Goal: Task Accomplishment & Management: Complete application form

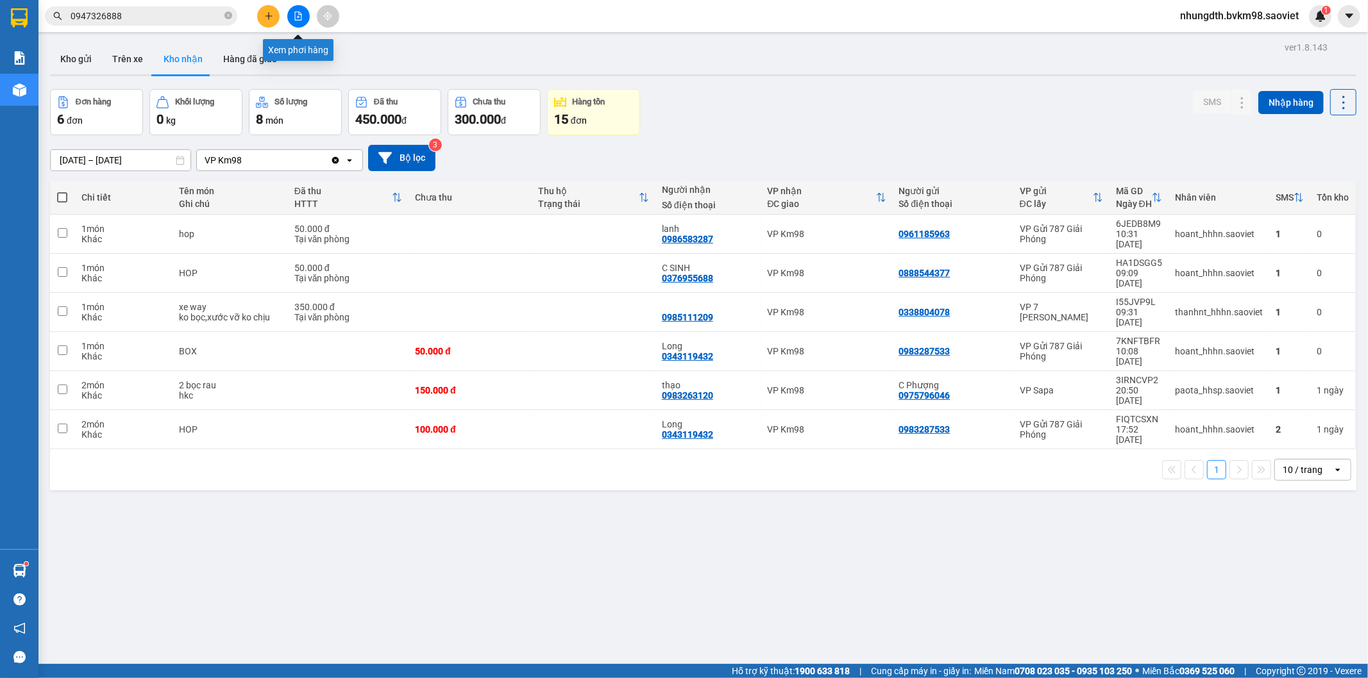
click at [297, 15] on icon "file-add" at bounding box center [298, 16] width 9 height 9
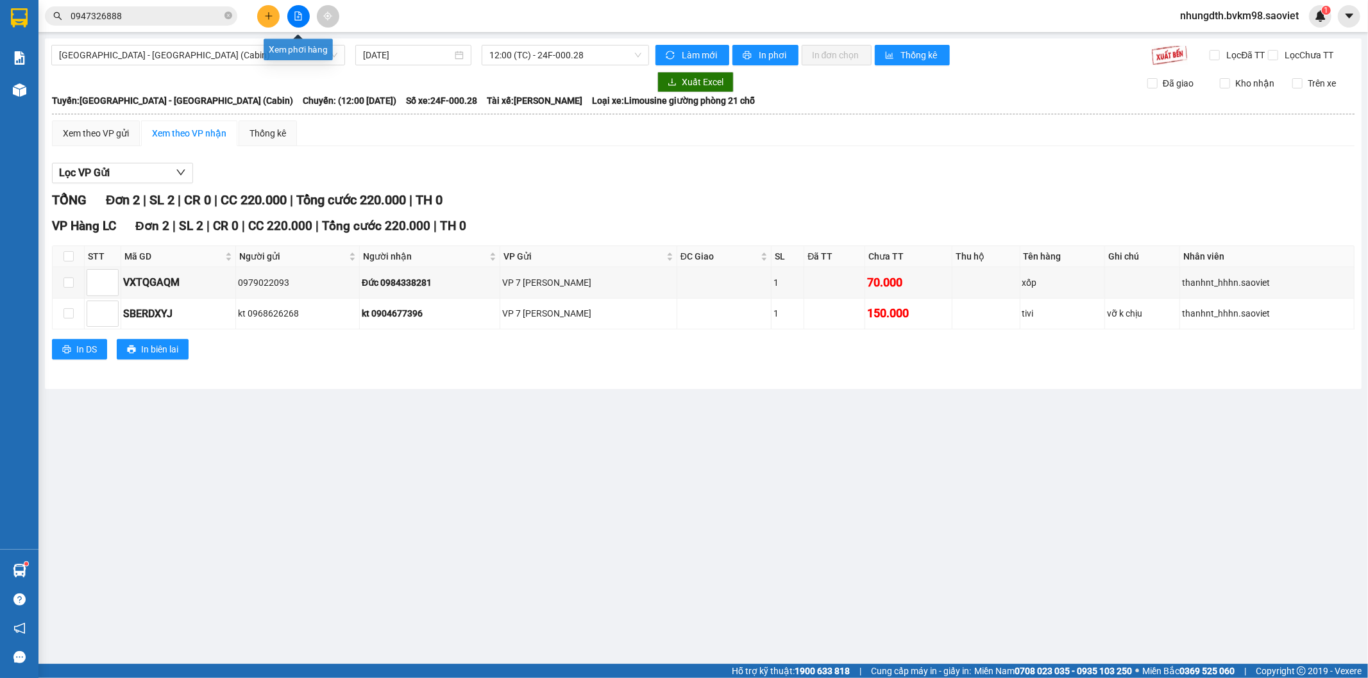
click at [297, 16] on icon "file-add" at bounding box center [298, 16] width 9 height 9
click at [182, 62] on span "[GEOGRAPHIC_DATA] - [GEOGRAPHIC_DATA] (Cabin)" at bounding box center [198, 55] width 278 height 19
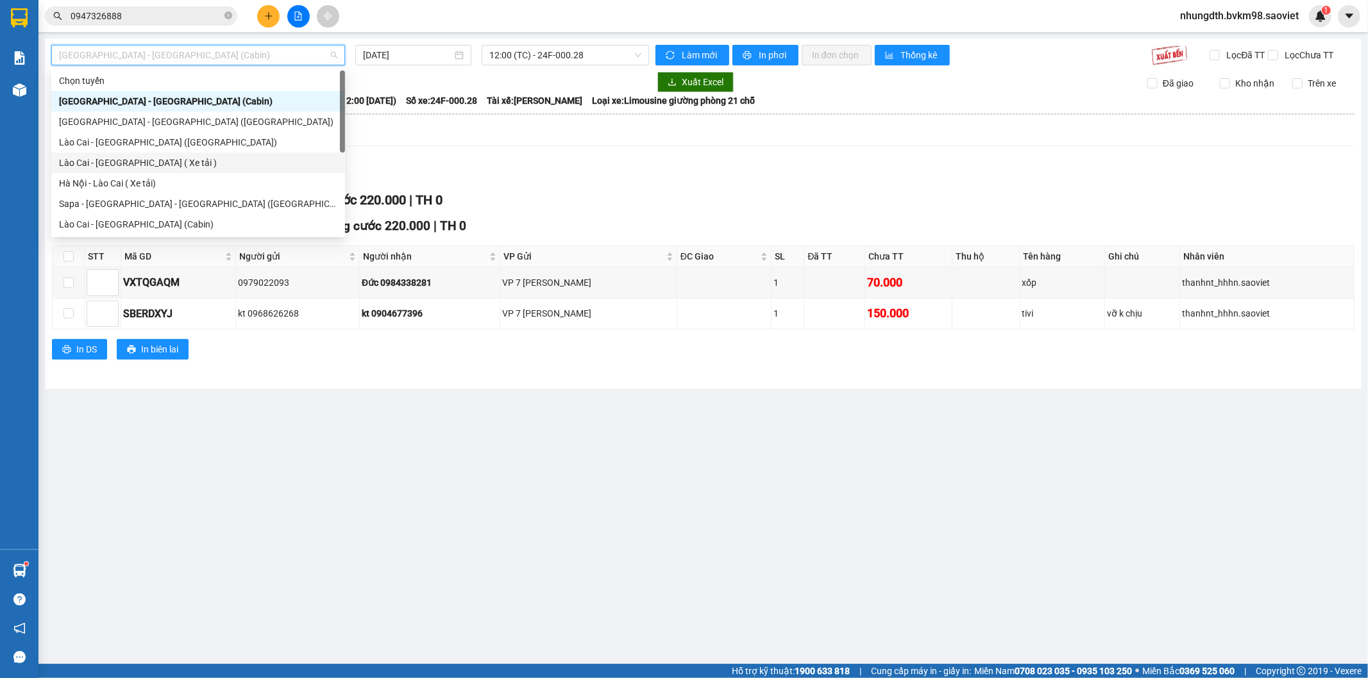
scroll to position [103, 0]
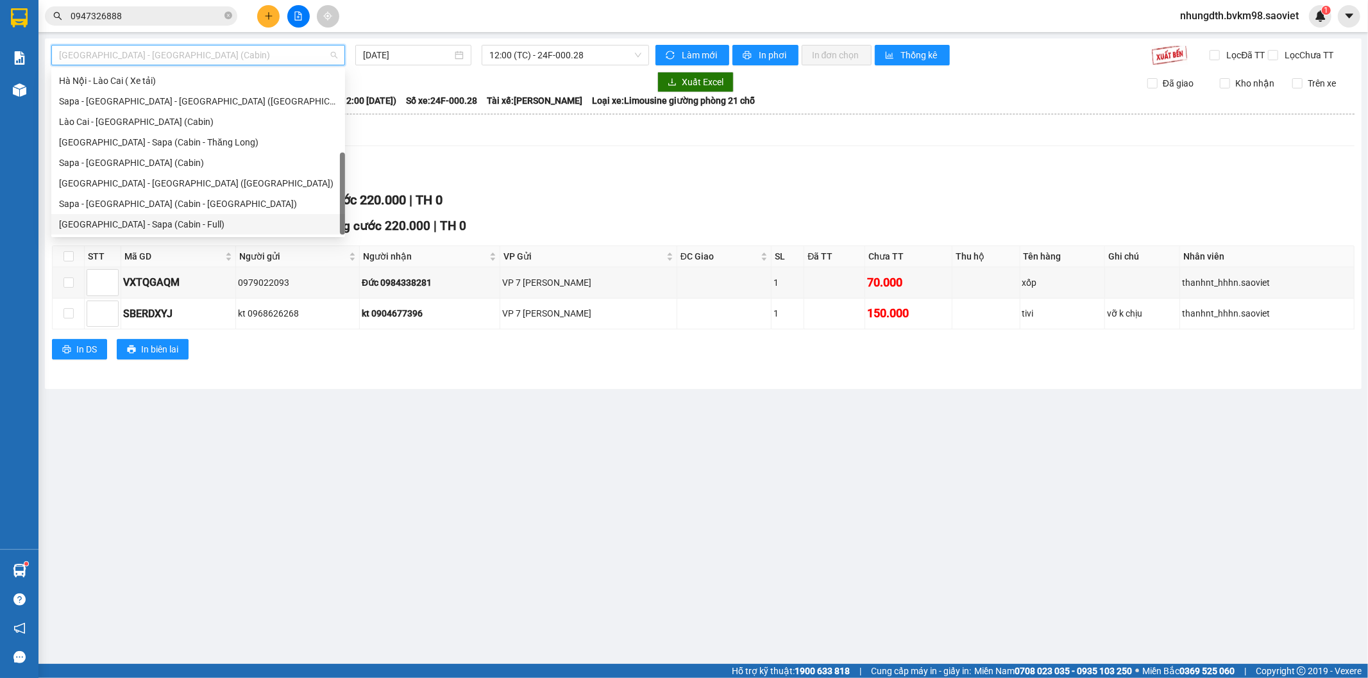
drag, startPoint x: 145, startPoint y: 222, endPoint x: 309, endPoint y: 187, distance: 167.9
click at [145, 224] on div "[GEOGRAPHIC_DATA] - Sapa (Cabin - Full)" at bounding box center [198, 224] width 278 height 14
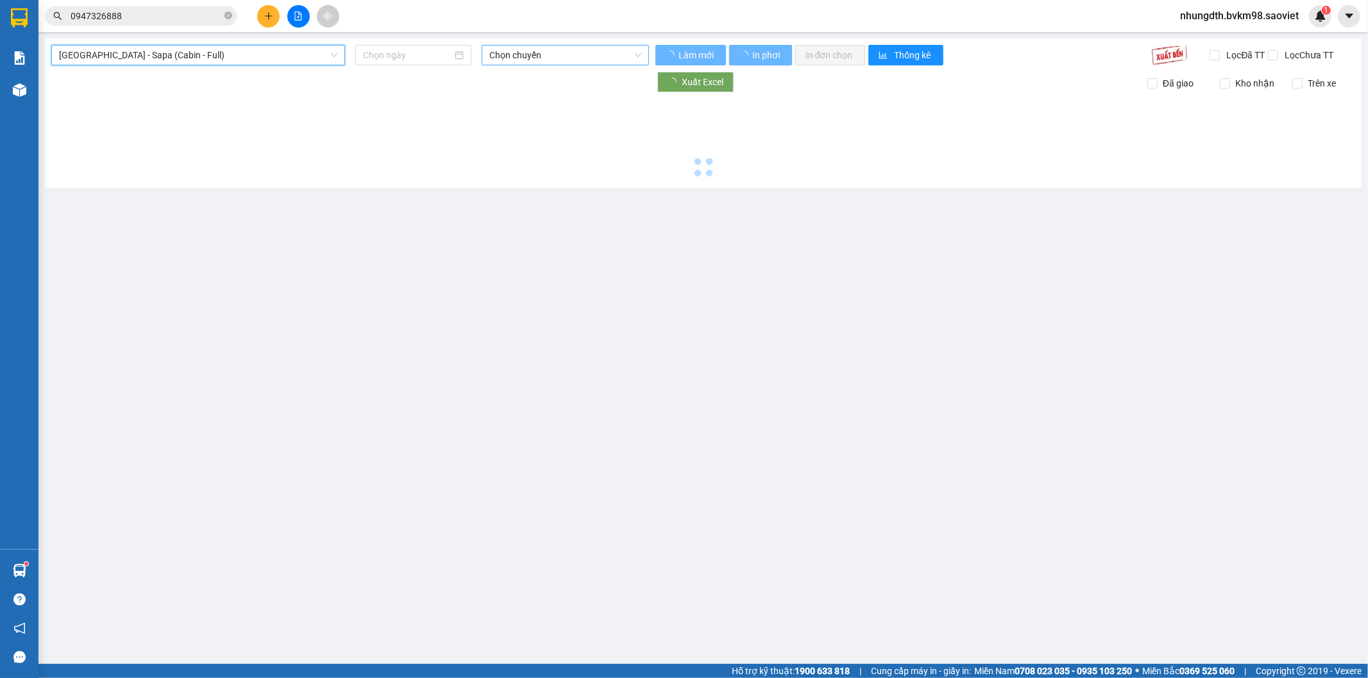
type input "[DATE]"
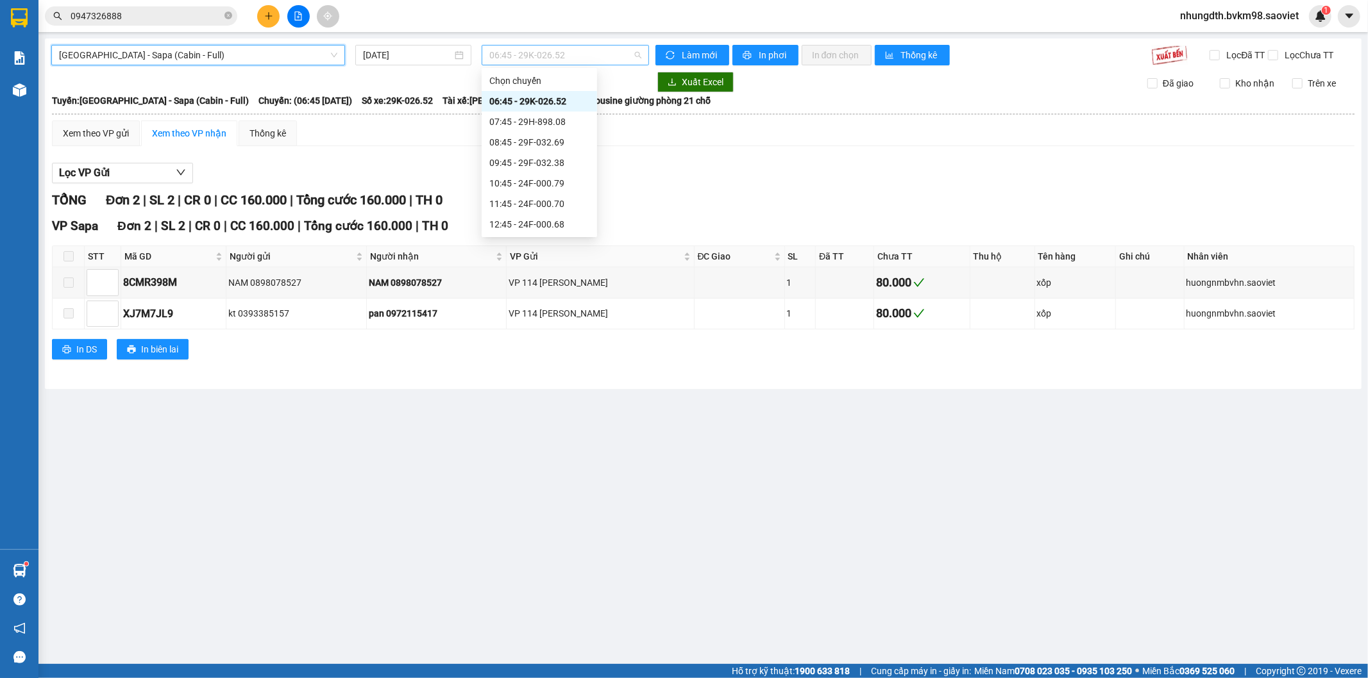
click at [546, 55] on span "06:45 - 29K-026.52" at bounding box center [564, 55] width 151 height 19
click at [542, 170] on div "13:45 - 29H-999.77" at bounding box center [539, 174] width 100 height 14
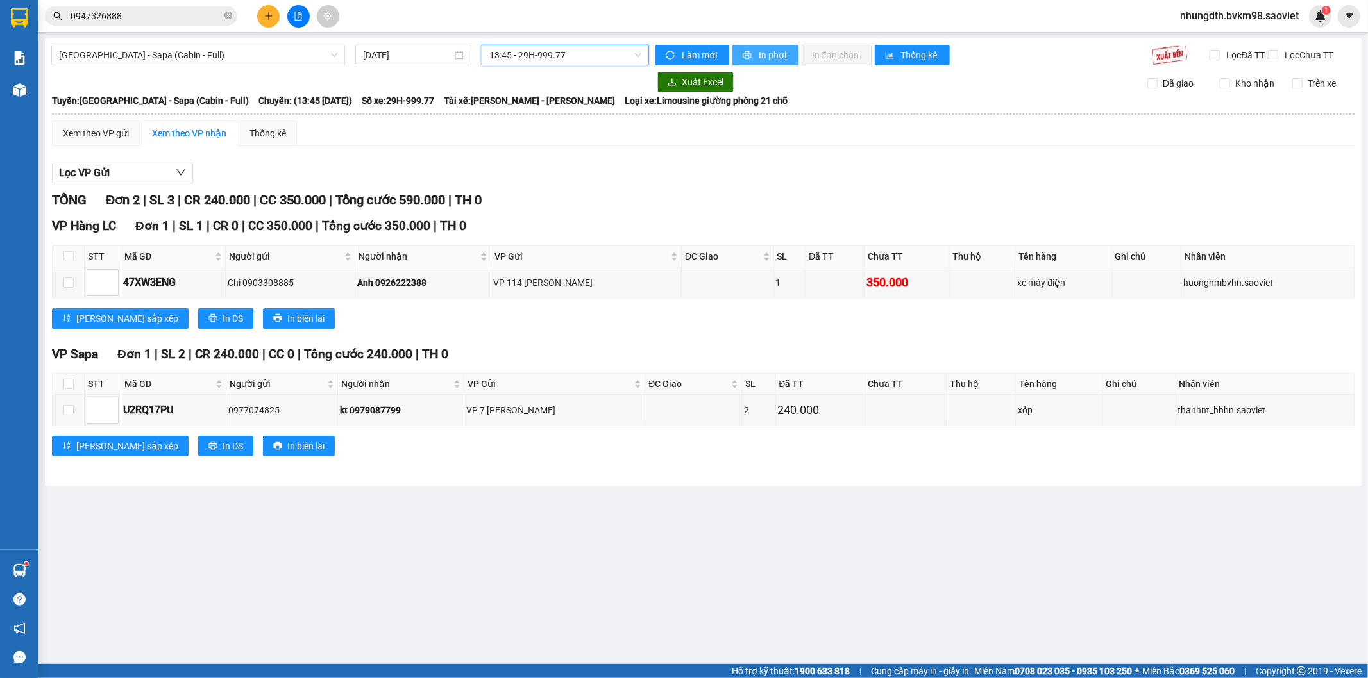
click at [768, 48] on span "In phơi" at bounding box center [772, 55] width 29 height 14
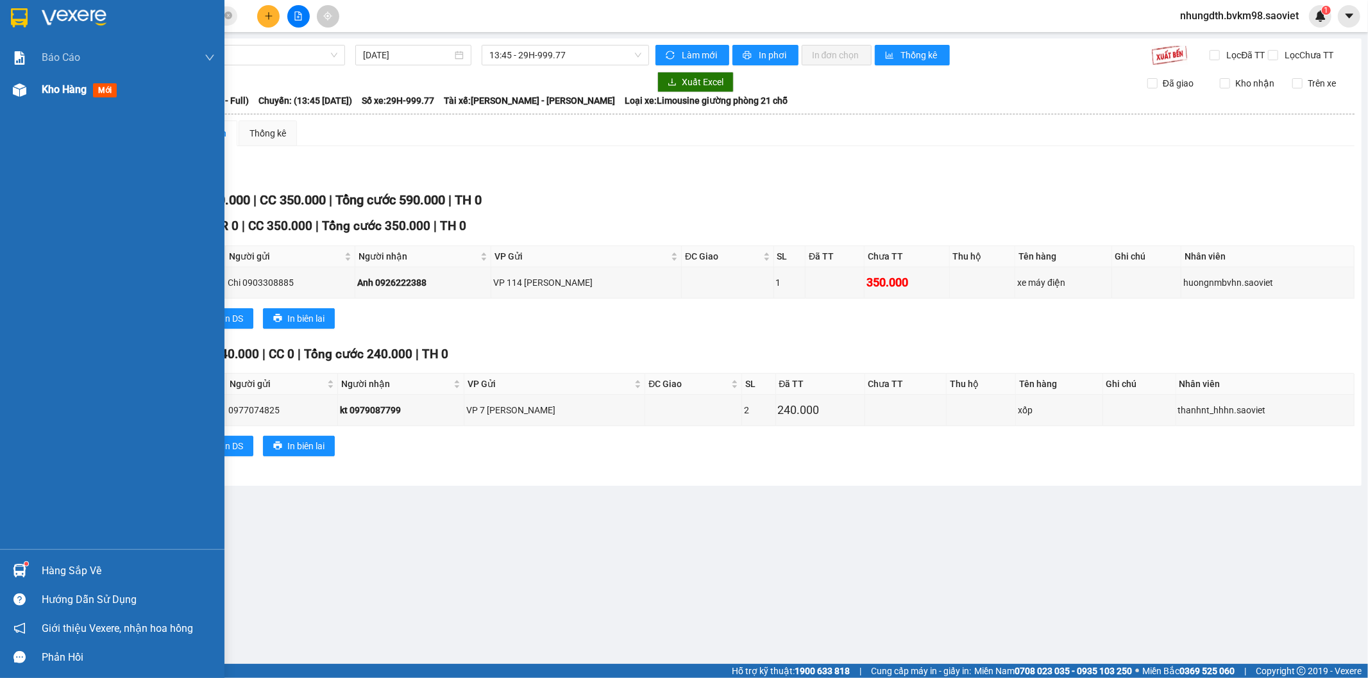
click at [56, 93] on span "Kho hàng" at bounding box center [64, 89] width 45 height 12
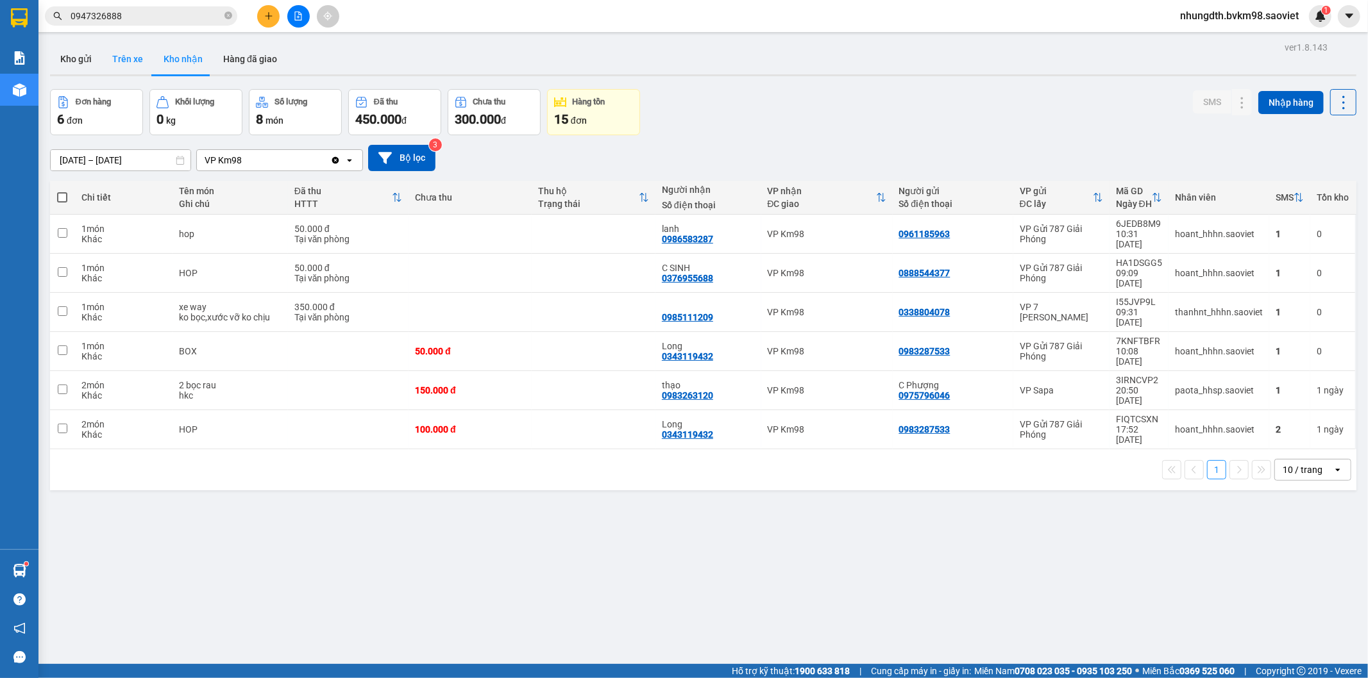
click at [120, 60] on button "Trên xe" at bounding box center [127, 59] width 51 height 31
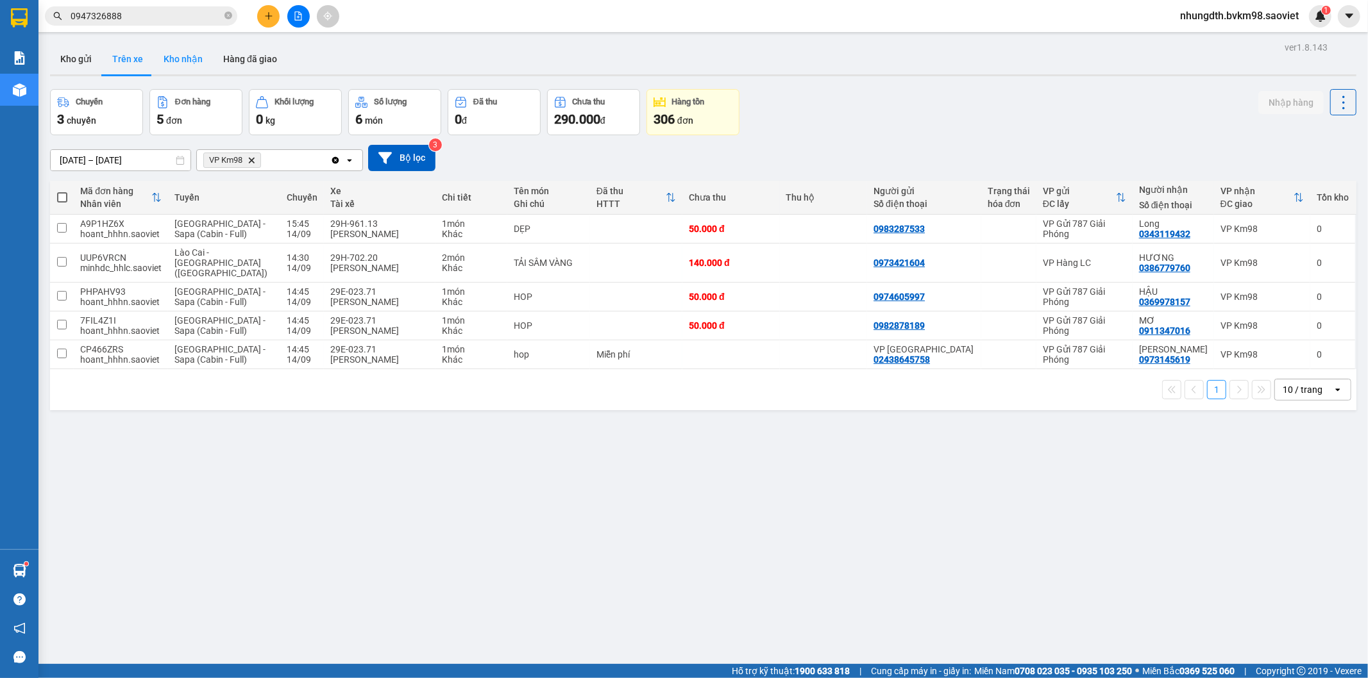
click at [176, 58] on button "Kho nhận" at bounding box center [183, 59] width 60 height 31
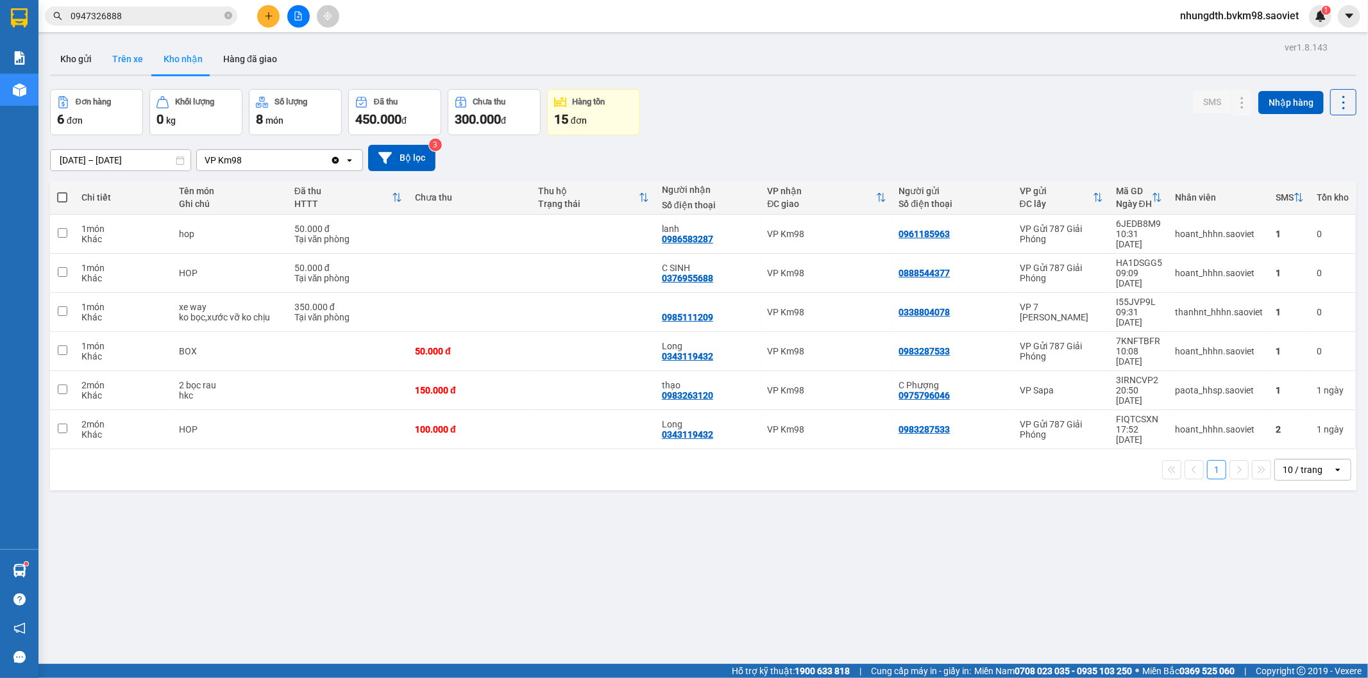
click at [122, 55] on button "Trên xe" at bounding box center [127, 59] width 51 height 31
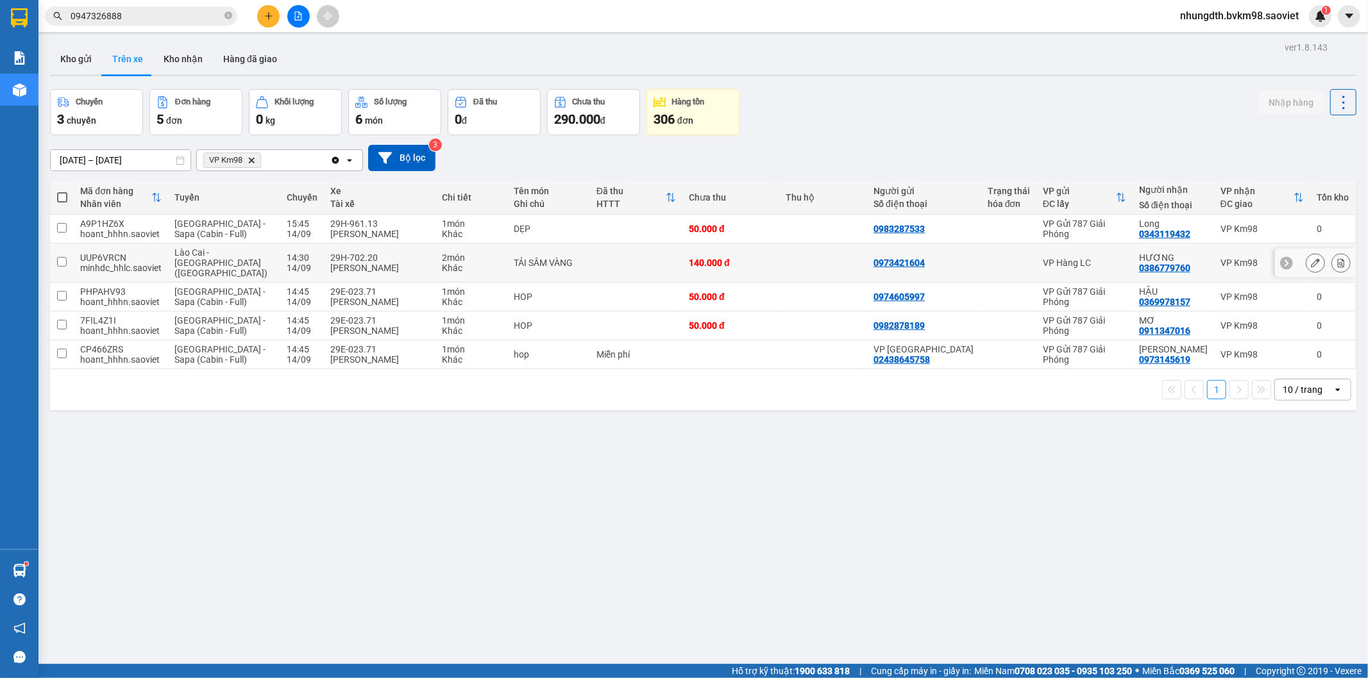
click at [1310, 258] on icon at bounding box center [1314, 262] width 9 height 9
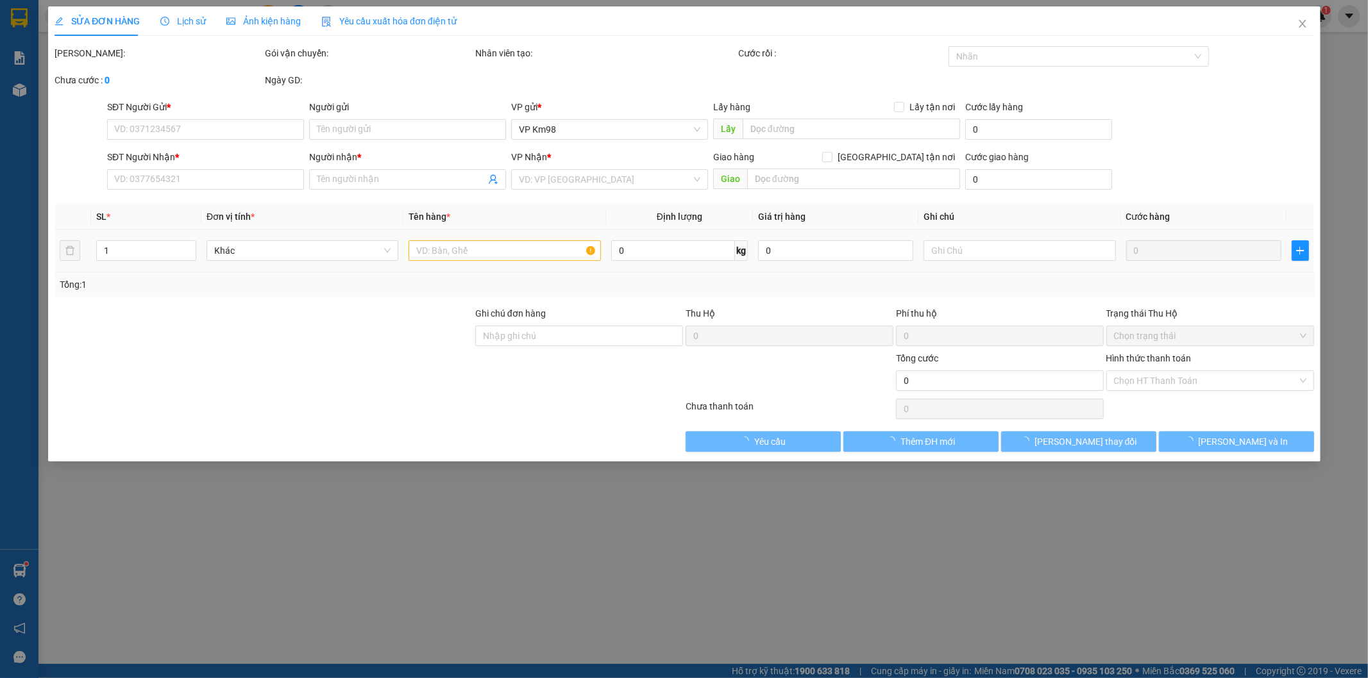
type input "0973421604"
type input "0386779760"
type input "HƯƠNG"
type input "140.000"
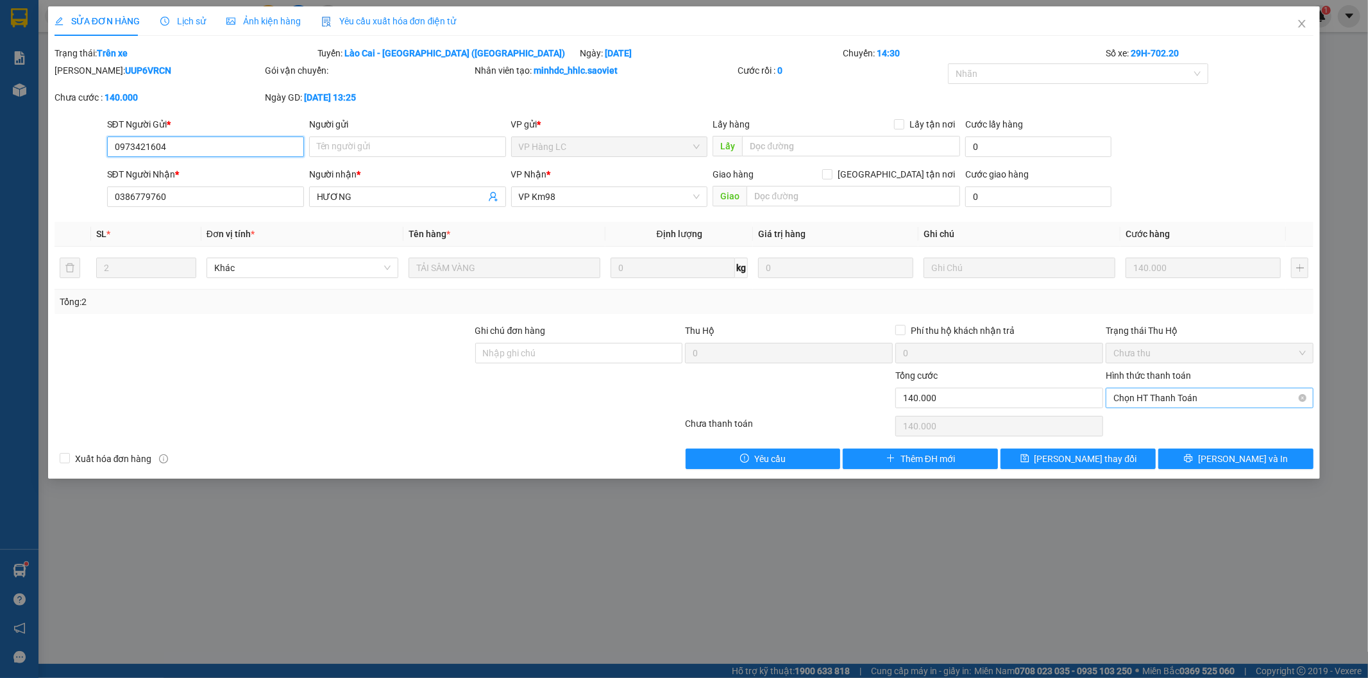
click at [1226, 396] on span "Chọn HT Thanh Toán" at bounding box center [1209, 398] width 192 height 19
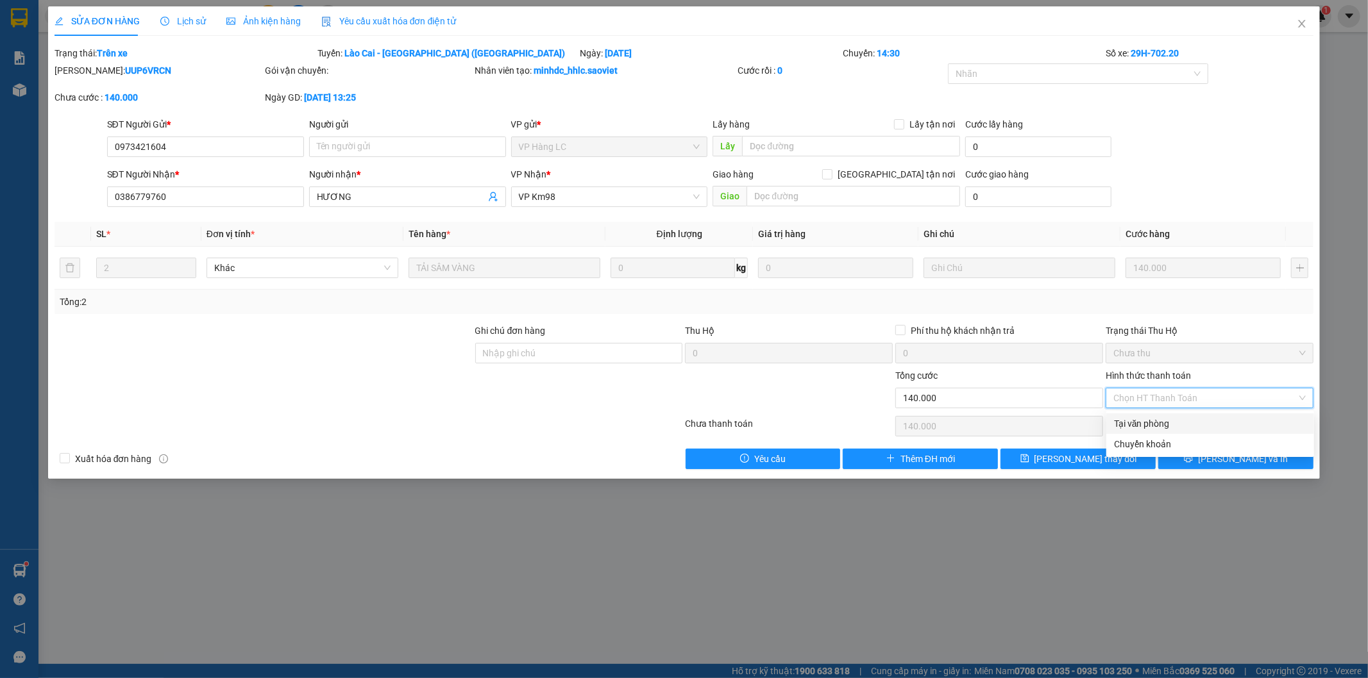
click at [1177, 423] on div "Tại văn phòng" at bounding box center [1210, 424] width 192 height 14
type input "0"
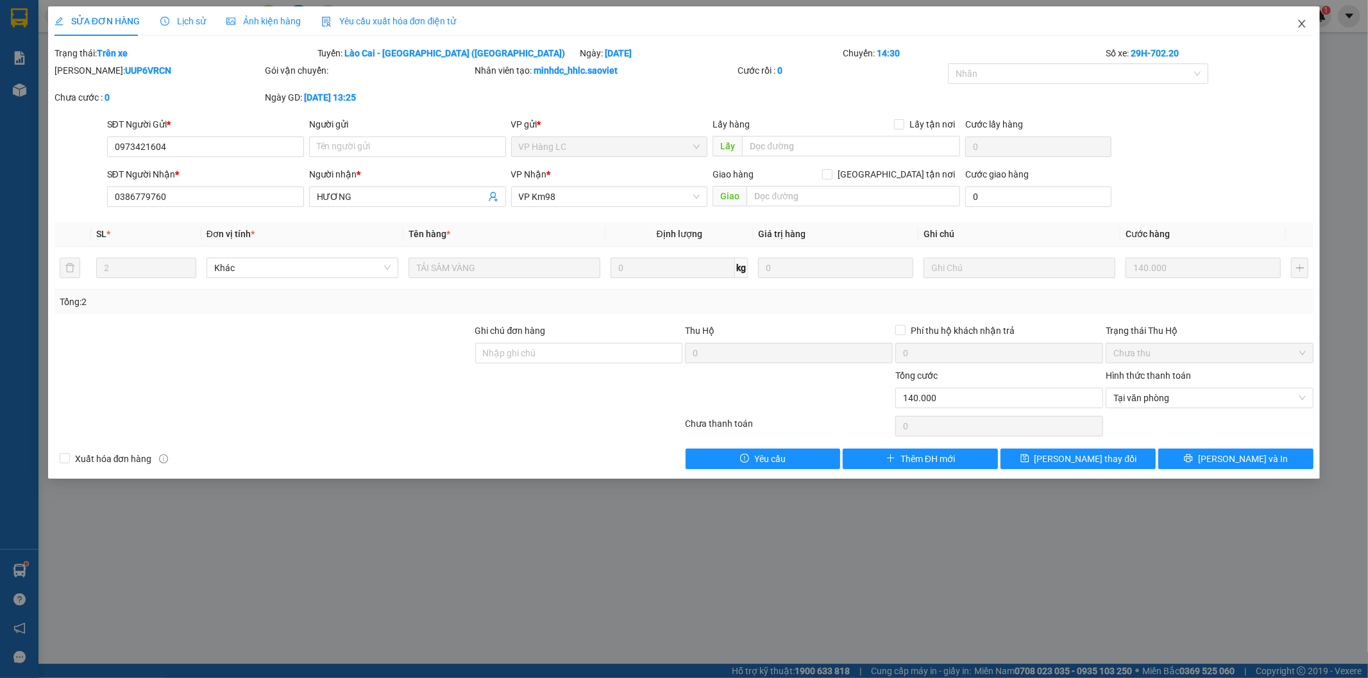
click at [1300, 24] on icon "close" at bounding box center [1301, 24] width 10 height 10
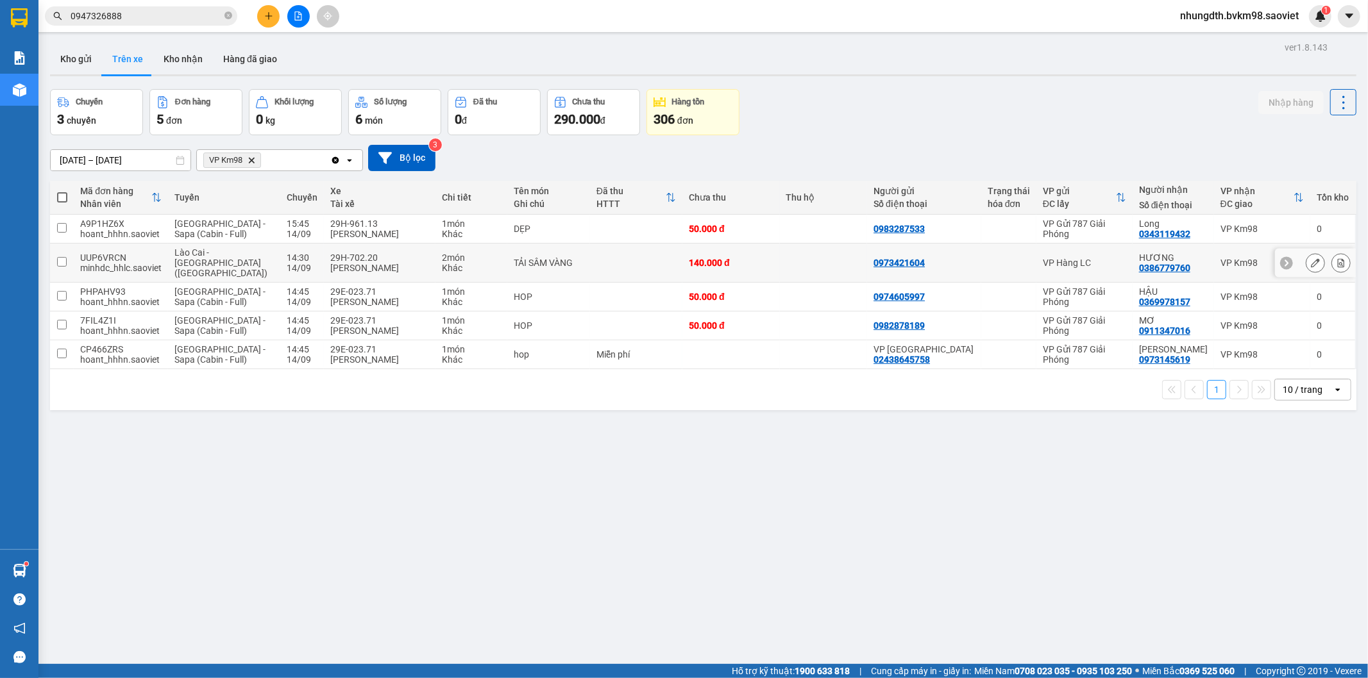
click at [60, 259] on input "checkbox" at bounding box center [62, 262] width 10 height 10
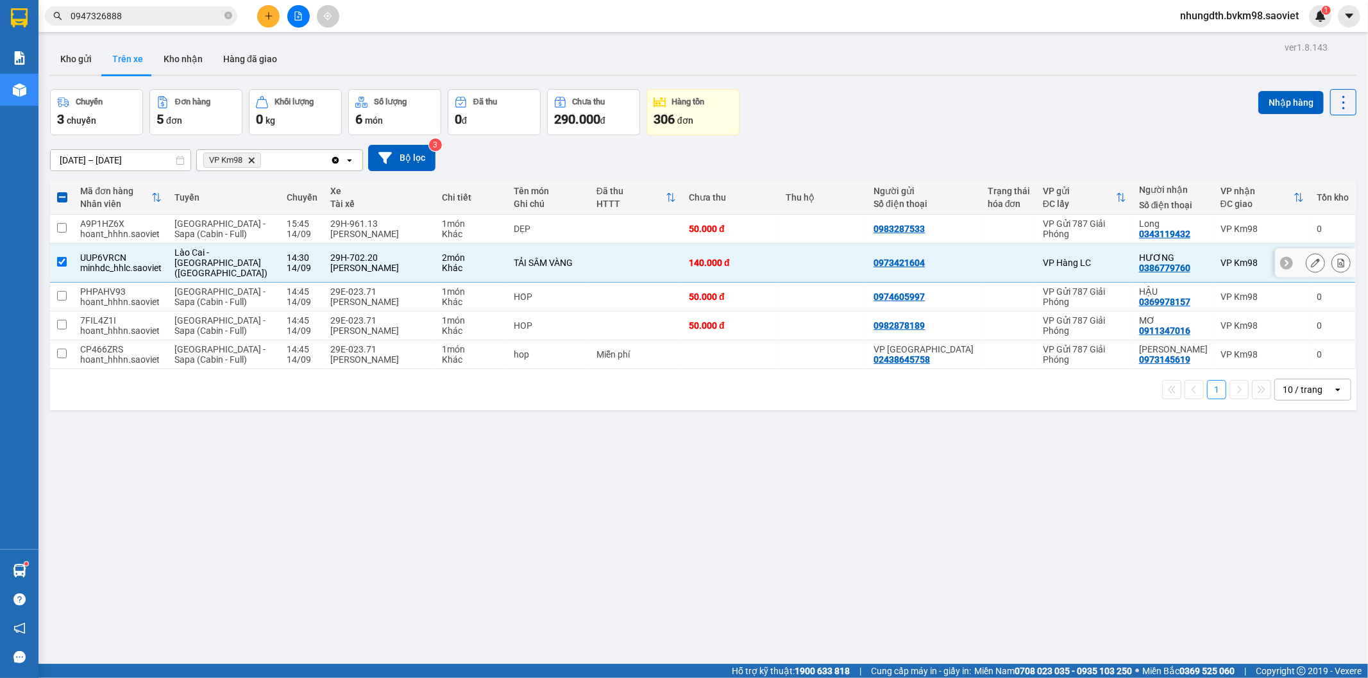
click at [60, 259] on input "checkbox" at bounding box center [62, 262] width 10 height 10
checkbox input "false"
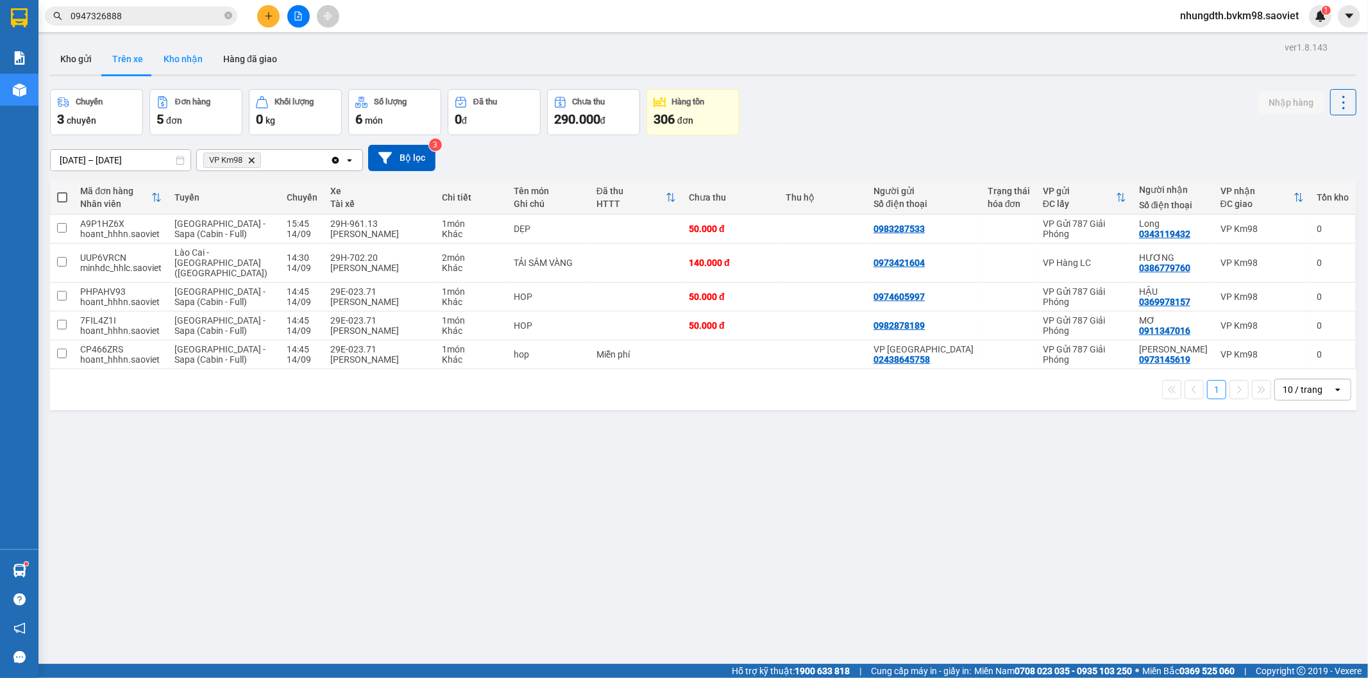
click at [196, 56] on button "Kho nhận" at bounding box center [183, 59] width 60 height 31
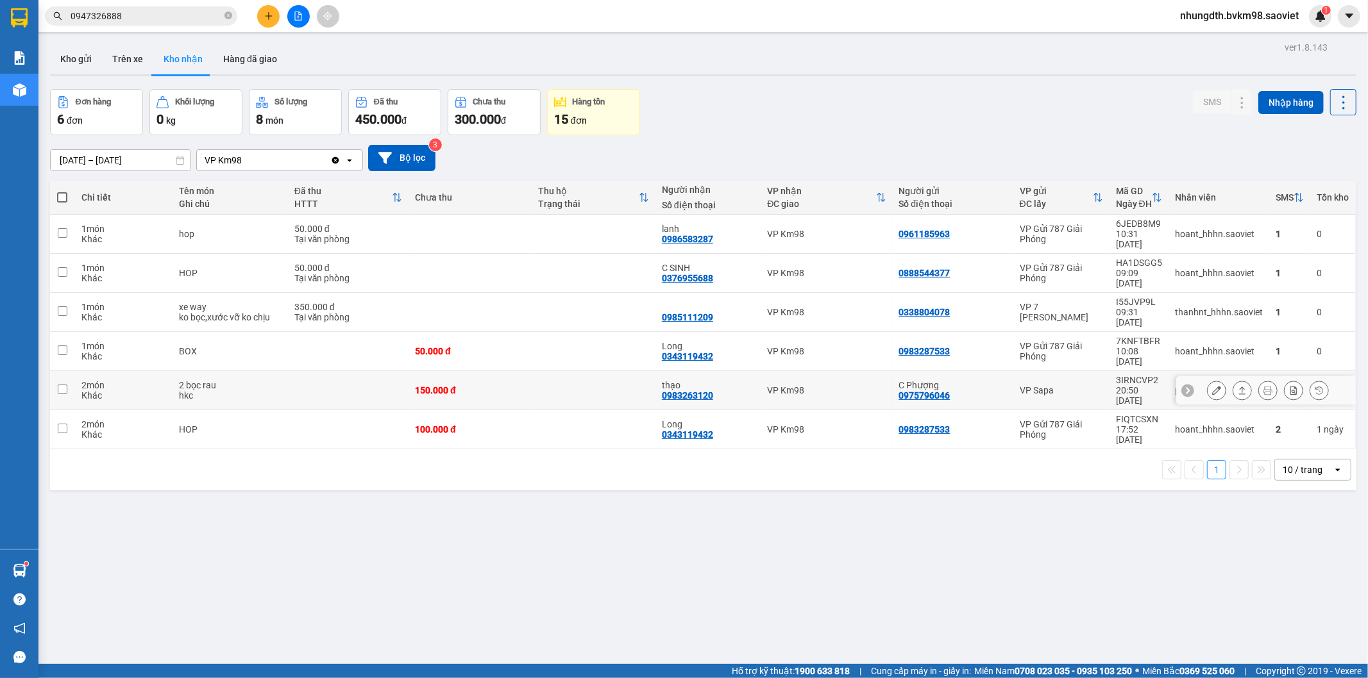
click at [61, 385] on input "checkbox" at bounding box center [63, 390] width 10 height 10
checkbox input "true"
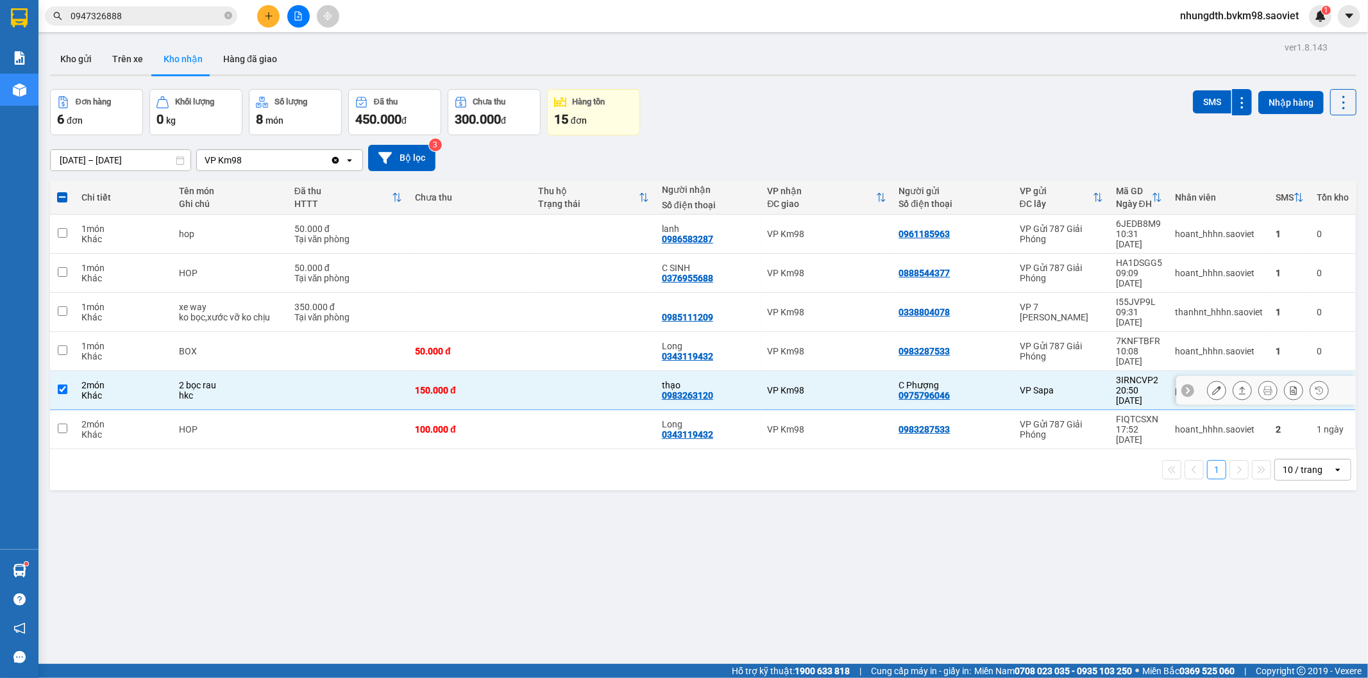
click at [1212, 386] on icon at bounding box center [1216, 390] width 9 height 9
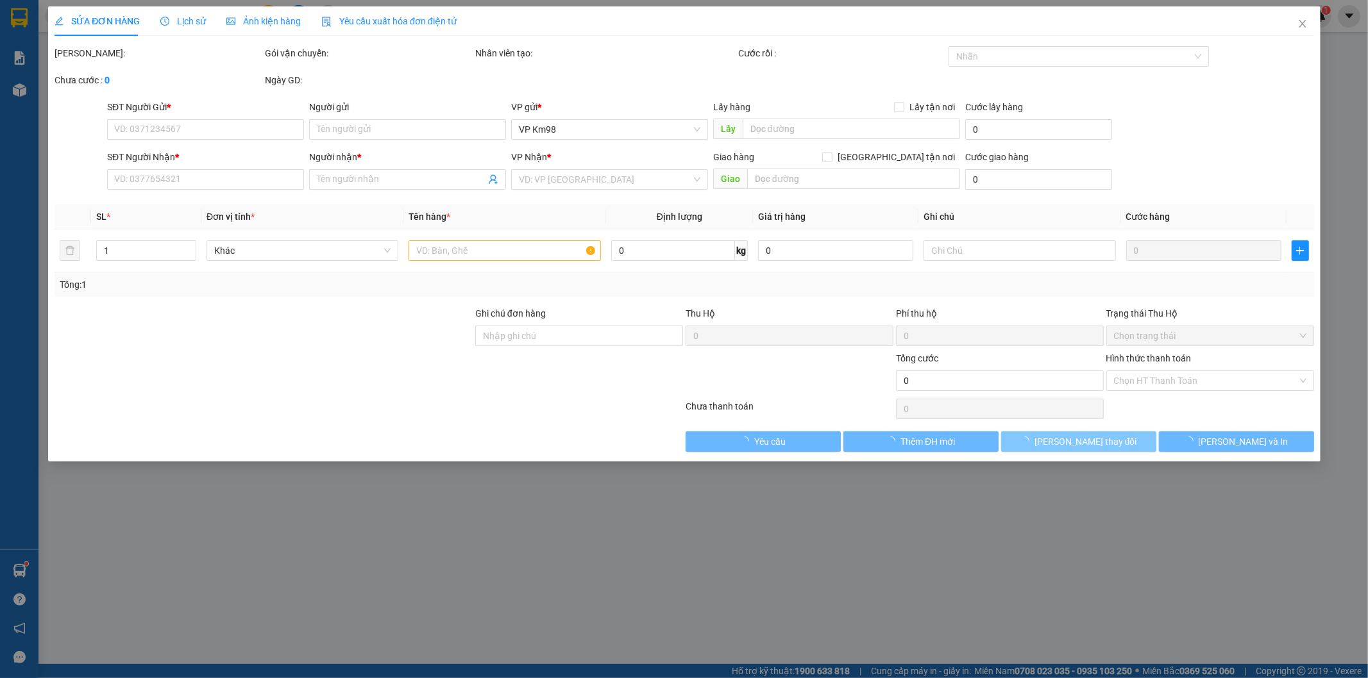
type input "0975796046"
type input "C Phượng"
type input "0983263120"
type input "thạo"
type input "150.000"
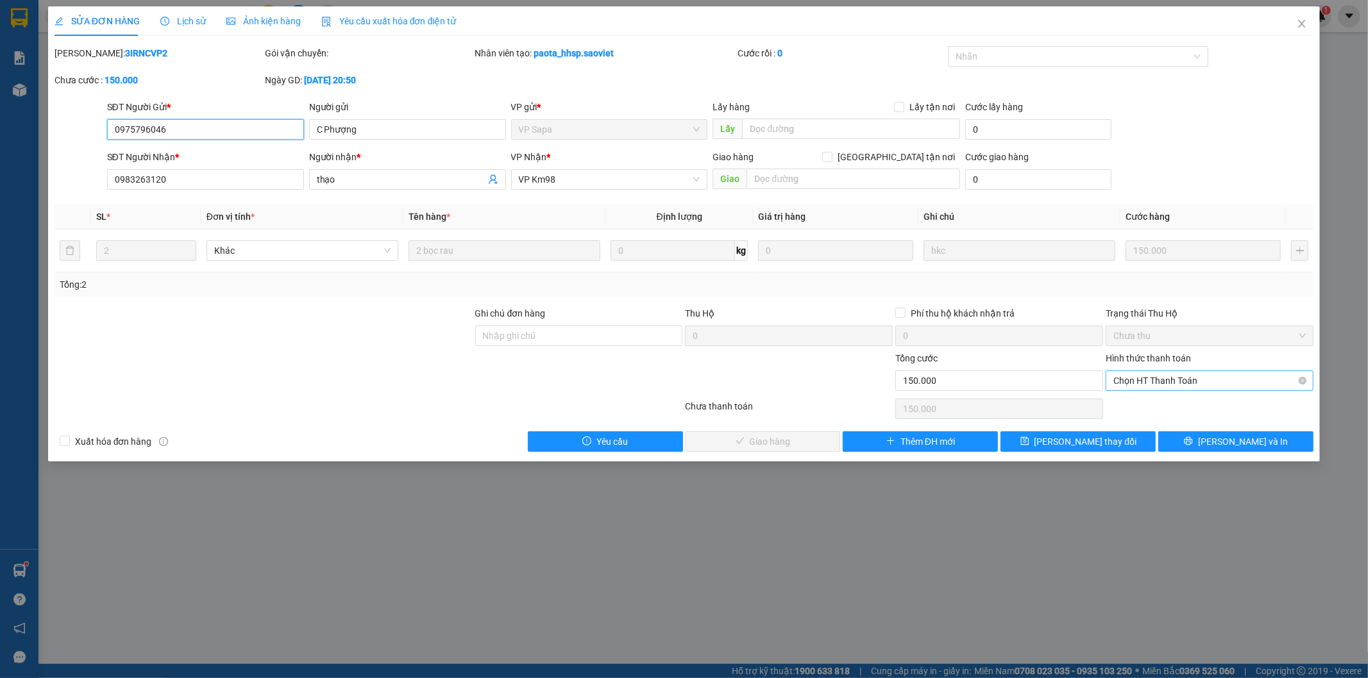
click at [1170, 383] on span "Chọn HT Thanh Toán" at bounding box center [1209, 380] width 192 height 19
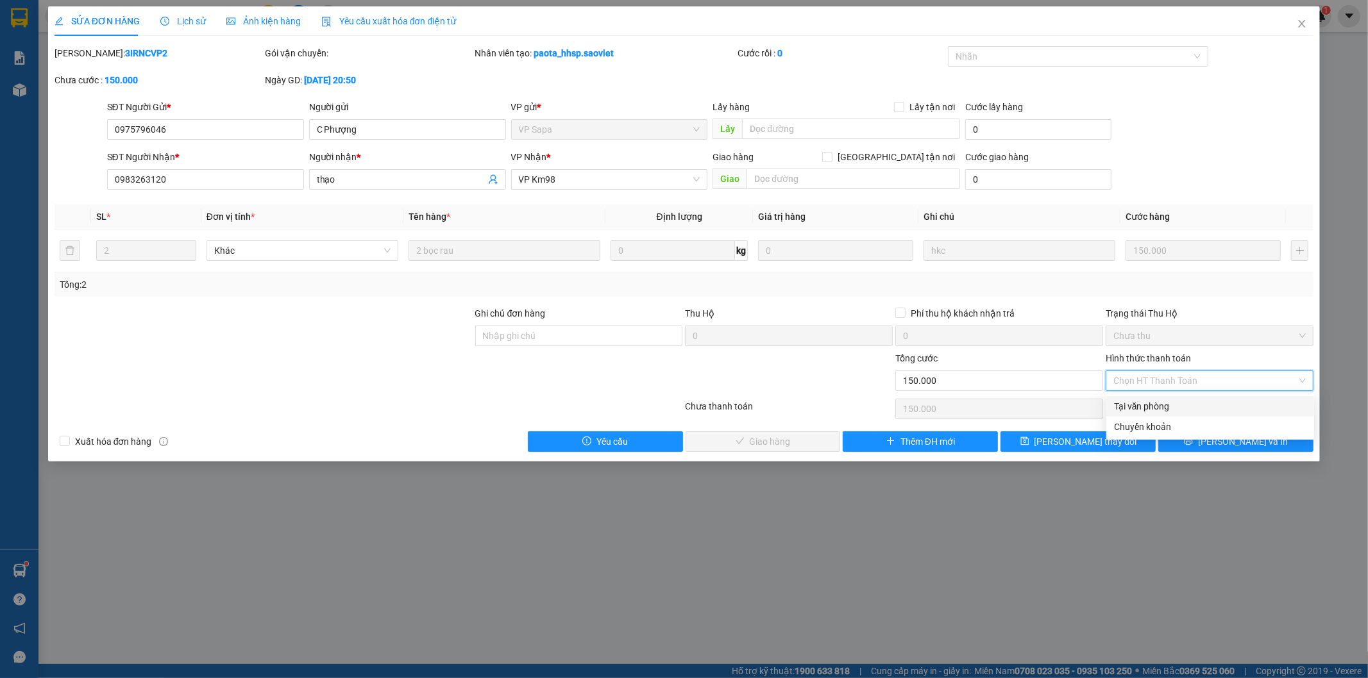
click at [1157, 405] on div "Tại văn phòng" at bounding box center [1210, 406] width 192 height 14
type input "0"
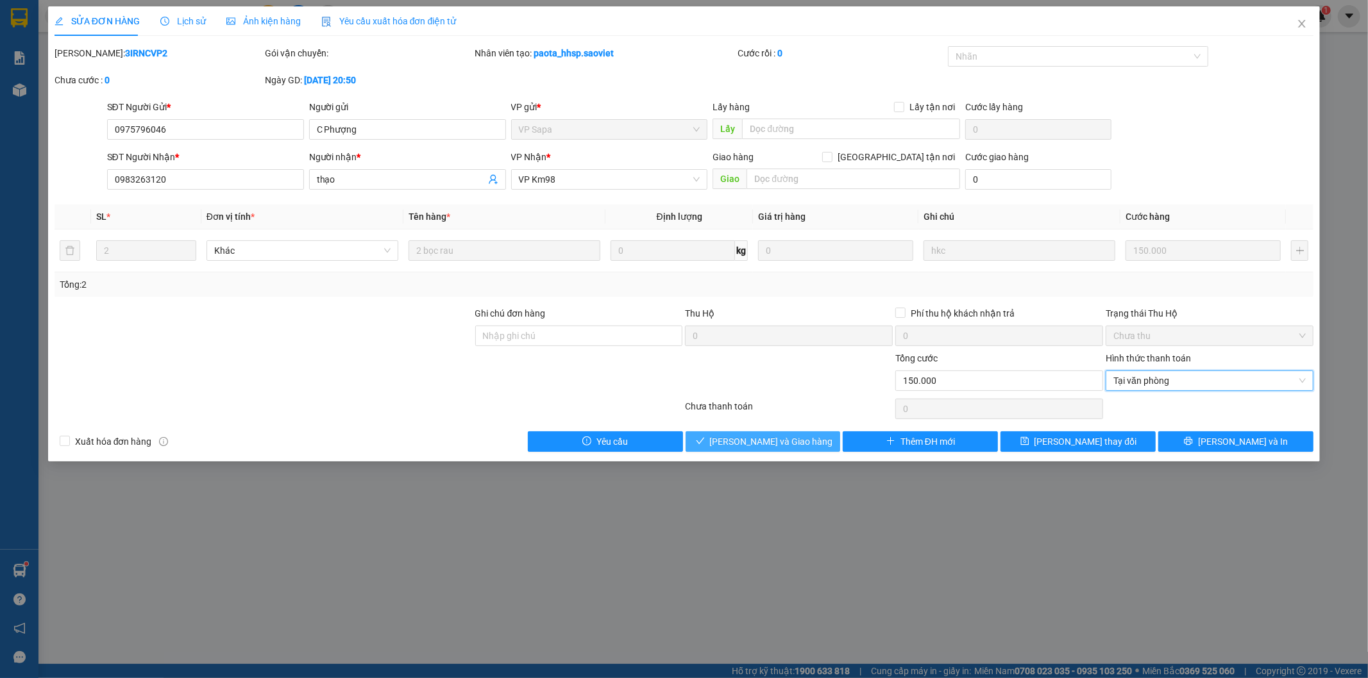
click at [779, 443] on span "[PERSON_NAME] và Giao hàng" at bounding box center [771, 442] width 123 height 14
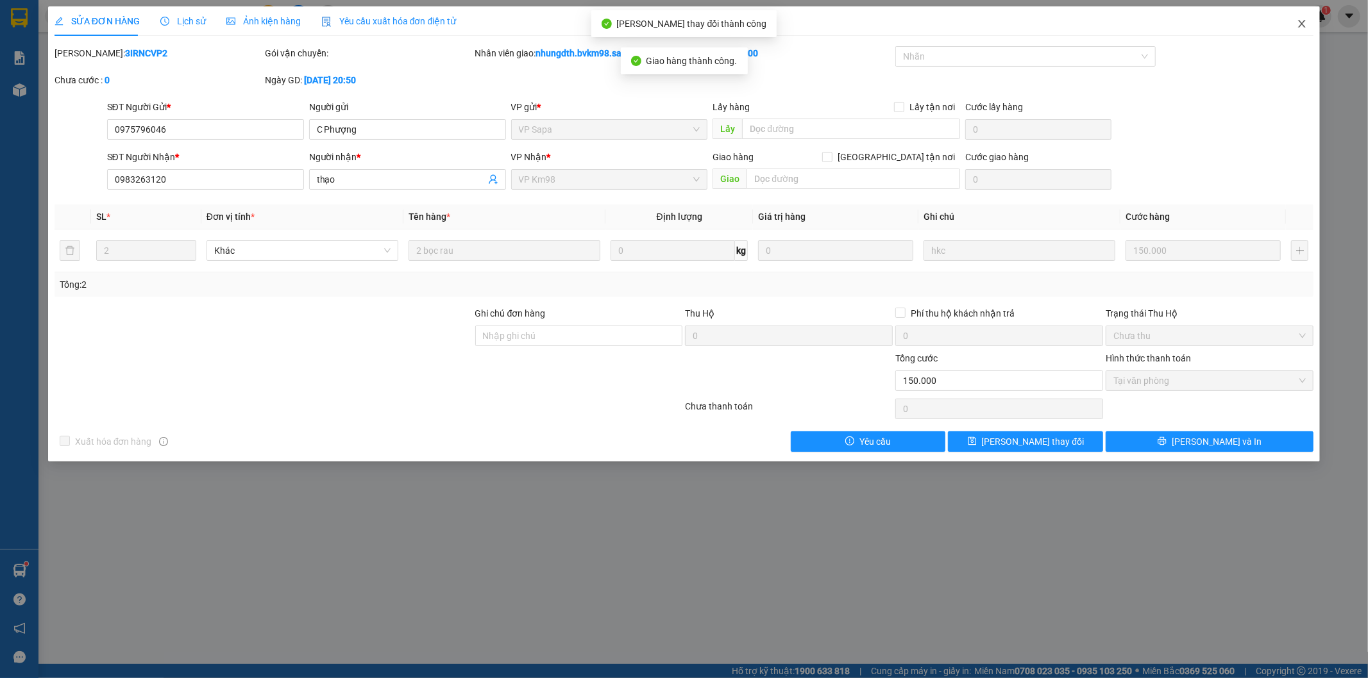
click at [1303, 23] on icon "close" at bounding box center [1301, 24] width 7 height 8
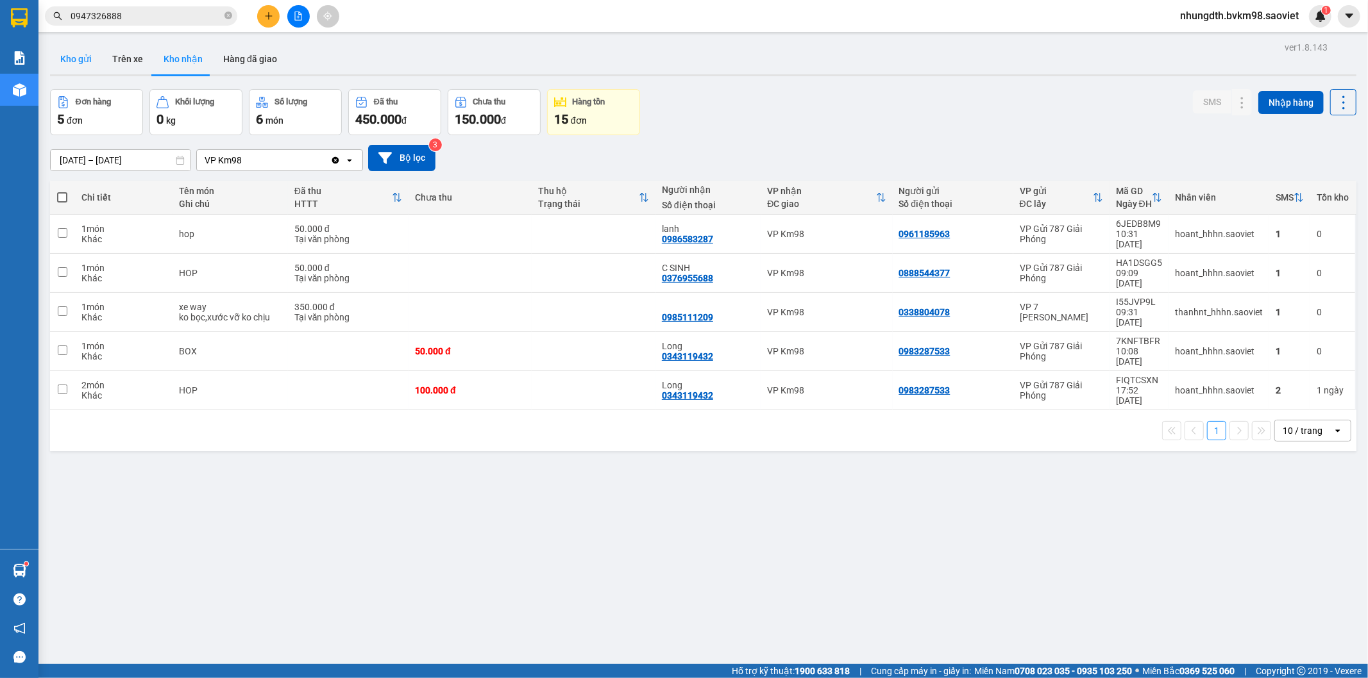
click at [78, 56] on button "Kho gửi" at bounding box center [76, 59] width 52 height 31
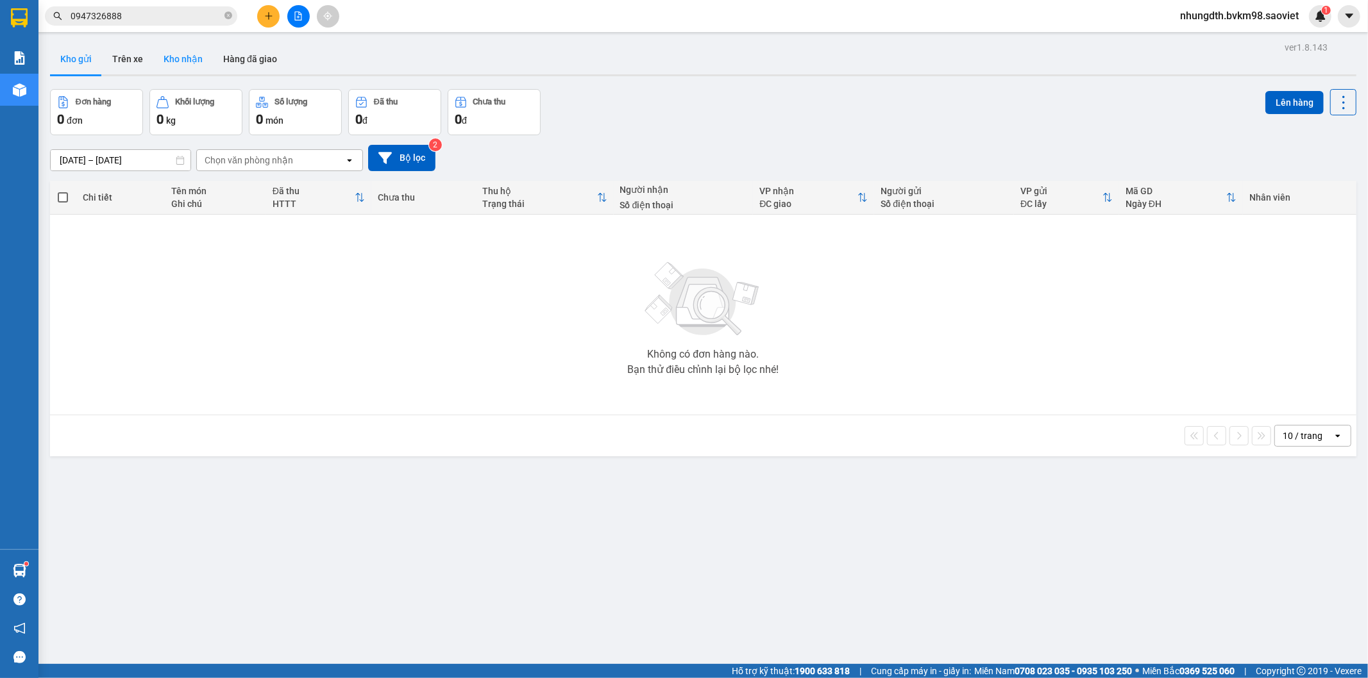
click at [169, 56] on button "Kho nhận" at bounding box center [183, 59] width 60 height 31
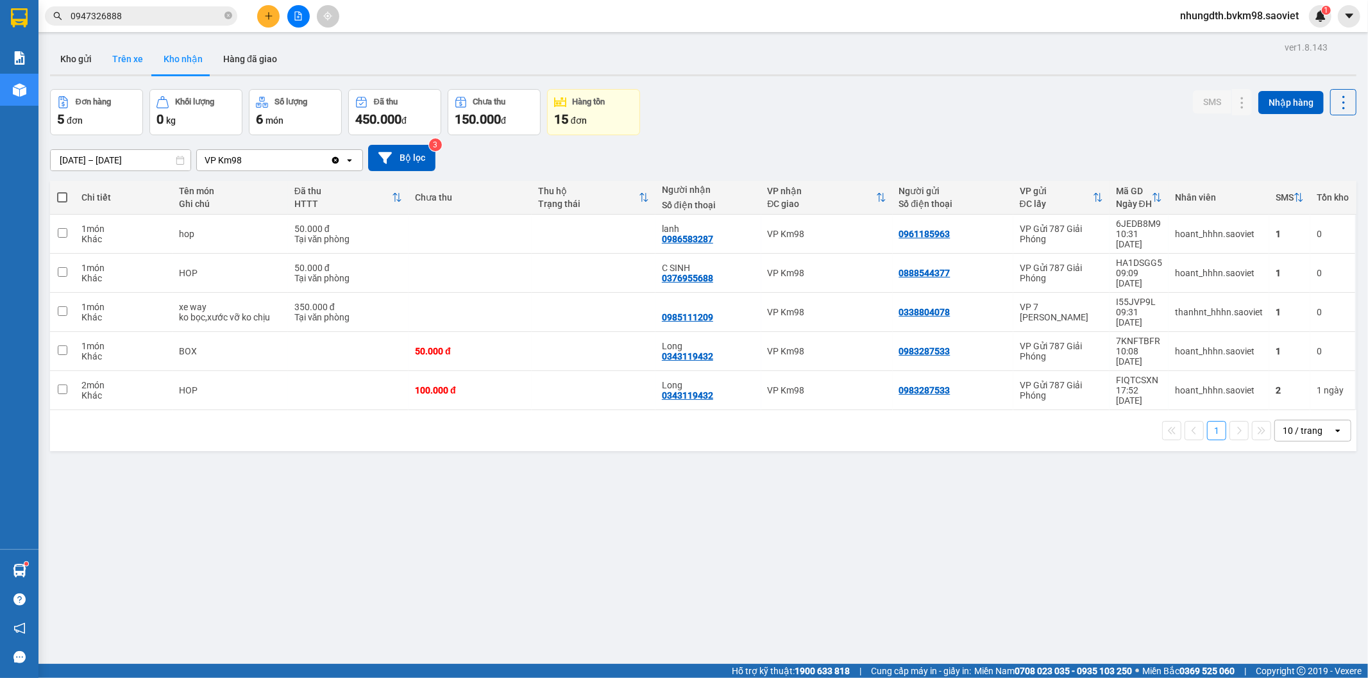
click at [122, 62] on button "Trên xe" at bounding box center [127, 59] width 51 height 31
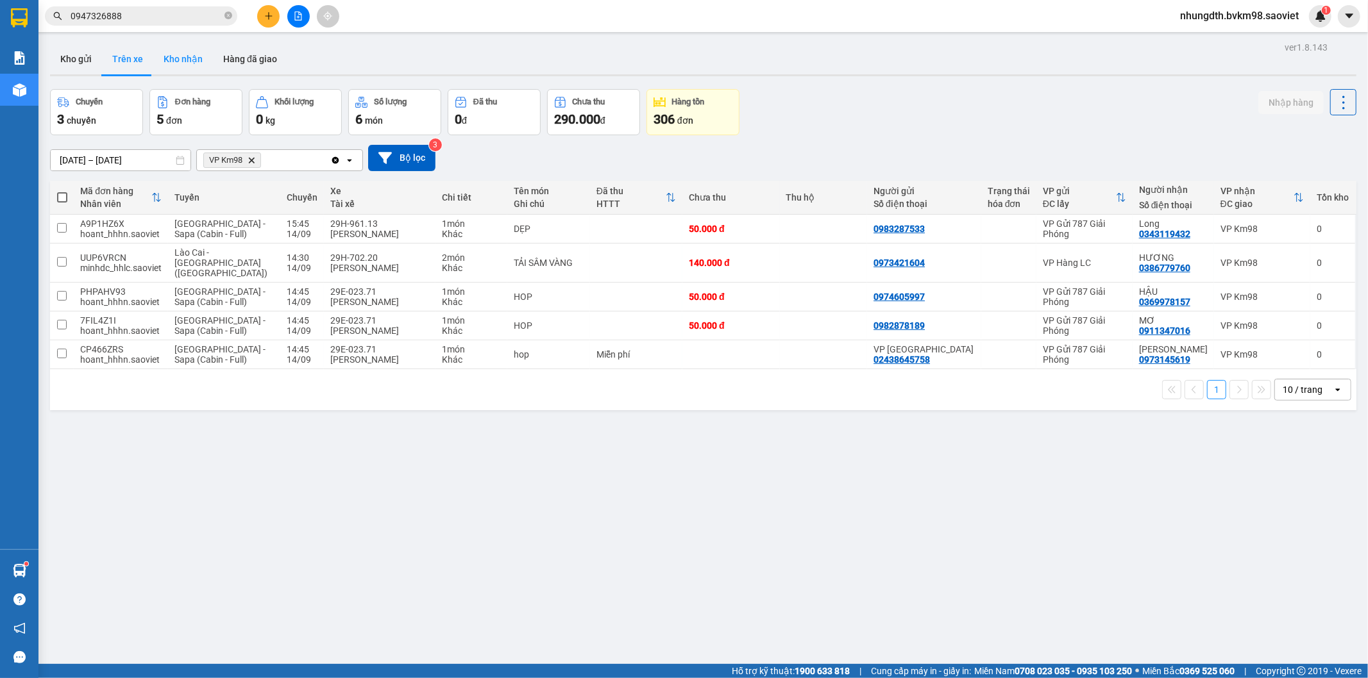
click at [197, 58] on button "Kho nhận" at bounding box center [183, 59] width 60 height 31
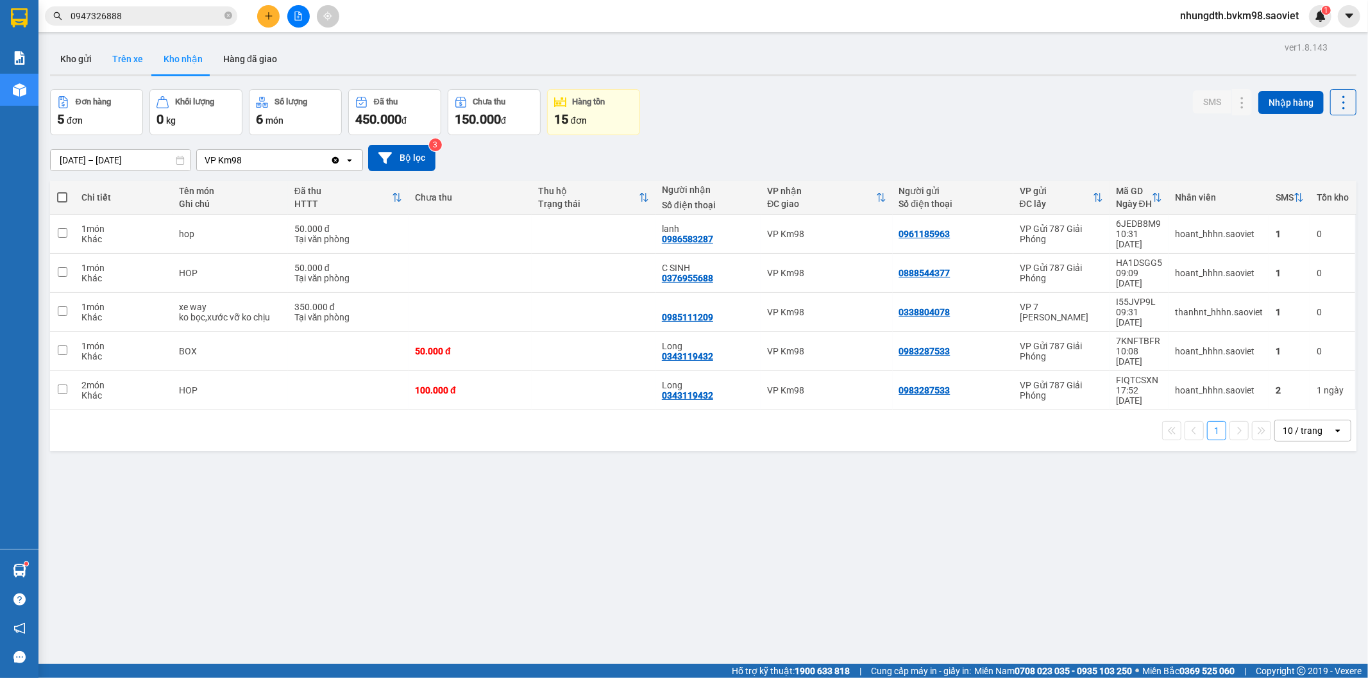
click at [133, 60] on button "Trên xe" at bounding box center [127, 59] width 51 height 31
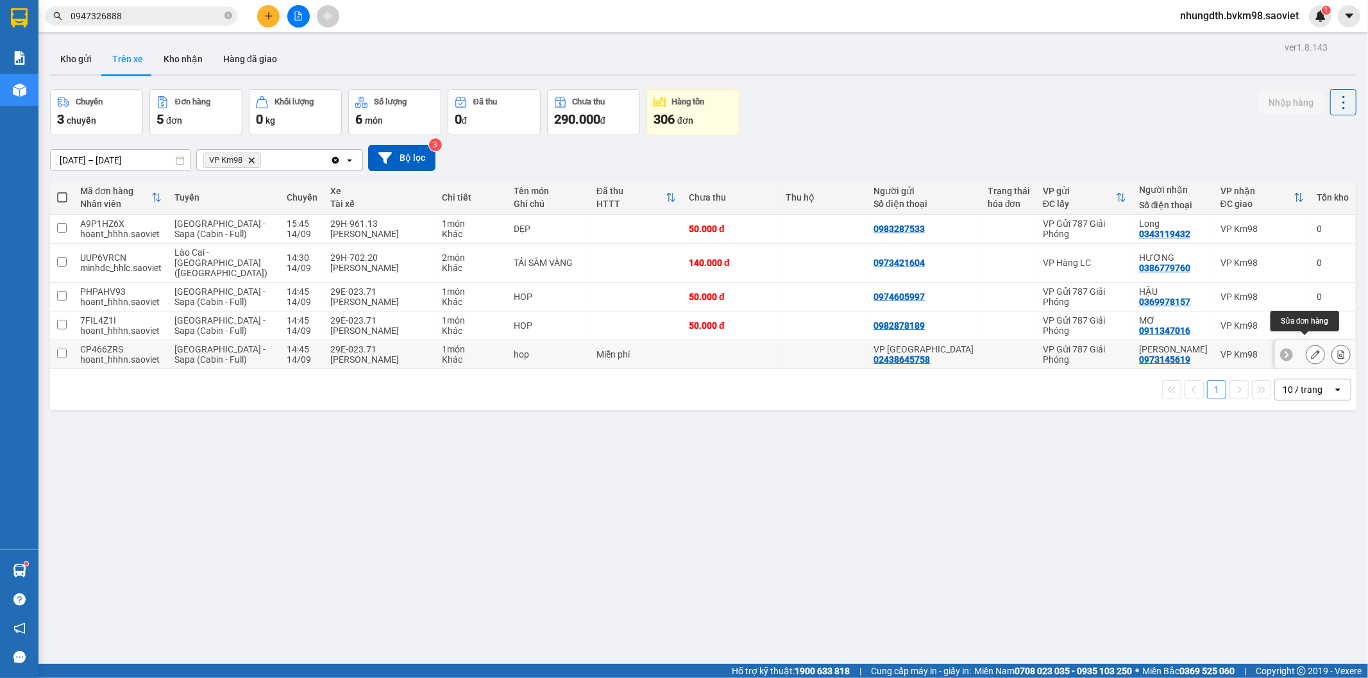
click at [1306, 349] on button at bounding box center [1315, 355] width 18 height 22
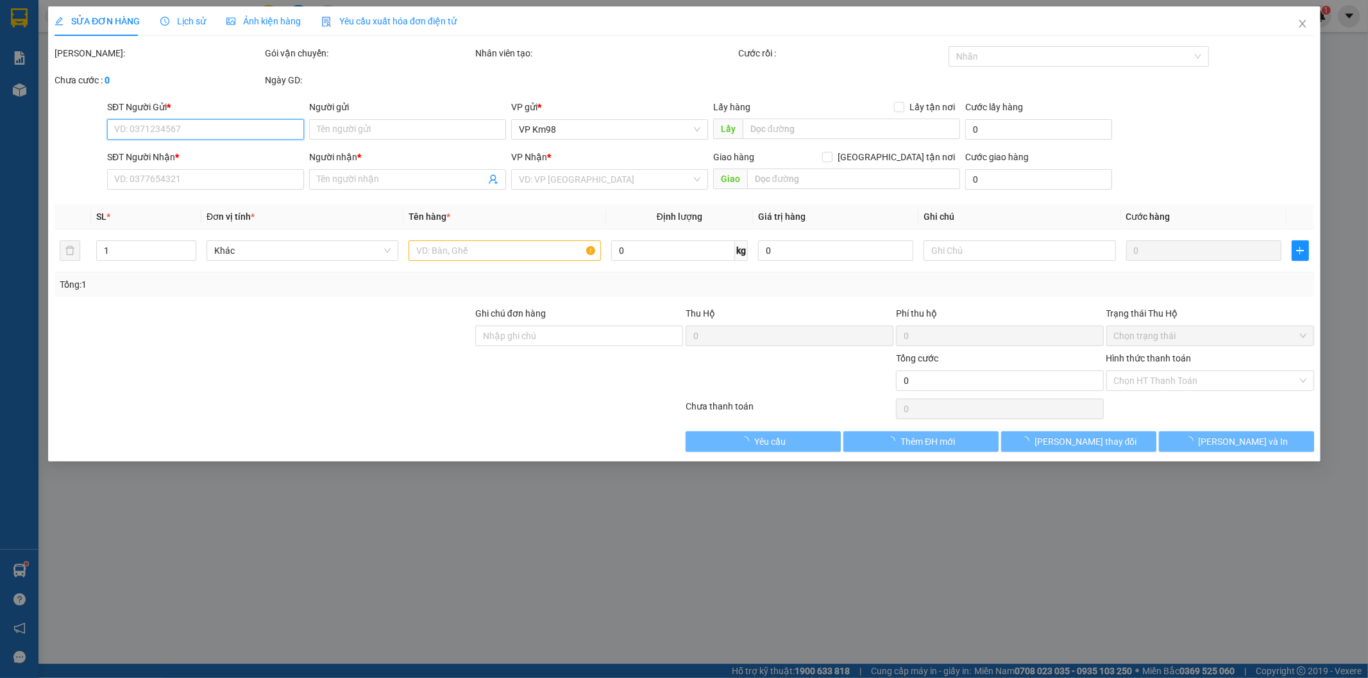
type input "02438645758"
type input "VP [GEOGRAPHIC_DATA]"
type input "0973145619"
type input "[PERSON_NAME]"
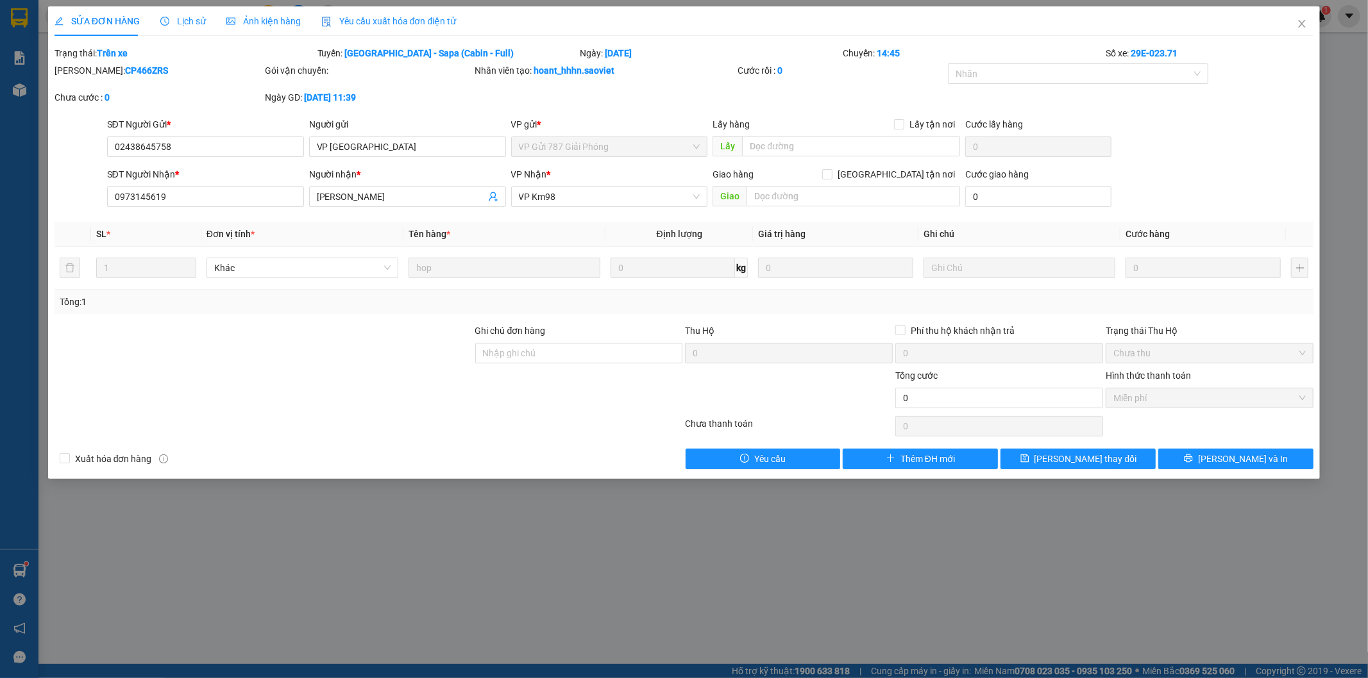
click at [188, 24] on span "Lịch sử" at bounding box center [183, 21] width 46 height 10
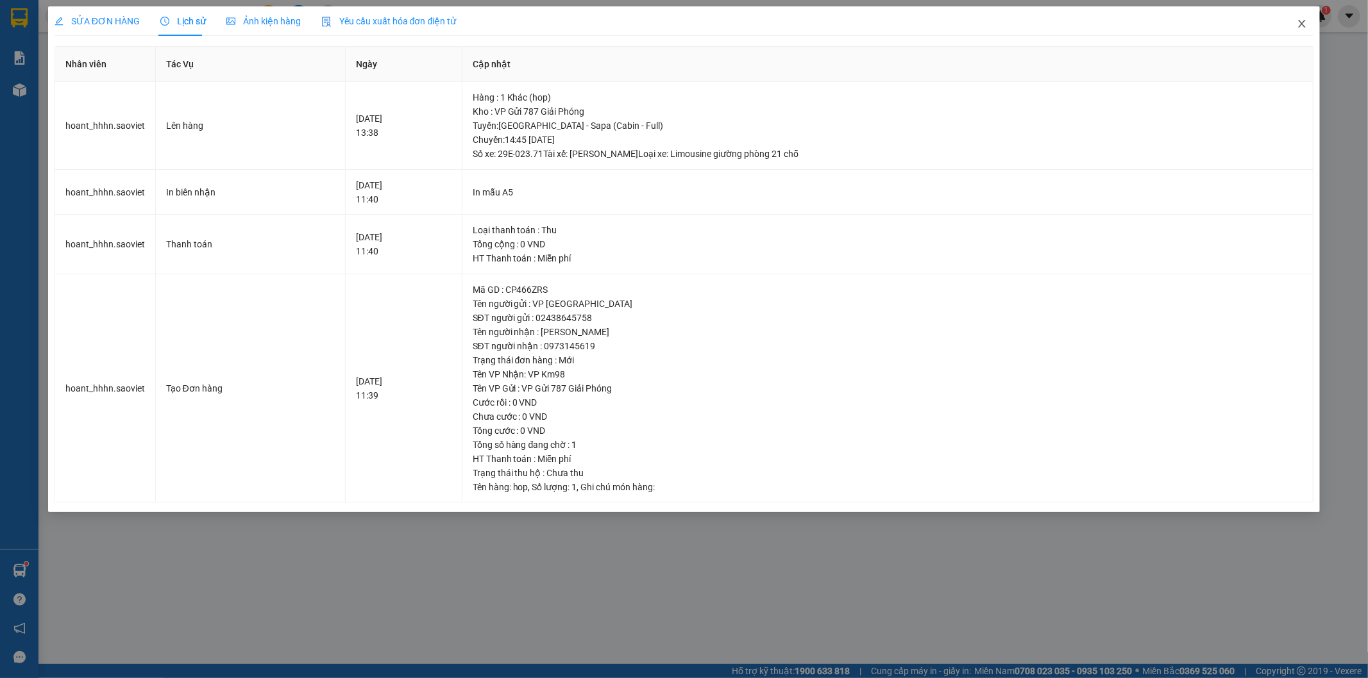
click at [1302, 22] on icon "close" at bounding box center [1301, 24] width 10 height 10
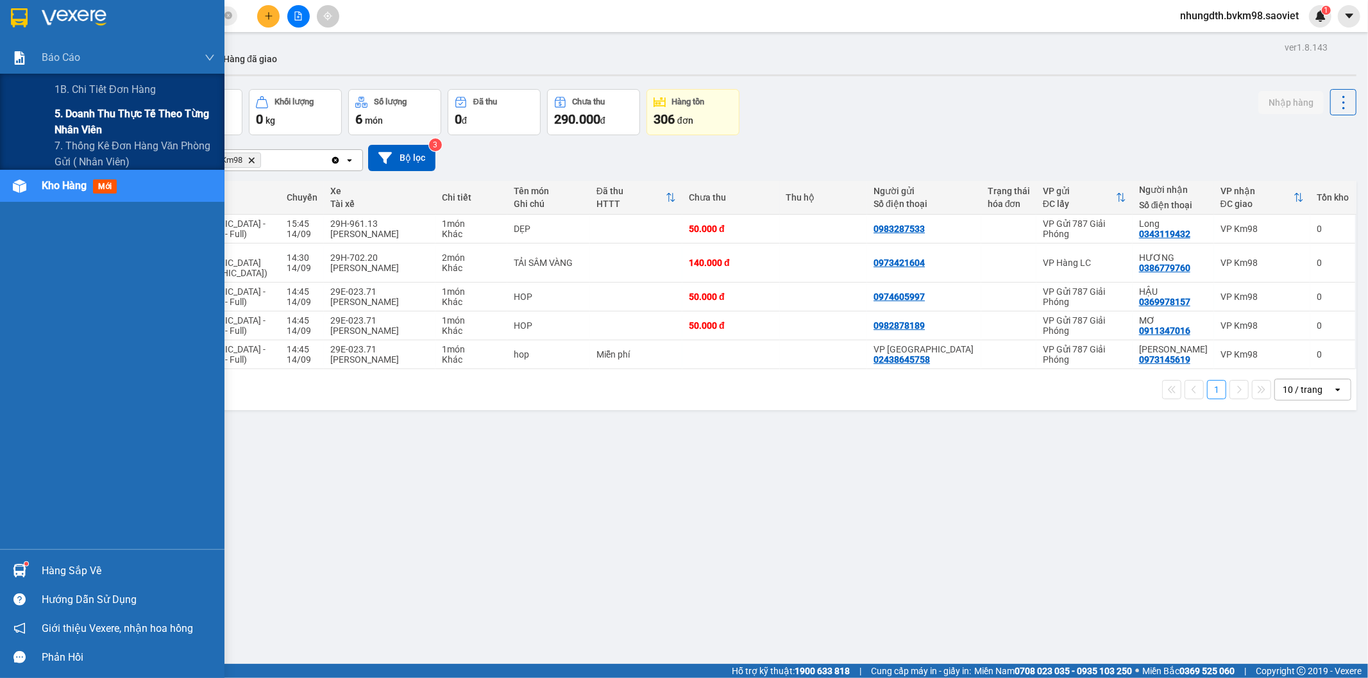
click at [80, 110] on span "5. Doanh thu thực tế theo từng nhân viên" at bounding box center [134, 122] width 160 height 32
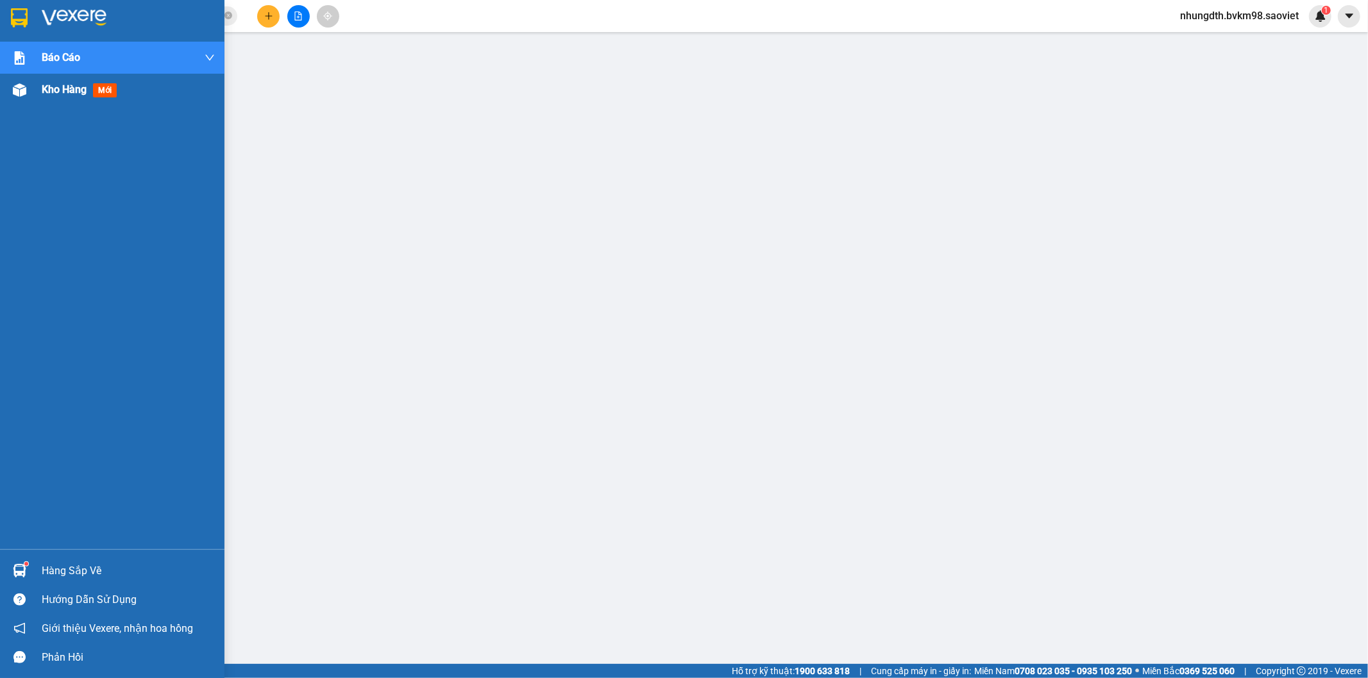
click at [13, 95] on img at bounding box center [19, 89] width 13 height 13
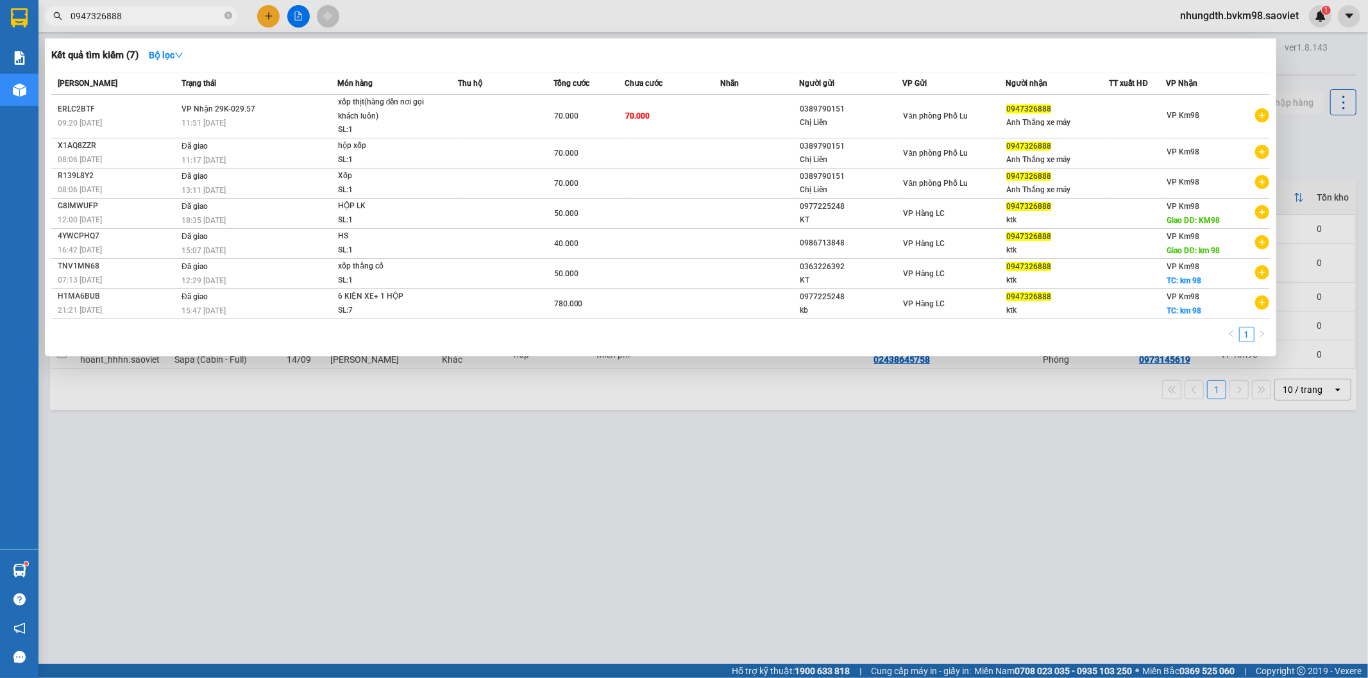
click at [151, 11] on input "0947326888" at bounding box center [146, 16] width 151 height 14
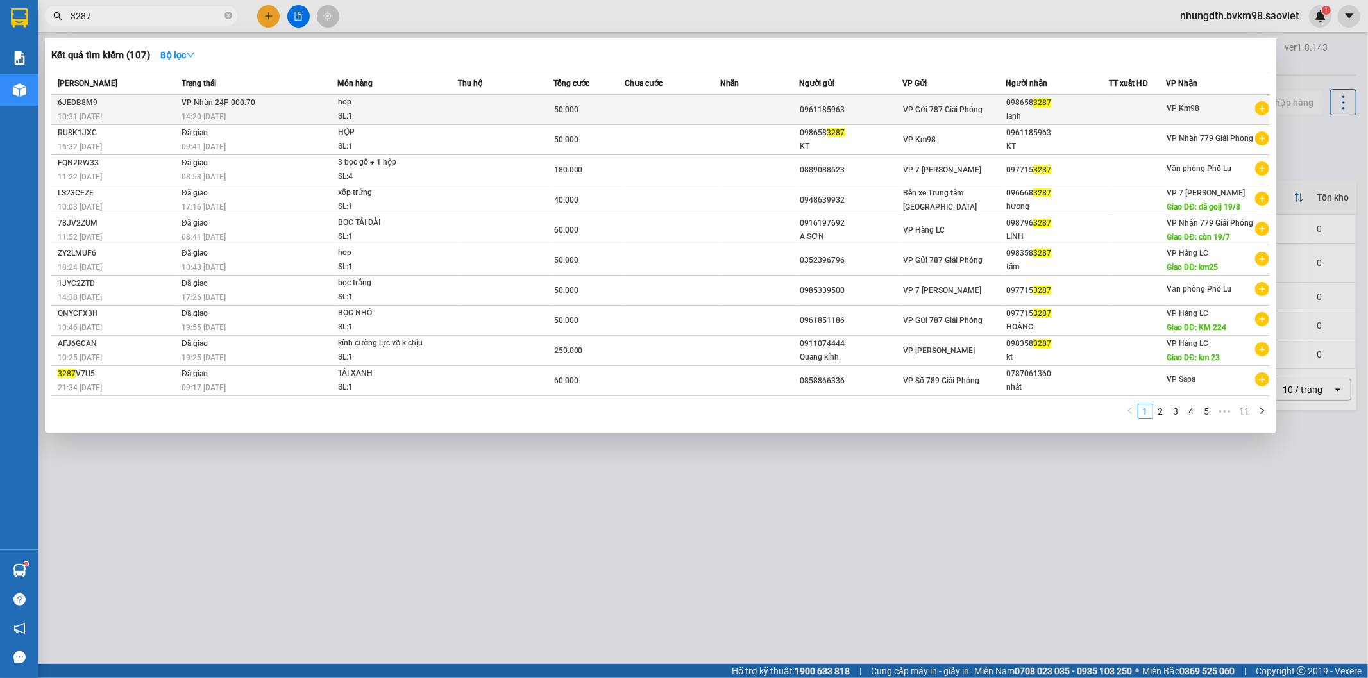
type input "3287"
click at [446, 103] on span "hop SL: 1" at bounding box center [397, 110] width 119 height 28
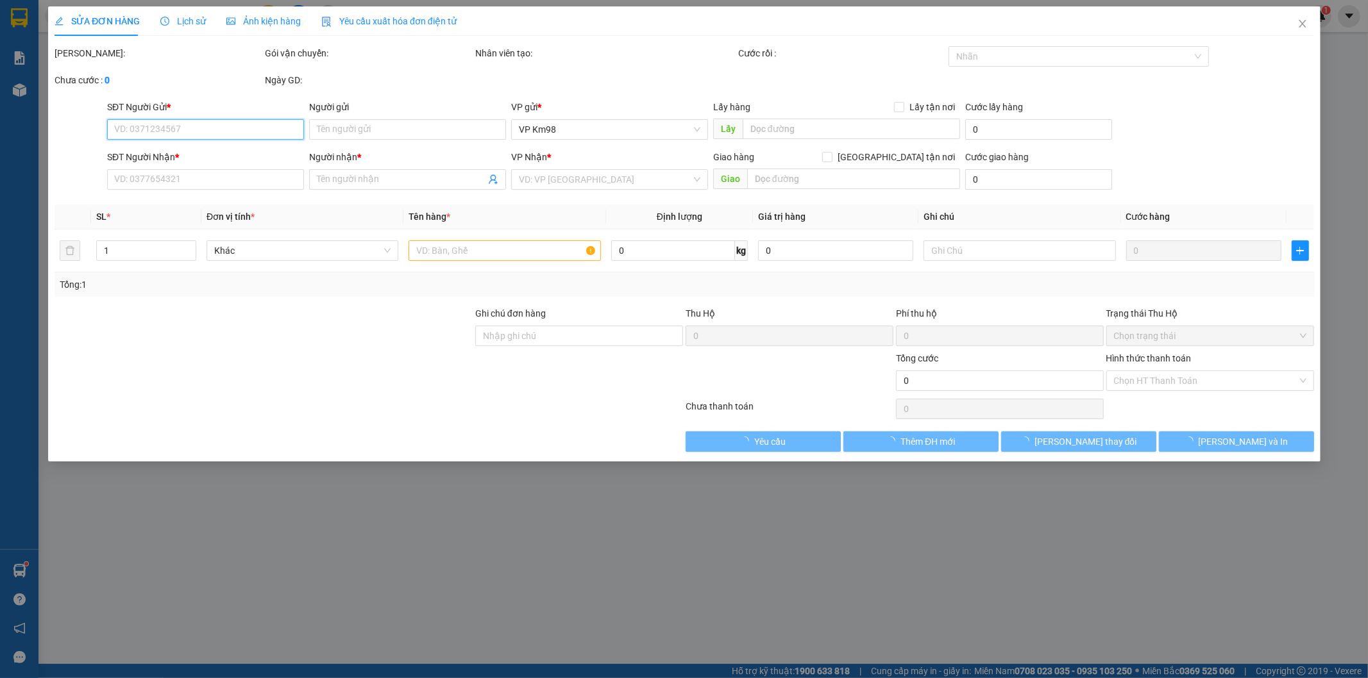
type input "0961185963"
type input "0986583287"
type input "lanh"
type input "50.000"
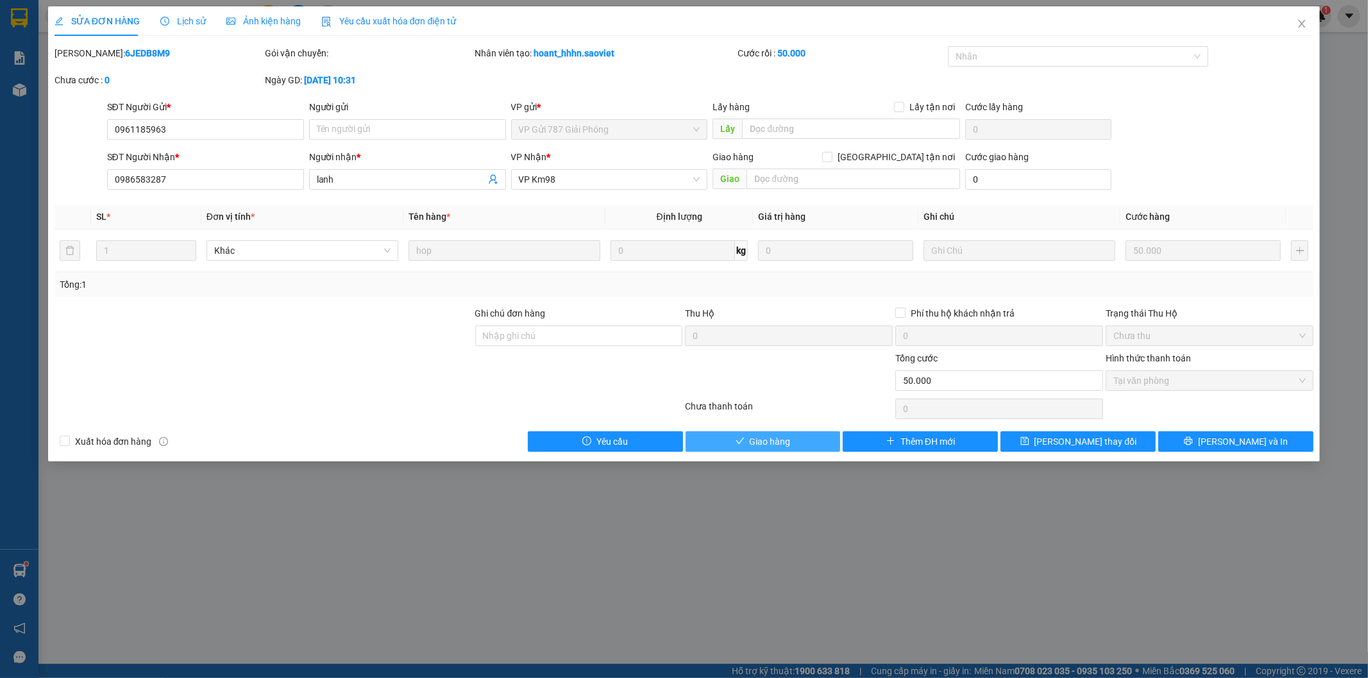
click at [744, 440] on icon "check" at bounding box center [739, 441] width 9 height 9
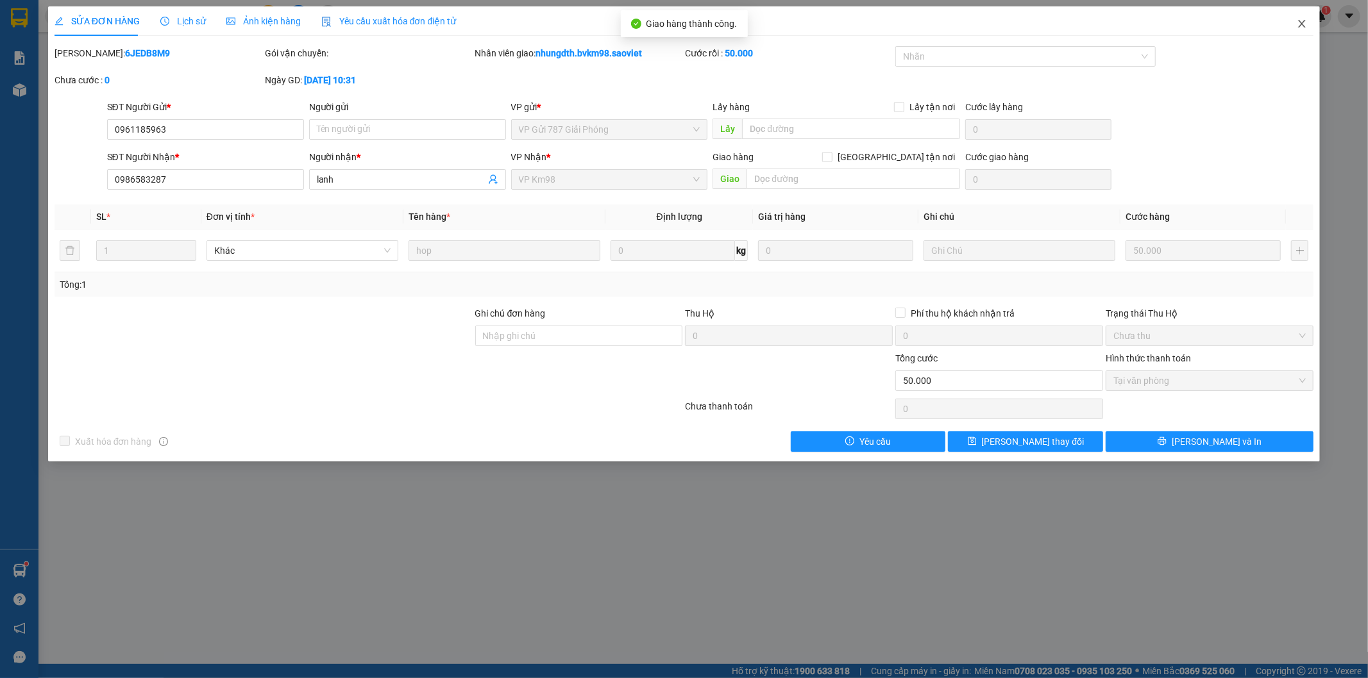
click at [1298, 21] on icon "close" at bounding box center [1301, 24] width 10 height 10
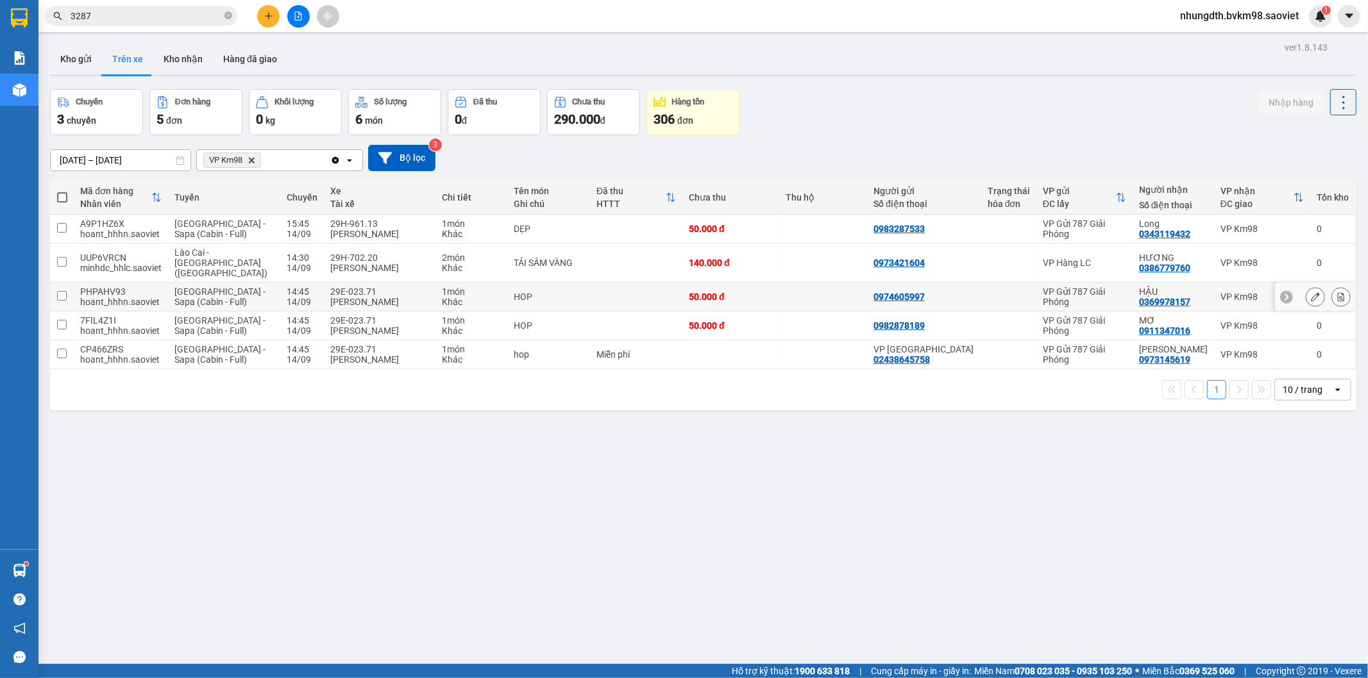
click at [63, 291] on input "checkbox" at bounding box center [62, 296] width 10 height 10
checkbox input "true"
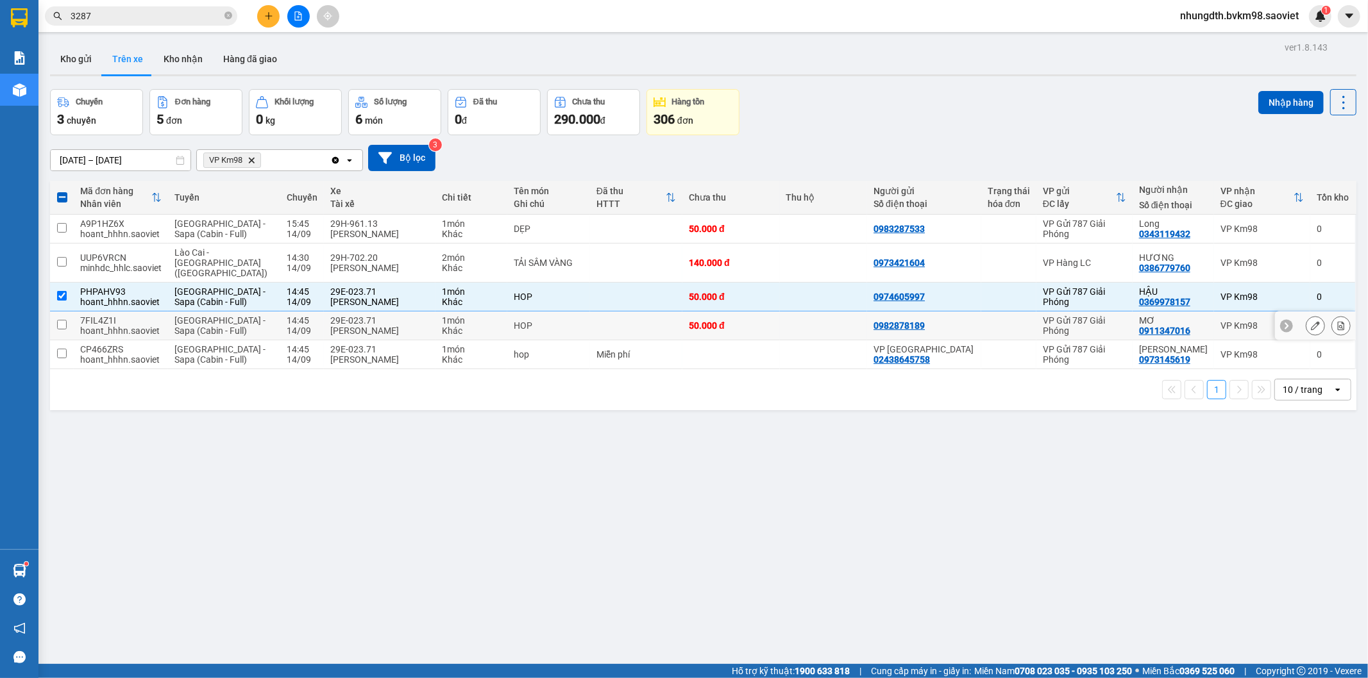
click at [58, 320] on input "checkbox" at bounding box center [62, 325] width 10 height 10
checkbox input "true"
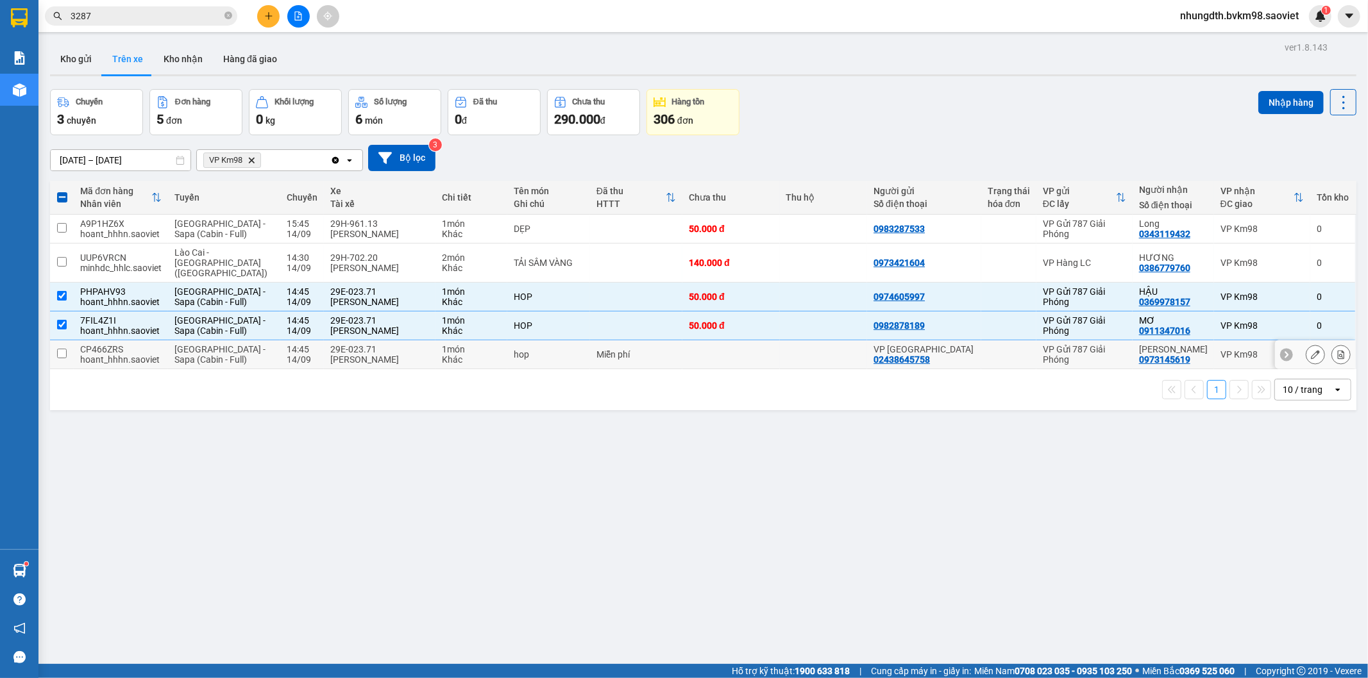
click at [61, 349] on td at bounding box center [62, 354] width 24 height 29
checkbox input "true"
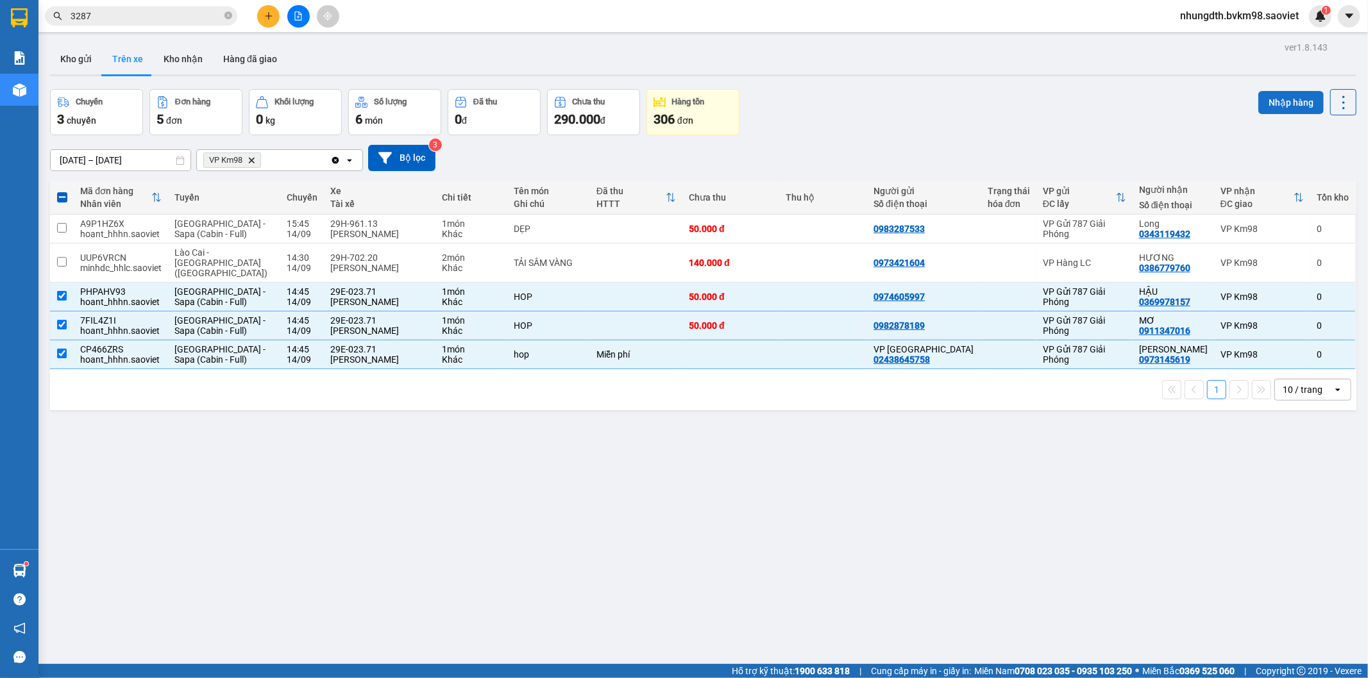
click at [1269, 96] on button "Nhập hàng" at bounding box center [1290, 102] width 65 height 23
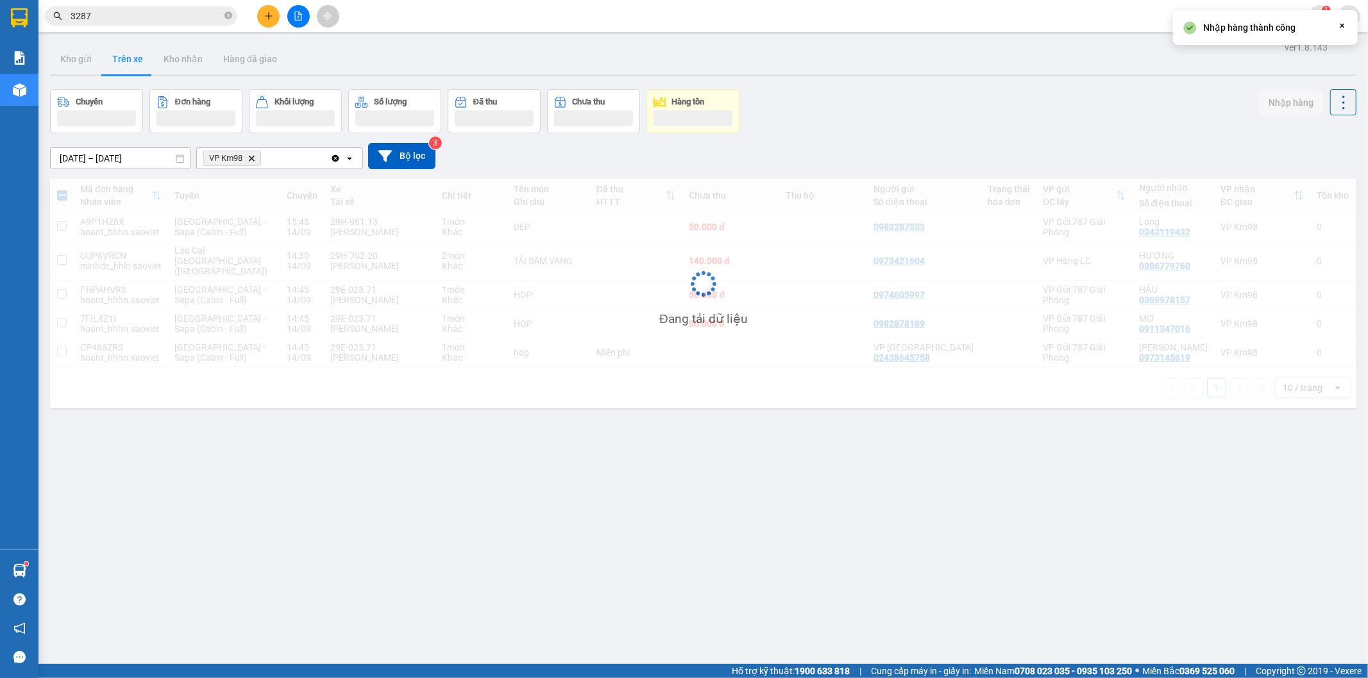
checkbox input "false"
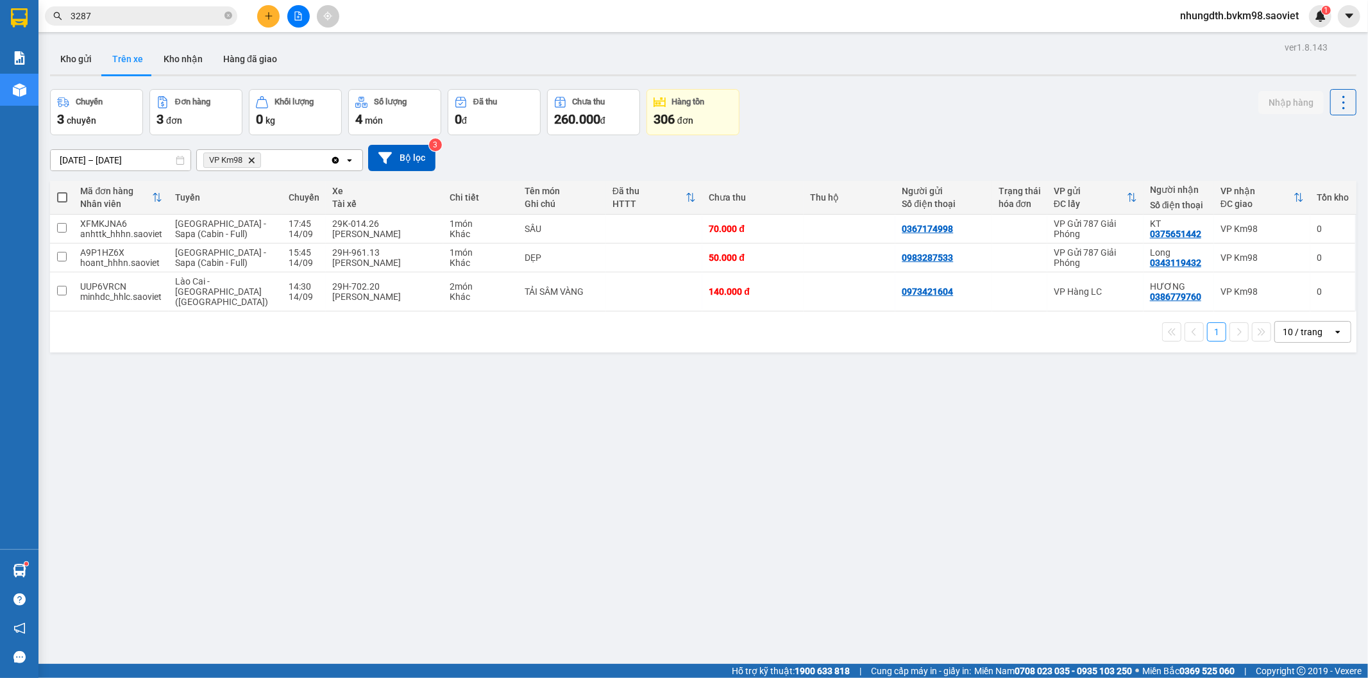
click at [156, 12] on input "3287" at bounding box center [146, 16] width 151 height 14
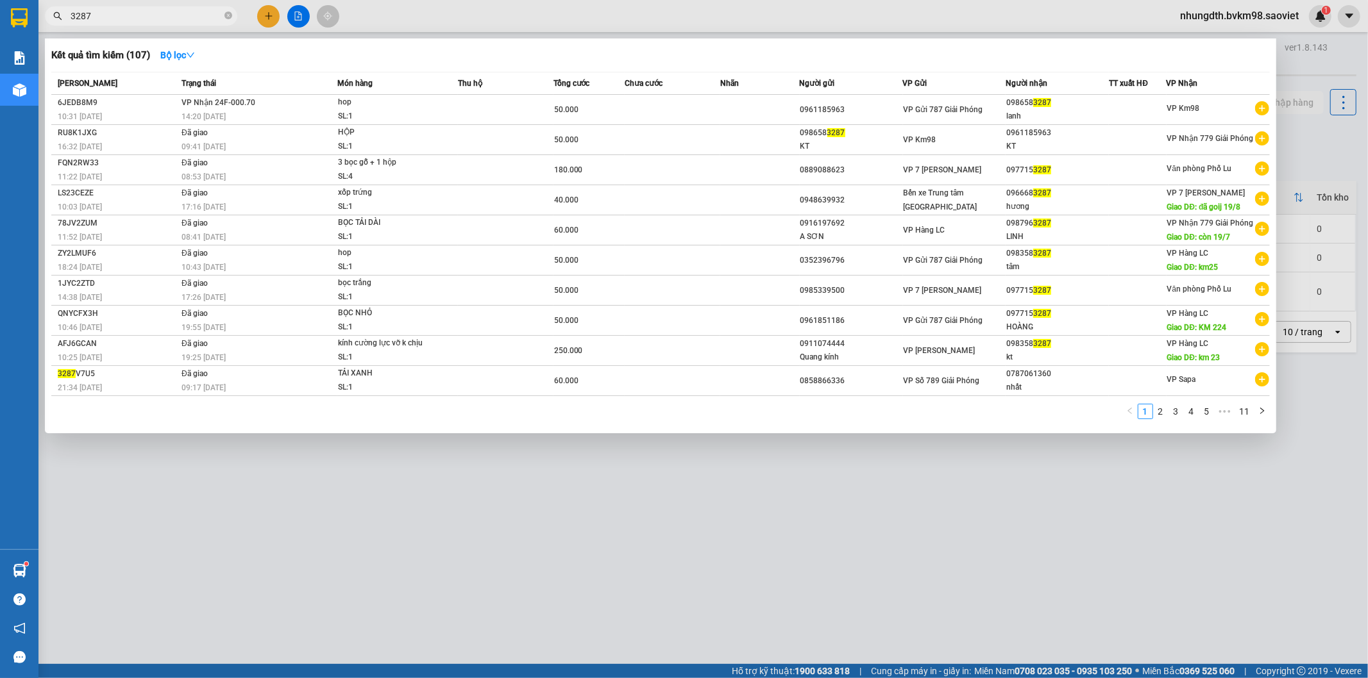
click at [156, 12] on input "3287" at bounding box center [146, 16] width 151 height 14
type input "3"
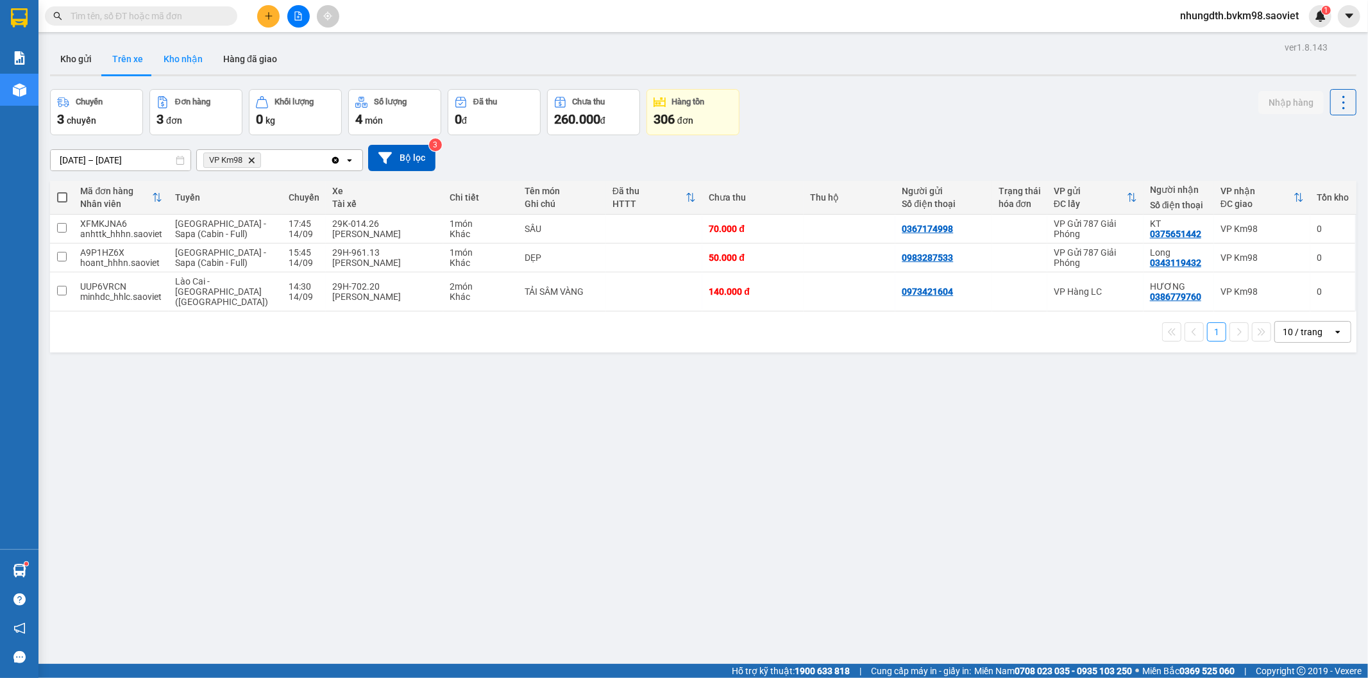
click at [181, 56] on button "Kho nhận" at bounding box center [183, 59] width 60 height 31
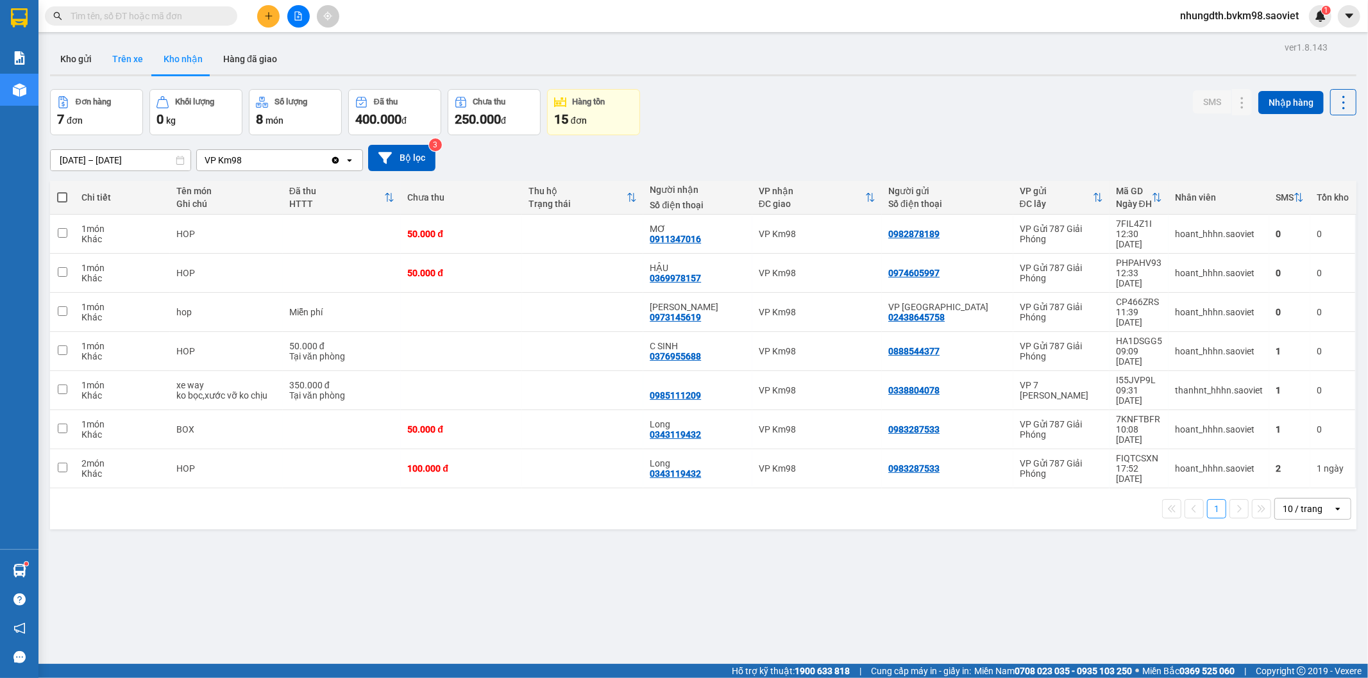
click at [120, 56] on button "Trên xe" at bounding box center [127, 59] width 51 height 31
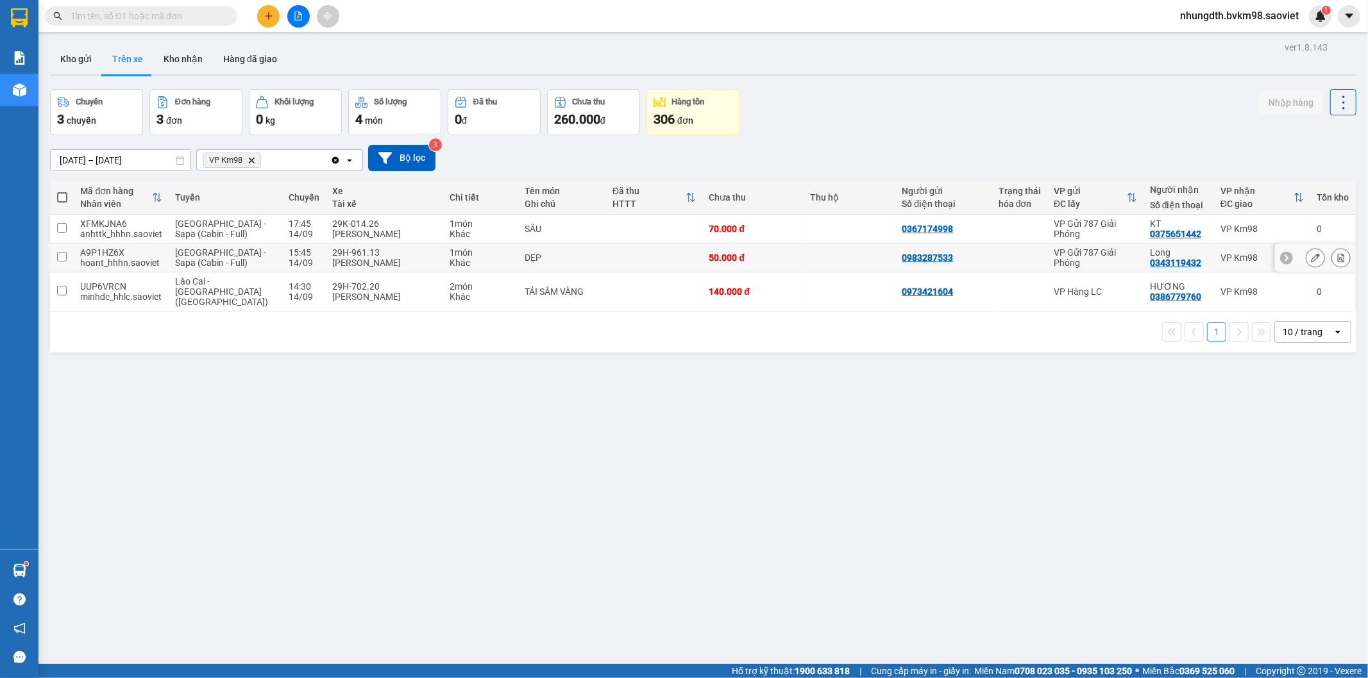
click at [62, 255] on input "checkbox" at bounding box center [62, 257] width 10 height 10
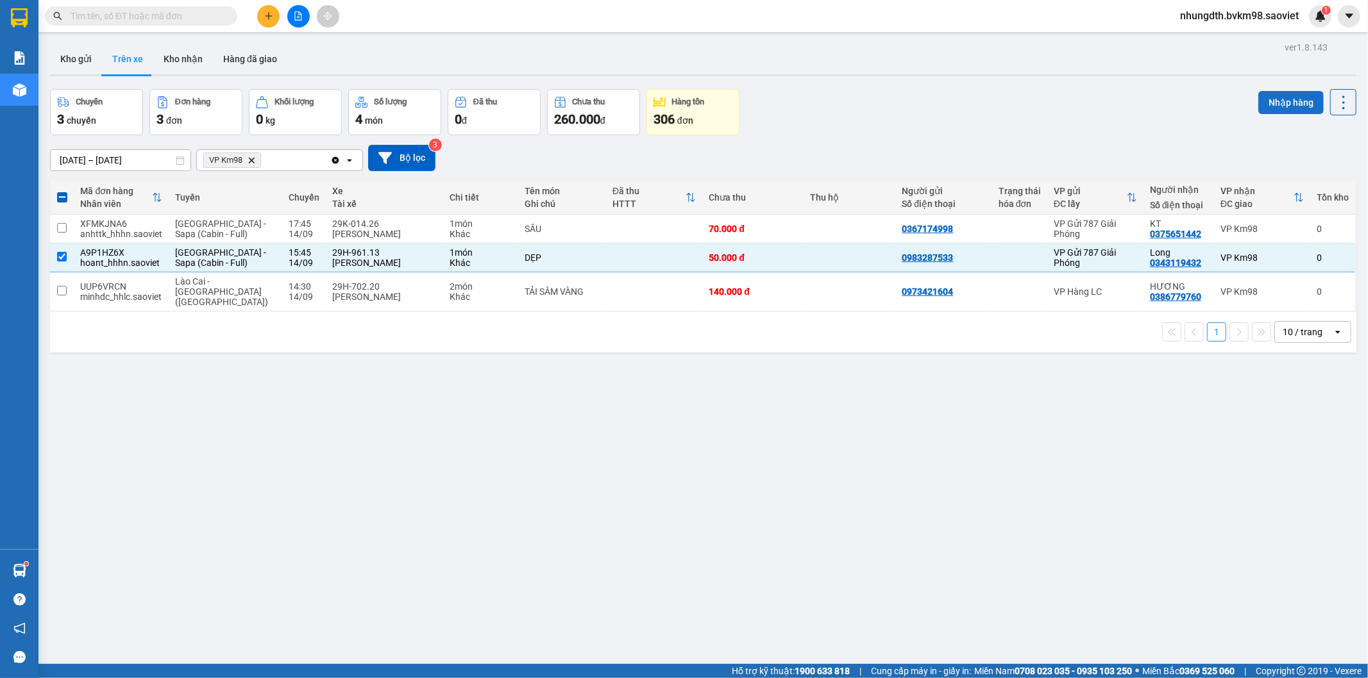
click at [1273, 101] on button "Nhập hàng" at bounding box center [1290, 102] width 65 height 23
checkbox input "false"
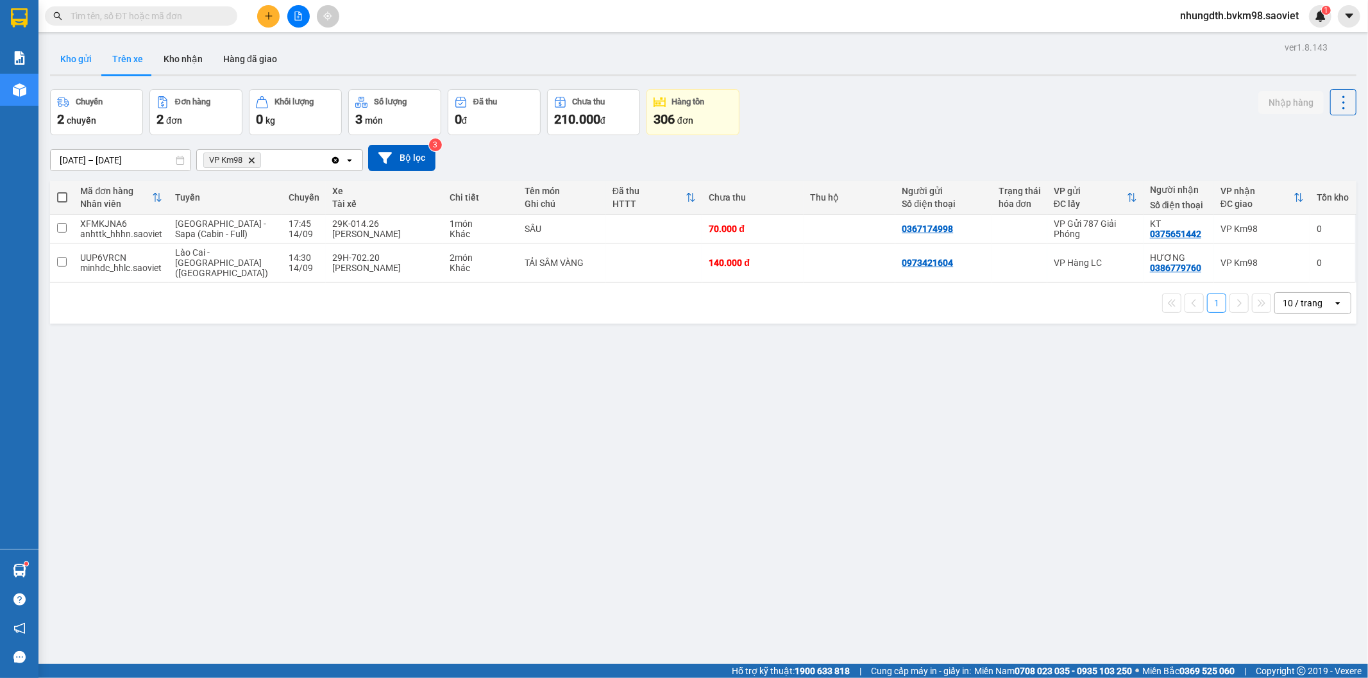
click at [82, 62] on button "Kho gửi" at bounding box center [76, 59] width 52 height 31
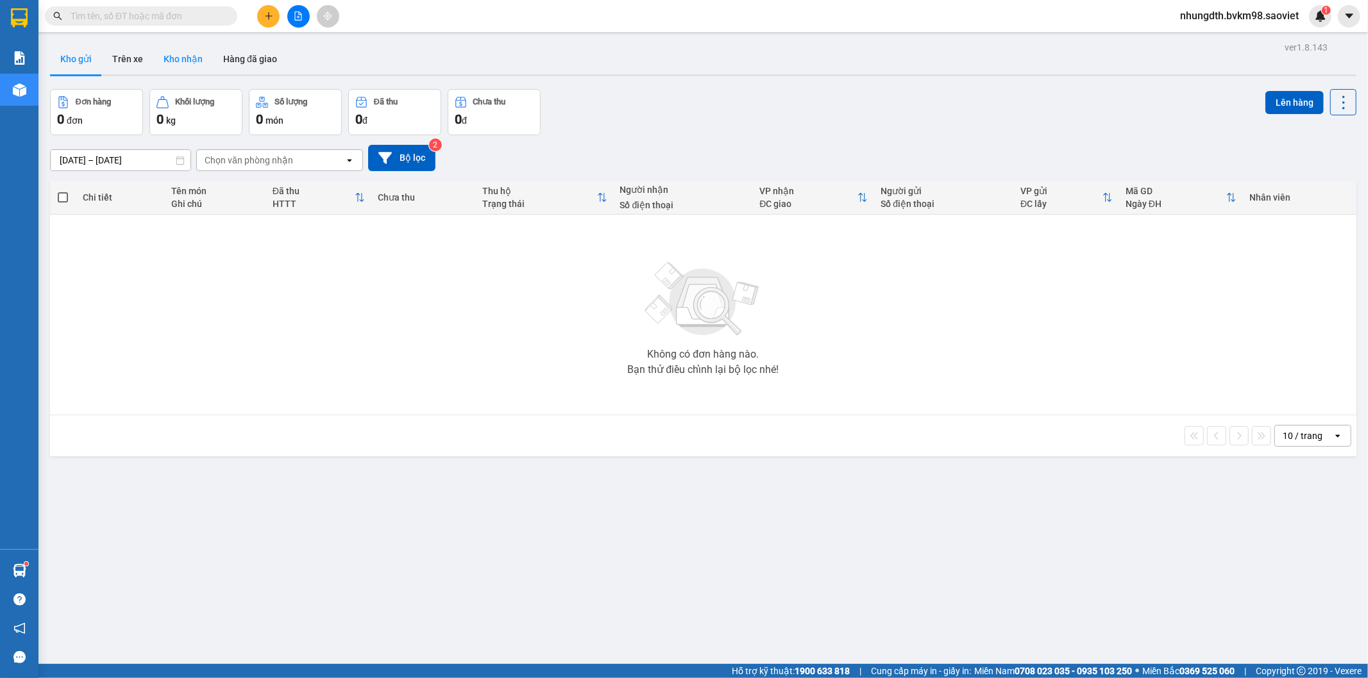
click at [186, 56] on button "Kho nhận" at bounding box center [183, 59] width 60 height 31
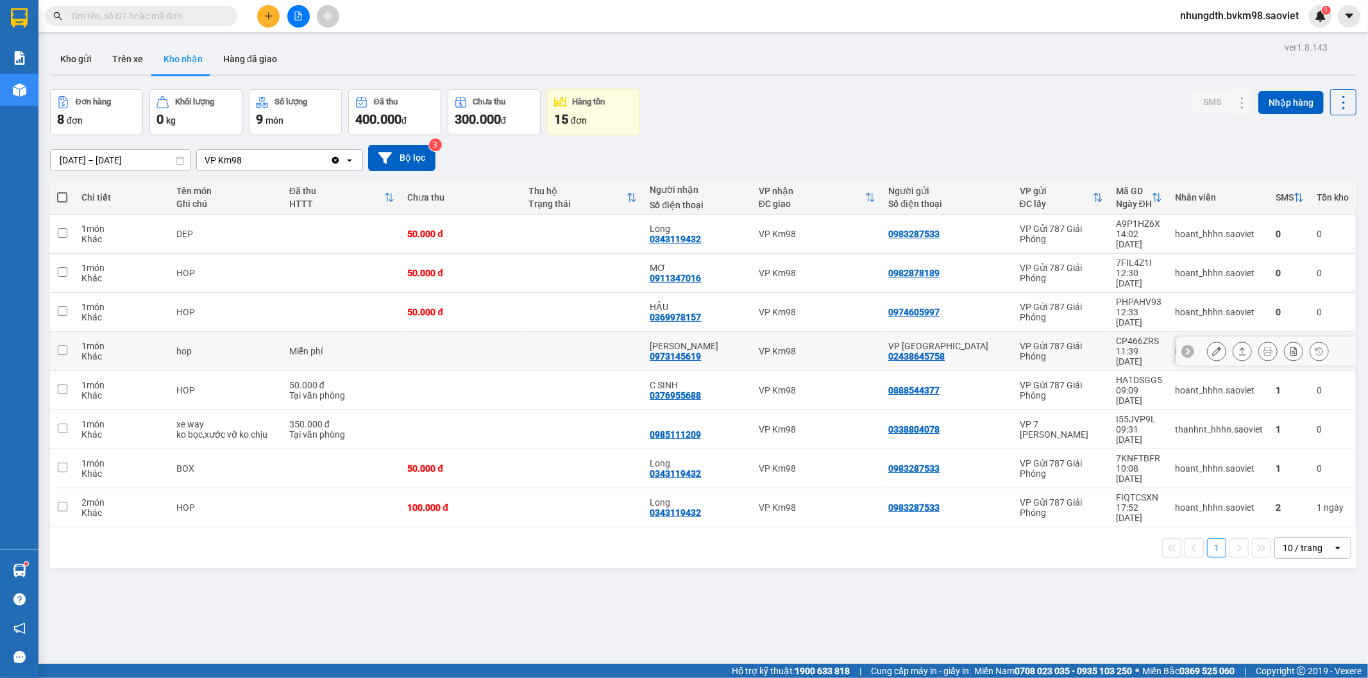
click at [60, 346] on input "checkbox" at bounding box center [63, 351] width 10 height 10
checkbox input "true"
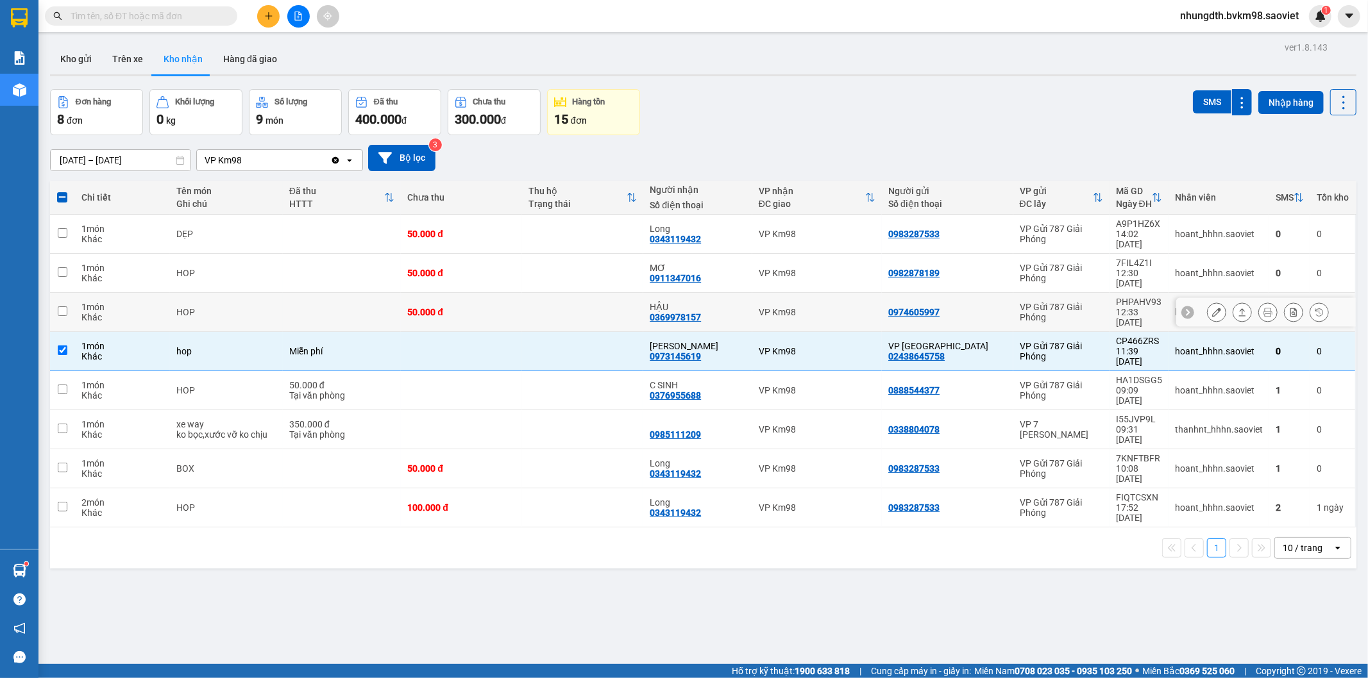
click at [61, 306] on input "checkbox" at bounding box center [63, 311] width 10 height 10
checkbox input "true"
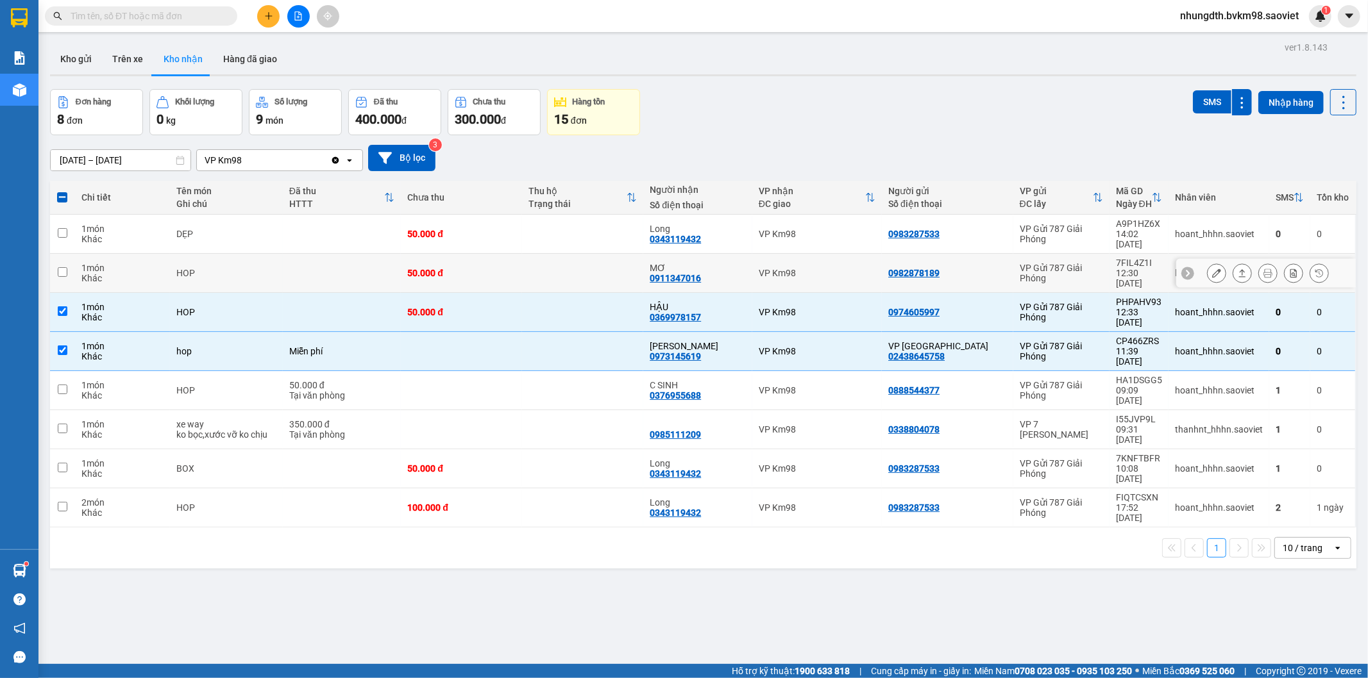
drag, startPoint x: 62, startPoint y: 256, endPoint x: 63, endPoint y: 250, distance: 6.5
click at [62, 267] on input "checkbox" at bounding box center [63, 272] width 10 height 10
checkbox input "true"
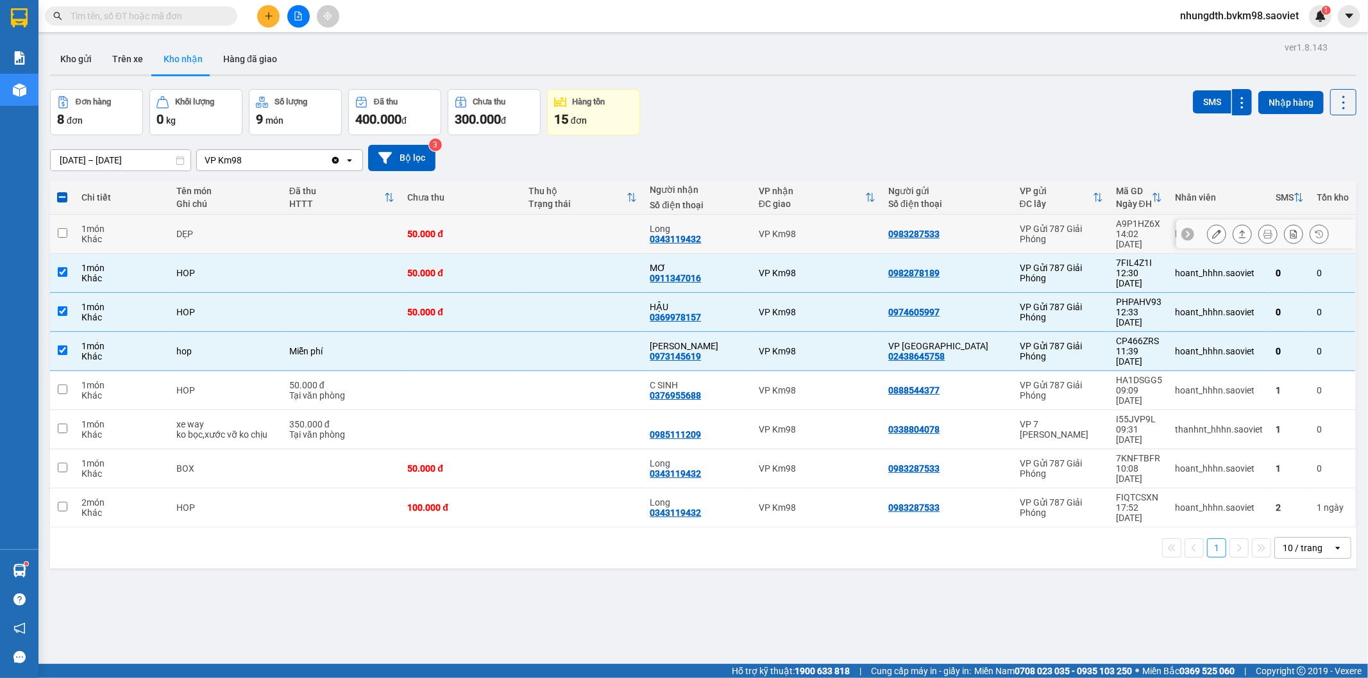
click at [61, 232] on input "checkbox" at bounding box center [63, 233] width 10 height 10
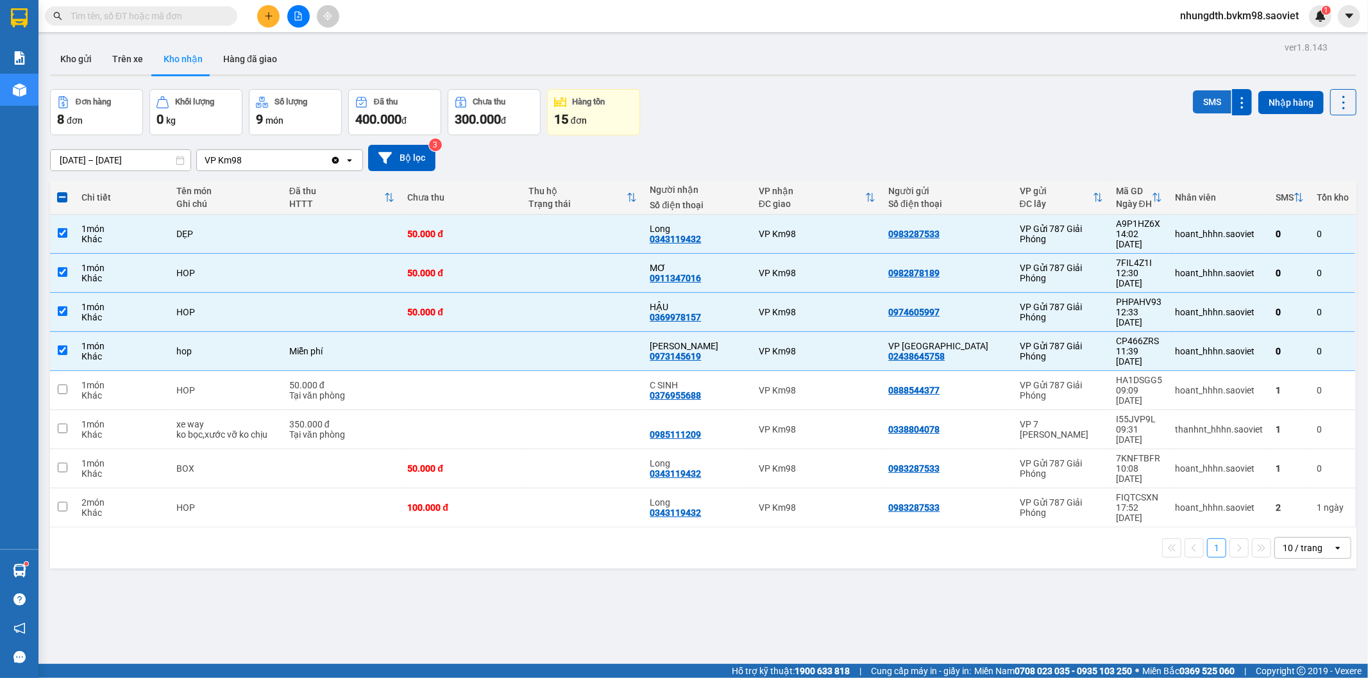
click at [1193, 103] on button "SMS" at bounding box center [1212, 101] width 38 height 23
click at [1341, 23] on icon "Close" at bounding box center [1342, 26] width 10 height 10
click at [503, 231] on tr "1 món Khác DẸP 50.000 đ Long 0343119432 VP Km98 0983287533 VP Gửi 787 Giải Phón…" at bounding box center [703, 234] width 1306 height 39
checkbox input "false"
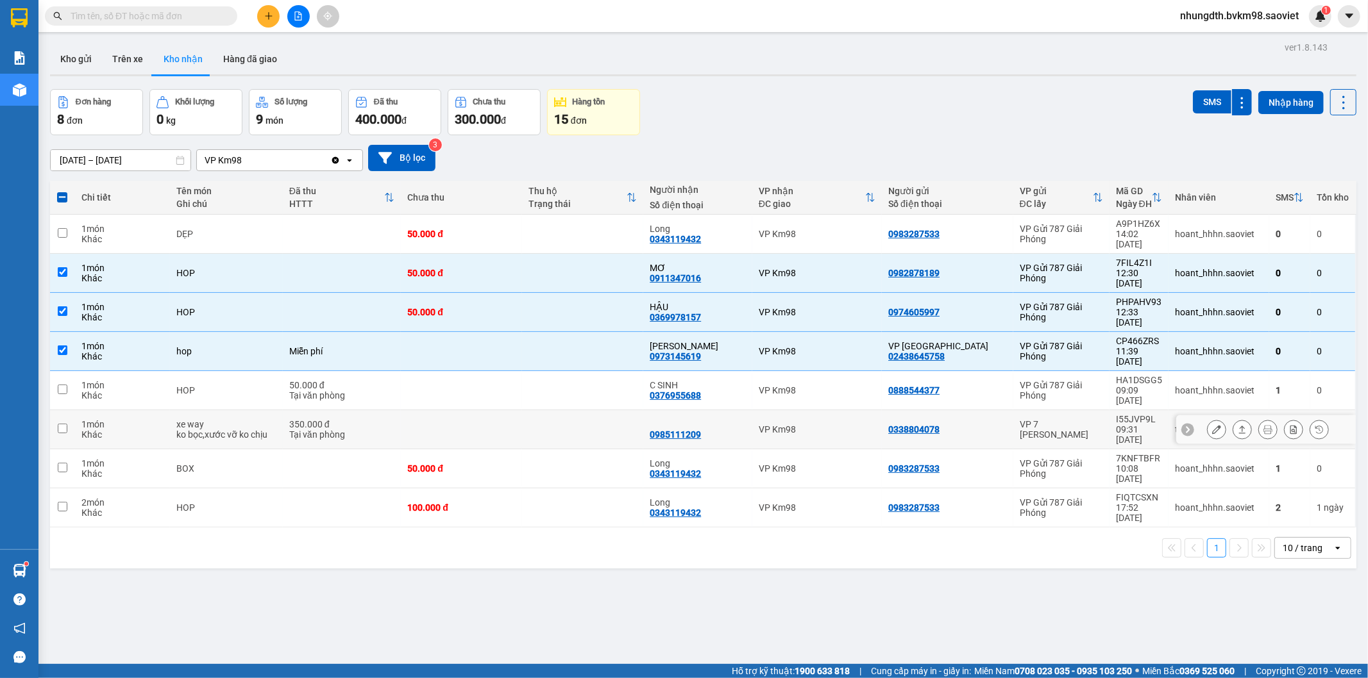
click at [62, 410] on td at bounding box center [62, 429] width 25 height 39
checkbox input "true"
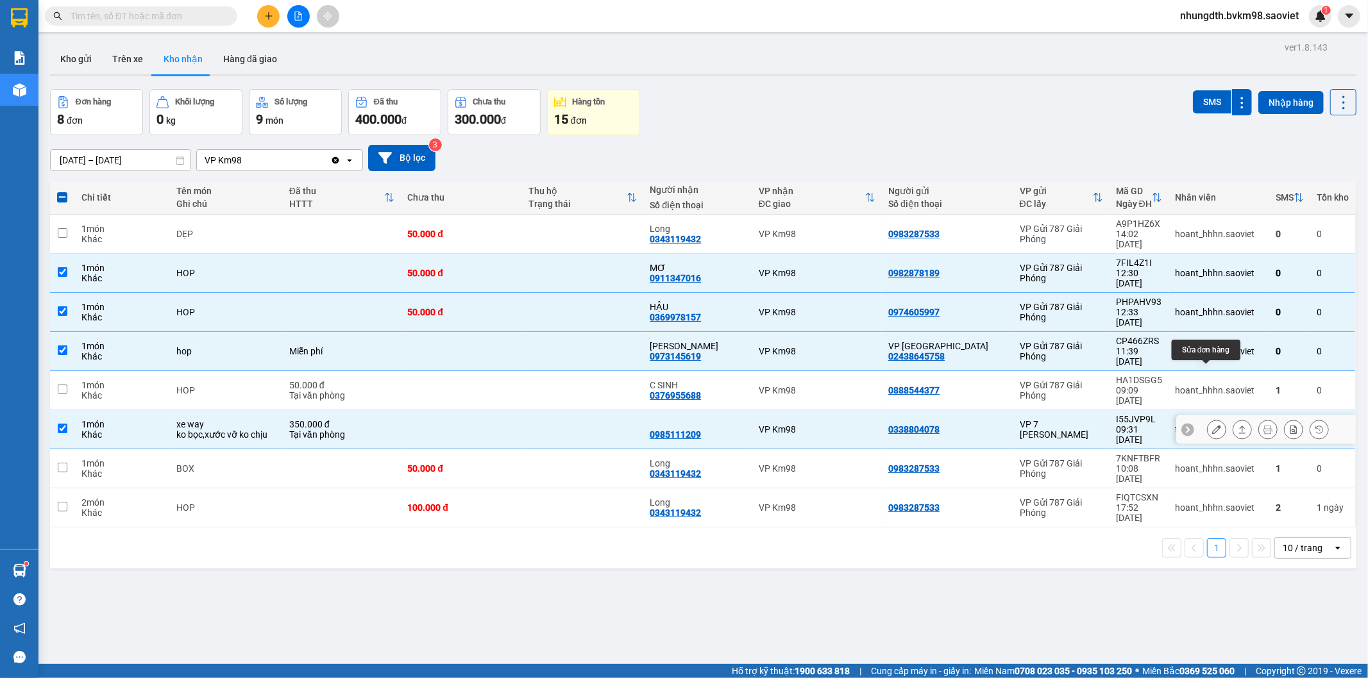
click at [1212, 425] on icon at bounding box center [1216, 429] width 9 height 9
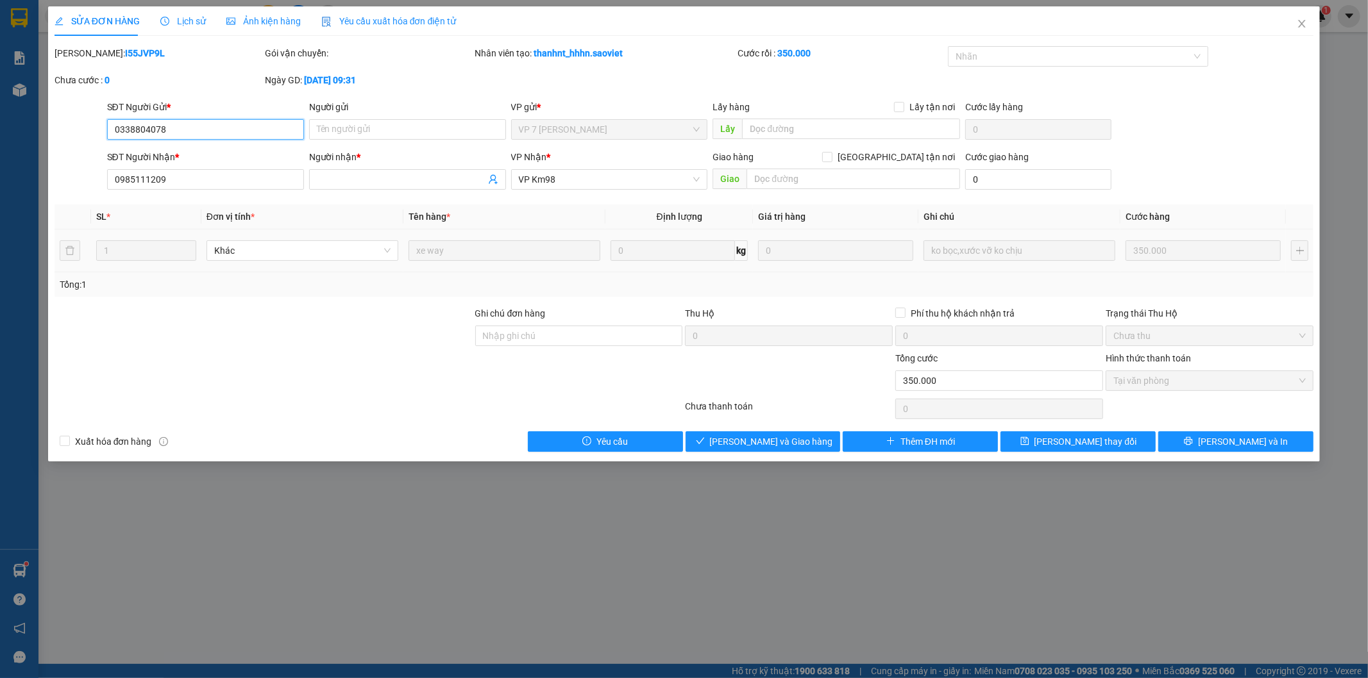
type input "0338804078"
type input "0985111209"
type input "350.000"
click at [773, 439] on span "Giao hàng" at bounding box center [769, 442] width 41 height 14
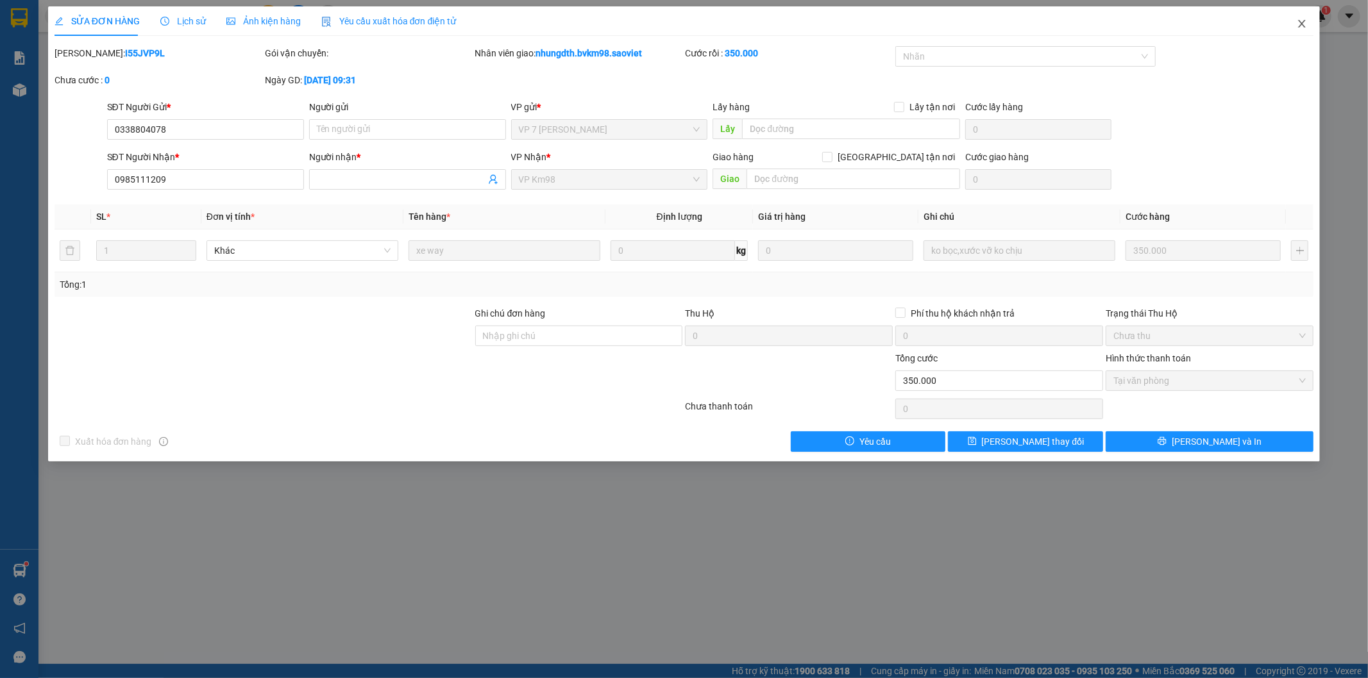
click at [1300, 30] on span "Close" at bounding box center [1302, 24] width 36 height 36
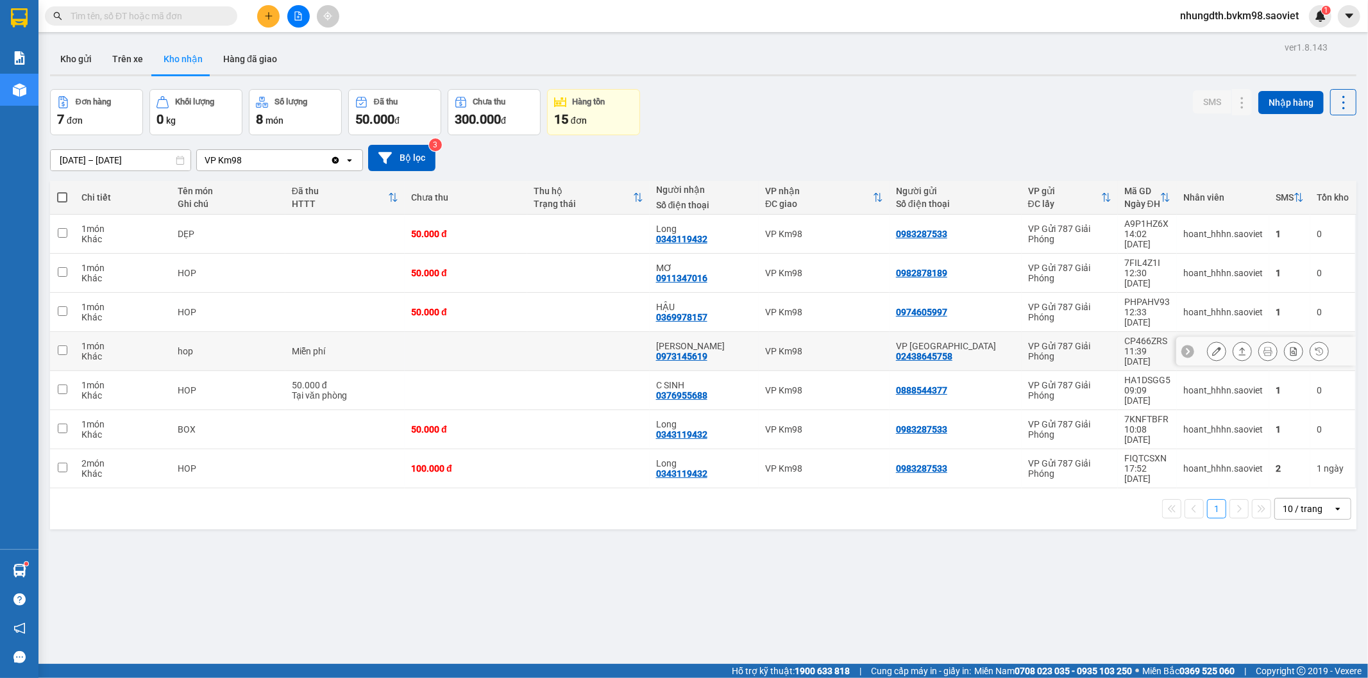
click at [62, 346] on input "checkbox" at bounding box center [63, 351] width 10 height 10
checkbox input "true"
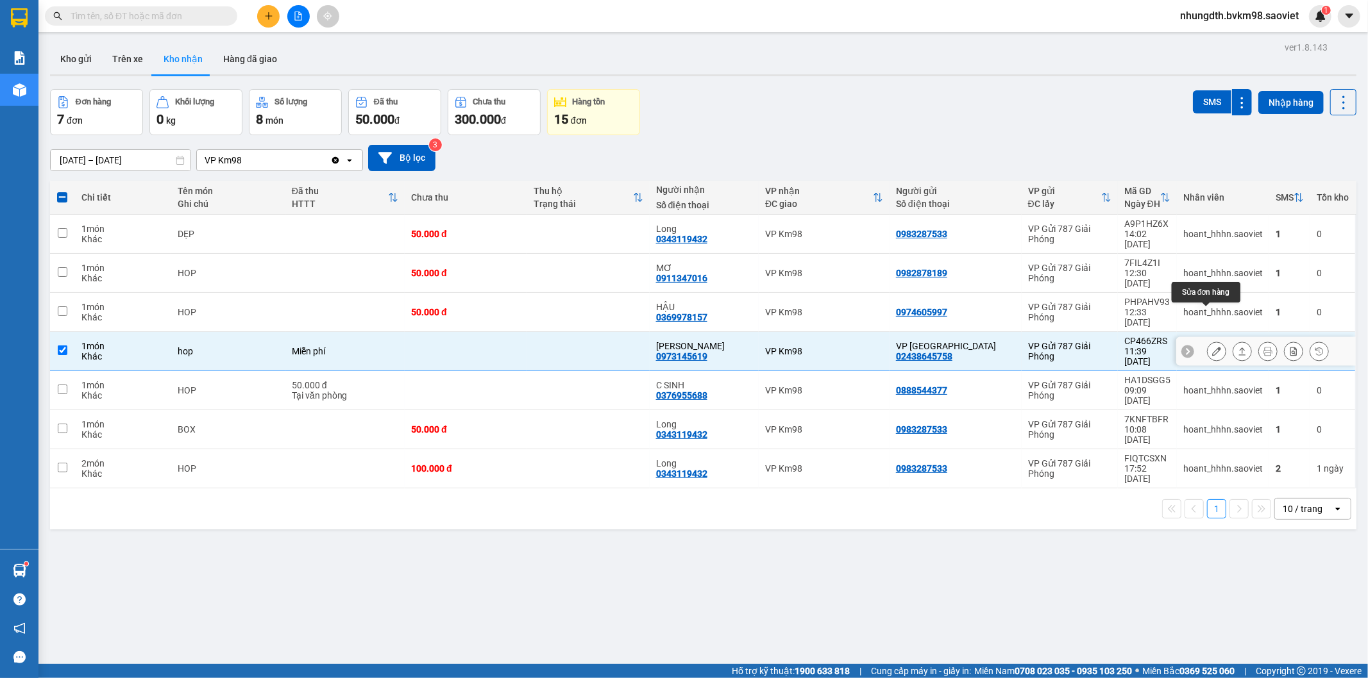
click at [1212, 347] on icon at bounding box center [1216, 351] width 9 height 9
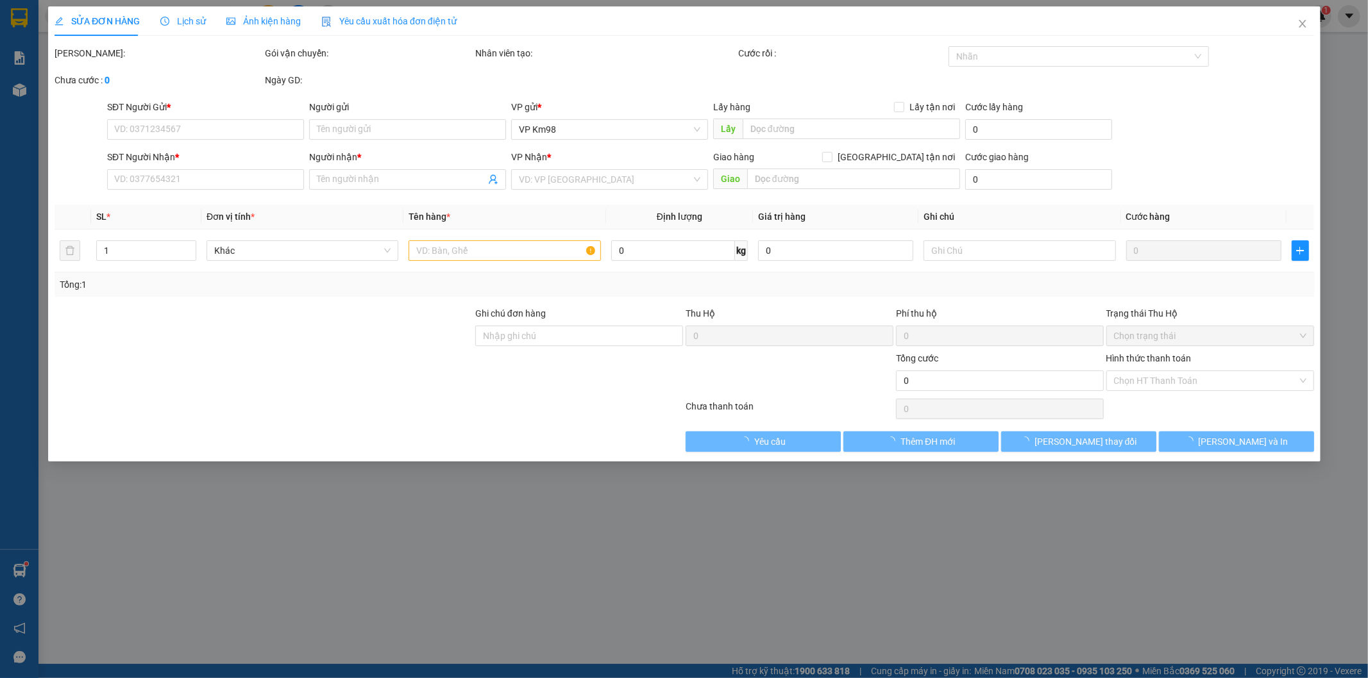
type input "02438645758"
type input "VP [GEOGRAPHIC_DATA]"
type input "0973145619"
type input "[PERSON_NAME]"
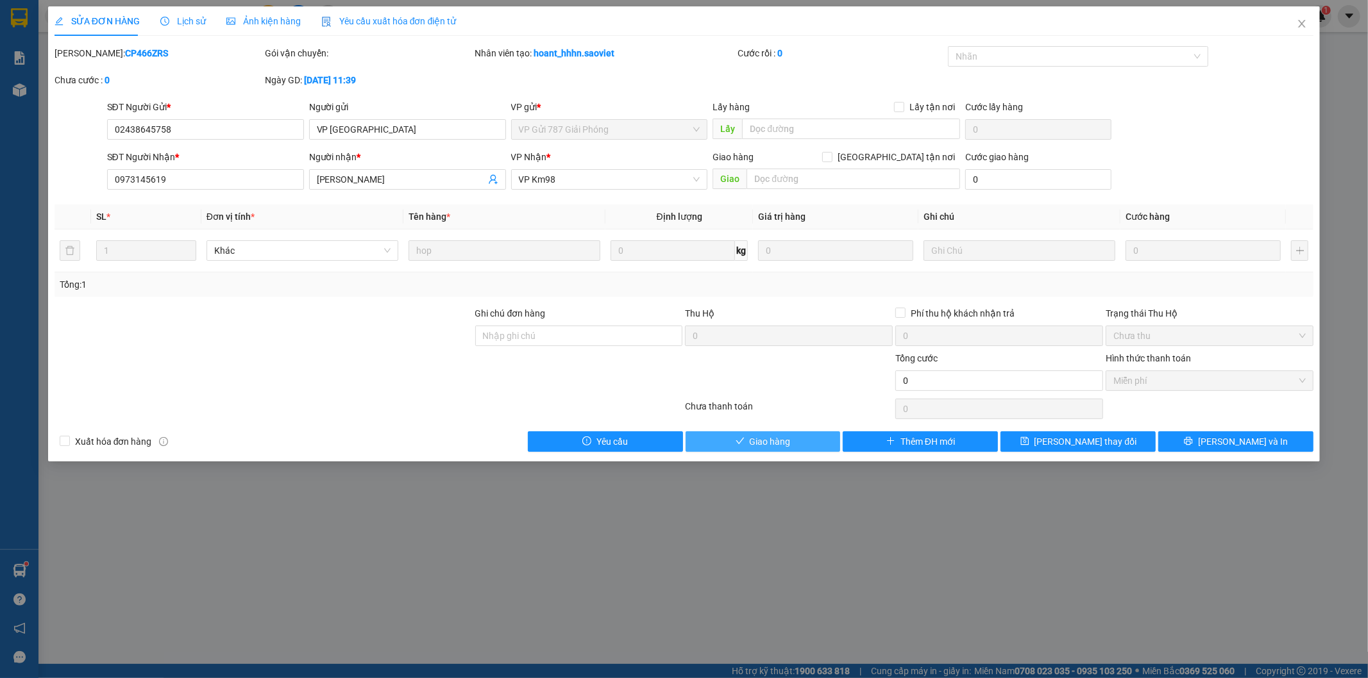
click at [735, 437] on icon "check" at bounding box center [739, 441] width 9 height 9
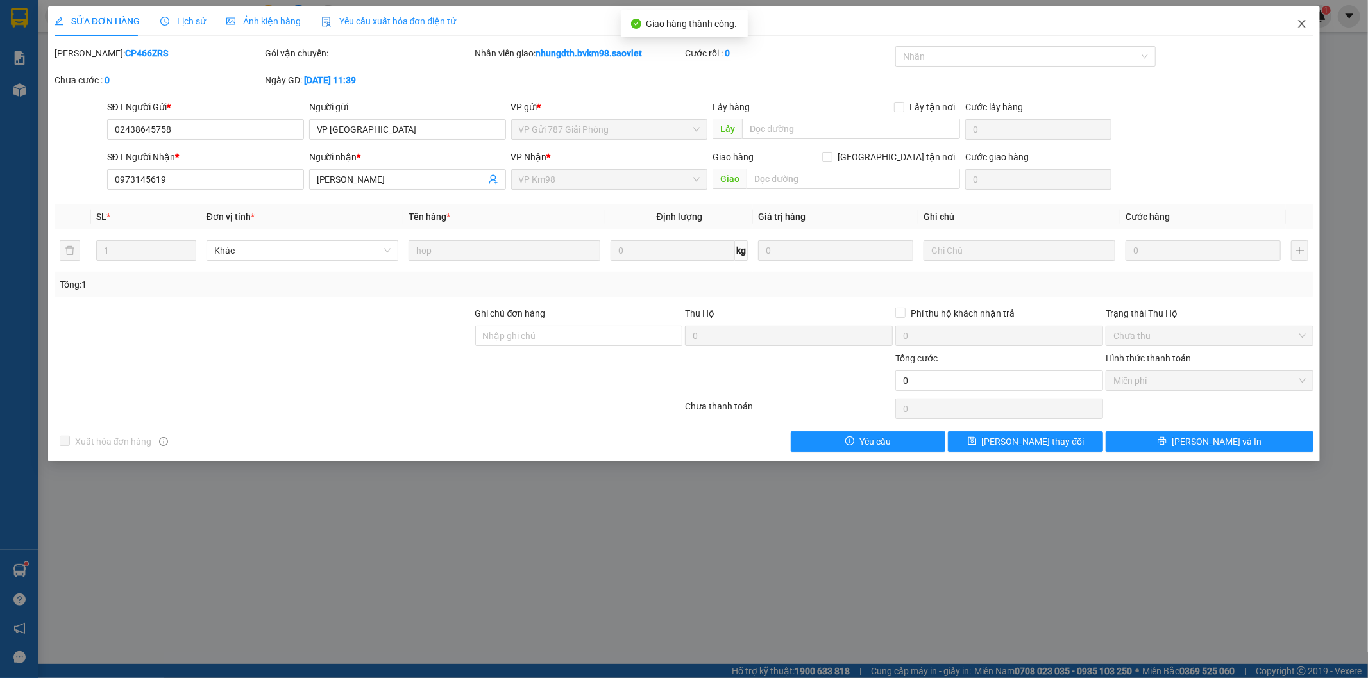
click at [1300, 24] on icon "close" at bounding box center [1301, 24] width 10 height 10
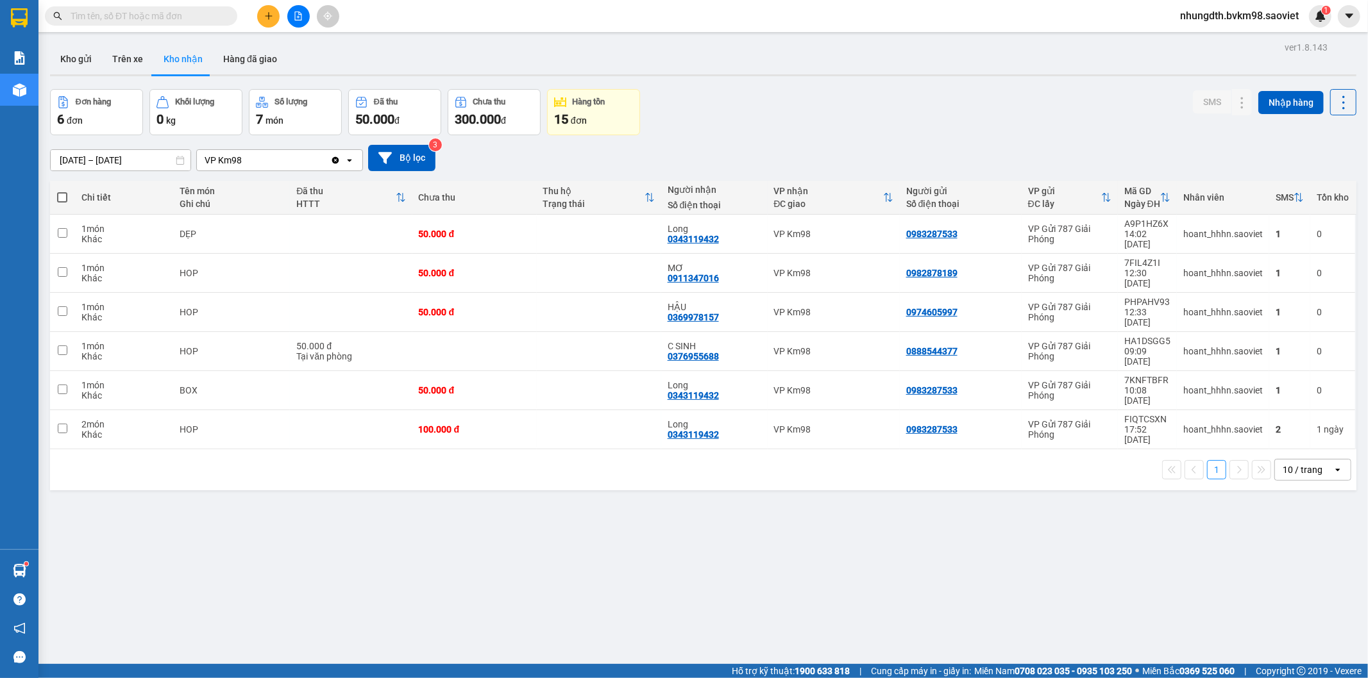
click at [267, 23] on button at bounding box center [268, 16] width 22 height 22
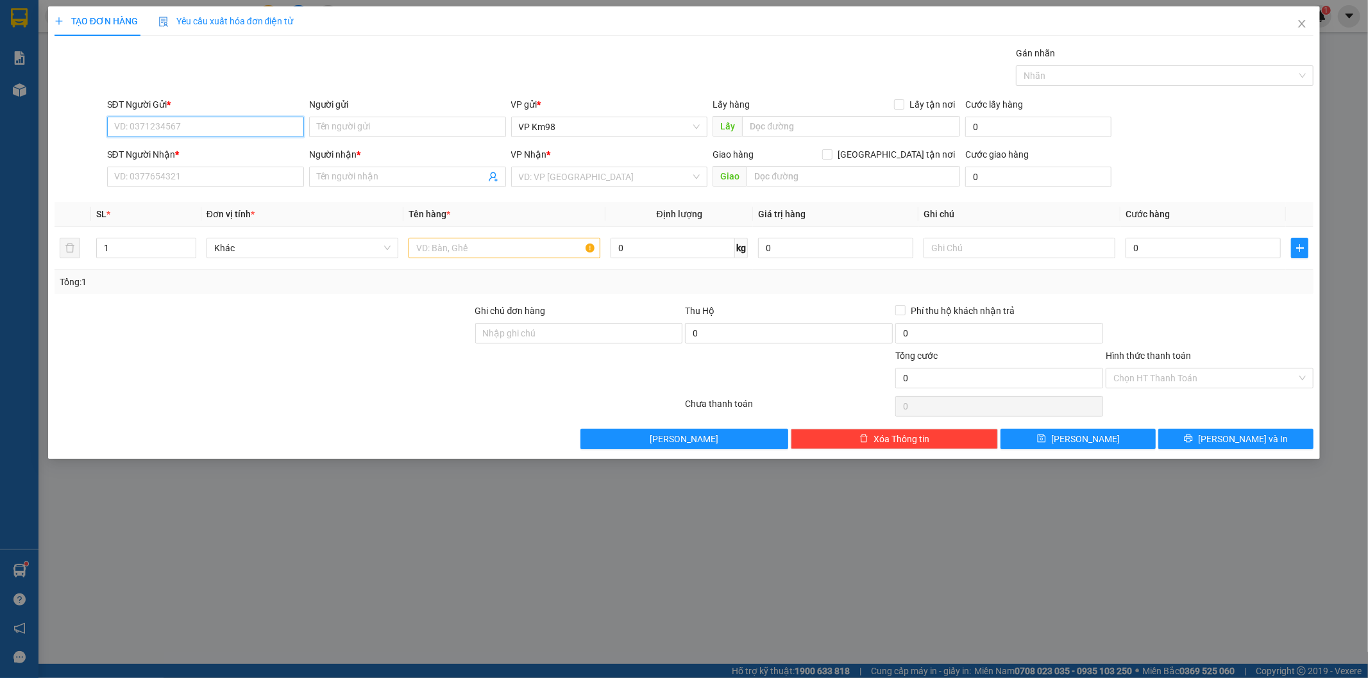
click at [263, 126] on input "SĐT Người Gửi *" at bounding box center [205, 127] width 197 height 21
type input "0399229263"
click at [182, 150] on div "0399229263 - kt" at bounding box center [205, 153] width 181 height 14
type input "kt"
type input "0988002010"
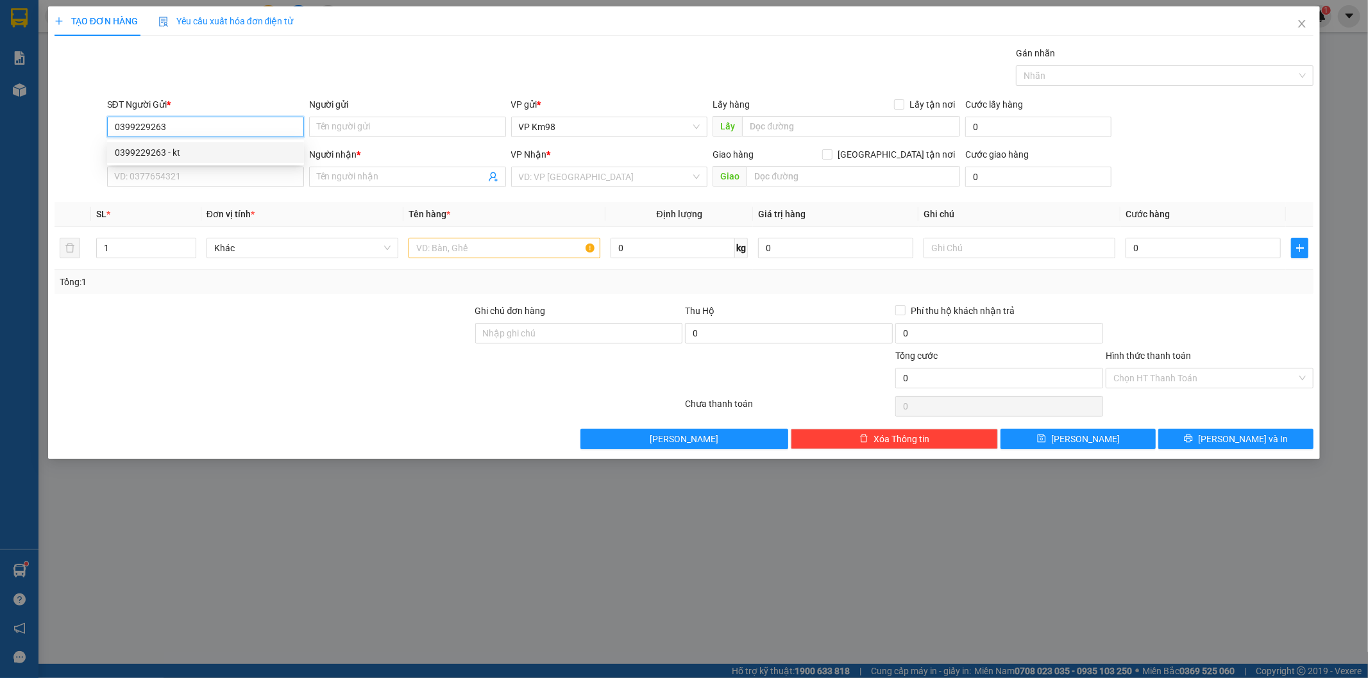
type input "kt"
type input "0399229263"
click at [473, 244] on input "text" at bounding box center [504, 248] width 192 height 21
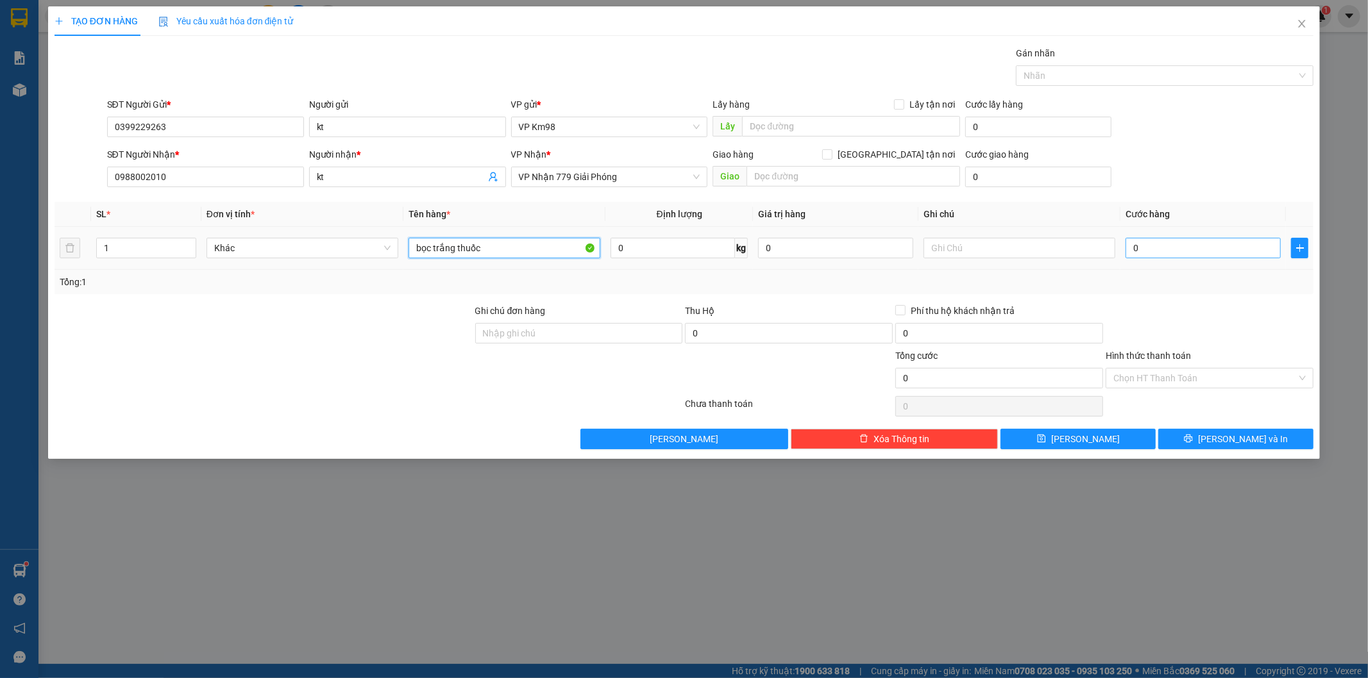
type input "bọc trắng thuốc"
type input "5"
type input "520"
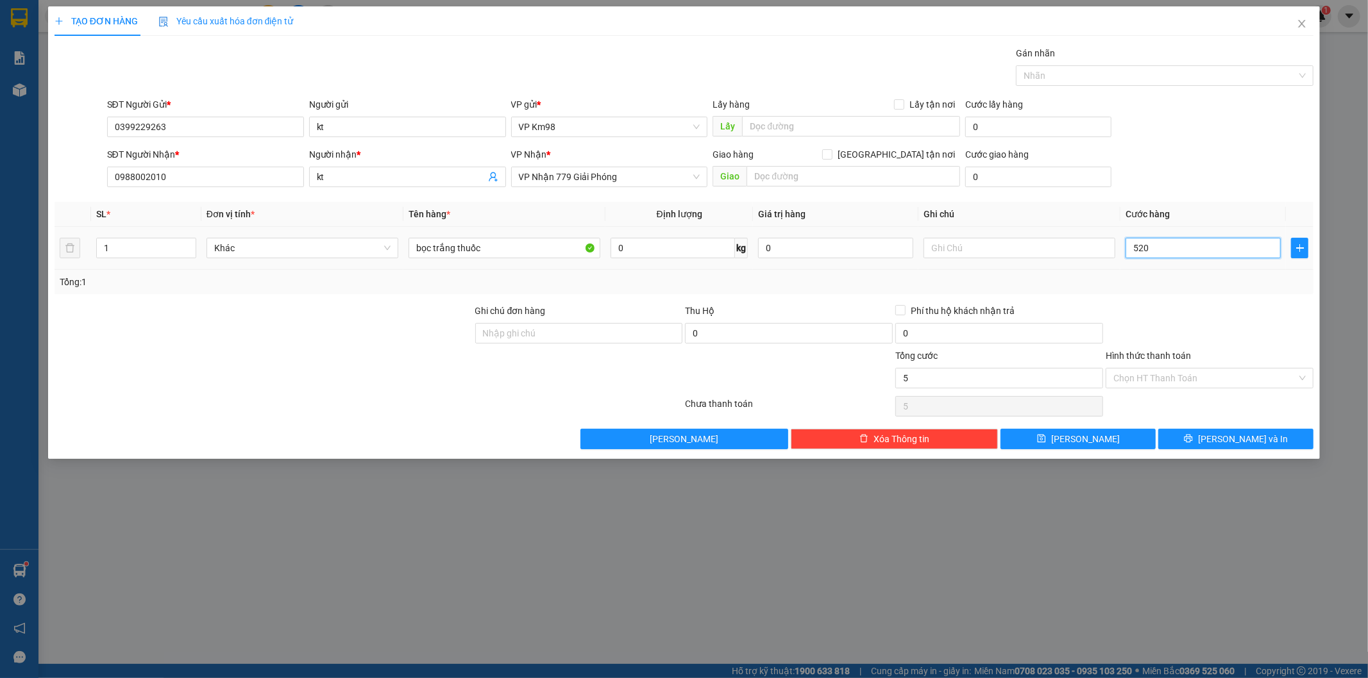
type input "520"
type input "5.200"
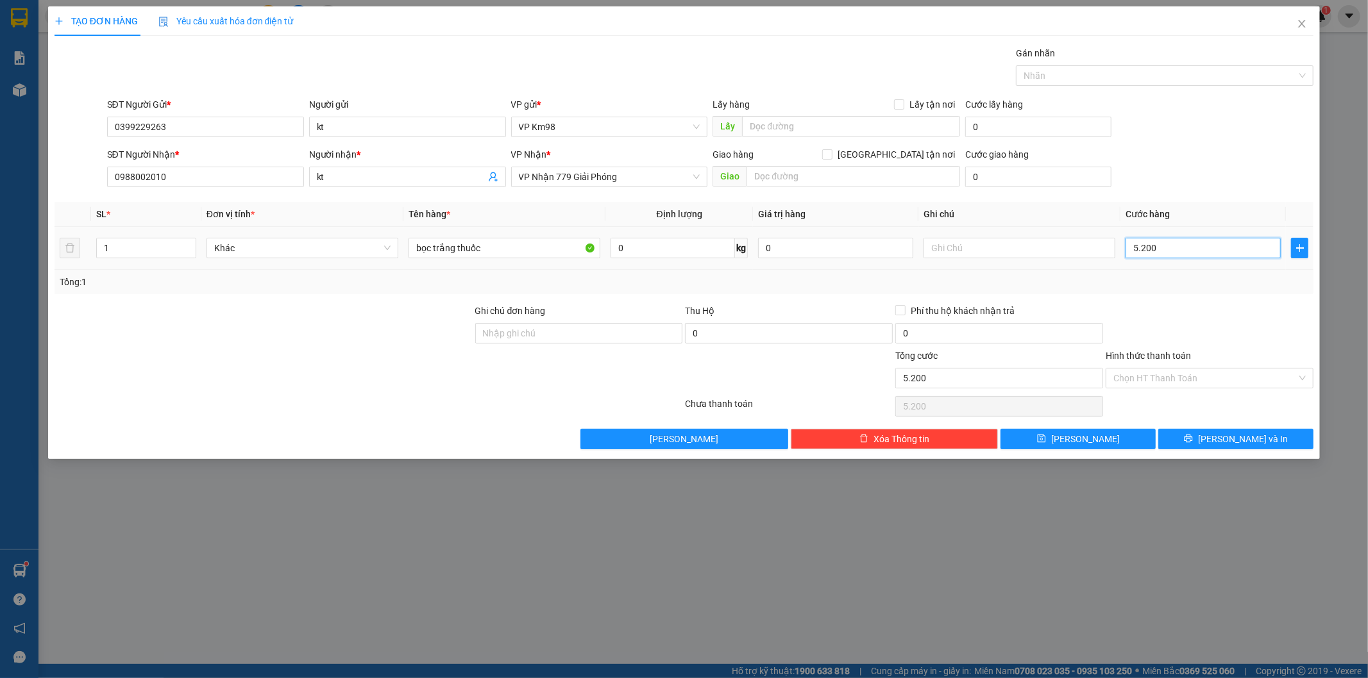
type input "52.000"
type input "5.200"
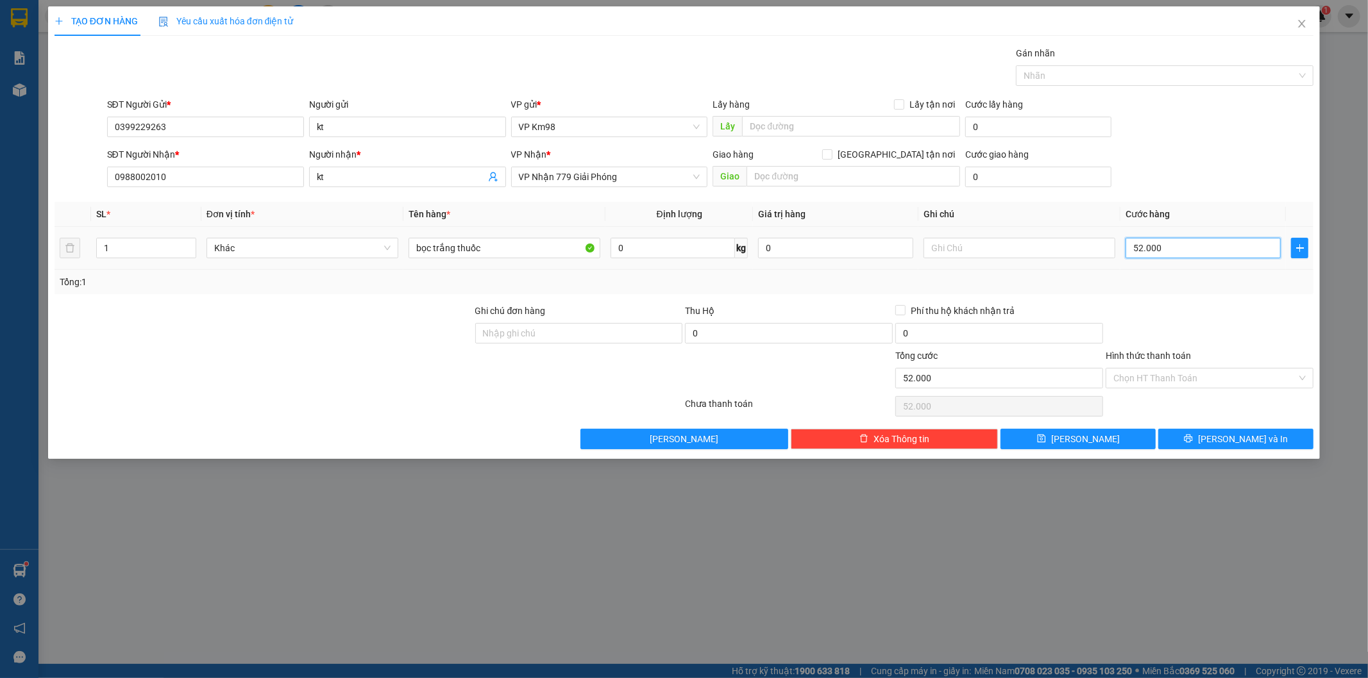
type input "5.200"
type input "520"
type input "52"
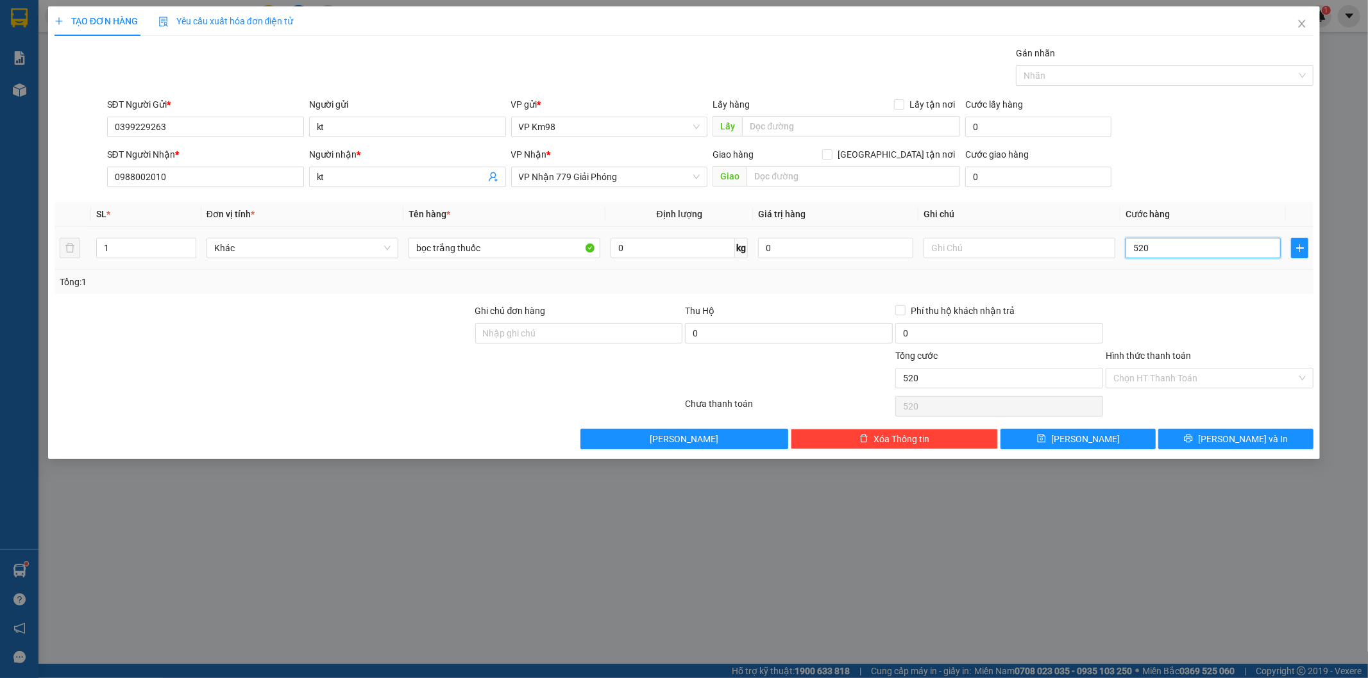
type input "52"
type input "5"
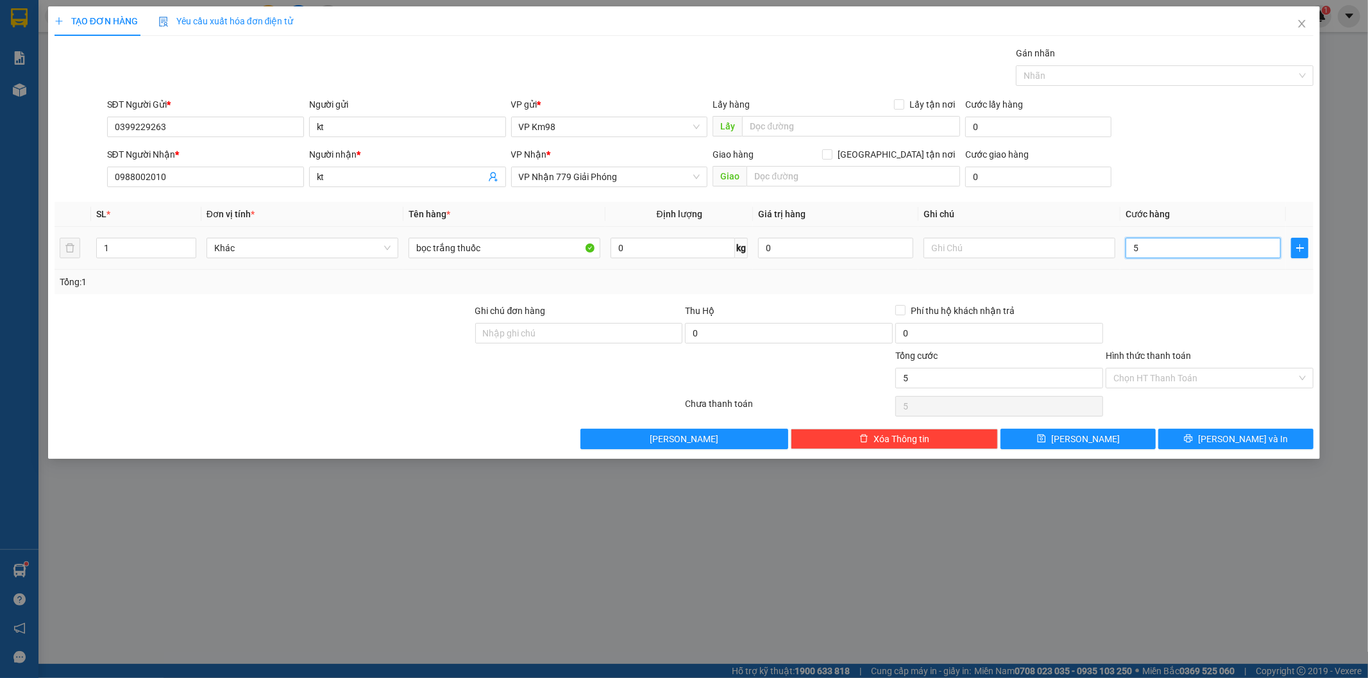
type input "0"
type input "04"
type input "4"
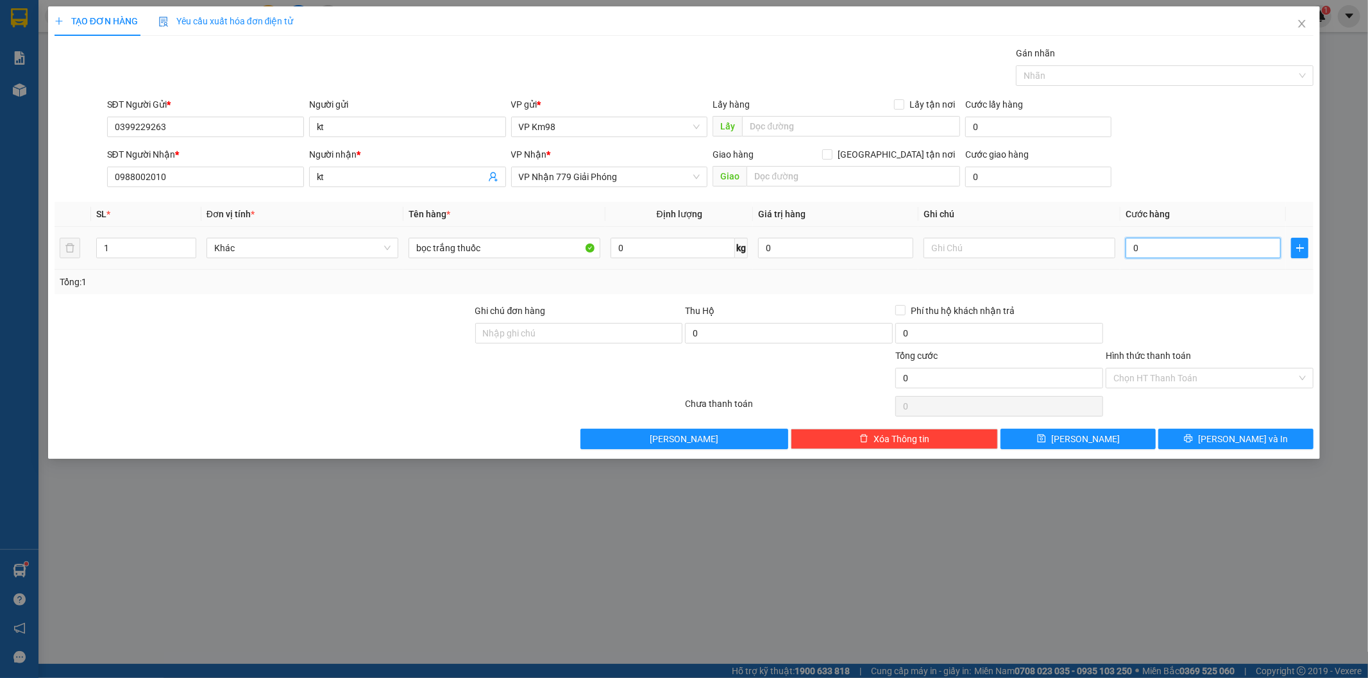
type input "4"
type input "040"
type input "40"
type input "0.400"
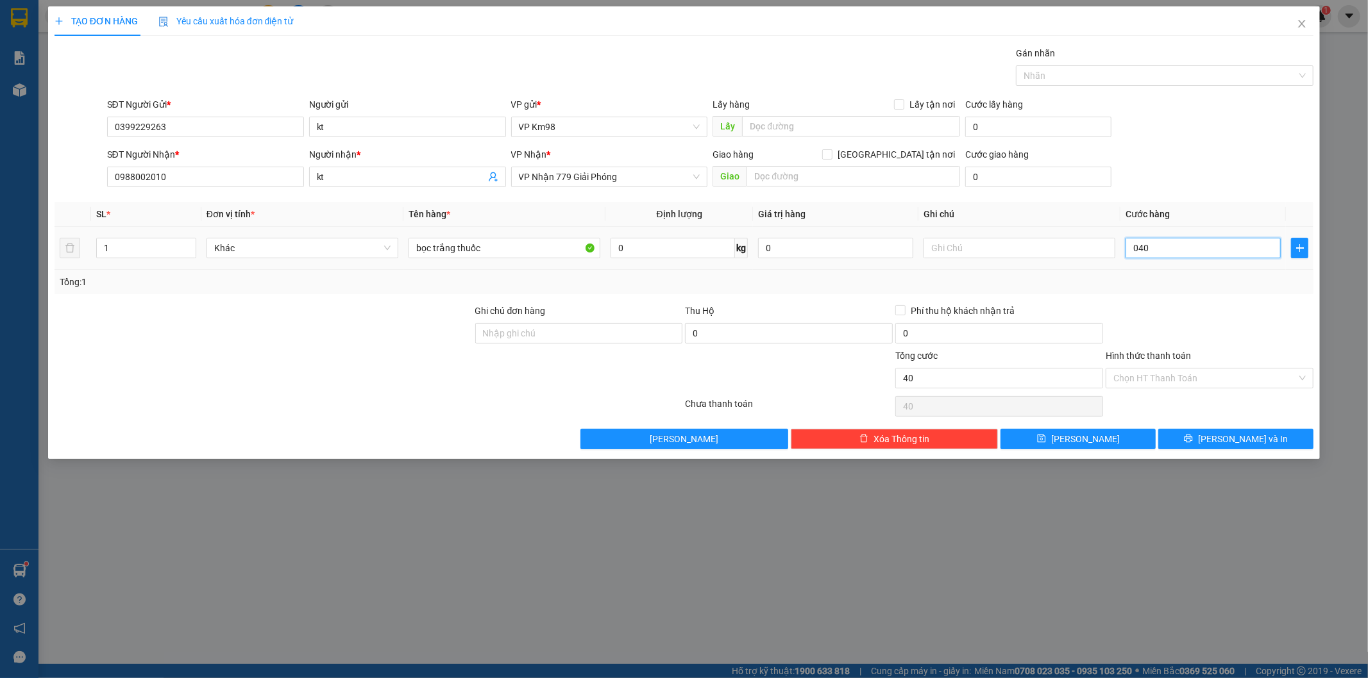
type input "400"
type input "04.000"
type input "4.000"
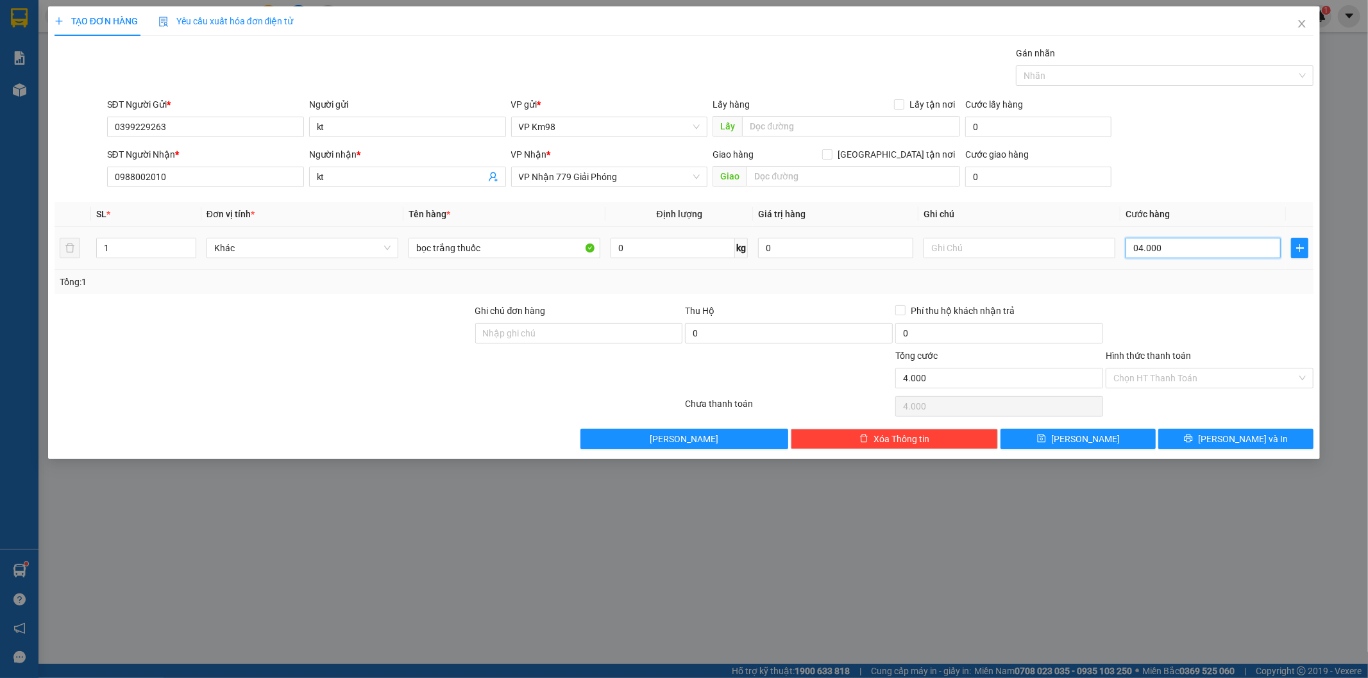
type input "0.400"
type input "400"
type input "040"
type input "40"
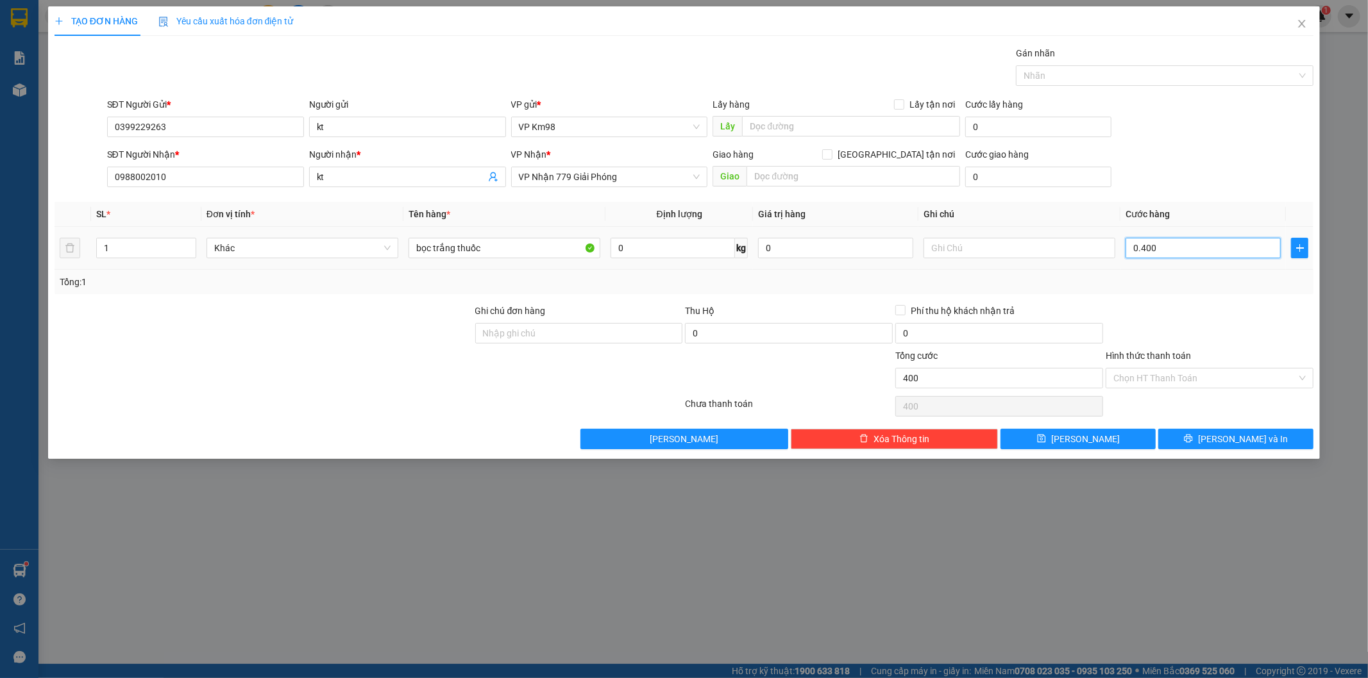
type input "40"
type input "04"
type input "4"
type input "0"
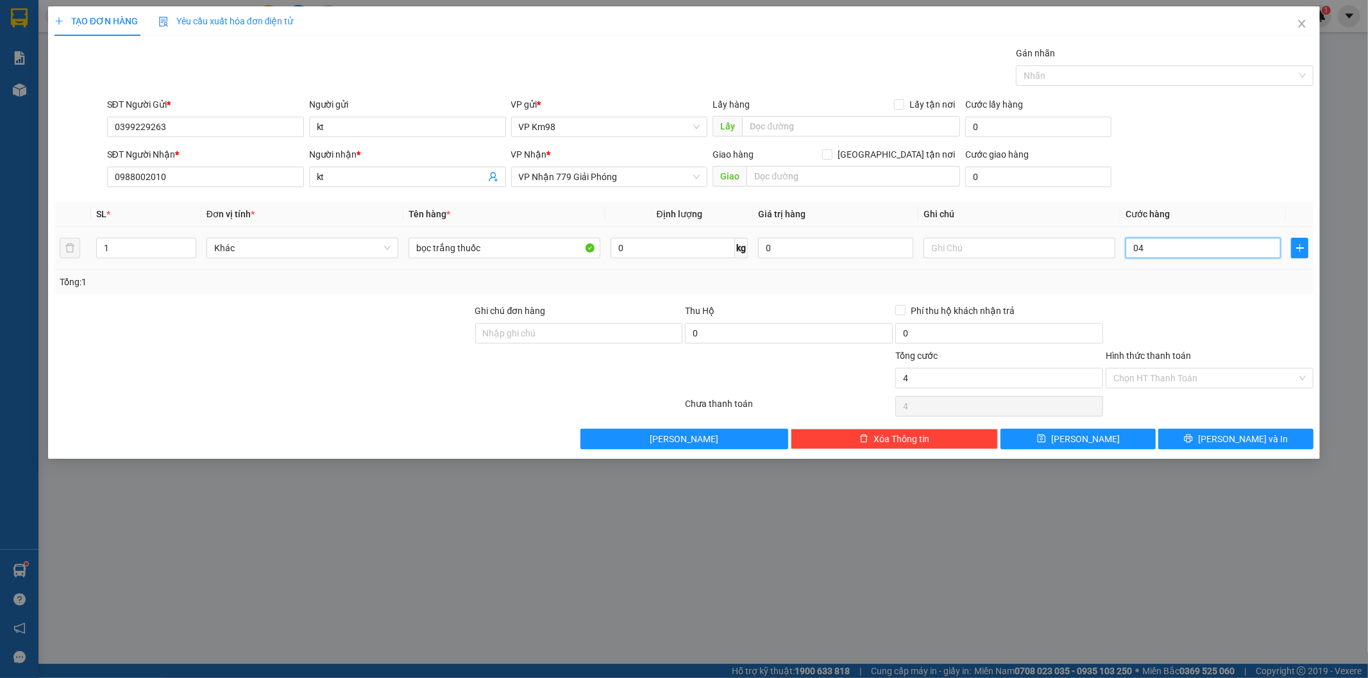
type input "0"
drag, startPoint x: 1128, startPoint y: 239, endPoint x: 1078, endPoint y: 250, distance: 51.8
click at [1082, 249] on tr "1 Khác bọc trắng thuốc 0 kg 0 0" at bounding box center [683, 248] width 1259 height 43
drag, startPoint x: 1143, startPoint y: 250, endPoint x: 1071, endPoint y: 257, distance: 72.8
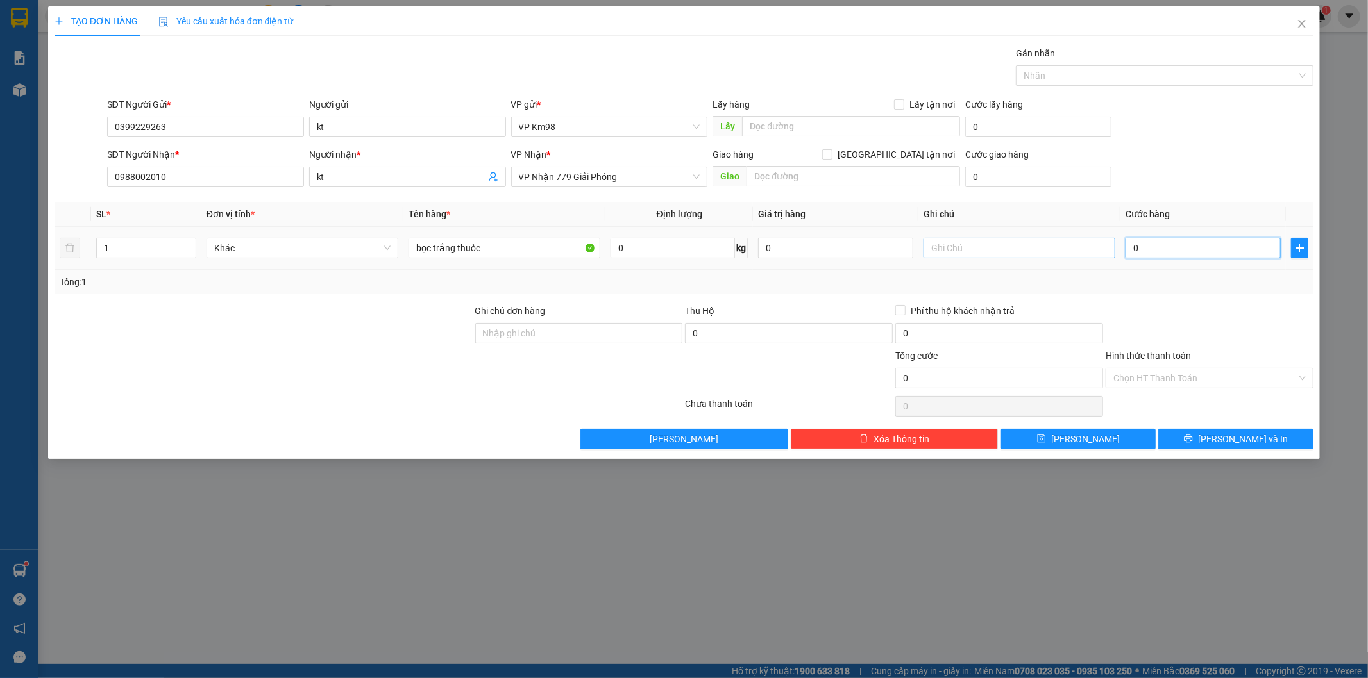
click at [1098, 253] on tr "1 Khác bọc trắng thuốc 0 kg 0 0" at bounding box center [683, 248] width 1259 height 43
type input "4"
type input "40"
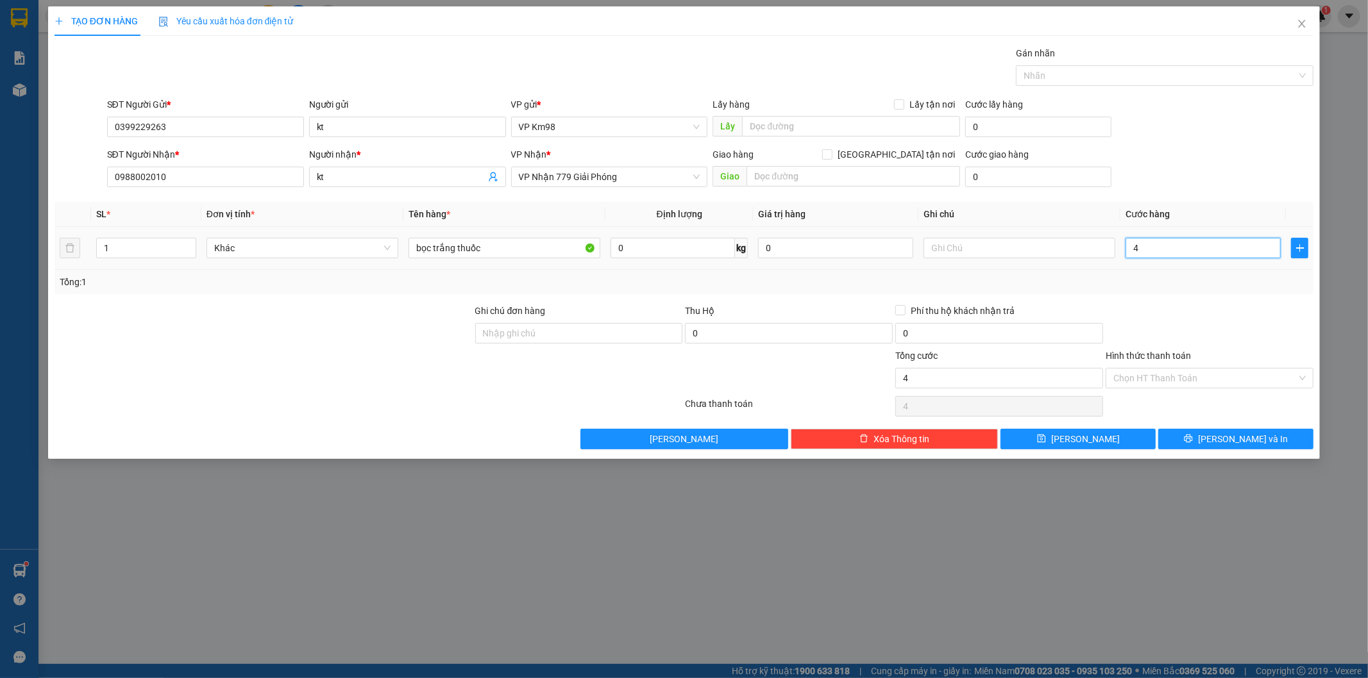
type input "40"
type input "400"
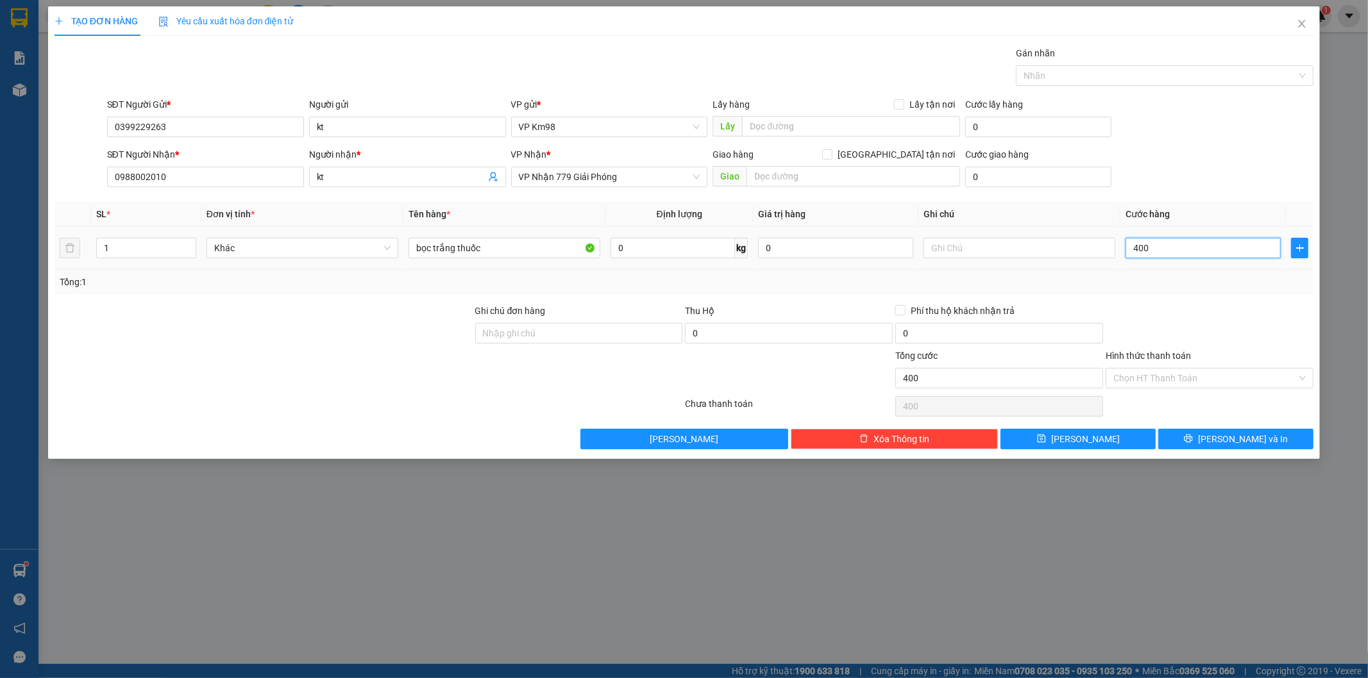
type input "4.000"
type input "40.000"
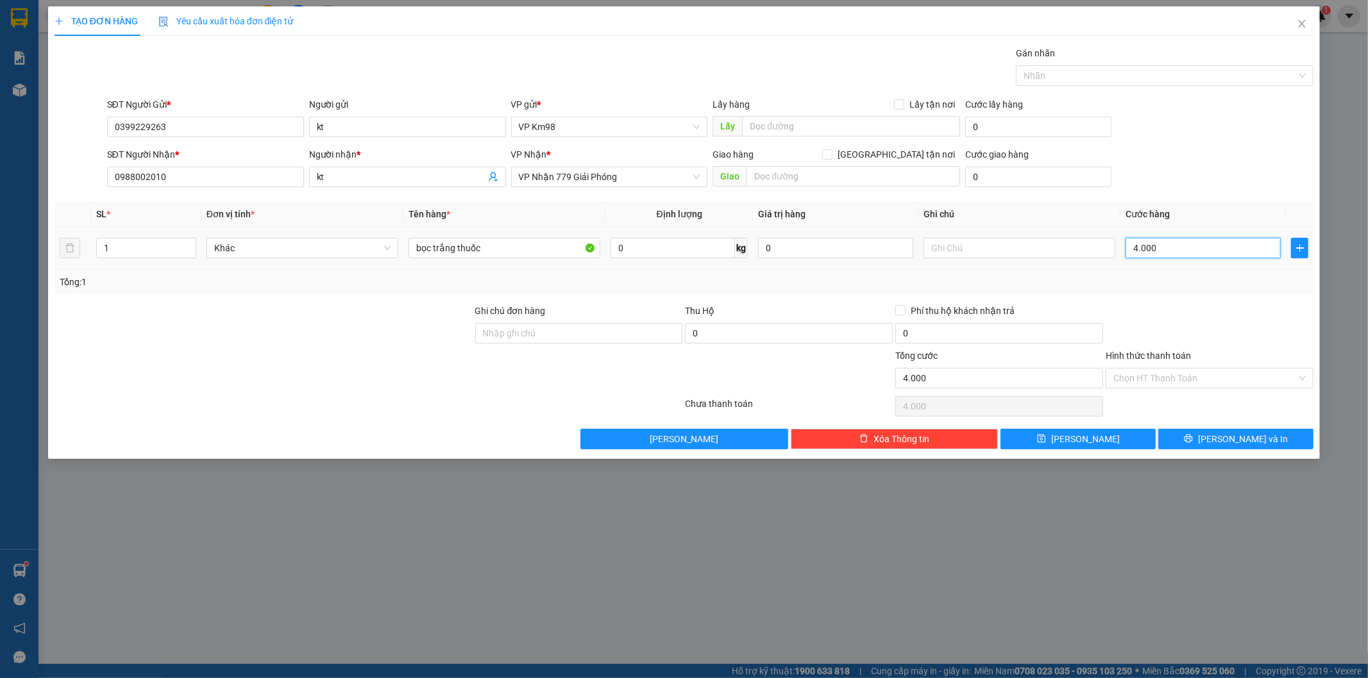
type input "40.000"
type input "400.000"
type input "40.000"
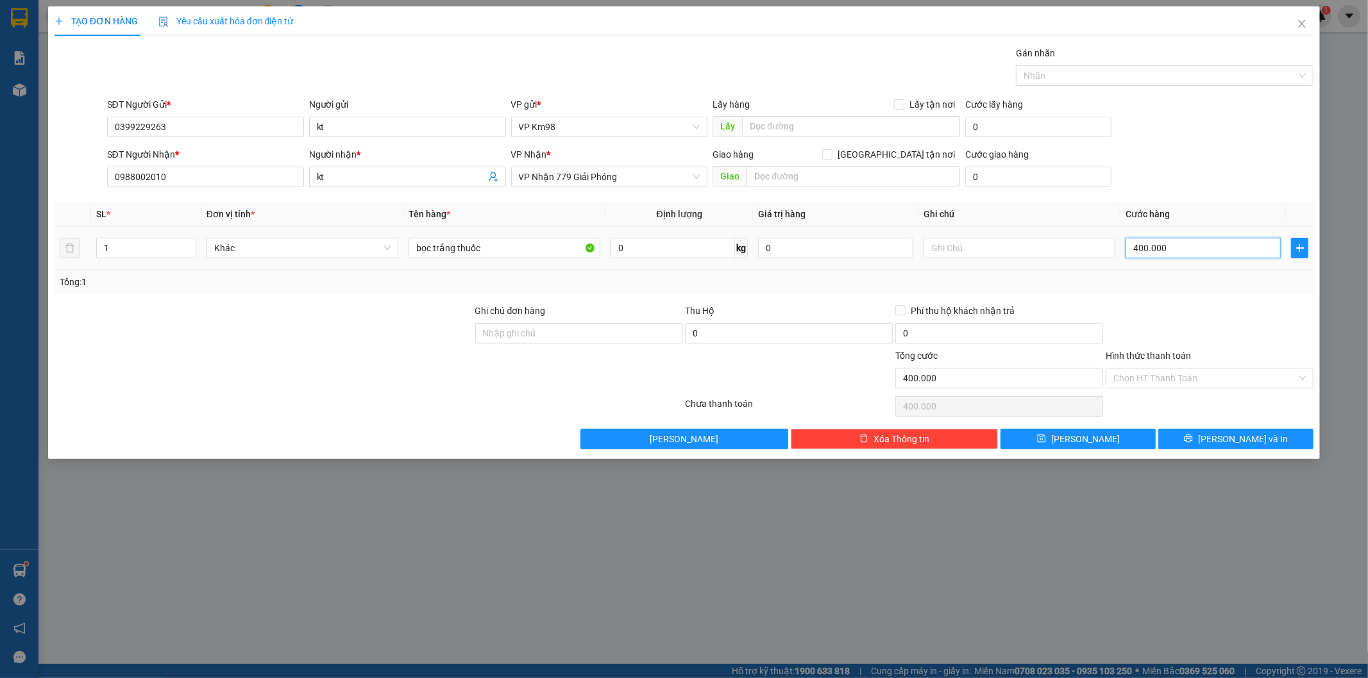
type input "40.000"
click at [1028, 253] on input "text" at bounding box center [1019, 248] width 192 height 21
click at [1200, 377] on input "Hình thức thanh toán" at bounding box center [1204, 378] width 183 height 19
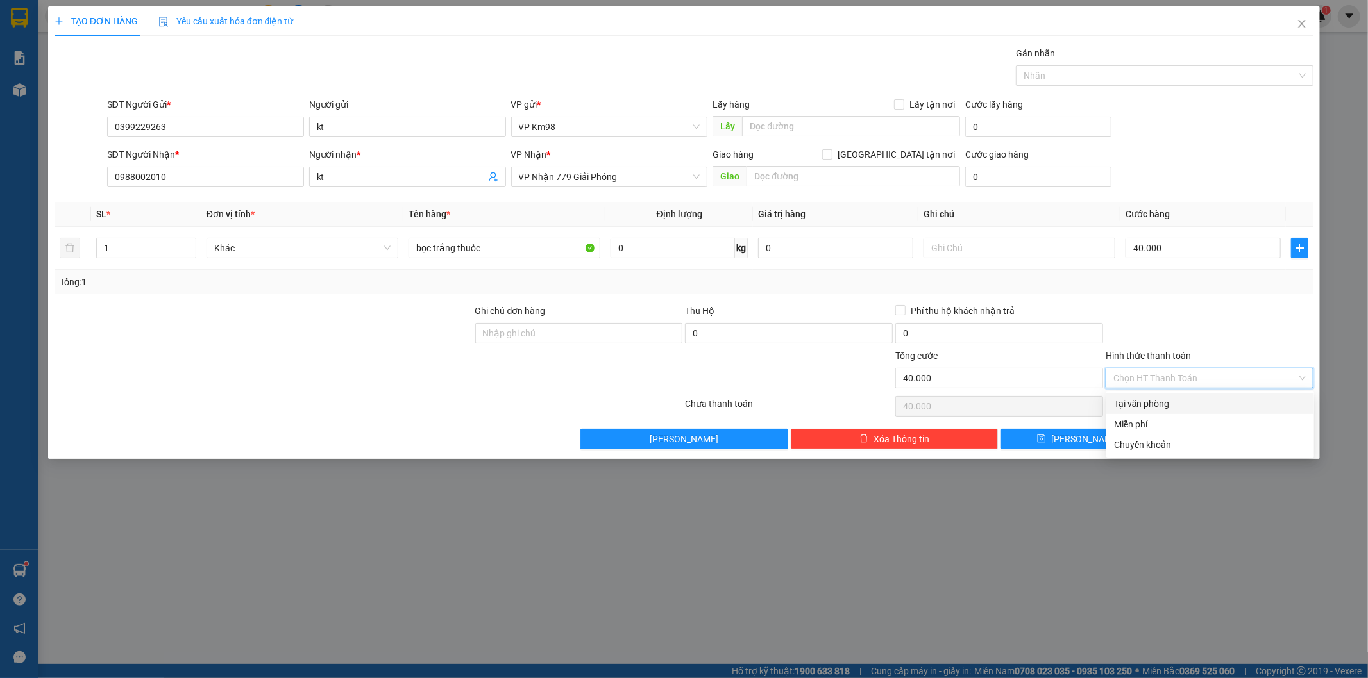
click at [1150, 405] on div "Tại văn phòng" at bounding box center [1210, 404] width 192 height 14
type input "0"
click at [1260, 440] on span "[PERSON_NAME] và In" at bounding box center [1243, 439] width 90 height 14
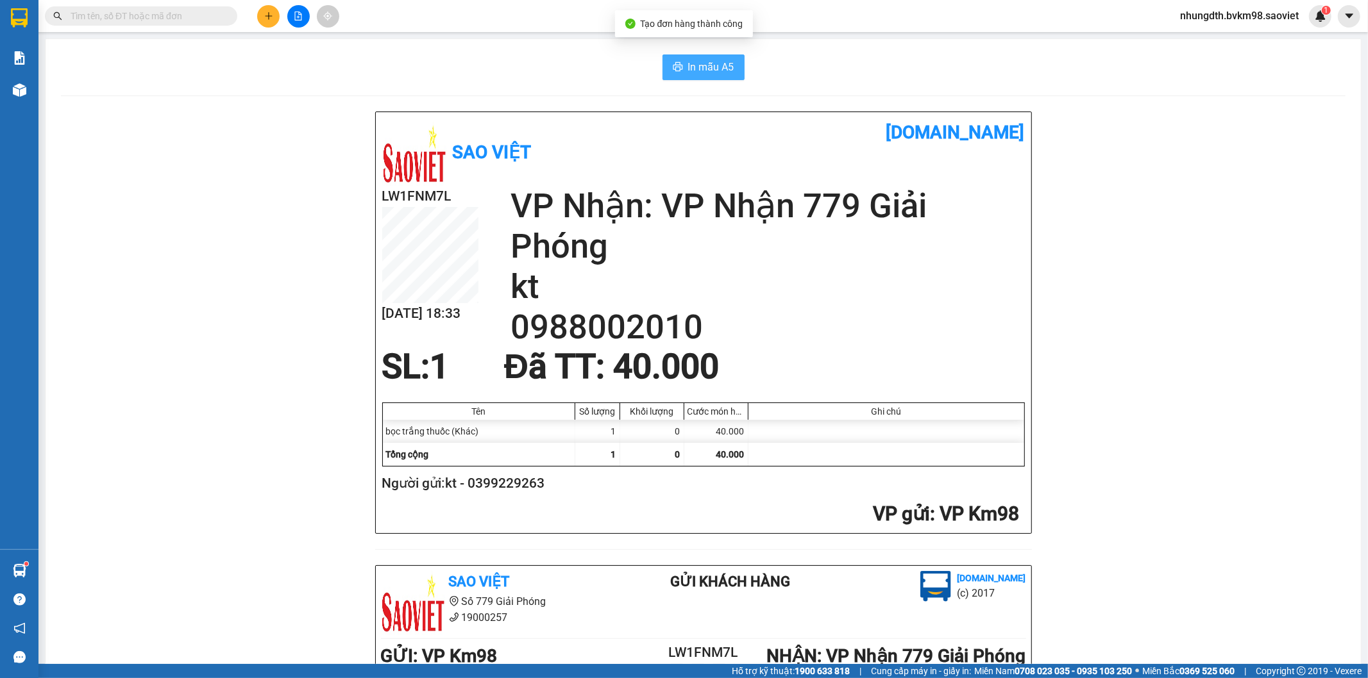
click at [710, 69] on span "In mẫu A5" at bounding box center [711, 67] width 46 height 16
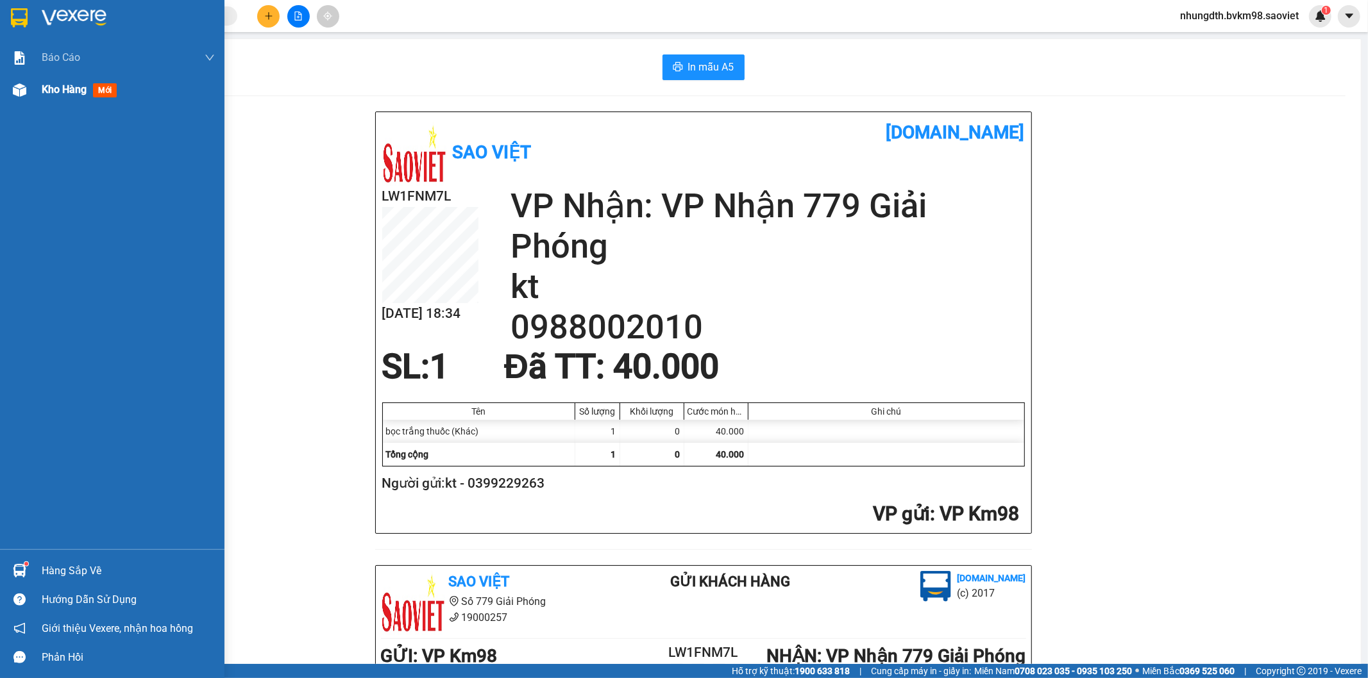
click at [56, 94] on span "Kho hàng" at bounding box center [64, 89] width 45 height 12
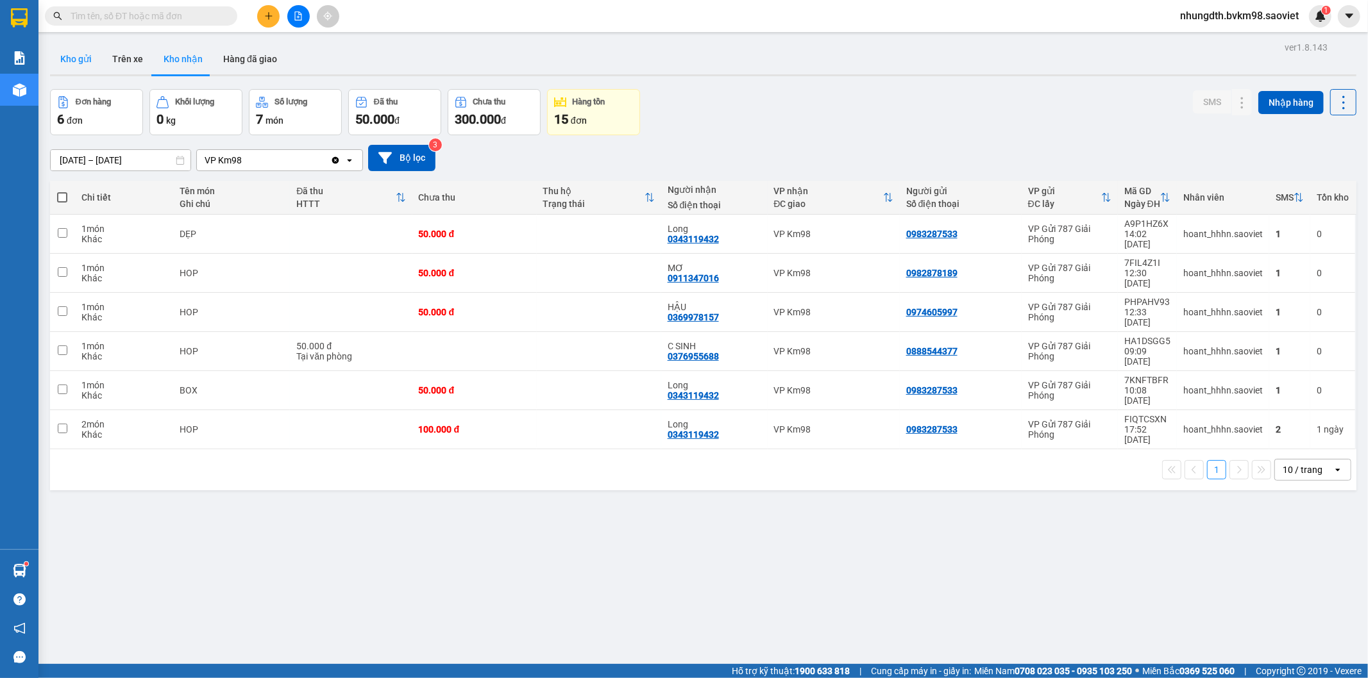
click at [80, 53] on button "Kho gửi" at bounding box center [76, 59] width 52 height 31
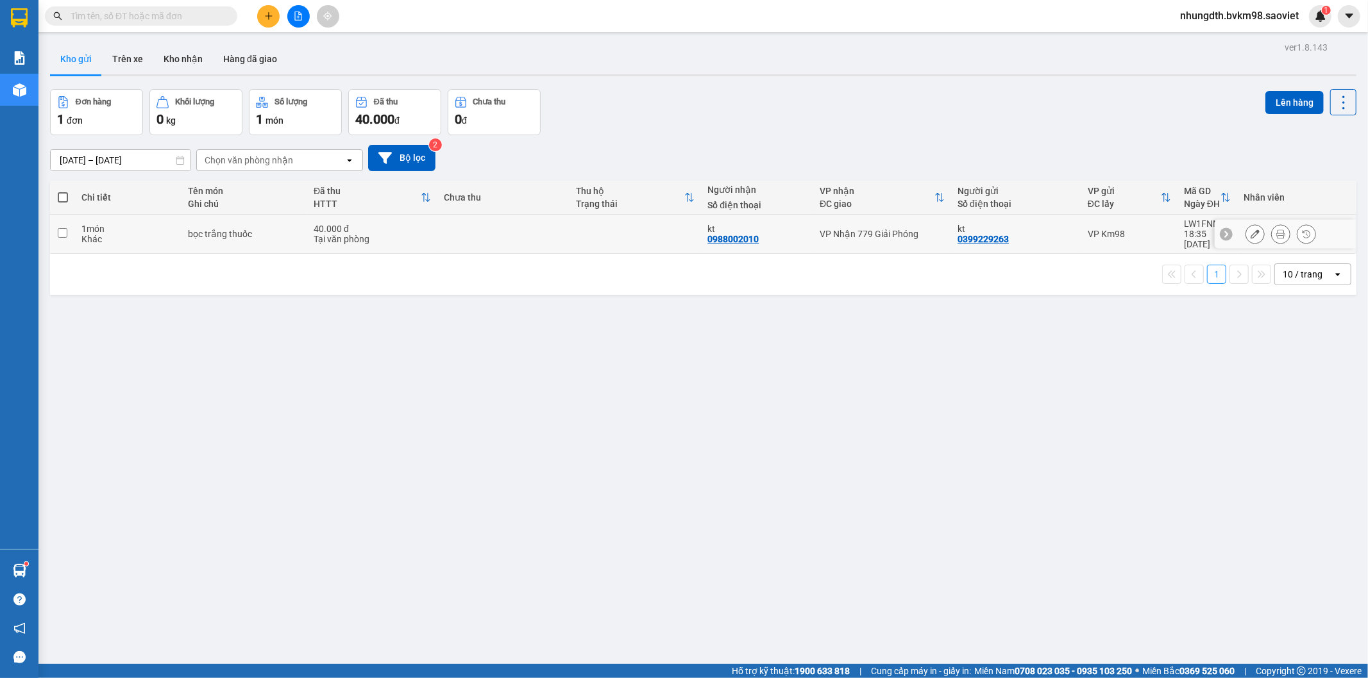
click at [62, 228] on input "checkbox" at bounding box center [63, 233] width 10 height 10
checkbox input "true"
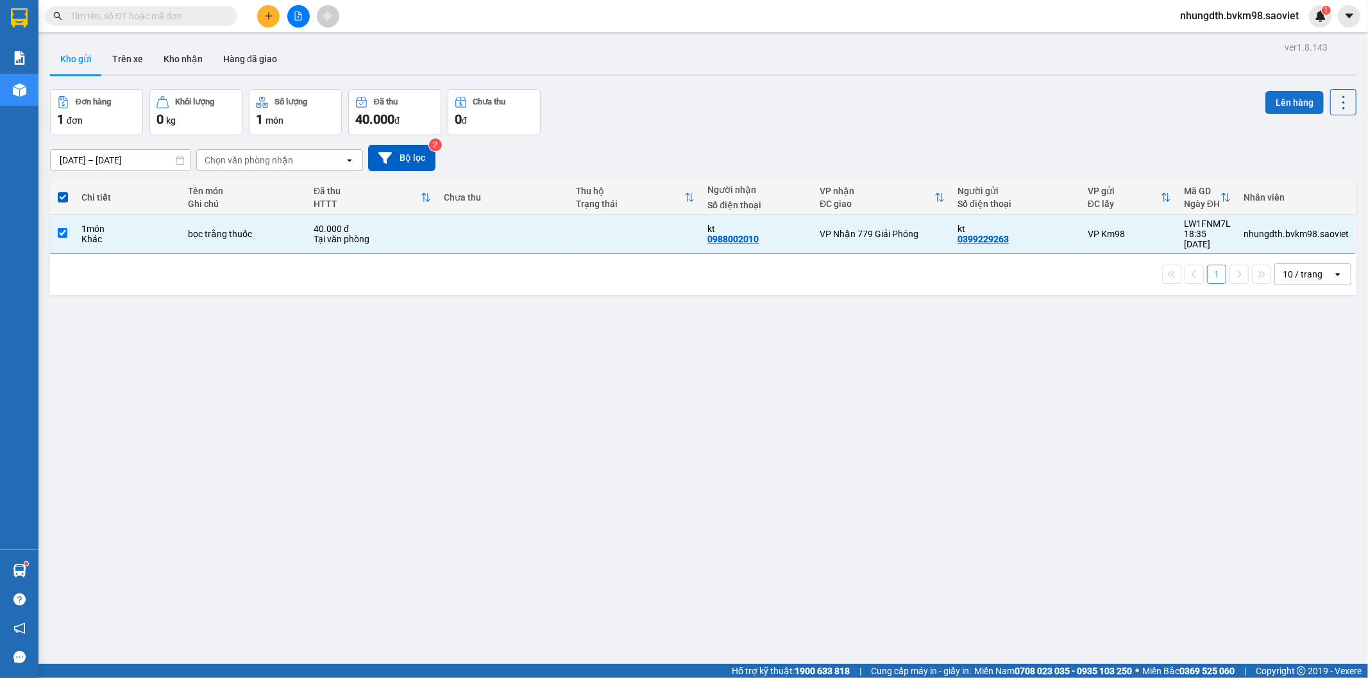
click at [1281, 106] on button "Lên hàng" at bounding box center [1294, 102] width 58 height 23
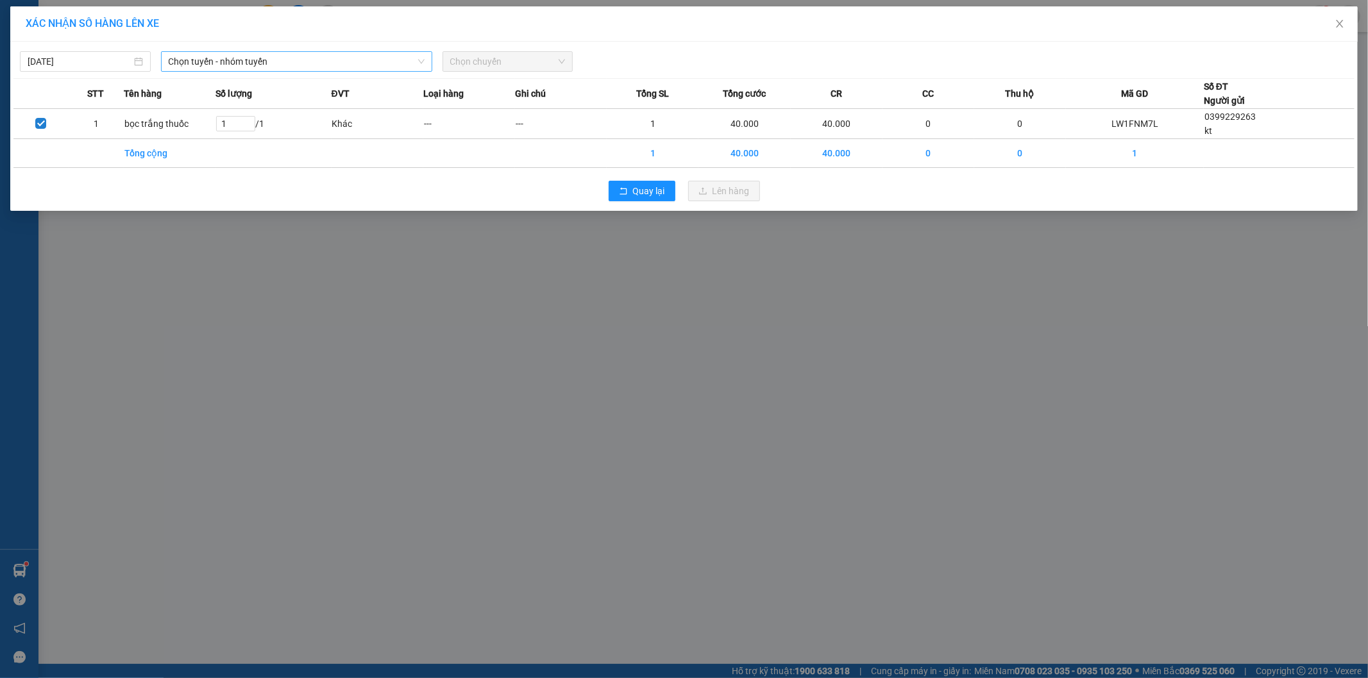
click at [303, 59] on span "Chọn tuyến - nhóm tuyến" at bounding box center [297, 61] width 256 height 19
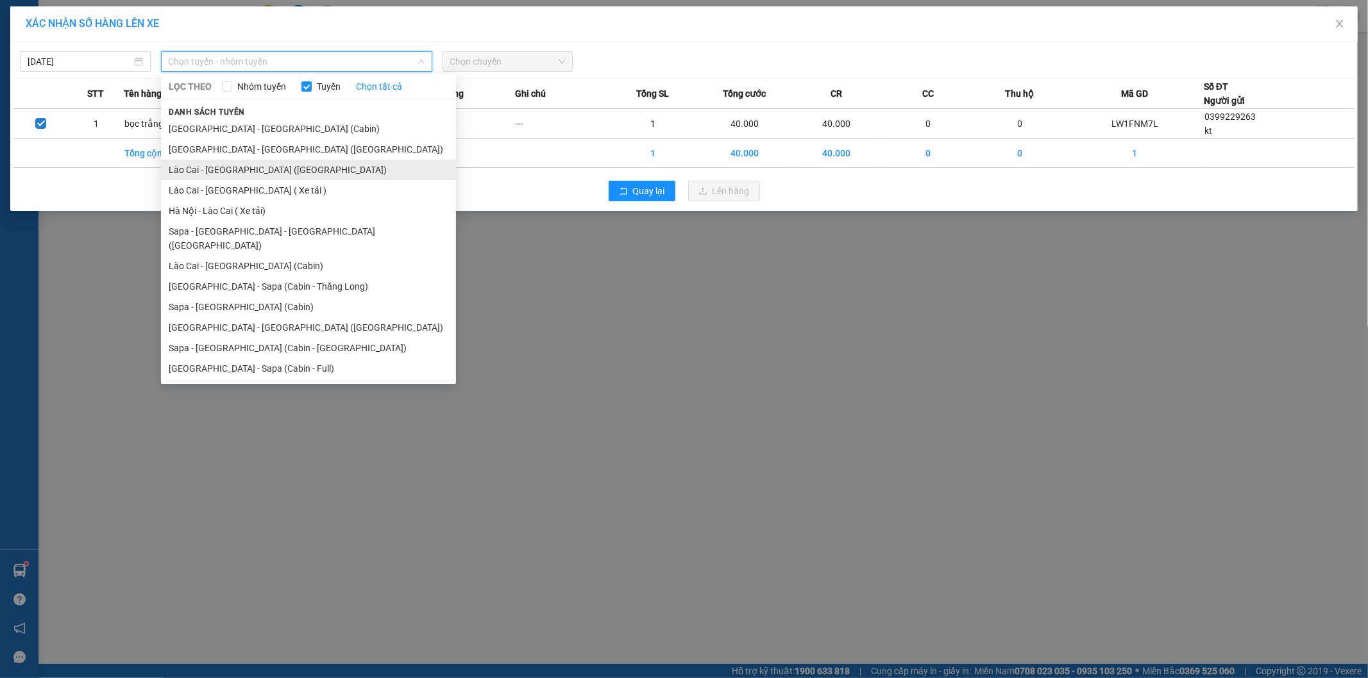
click at [257, 173] on li "Lào Cai - [GEOGRAPHIC_DATA] ([GEOGRAPHIC_DATA])" at bounding box center [308, 170] width 295 height 21
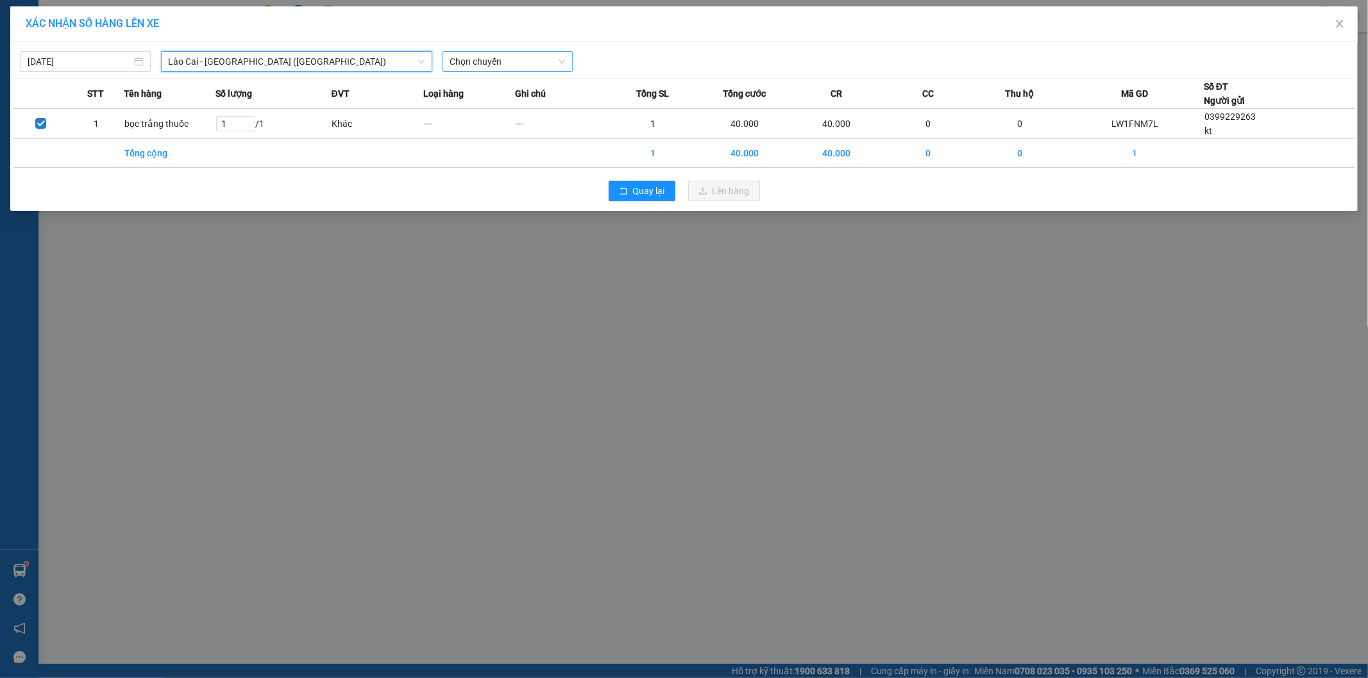
click at [522, 65] on span "Chọn chuyến" at bounding box center [507, 61] width 115 height 19
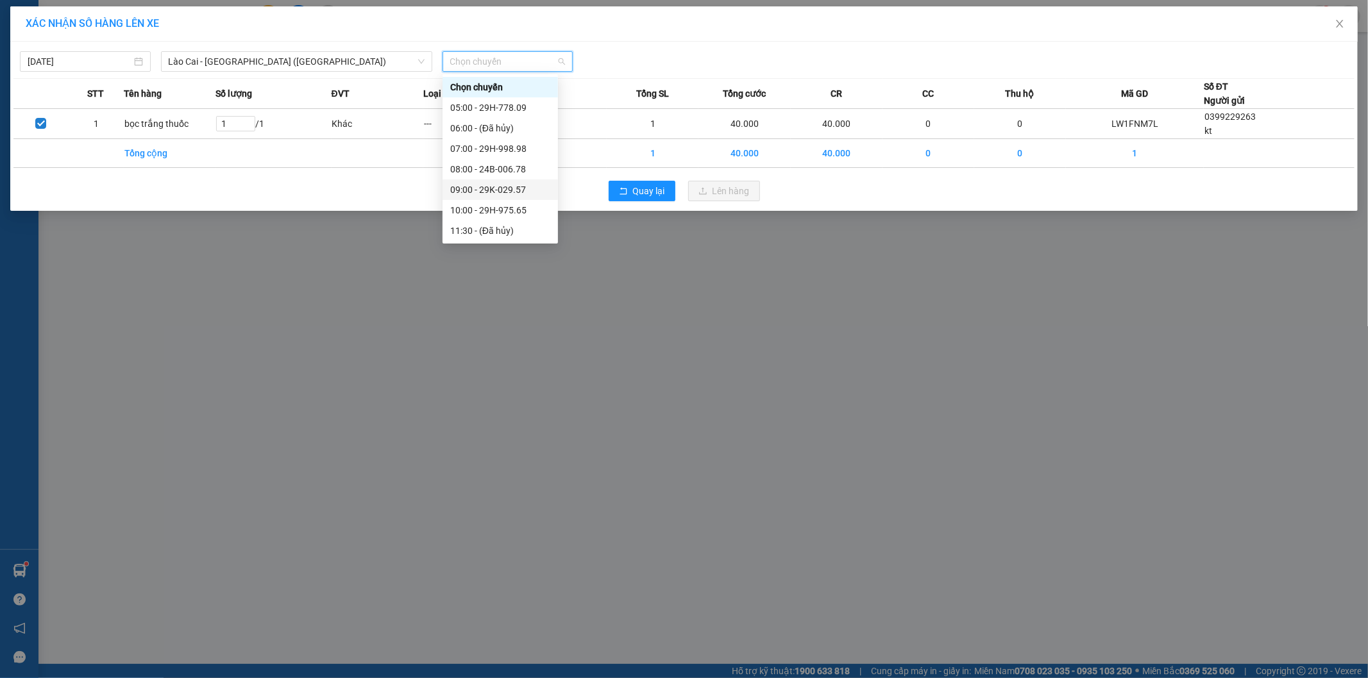
scroll to position [142, 0]
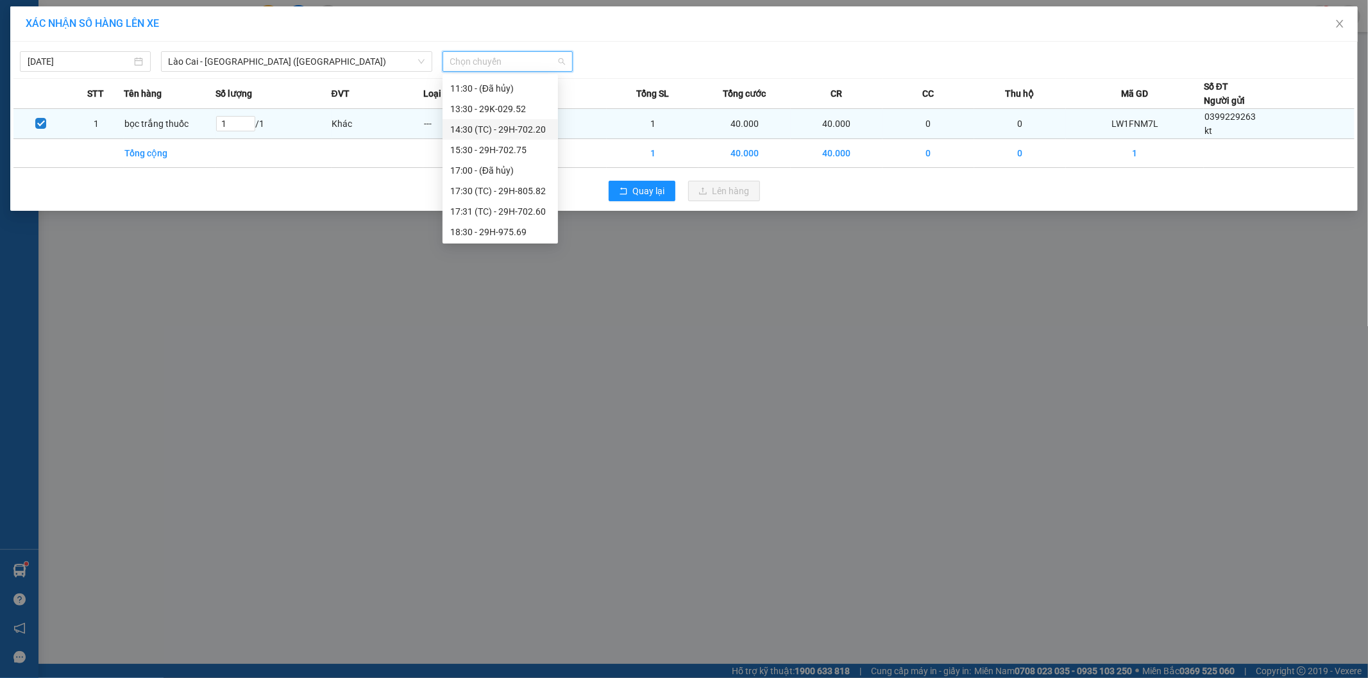
click at [510, 131] on div "14:30 (TC) - 29H-702.20" at bounding box center [500, 129] width 100 height 14
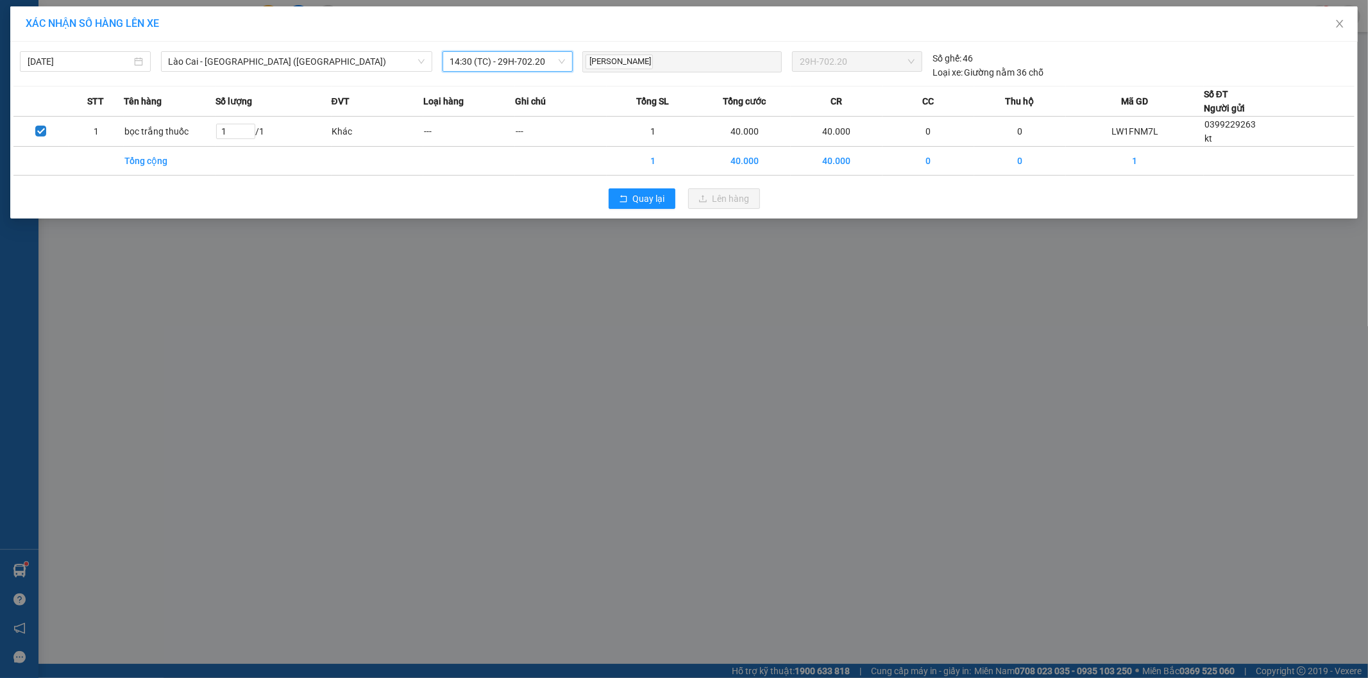
click at [531, 60] on span "14:30 (TC) - 29H-702.20" at bounding box center [507, 61] width 115 height 19
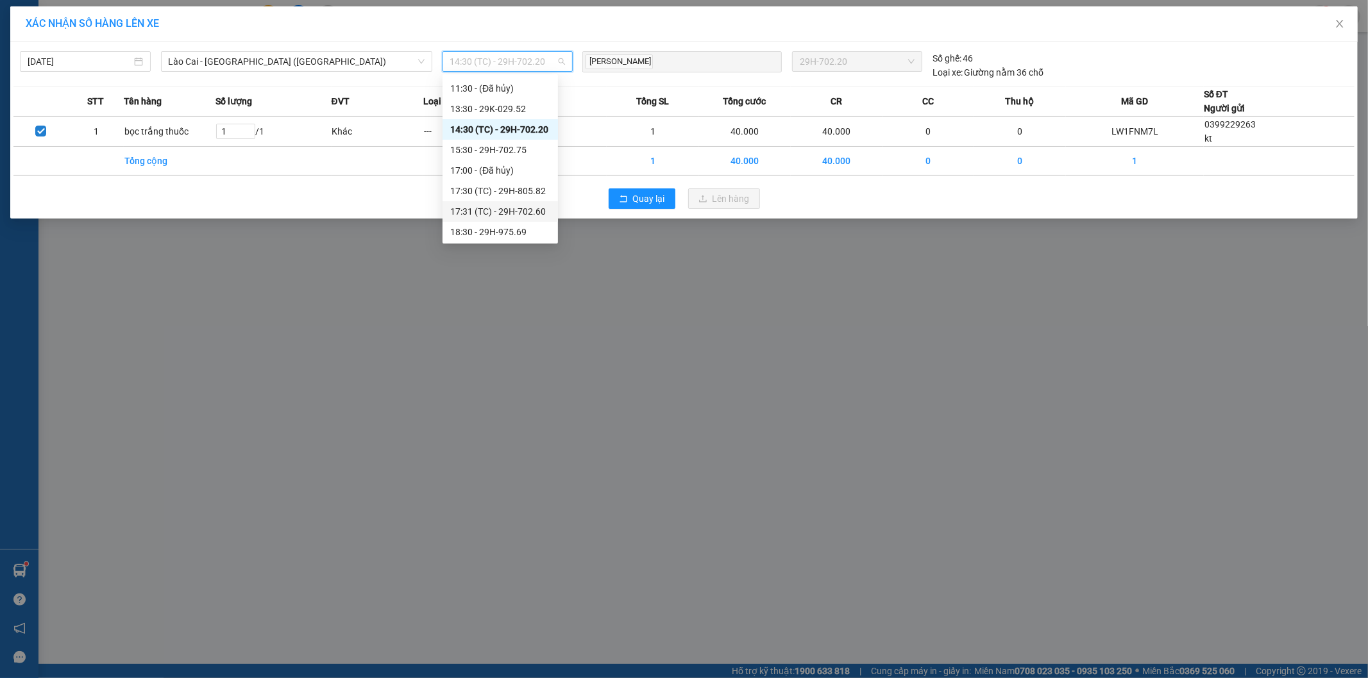
click at [530, 210] on div "17:31 (TC) - 29H-702.60" at bounding box center [500, 212] width 100 height 14
click at [540, 65] on span "17:31 (TC) - 29H-702.60" at bounding box center [507, 61] width 115 height 19
click at [516, 143] on div "15:30 - 29H-702.75" at bounding box center [500, 150] width 100 height 14
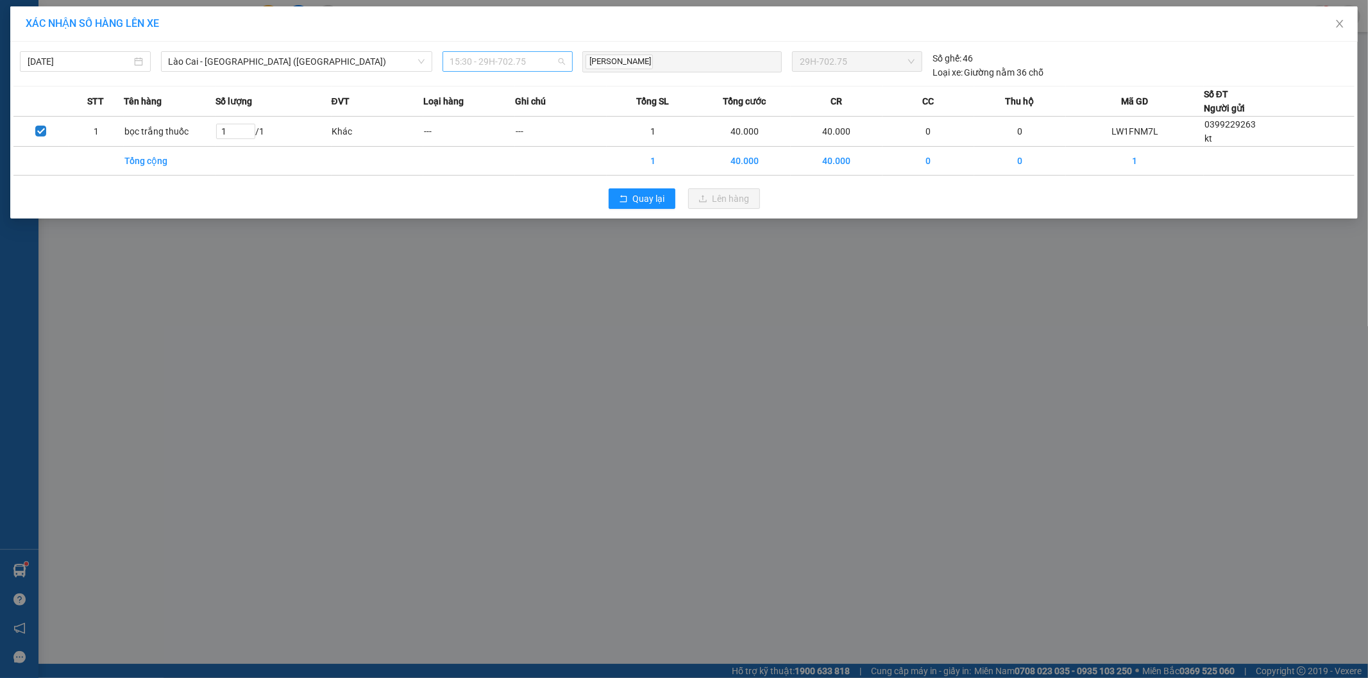
click at [546, 63] on span "15:30 - 29H-702.75" at bounding box center [507, 61] width 115 height 19
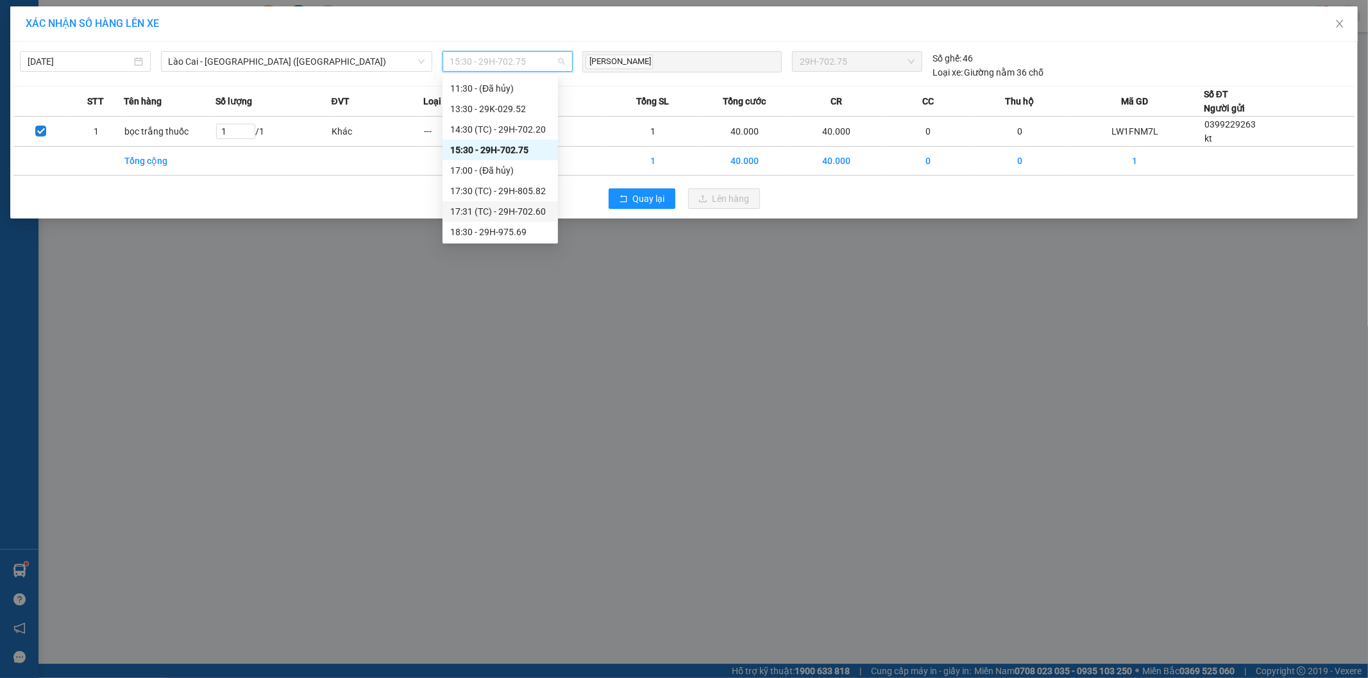
click at [523, 210] on div "17:31 (TC) - 29H-702.60" at bounding box center [500, 212] width 100 height 14
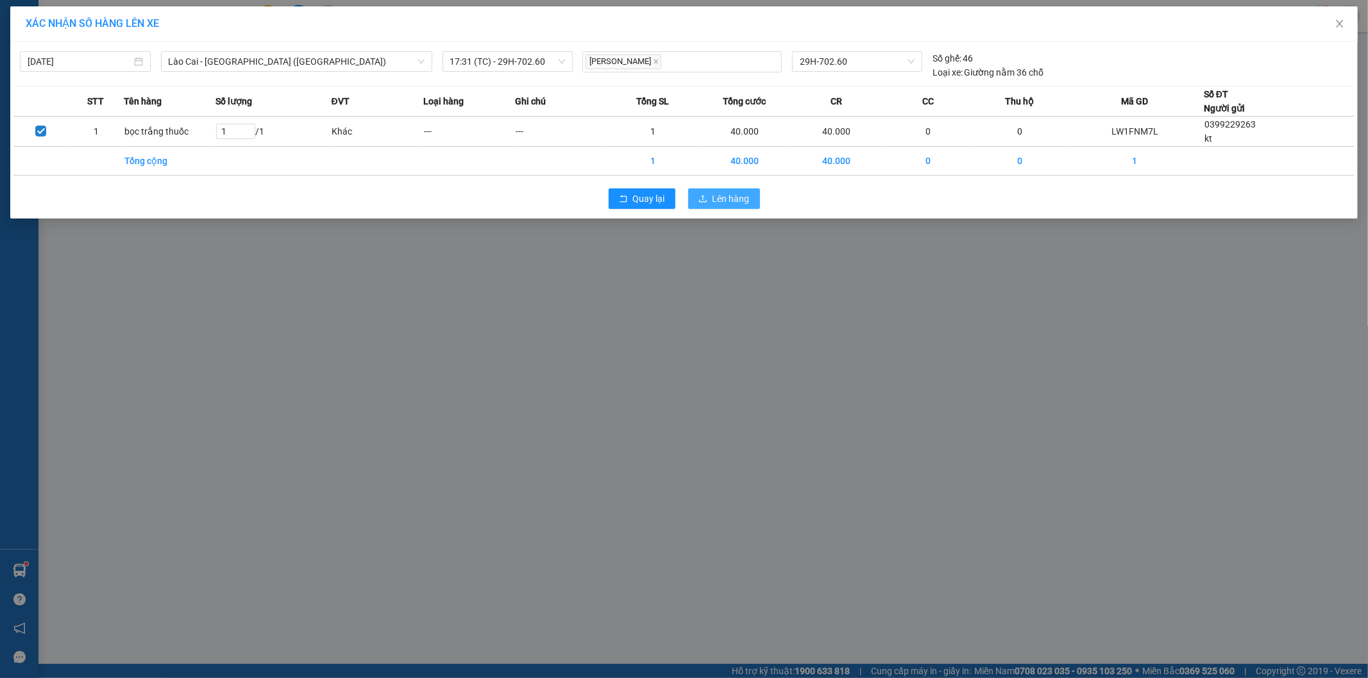
click at [741, 200] on span "Lên hàng" at bounding box center [730, 199] width 37 height 14
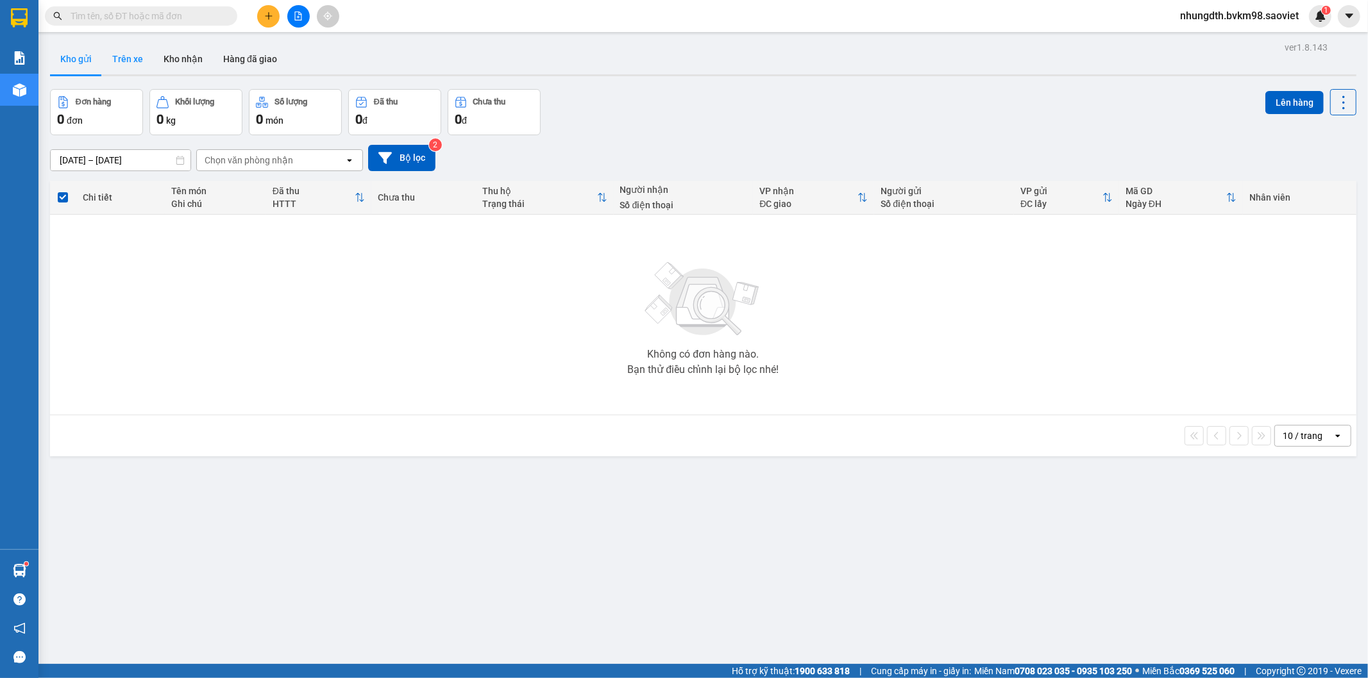
click at [137, 58] on button "Trên xe" at bounding box center [127, 59] width 51 height 31
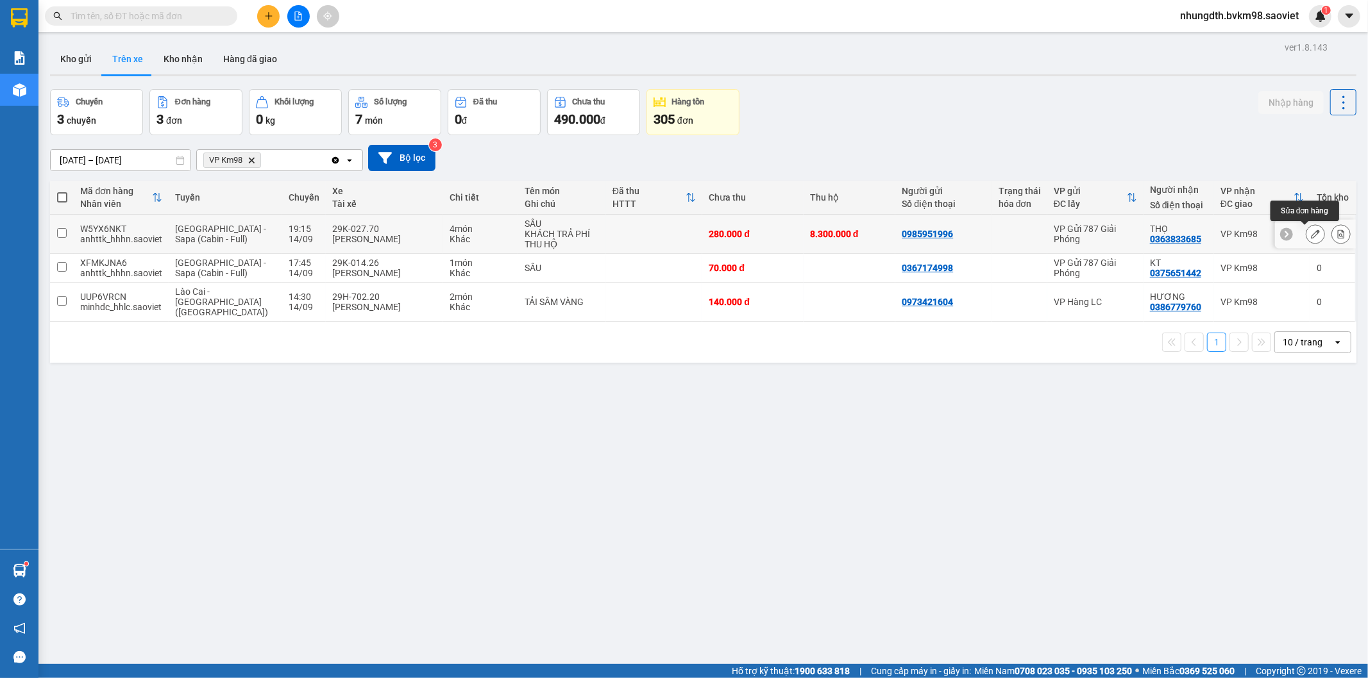
click at [1310, 233] on icon at bounding box center [1314, 234] width 9 height 9
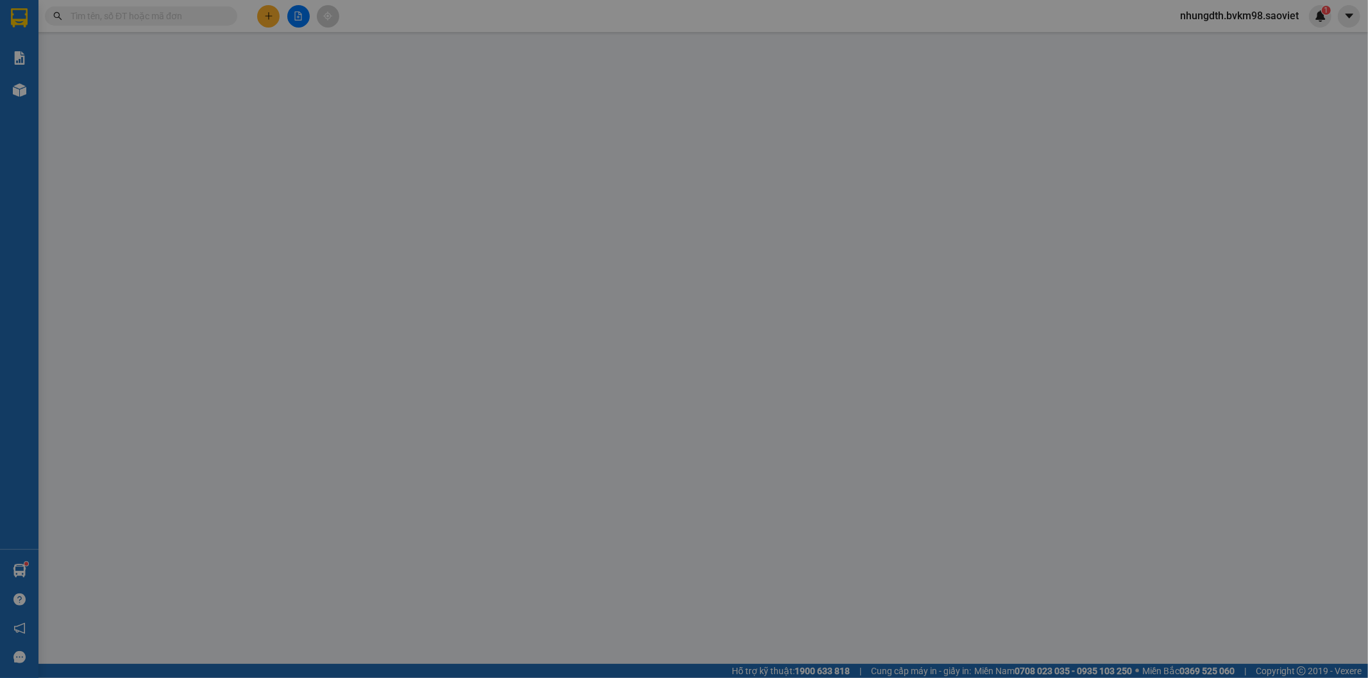
type input "0985951996"
type input "0363833685"
type input "THỌ"
type input "8.300.000"
type input "60.000"
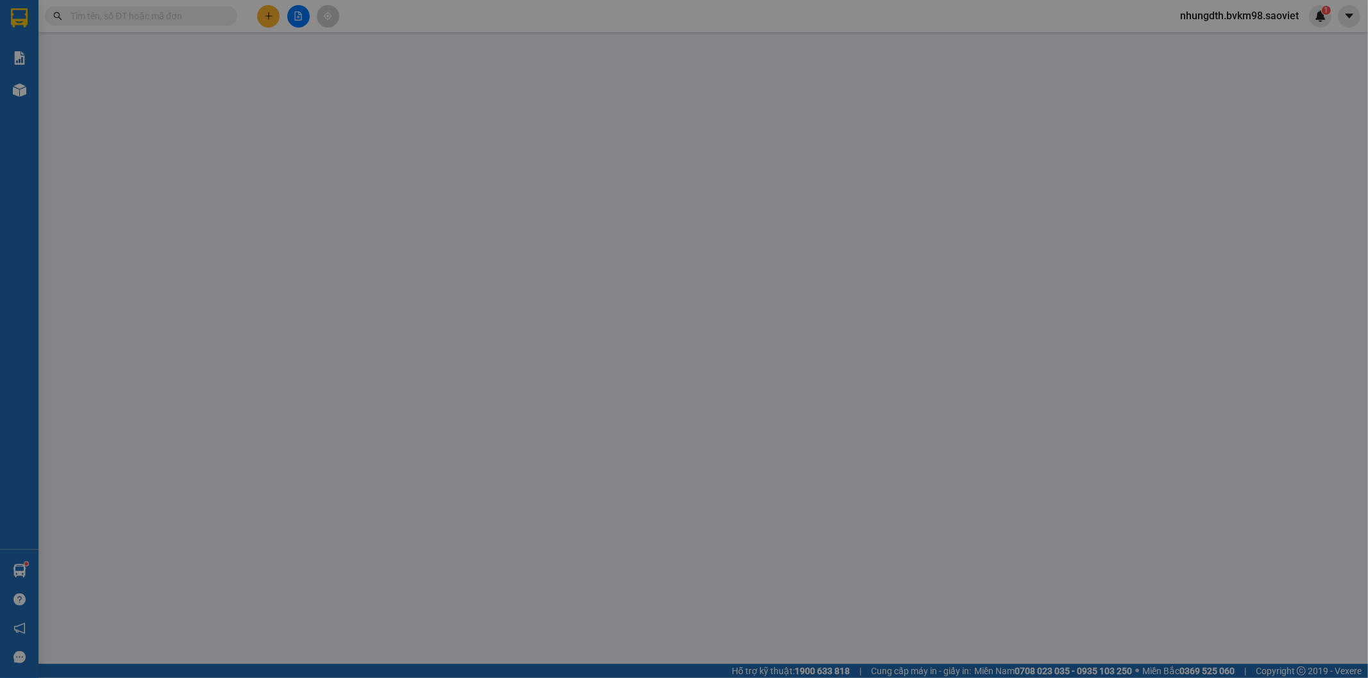
type input "280.000"
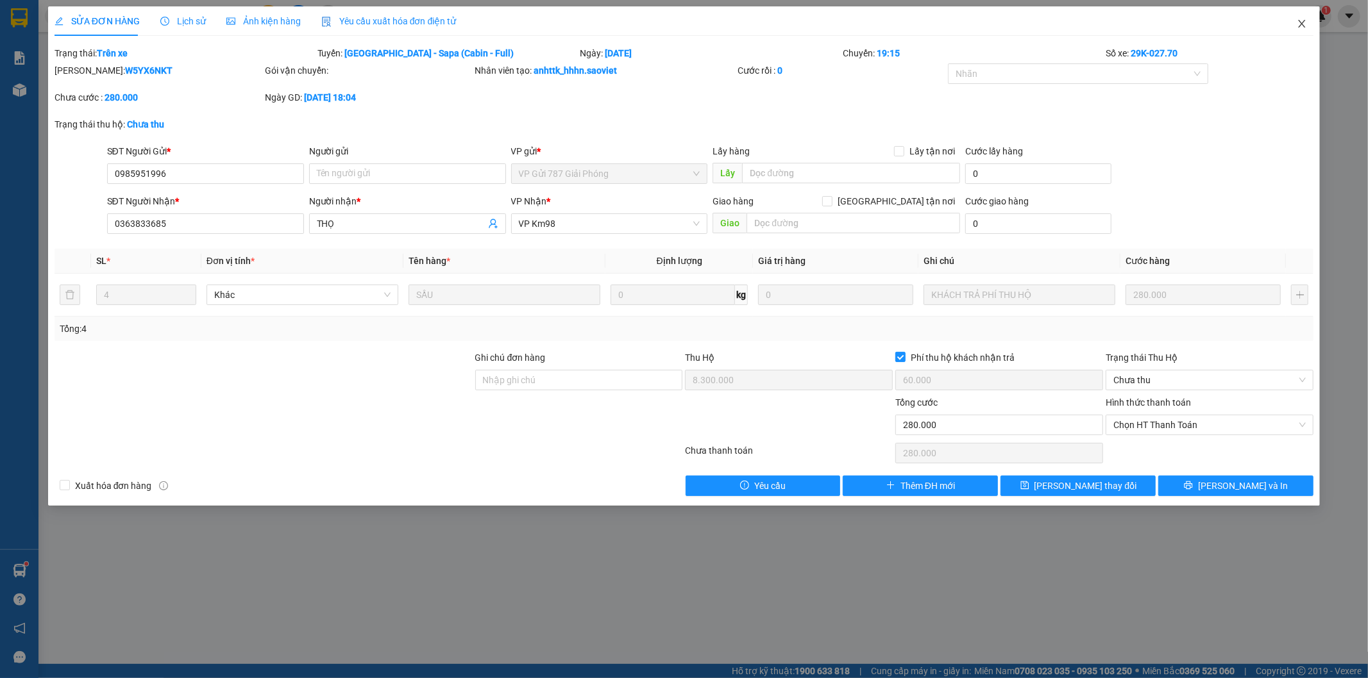
click at [1306, 24] on icon "close" at bounding box center [1301, 24] width 10 height 10
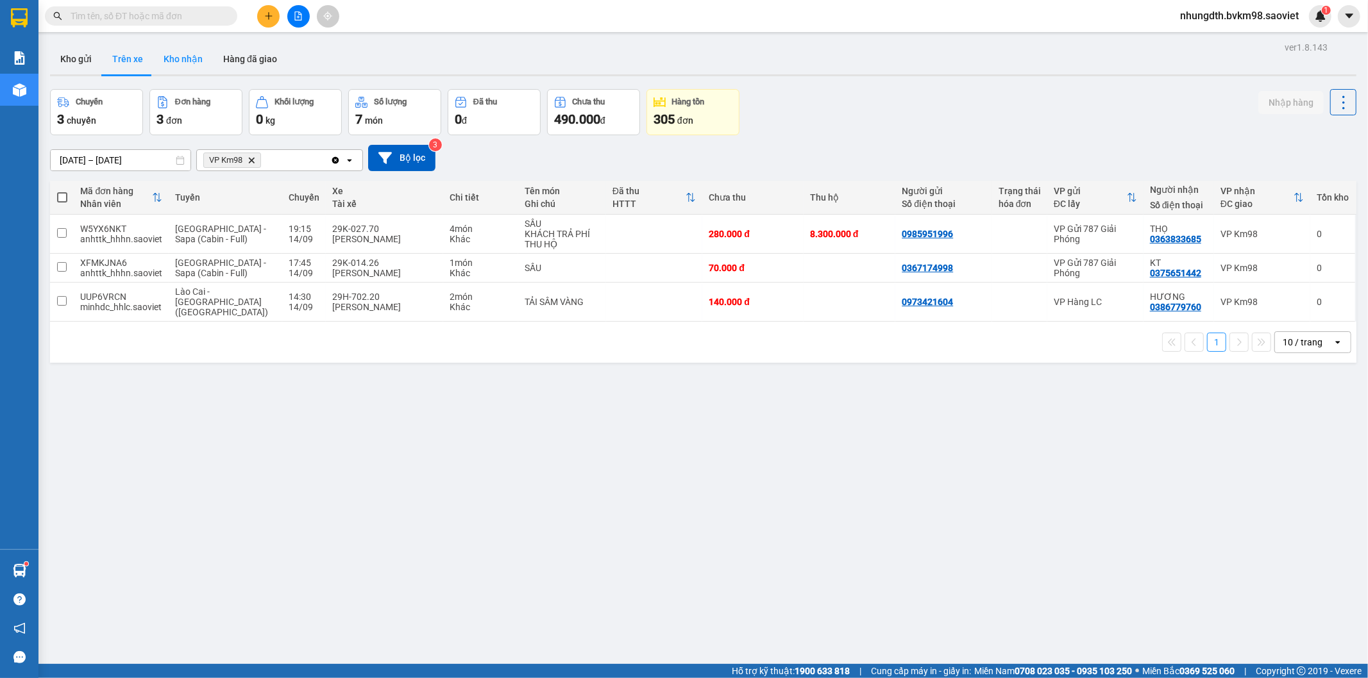
click at [186, 66] on button "Kho nhận" at bounding box center [183, 59] width 60 height 31
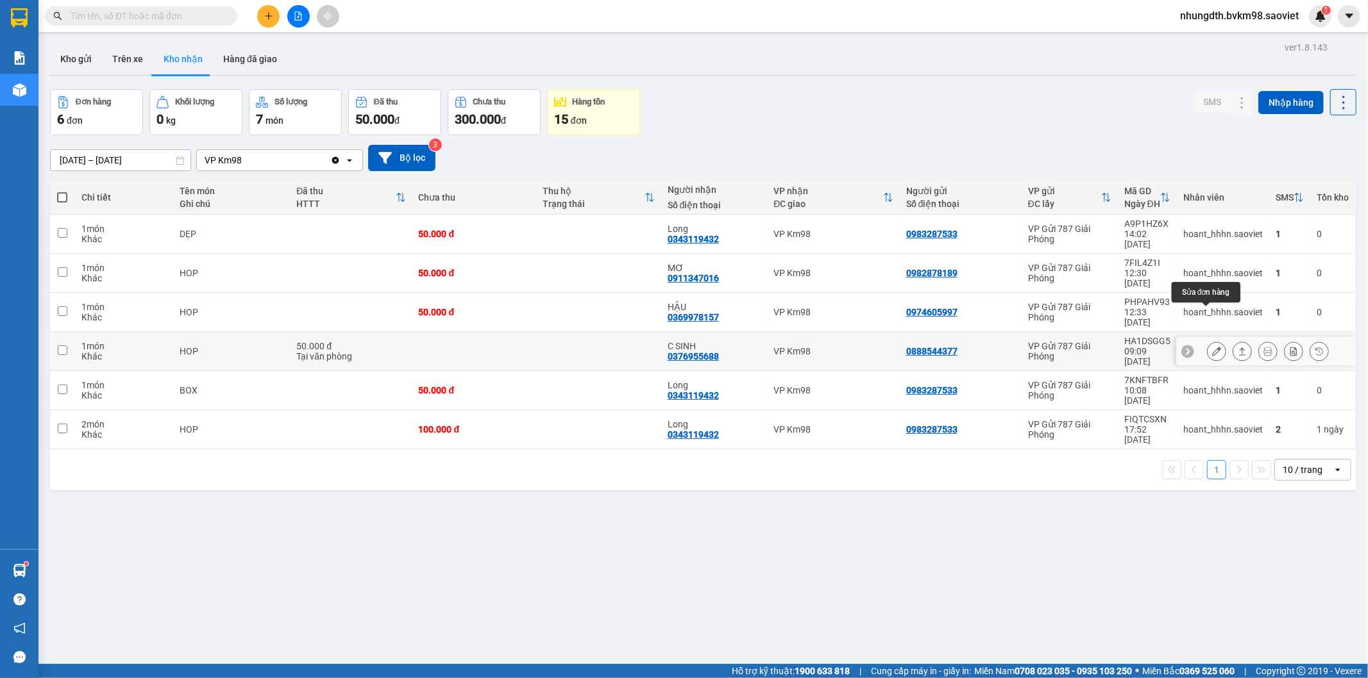
click at [1207, 340] on button at bounding box center [1216, 351] width 18 height 22
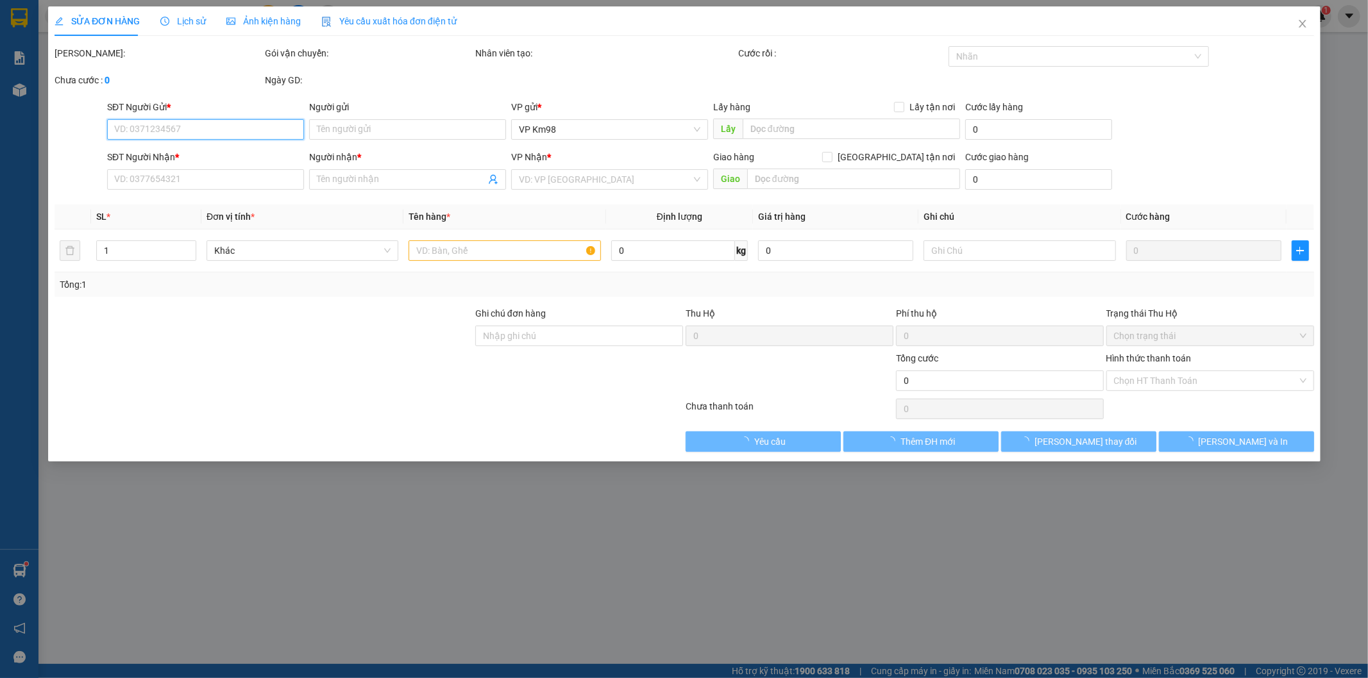
type input "0888544377"
type input "0376955688"
type input "C SINH"
type input "50.000"
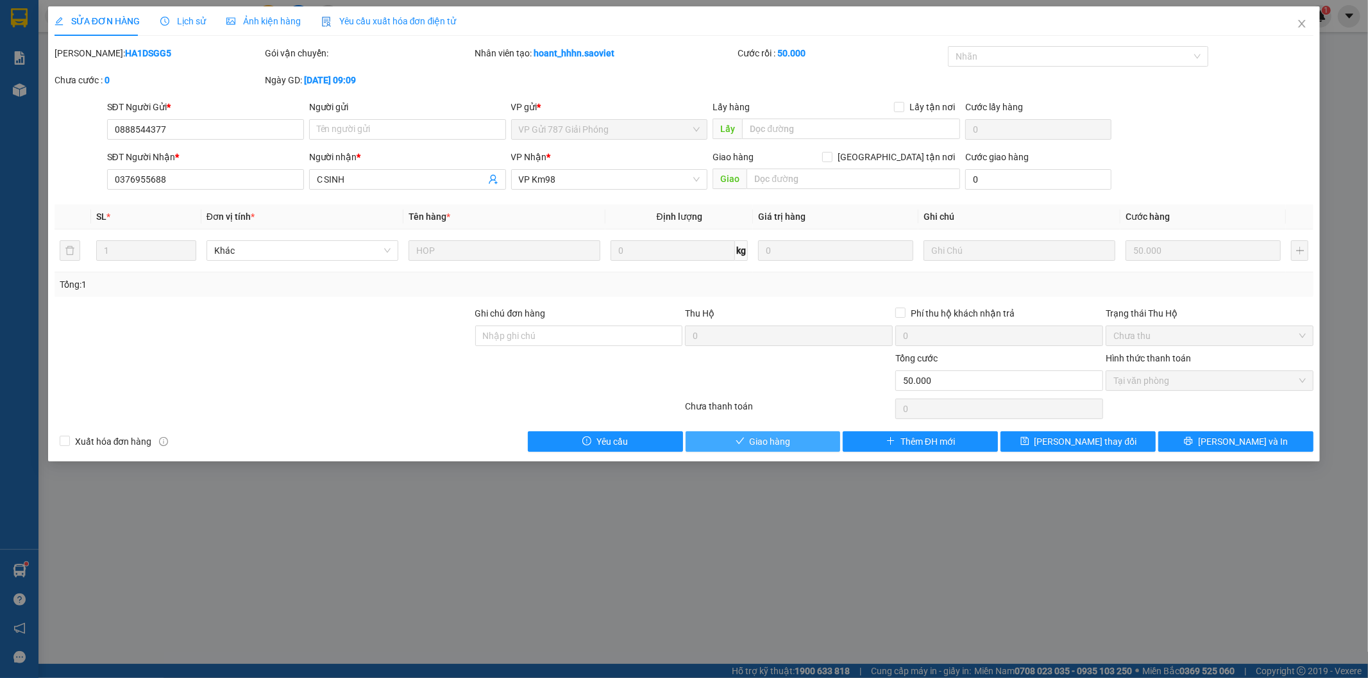
click at [774, 437] on span "Giao hàng" at bounding box center [769, 442] width 41 height 14
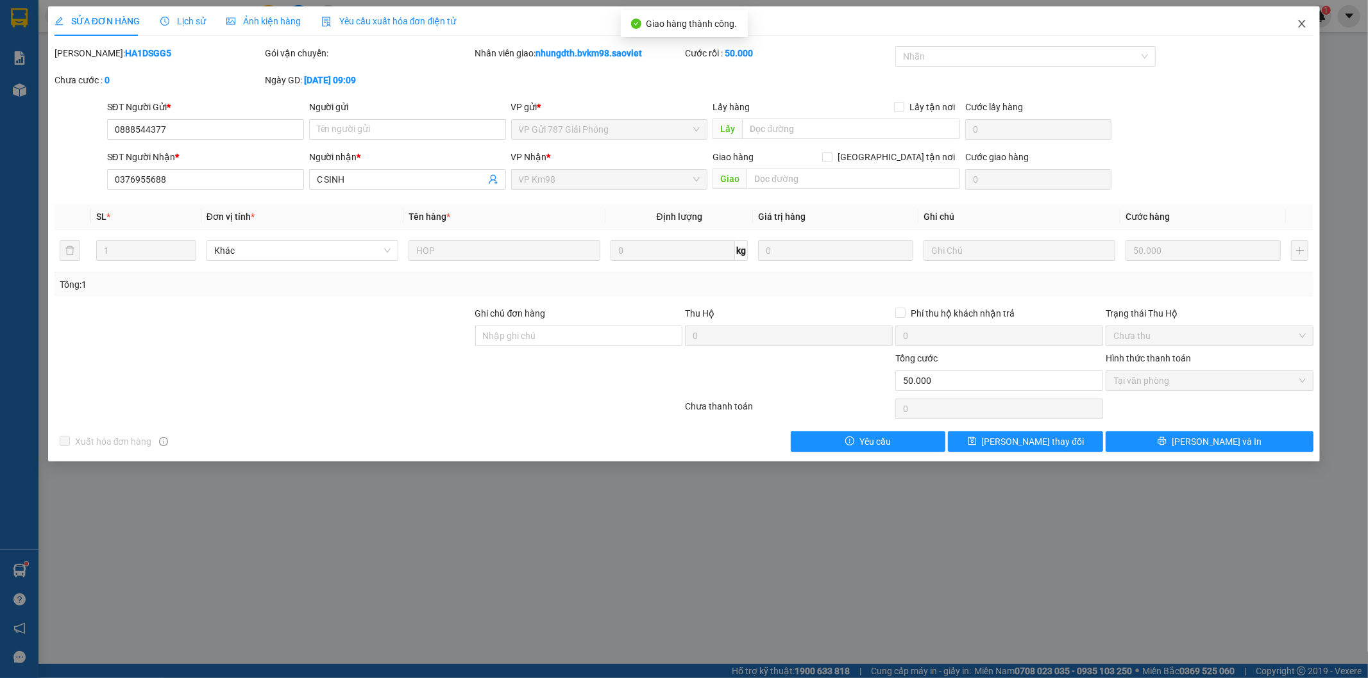
click at [1302, 26] on icon "close" at bounding box center [1301, 24] width 7 height 8
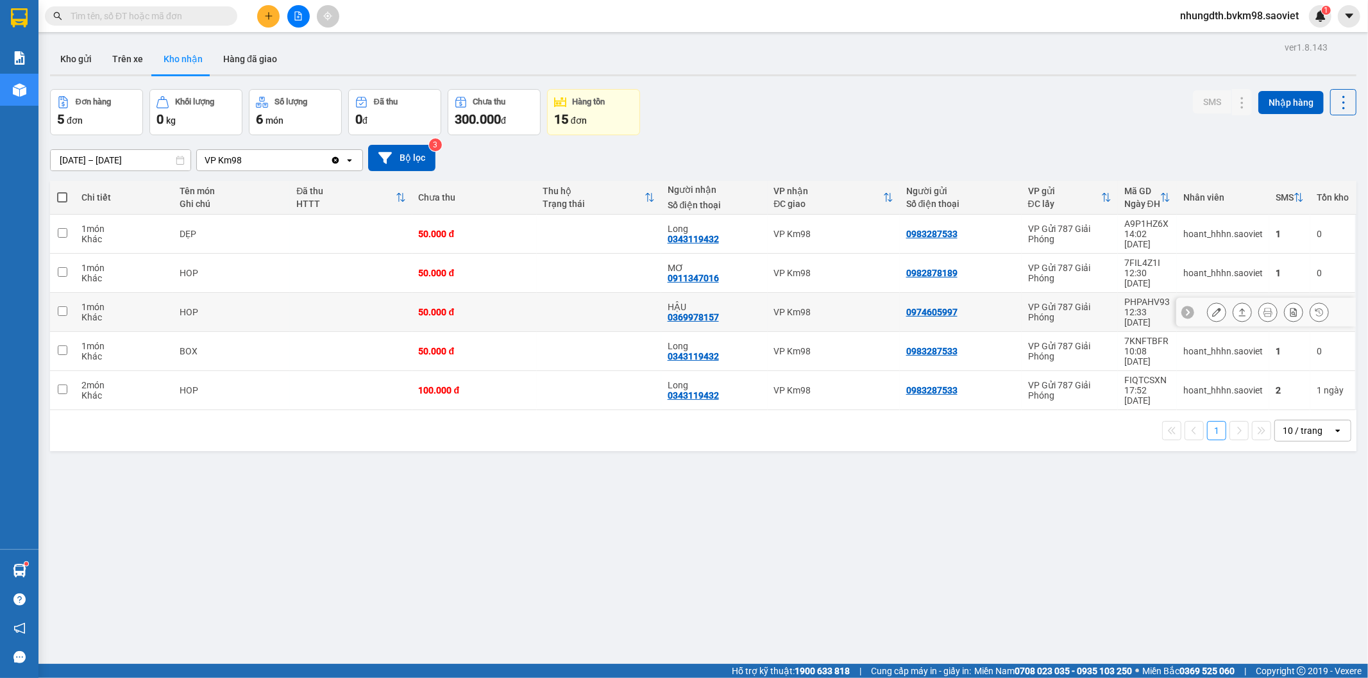
click at [1212, 308] on icon at bounding box center [1216, 312] width 9 height 9
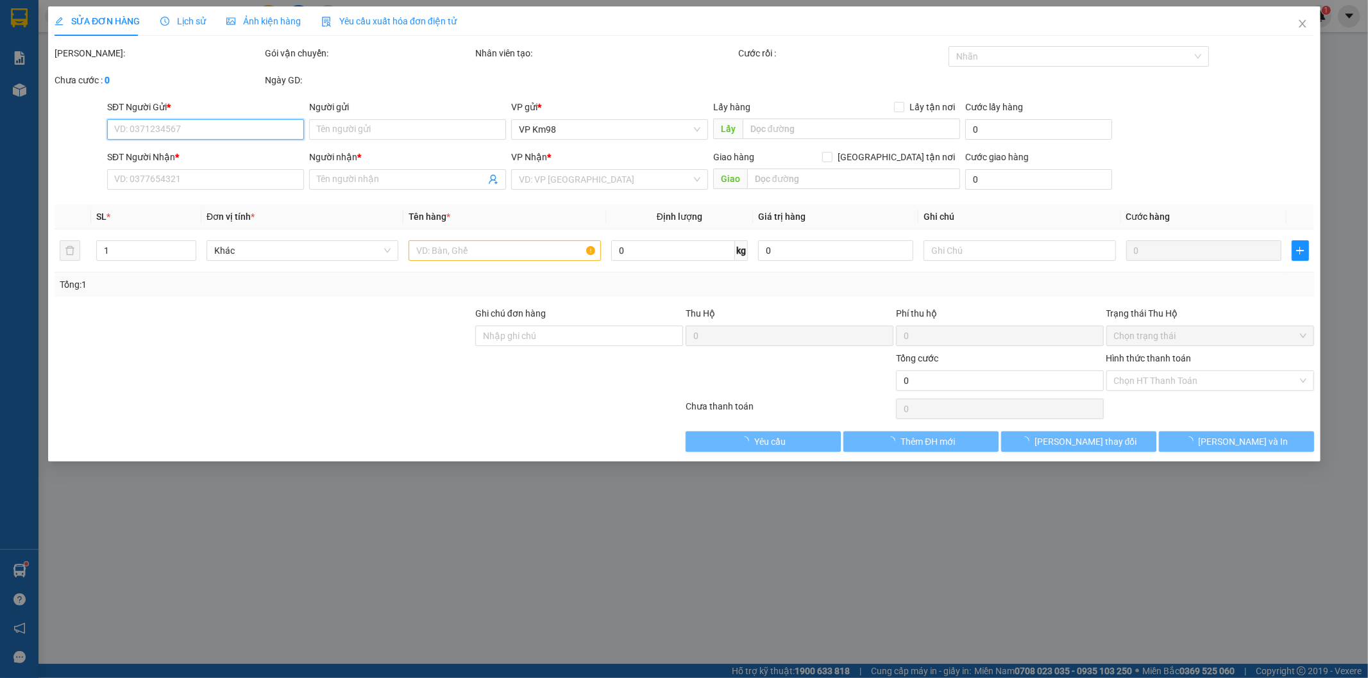
type input "0974605997"
type input "0369978157"
type input "HẬU"
type input "50.000"
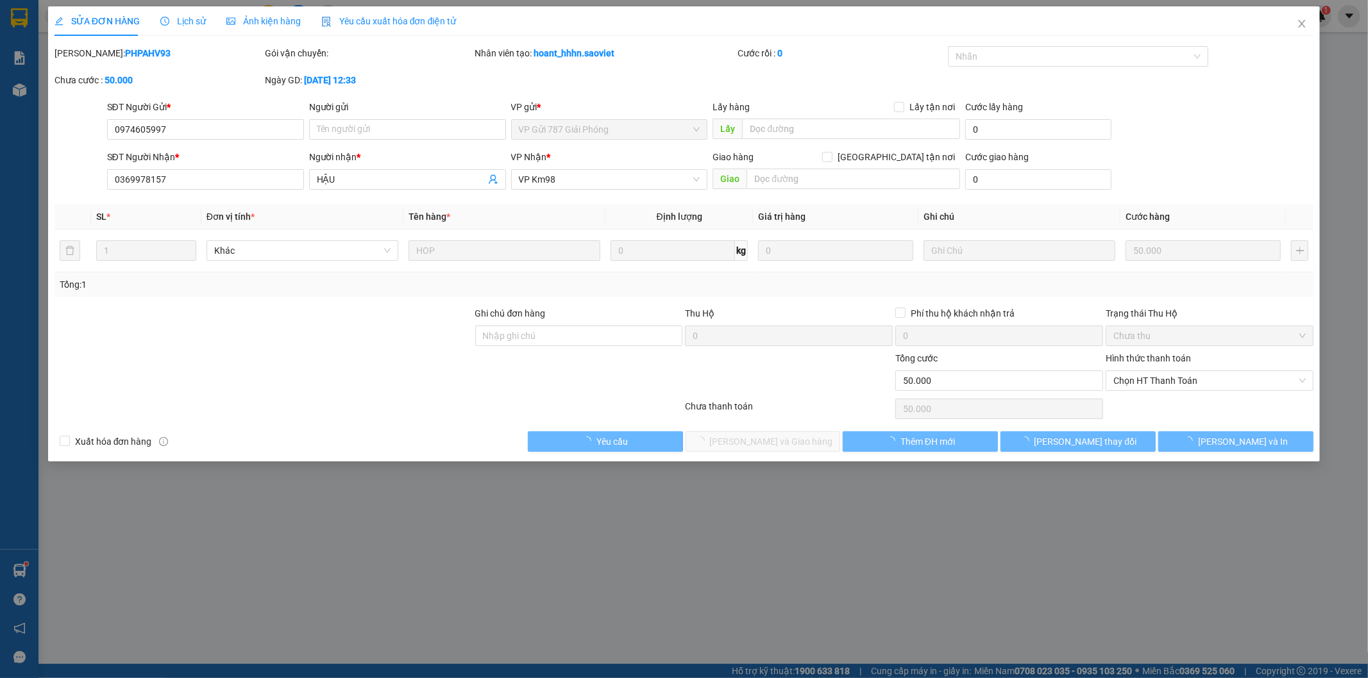
click at [184, 18] on span "Lịch sử" at bounding box center [183, 21] width 46 height 10
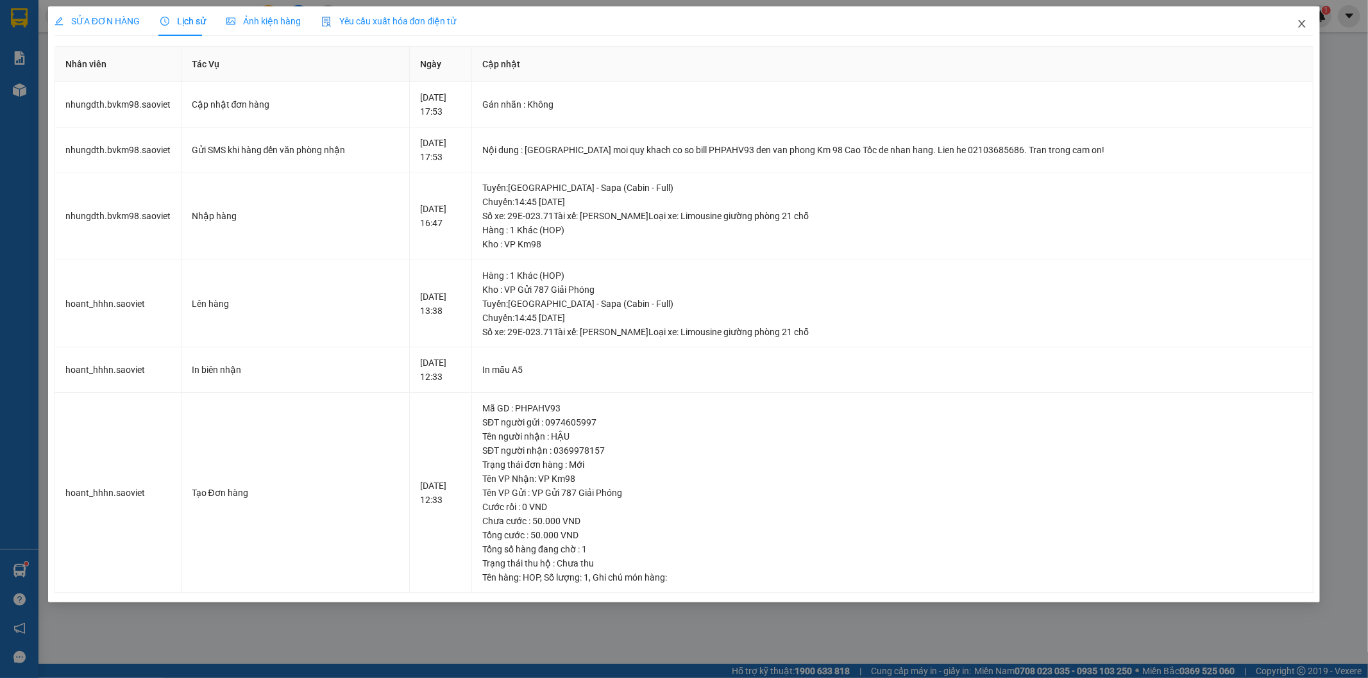
drag, startPoint x: 1303, startPoint y: 17, endPoint x: 795, endPoint y: 7, distance: 508.5
click at [1303, 16] on span "Close" at bounding box center [1302, 24] width 36 height 36
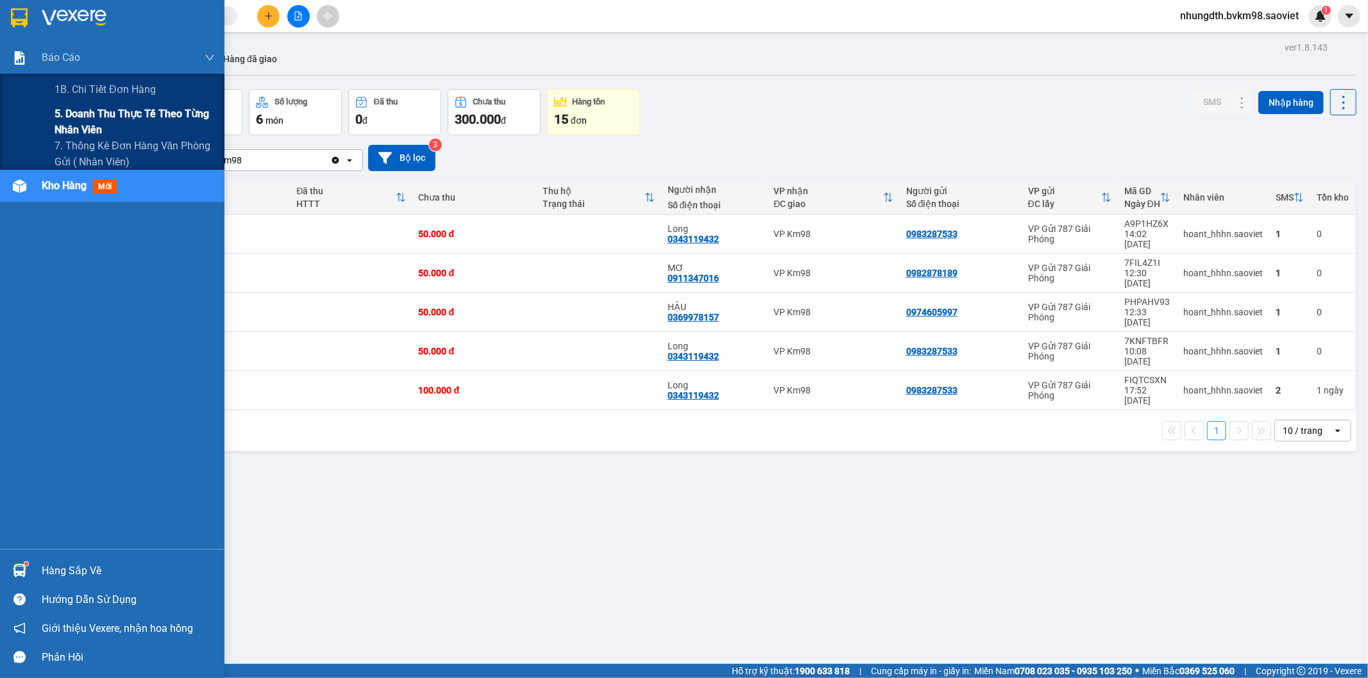
click at [74, 117] on span "5. Doanh thu thực tế theo từng nhân viên" at bounding box center [134, 122] width 160 height 32
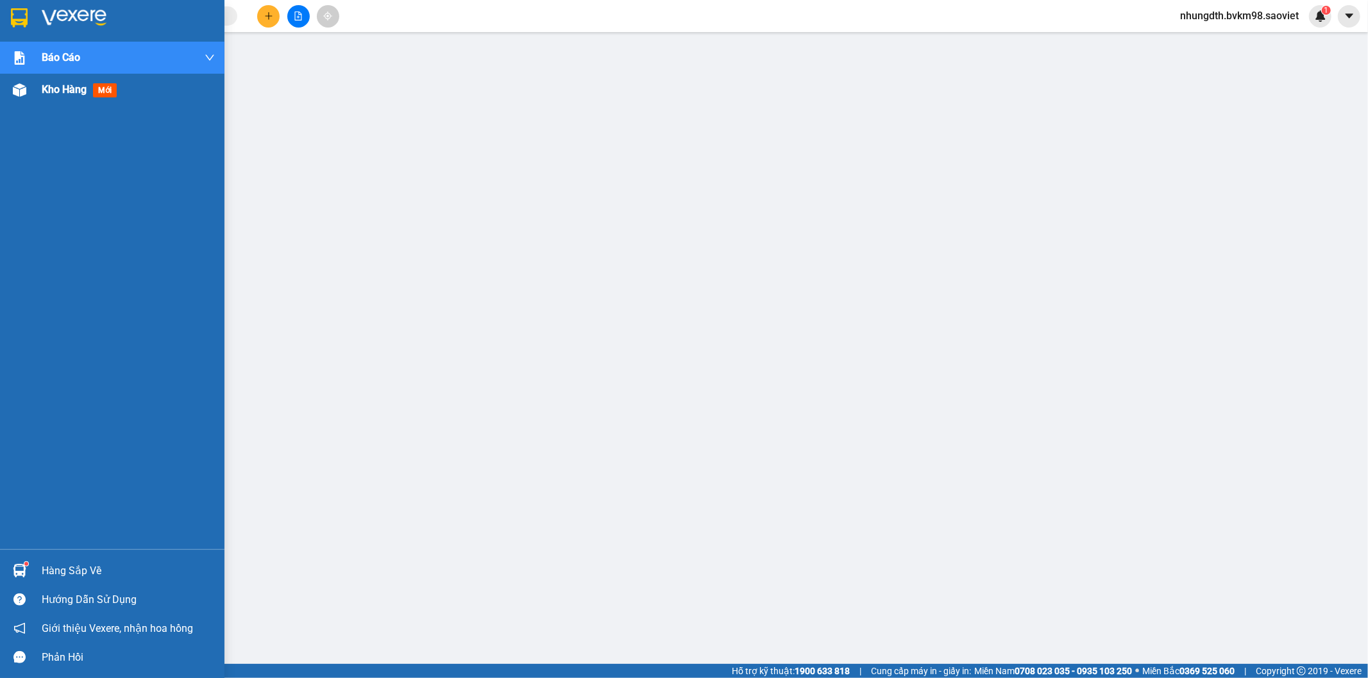
click at [21, 87] on img at bounding box center [19, 89] width 13 height 13
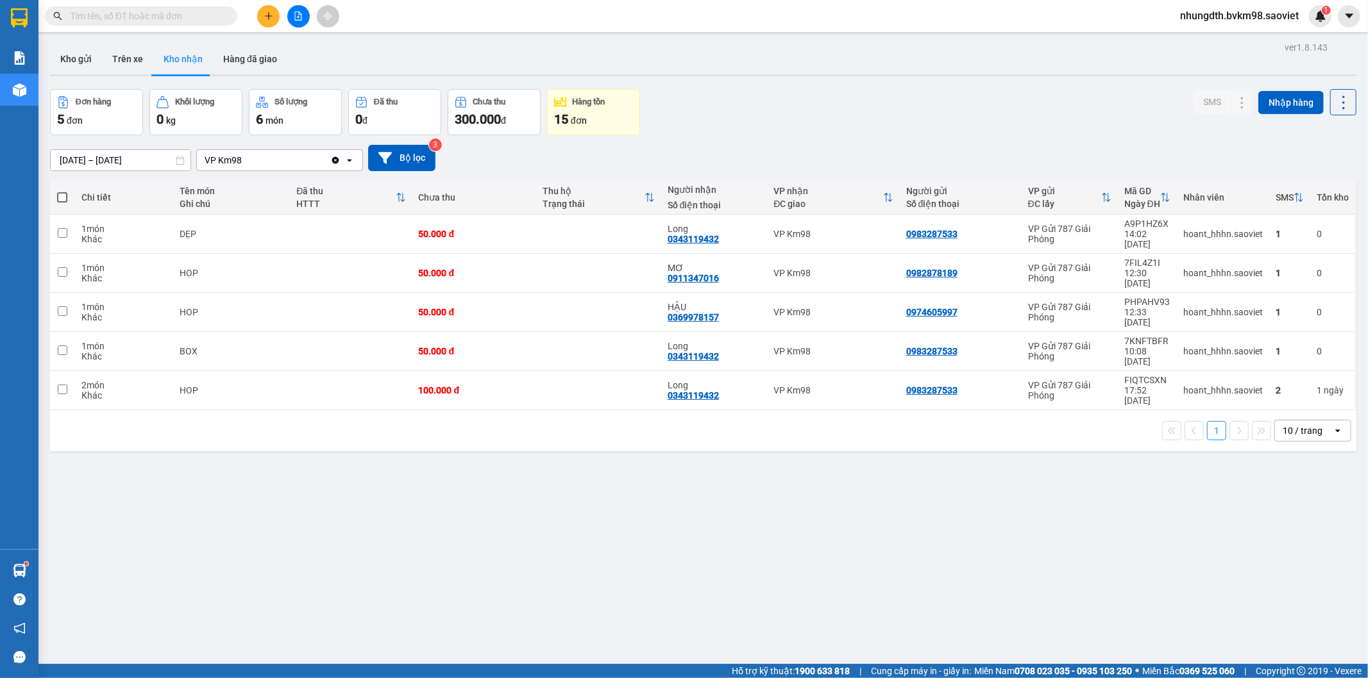
drag, startPoint x: 132, startPoint y: 59, endPoint x: 143, endPoint y: 144, distance: 86.0
click at [124, 59] on button "Trên xe" at bounding box center [127, 59] width 51 height 31
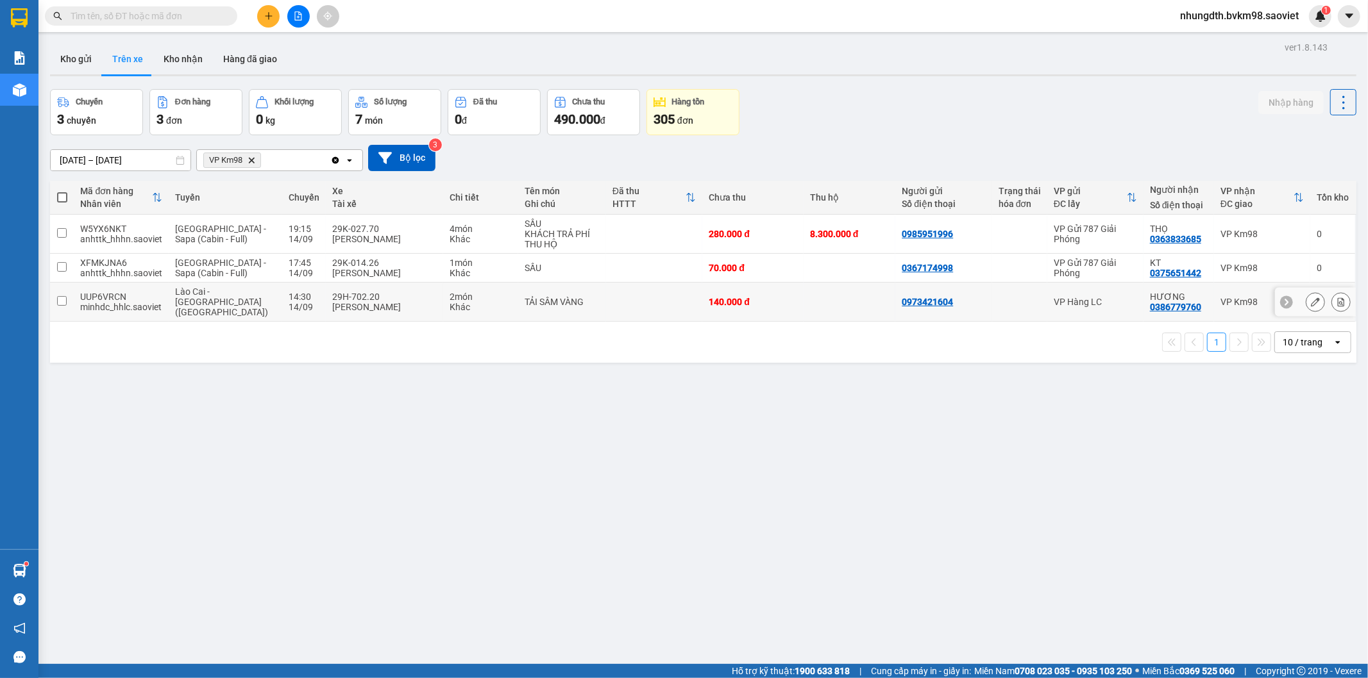
click at [61, 299] on input "checkbox" at bounding box center [62, 301] width 10 height 10
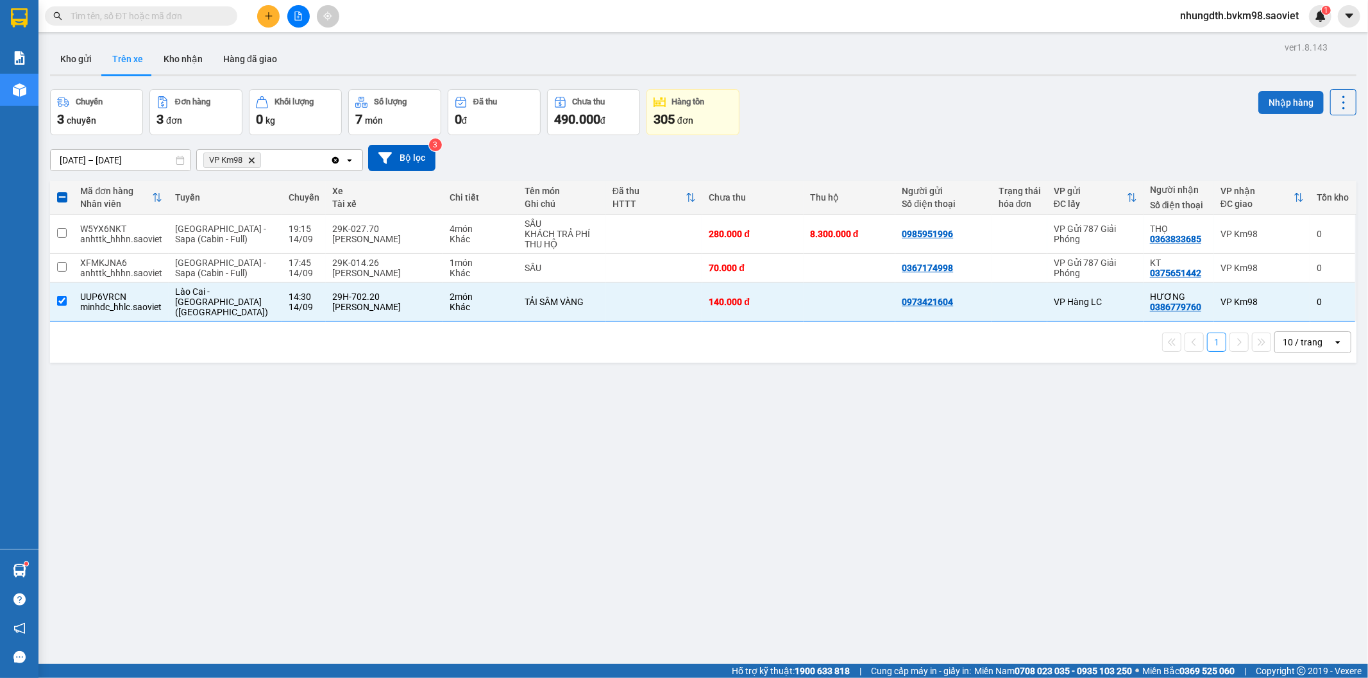
click at [1273, 97] on button "Nhập hàng" at bounding box center [1290, 102] width 65 height 23
checkbox input "false"
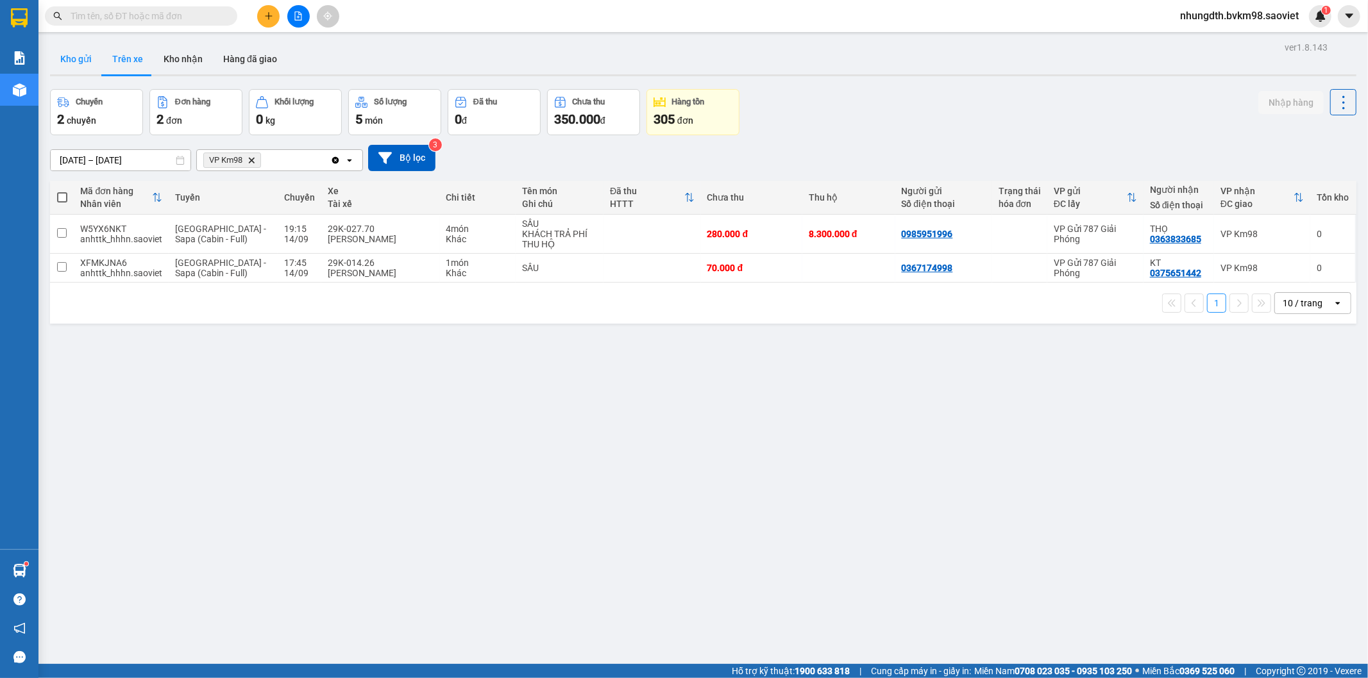
click at [83, 62] on button "Kho gửi" at bounding box center [76, 59] width 52 height 31
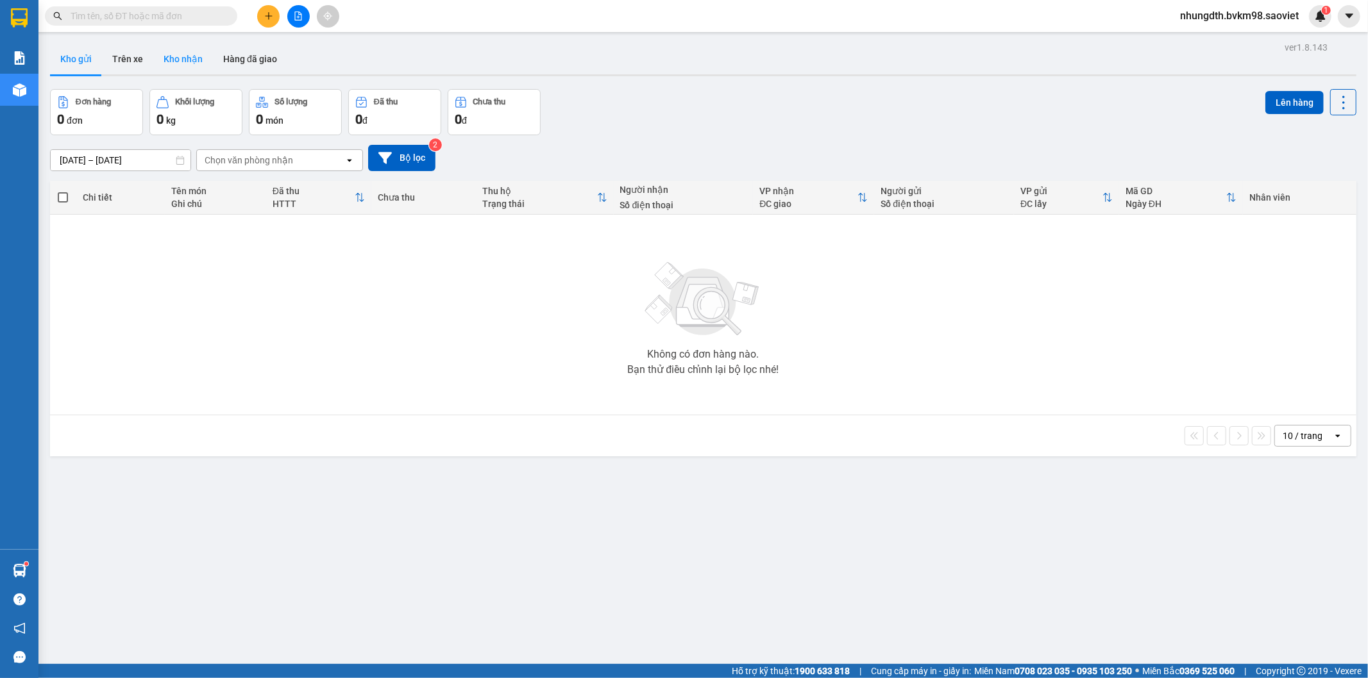
click at [171, 58] on button "Kho nhận" at bounding box center [183, 59] width 60 height 31
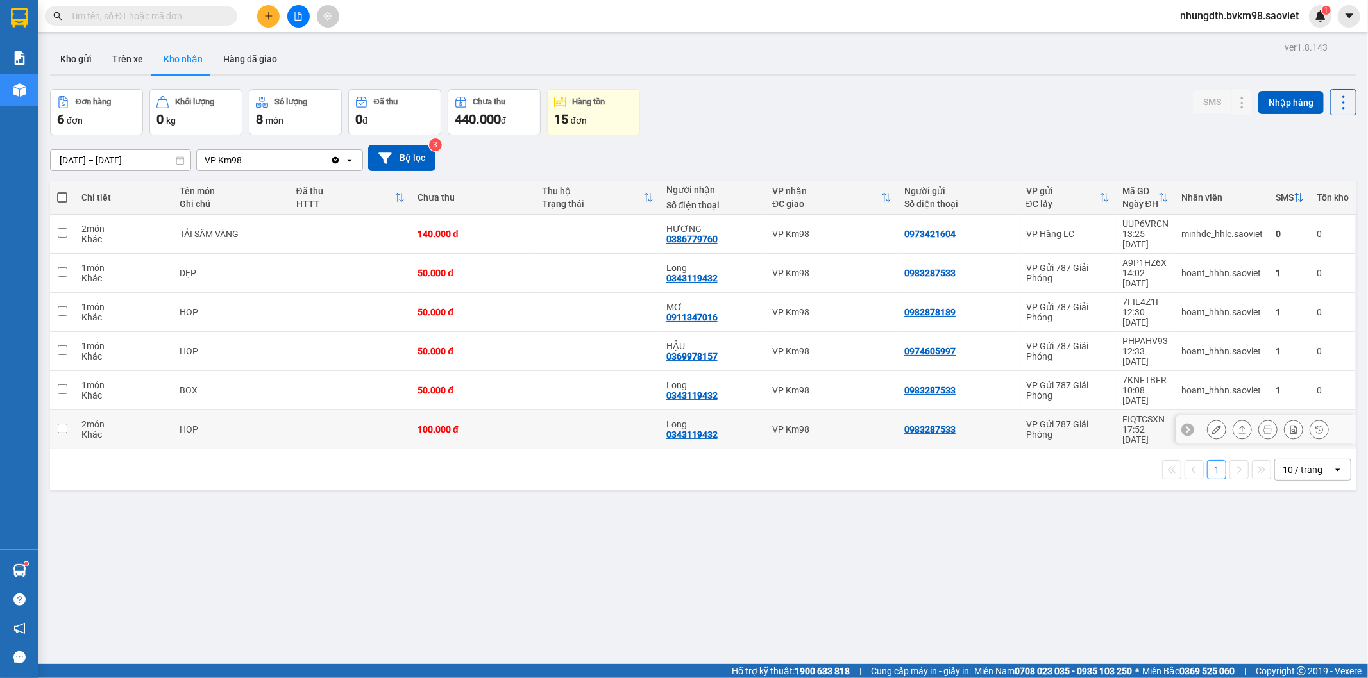
click at [59, 424] on input "checkbox" at bounding box center [63, 429] width 10 height 10
checkbox input "true"
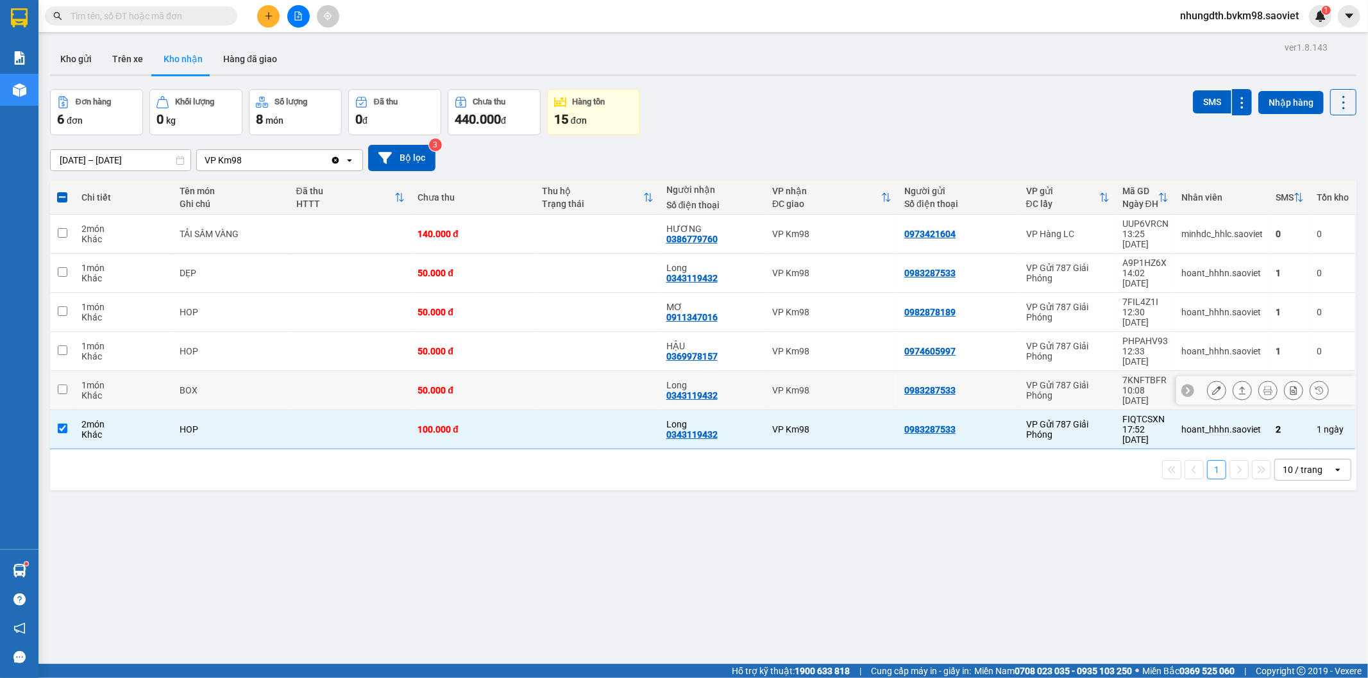
click at [62, 385] on input "checkbox" at bounding box center [63, 390] width 10 height 10
checkbox input "true"
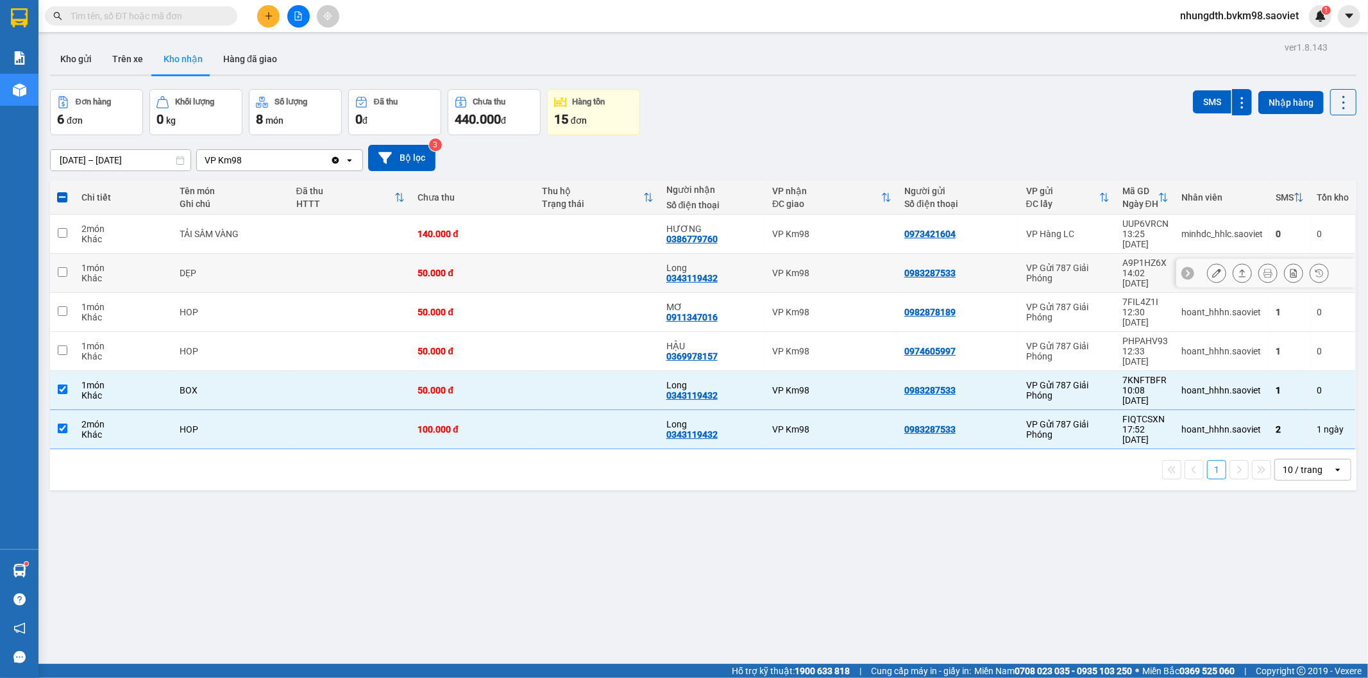
click at [62, 267] on input "checkbox" at bounding box center [63, 272] width 10 height 10
checkbox input "true"
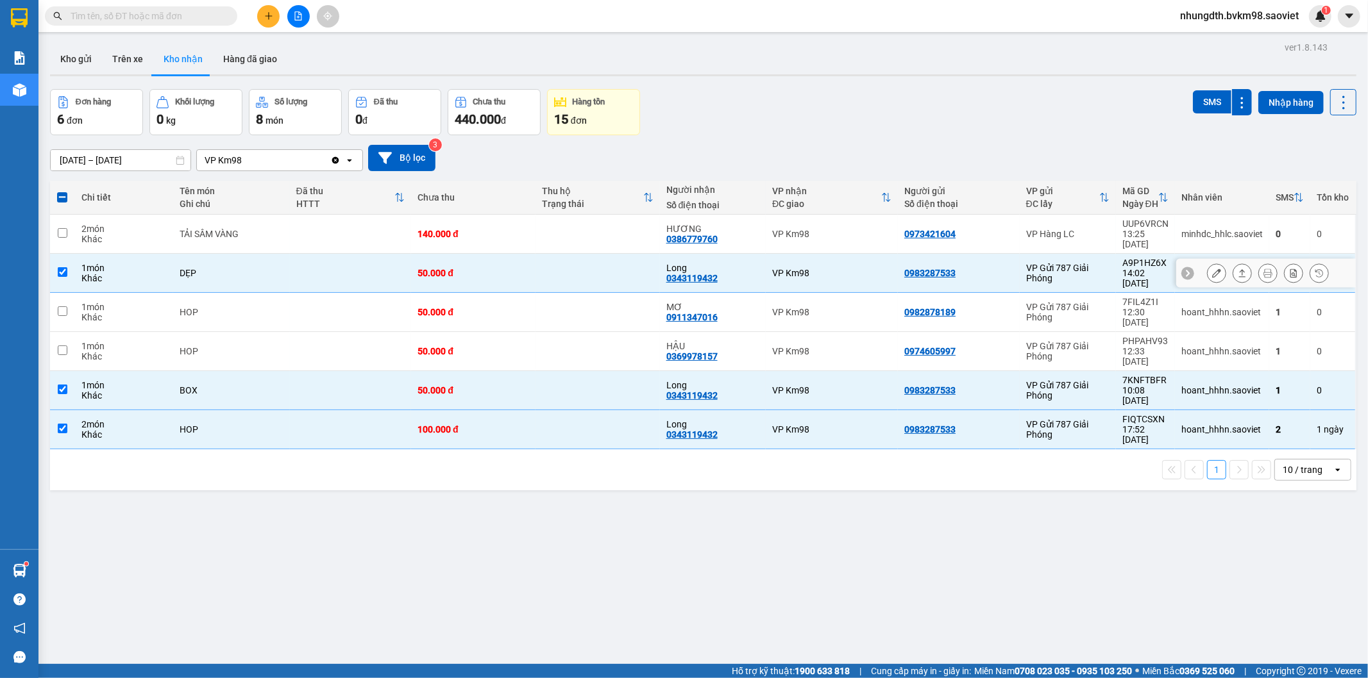
click at [1212, 269] on icon at bounding box center [1216, 273] width 9 height 9
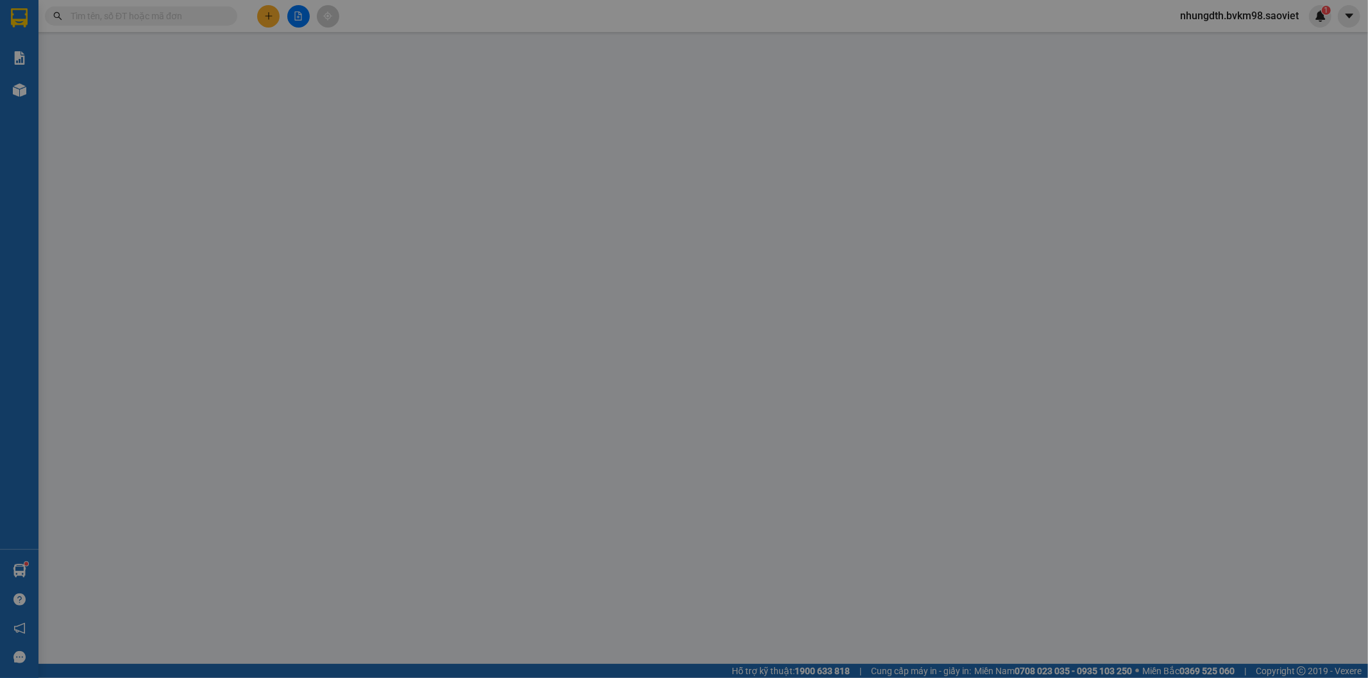
type input "0983287533"
type input "0343119432"
type input "Long"
type input "50.000"
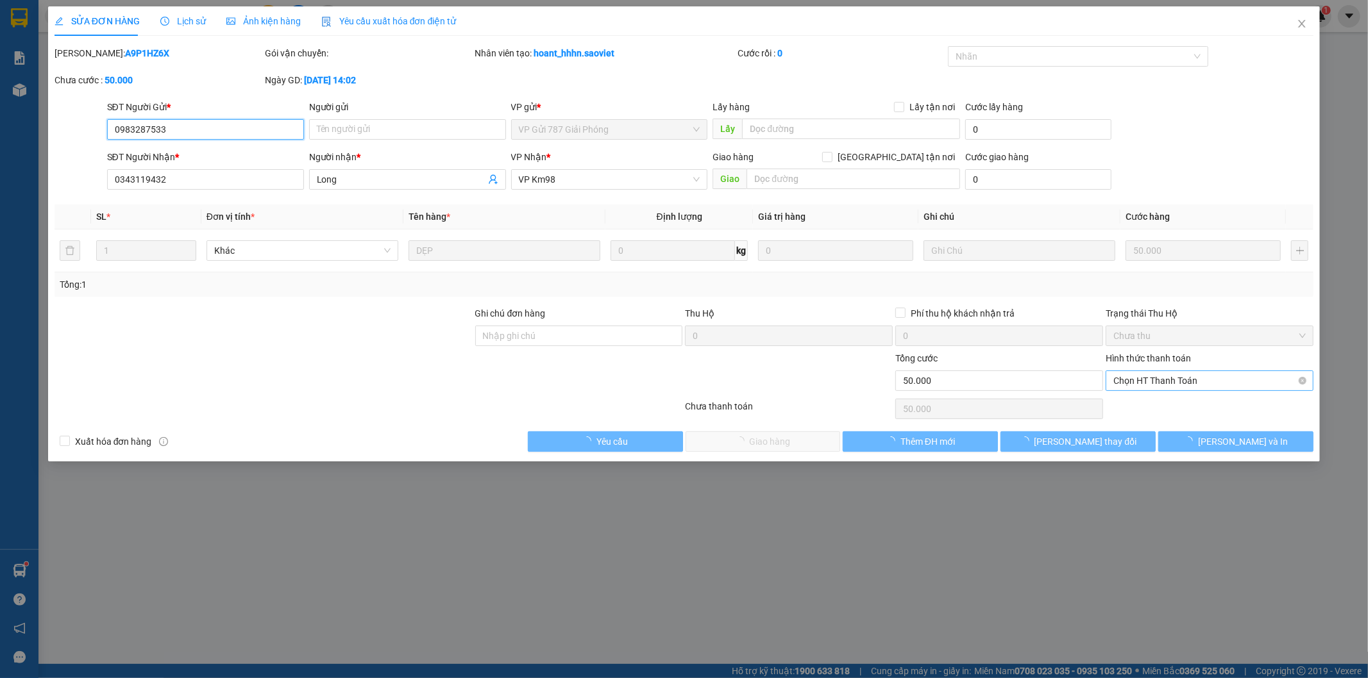
click at [1183, 380] on span "Chọn HT Thanh Toán" at bounding box center [1209, 380] width 192 height 19
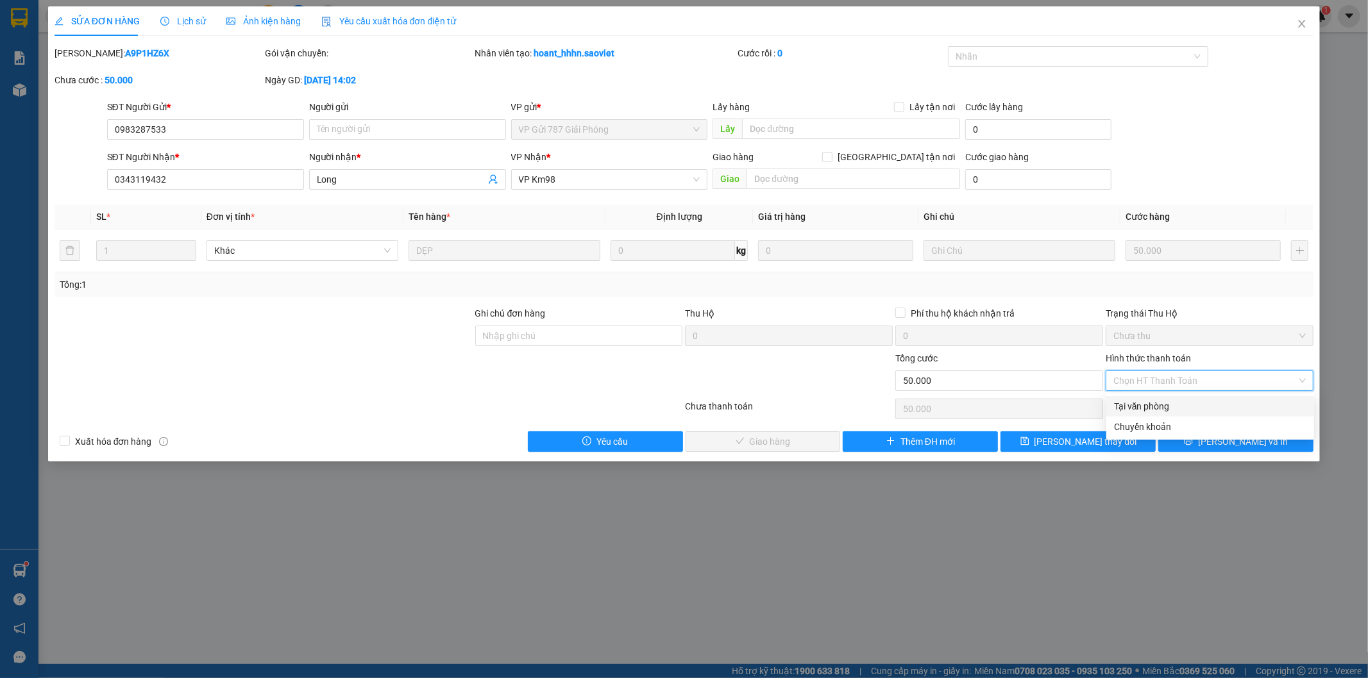
click at [1169, 408] on div "Tại văn phòng" at bounding box center [1210, 406] width 192 height 14
type input "0"
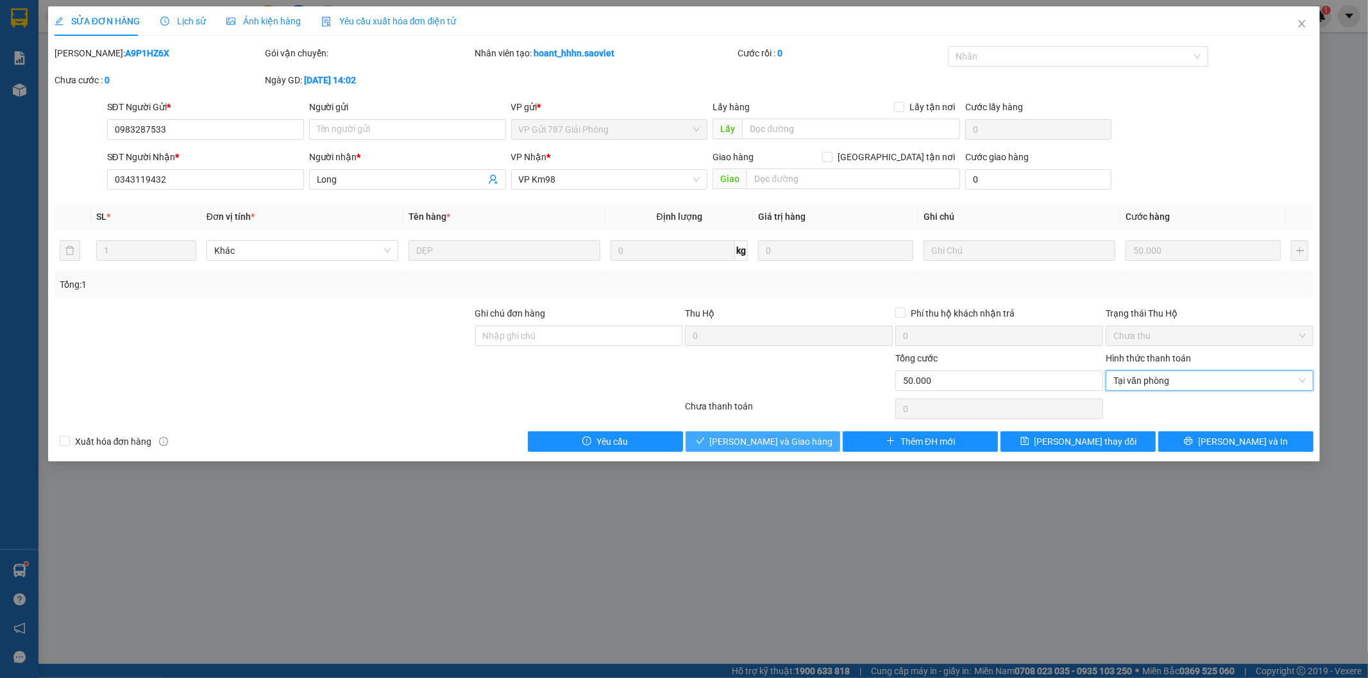
click at [758, 445] on span "[PERSON_NAME] và Giao hàng" at bounding box center [771, 442] width 123 height 14
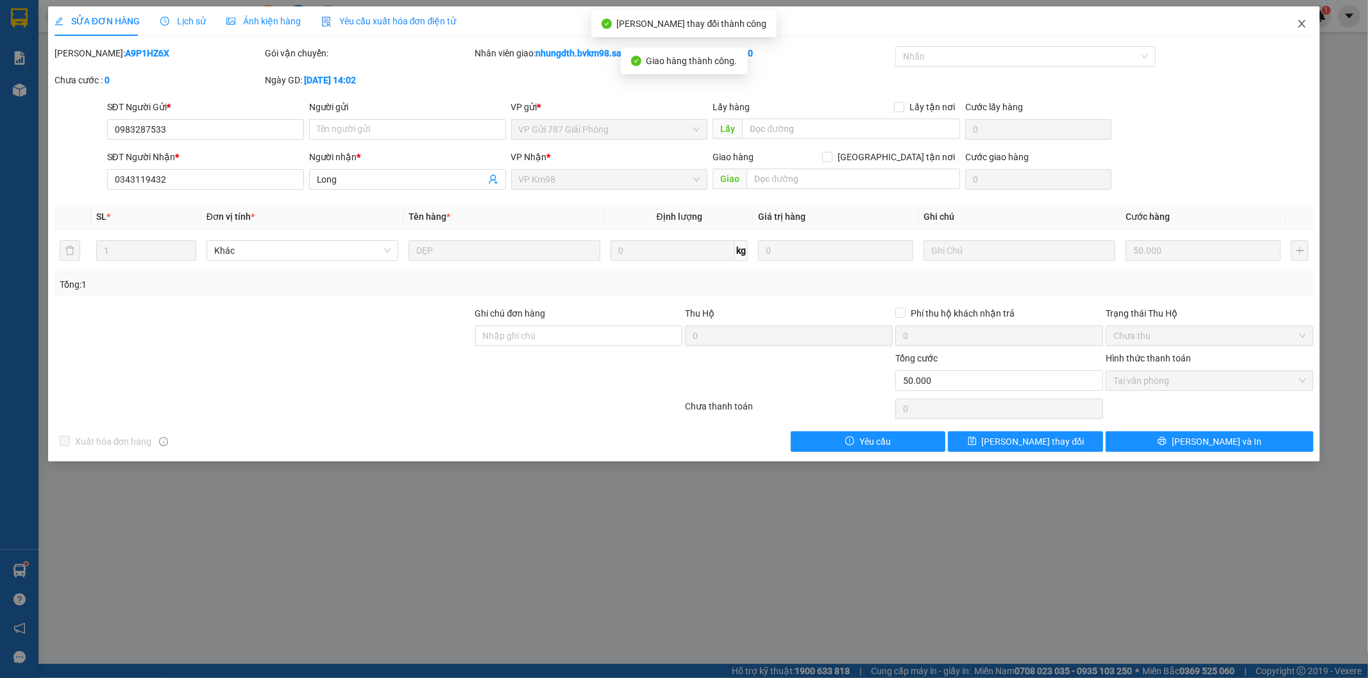
click at [1299, 27] on icon "close" at bounding box center [1301, 24] width 7 height 8
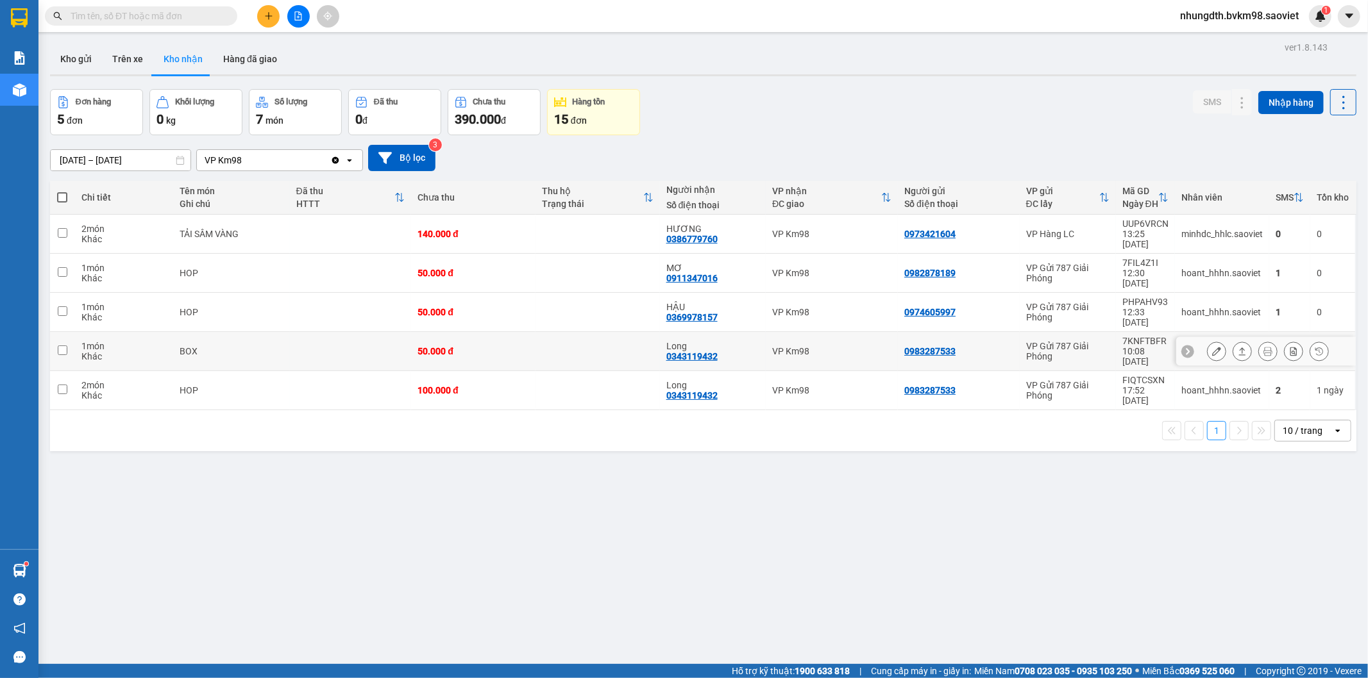
click at [58, 346] on input "checkbox" at bounding box center [63, 351] width 10 height 10
checkbox input "true"
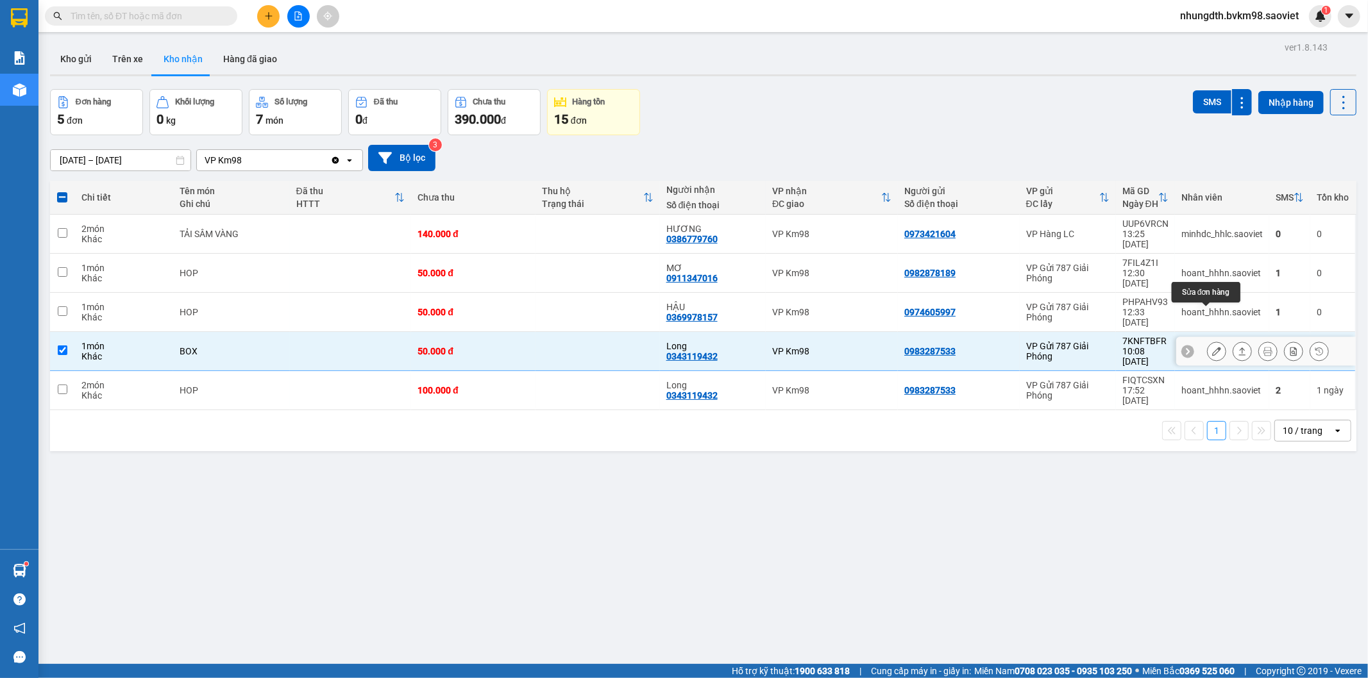
click at [1212, 347] on icon at bounding box center [1216, 351] width 9 height 9
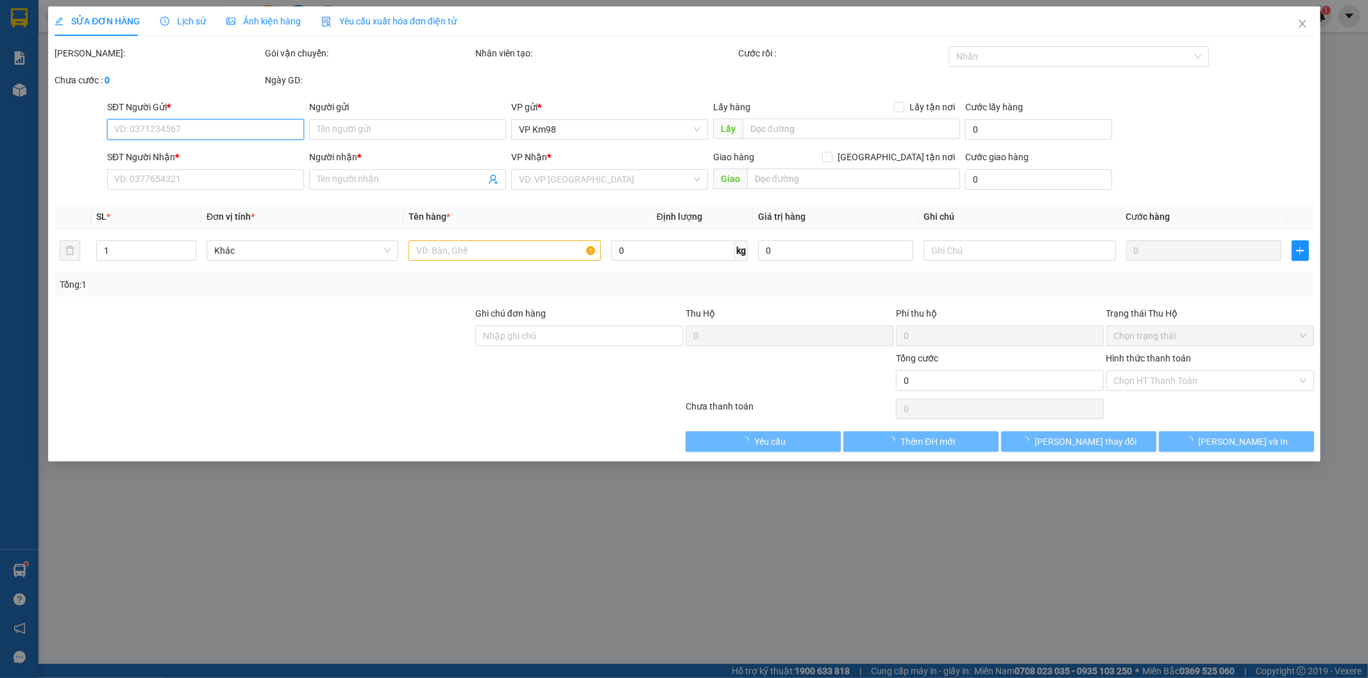
type input "0983287533"
type input "0343119432"
type input "Long"
type input "50.000"
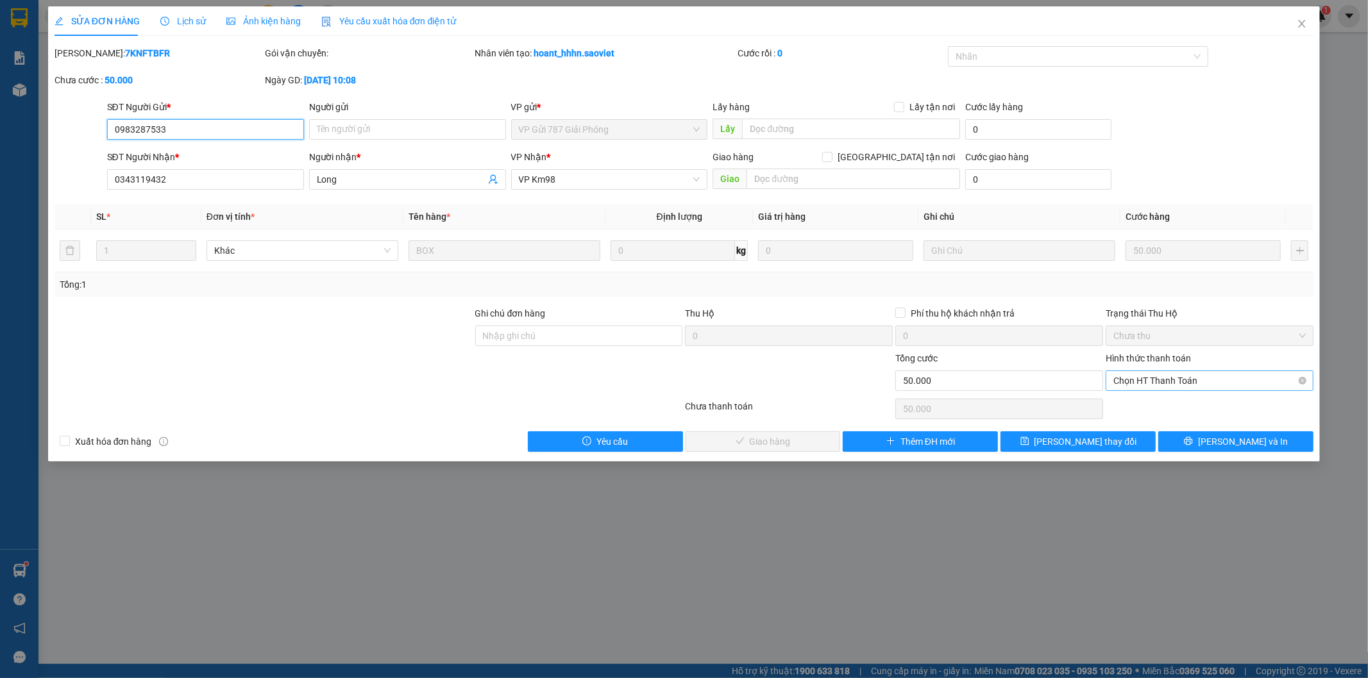
click at [1194, 377] on span "Chọn HT Thanh Toán" at bounding box center [1209, 380] width 192 height 19
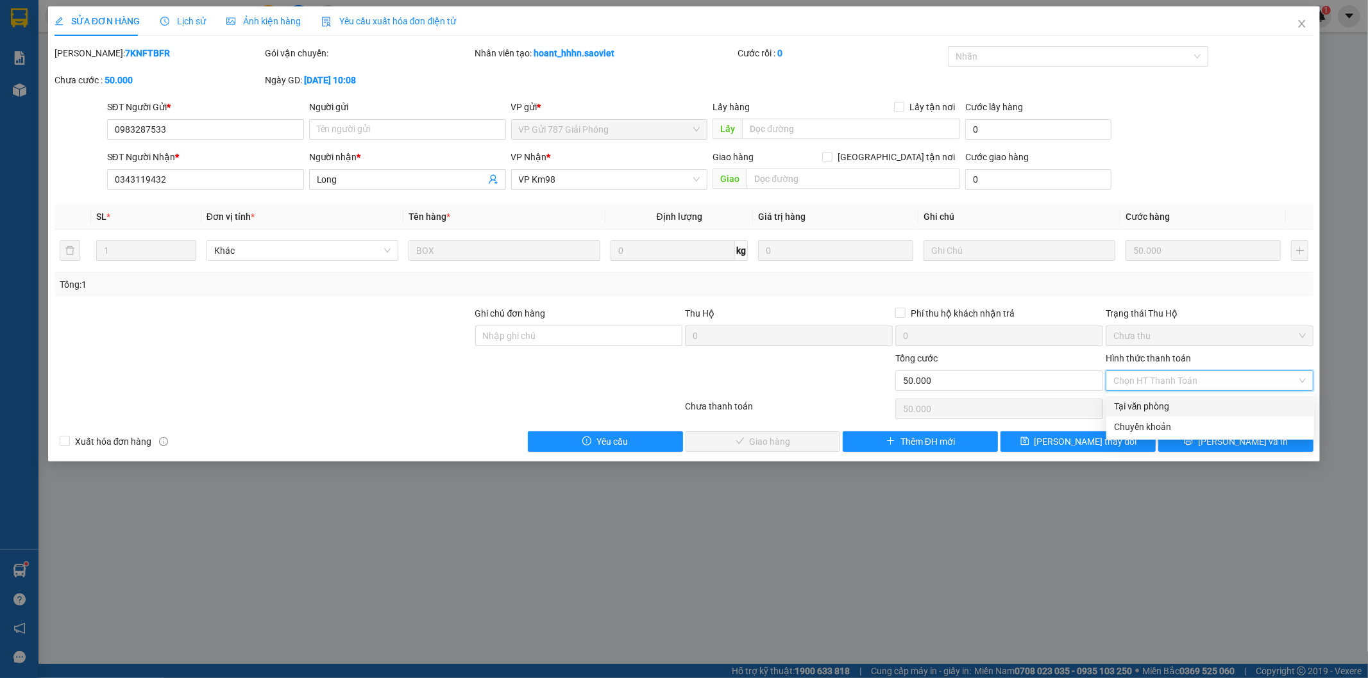
click at [1168, 409] on div "Tại văn phòng" at bounding box center [1210, 406] width 192 height 14
type input "0"
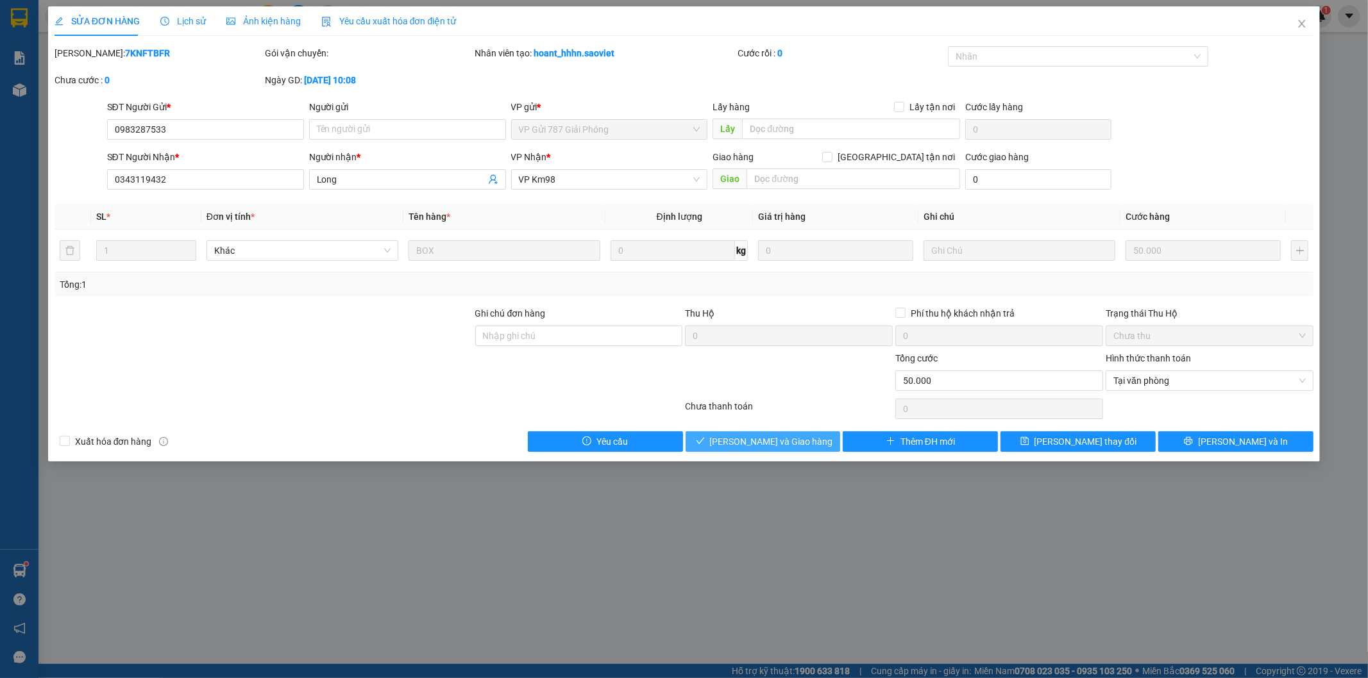
click at [769, 446] on span "[PERSON_NAME] và Giao hàng" at bounding box center [771, 442] width 123 height 14
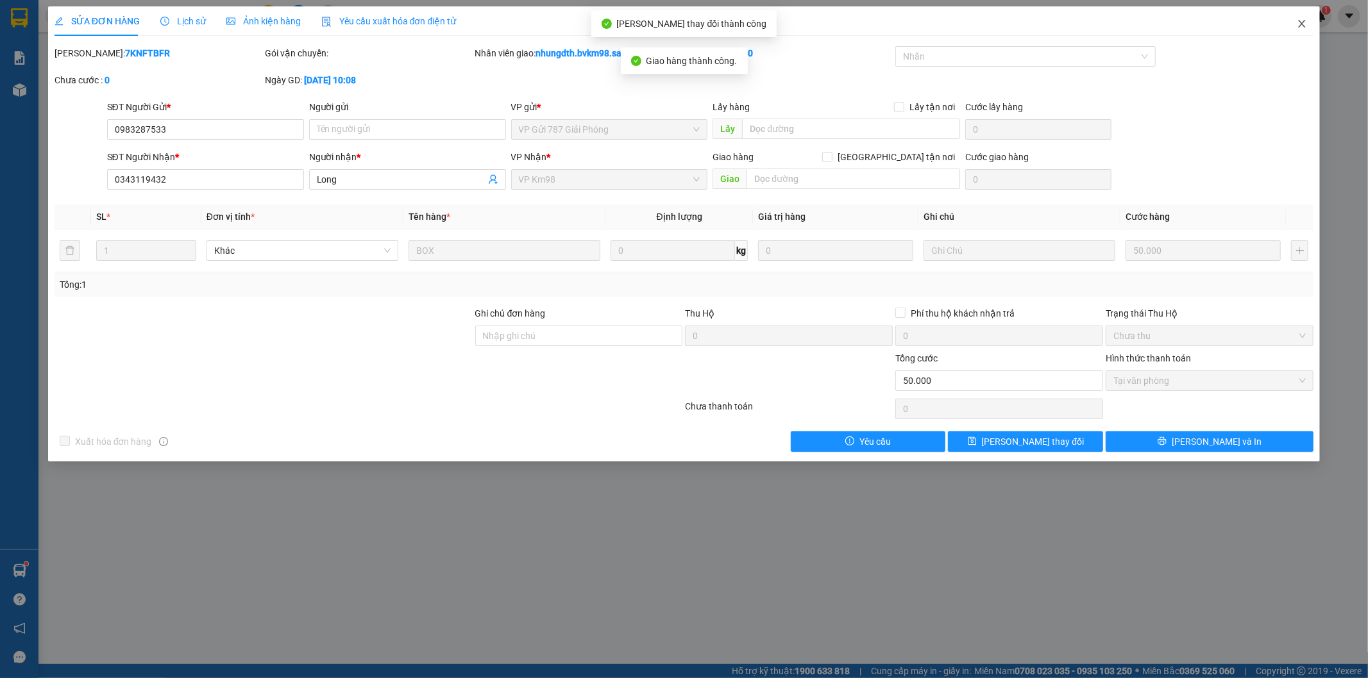
click at [1303, 28] on icon "close" at bounding box center [1301, 24] width 10 height 10
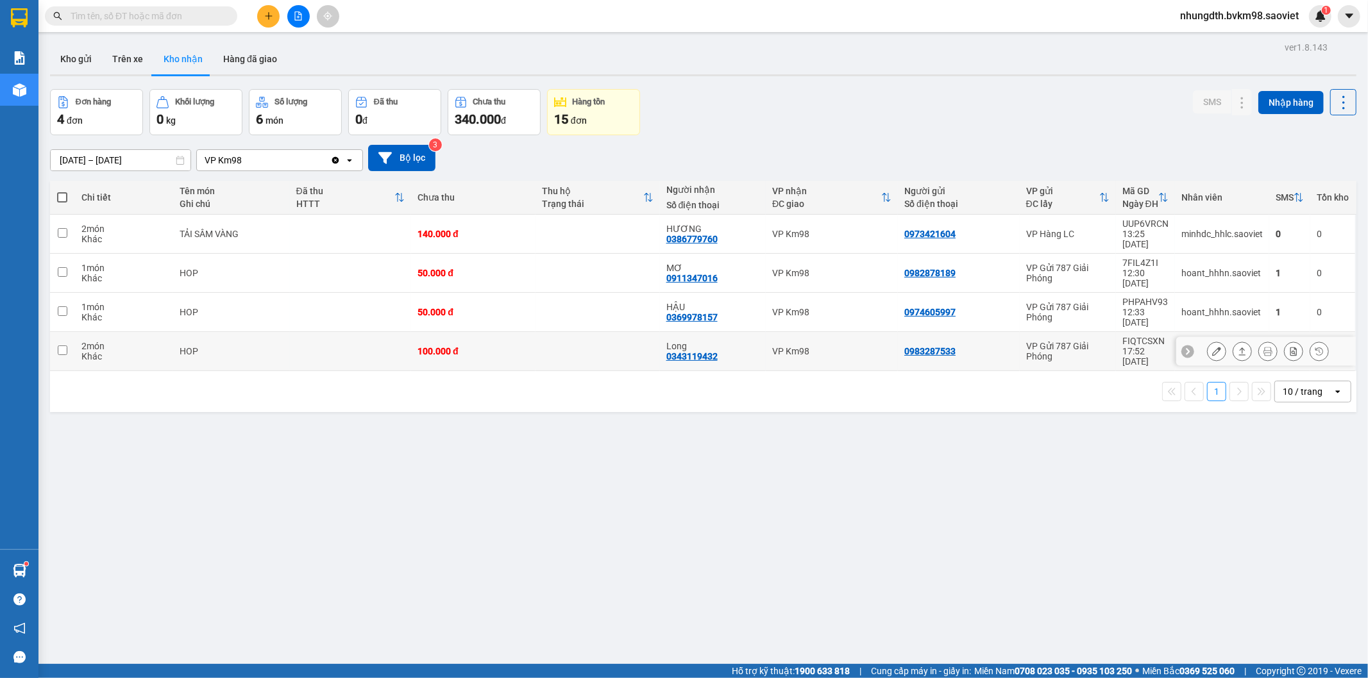
click at [61, 346] on input "checkbox" at bounding box center [63, 351] width 10 height 10
checkbox input "true"
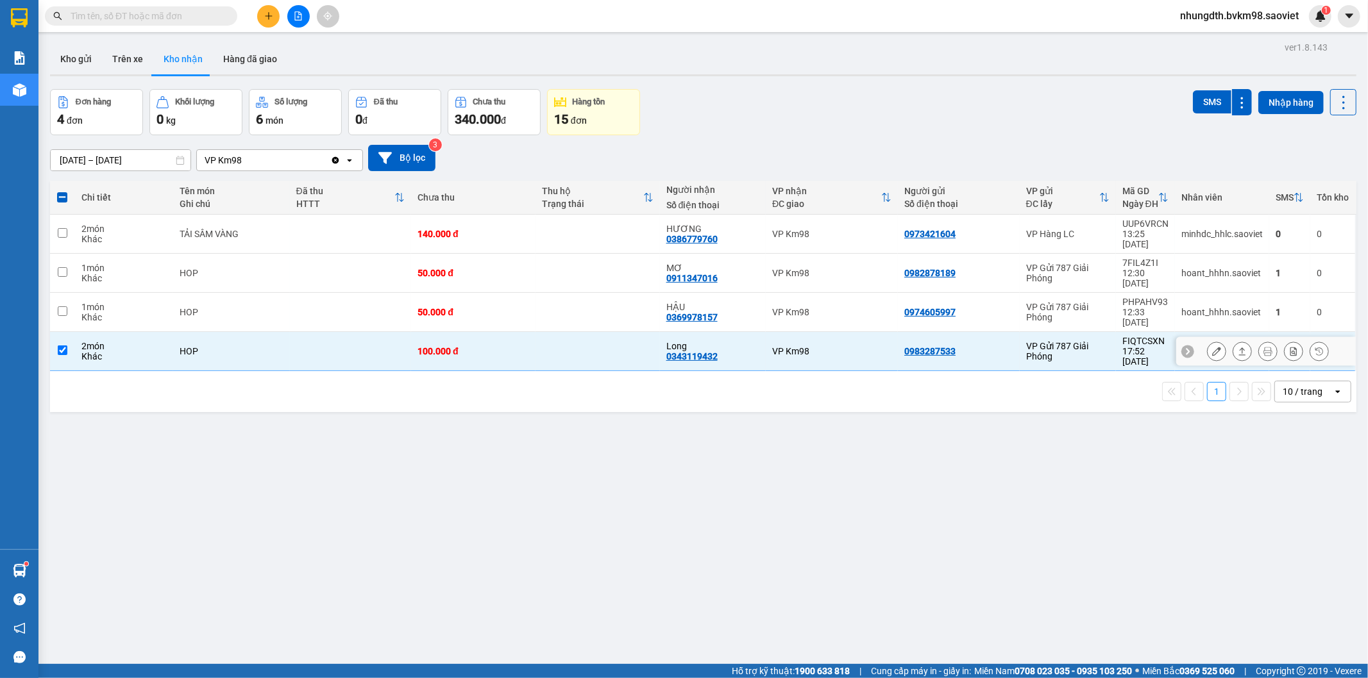
click at [1212, 347] on icon at bounding box center [1216, 351] width 9 height 9
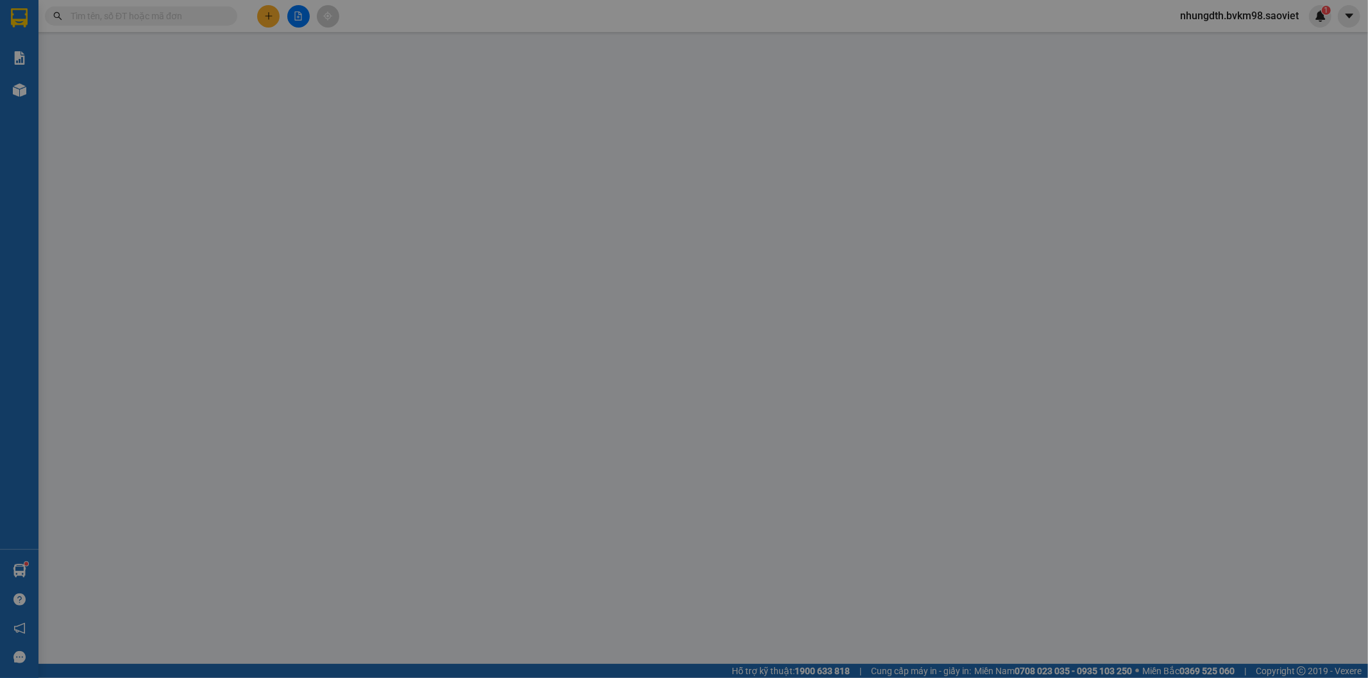
type input "0983287533"
type input "0343119432"
type input "Long"
type input "100.000"
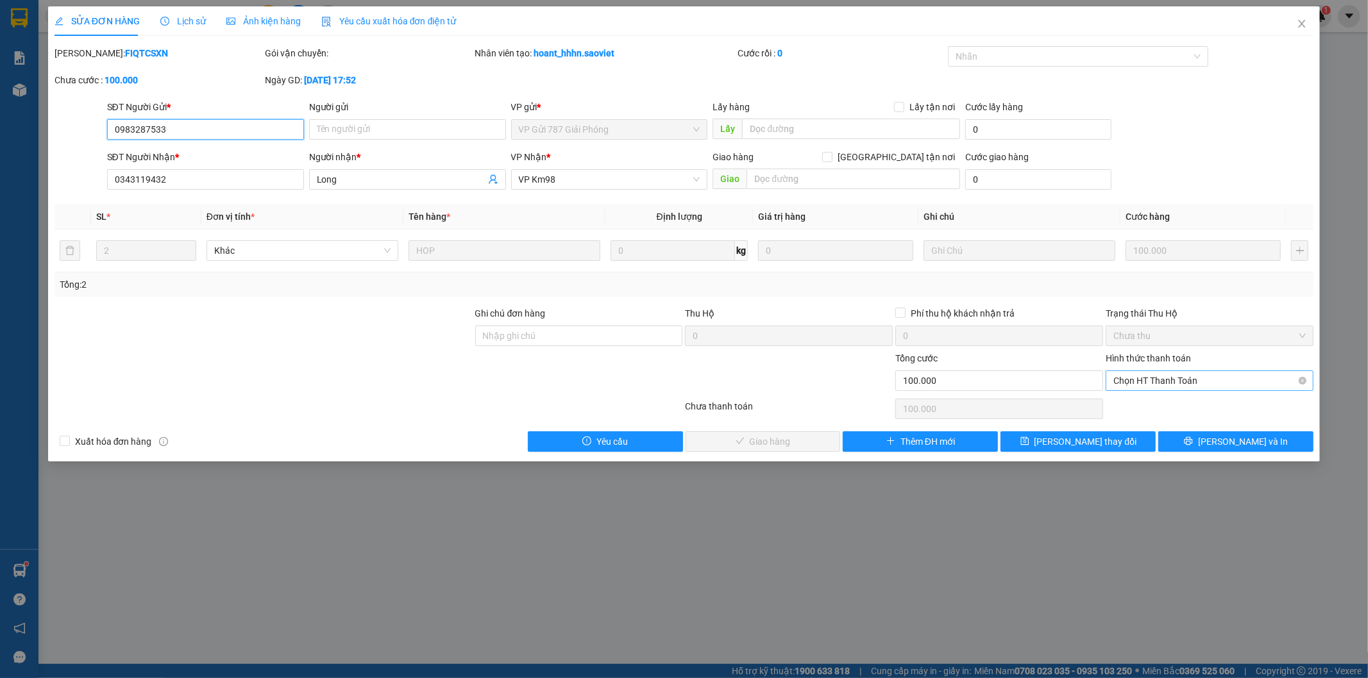
click at [1187, 372] on span "Chọn HT Thanh Toán" at bounding box center [1209, 380] width 192 height 19
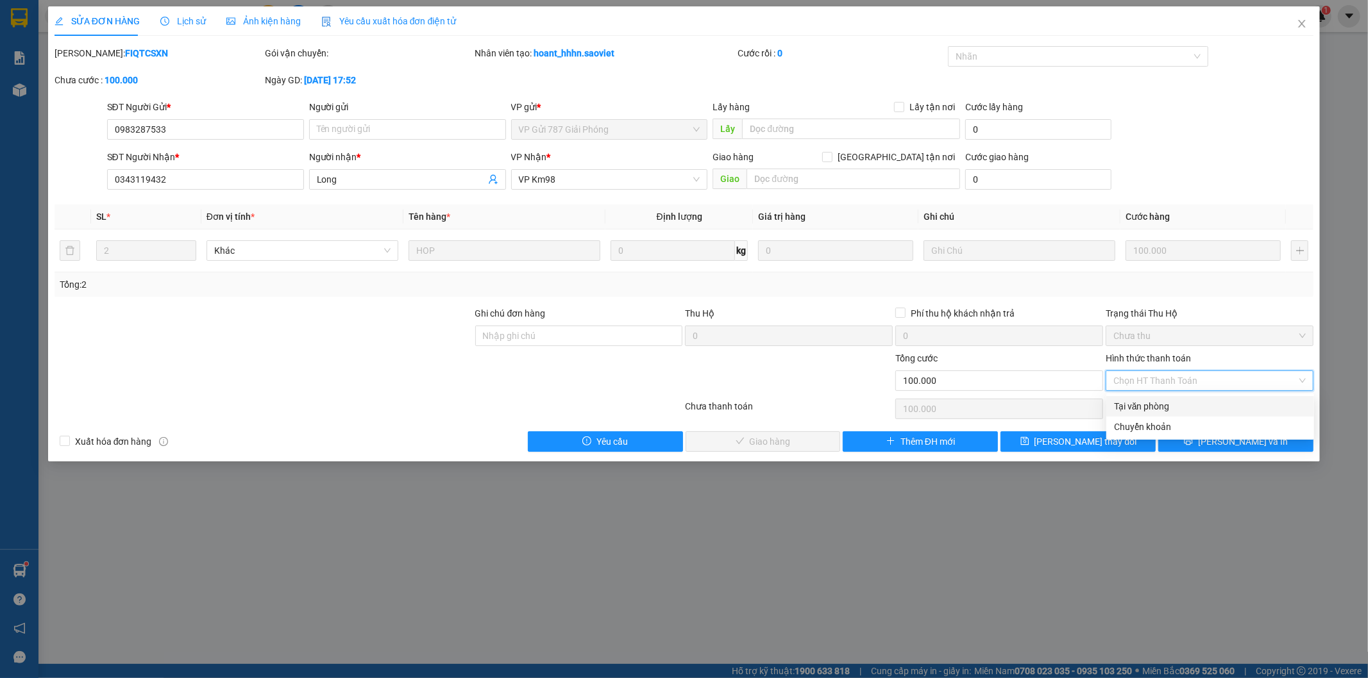
click at [1180, 401] on div "Tại văn phòng" at bounding box center [1210, 406] width 192 height 14
type input "0"
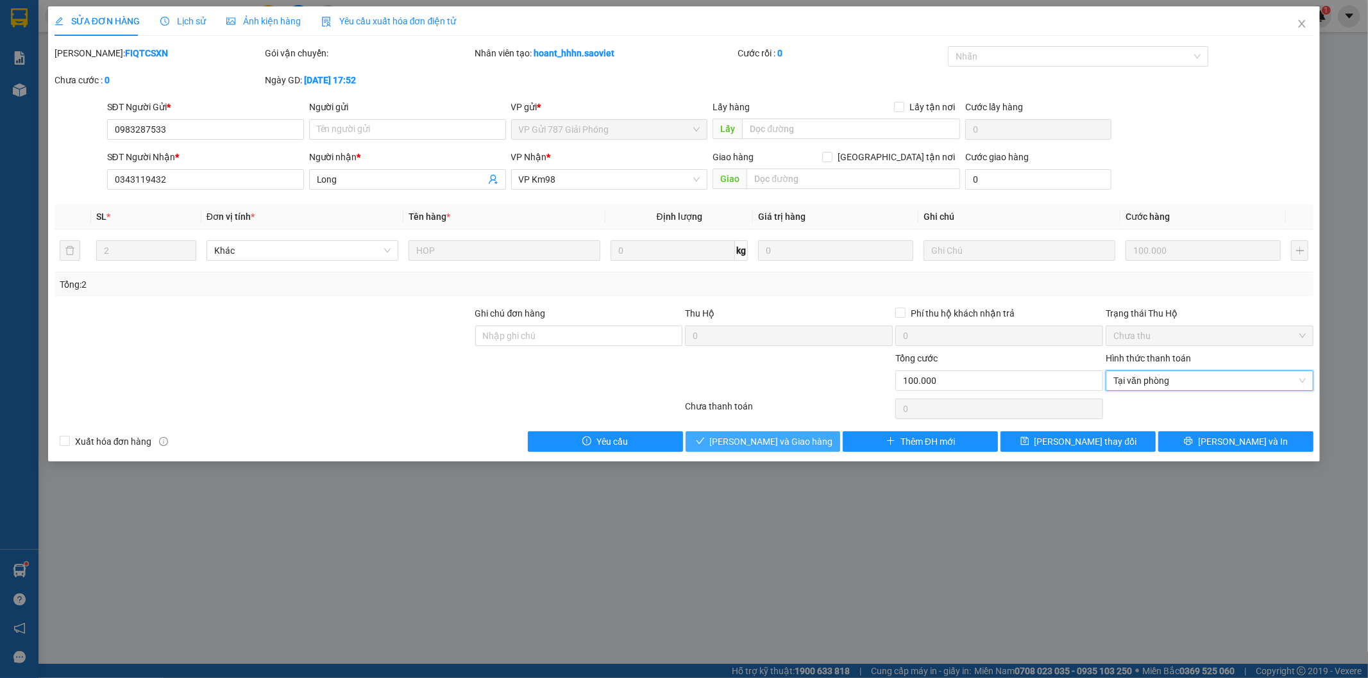
click at [791, 439] on span "[PERSON_NAME] và Giao hàng" at bounding box center [771, 442] width 123 height 14
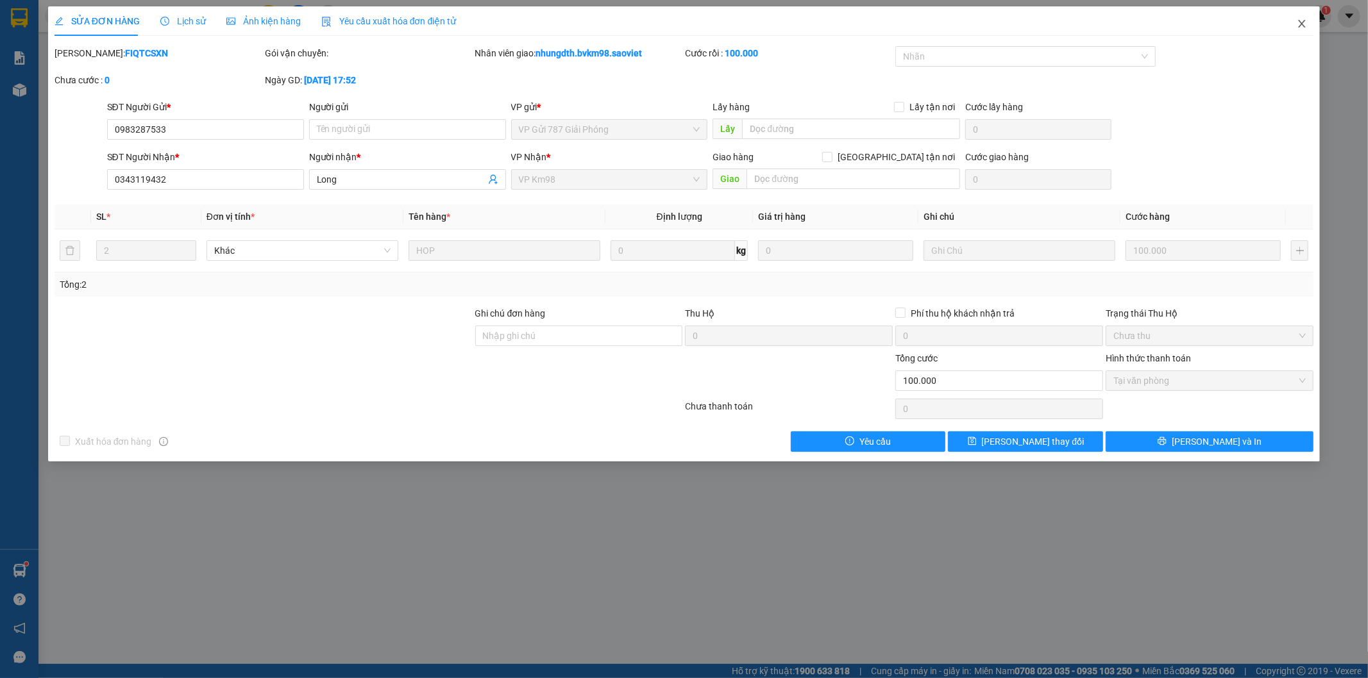
click at [1305, 24] on icon "close" at bounding box center [1301, 24] width 10 height 10
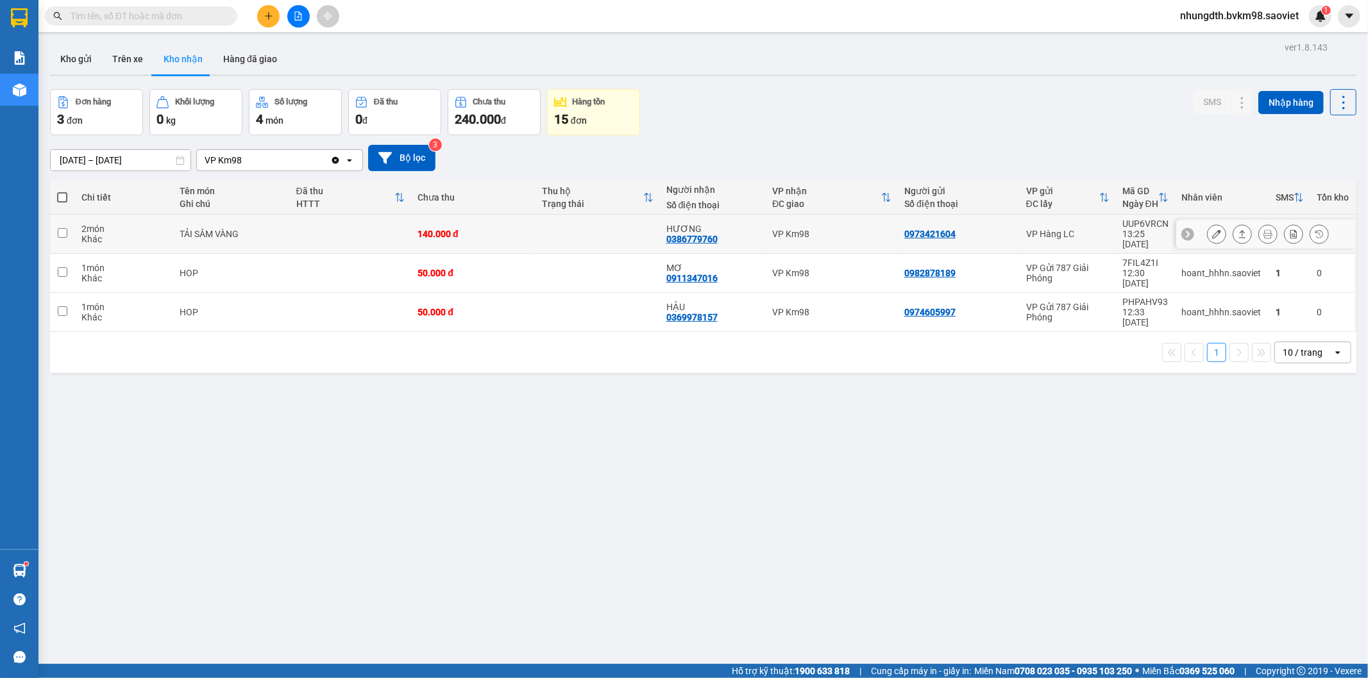
click at [62, 228] on input "checkbox" at bounding box center [63, 233] width 10 height 10
checkbox input "true"
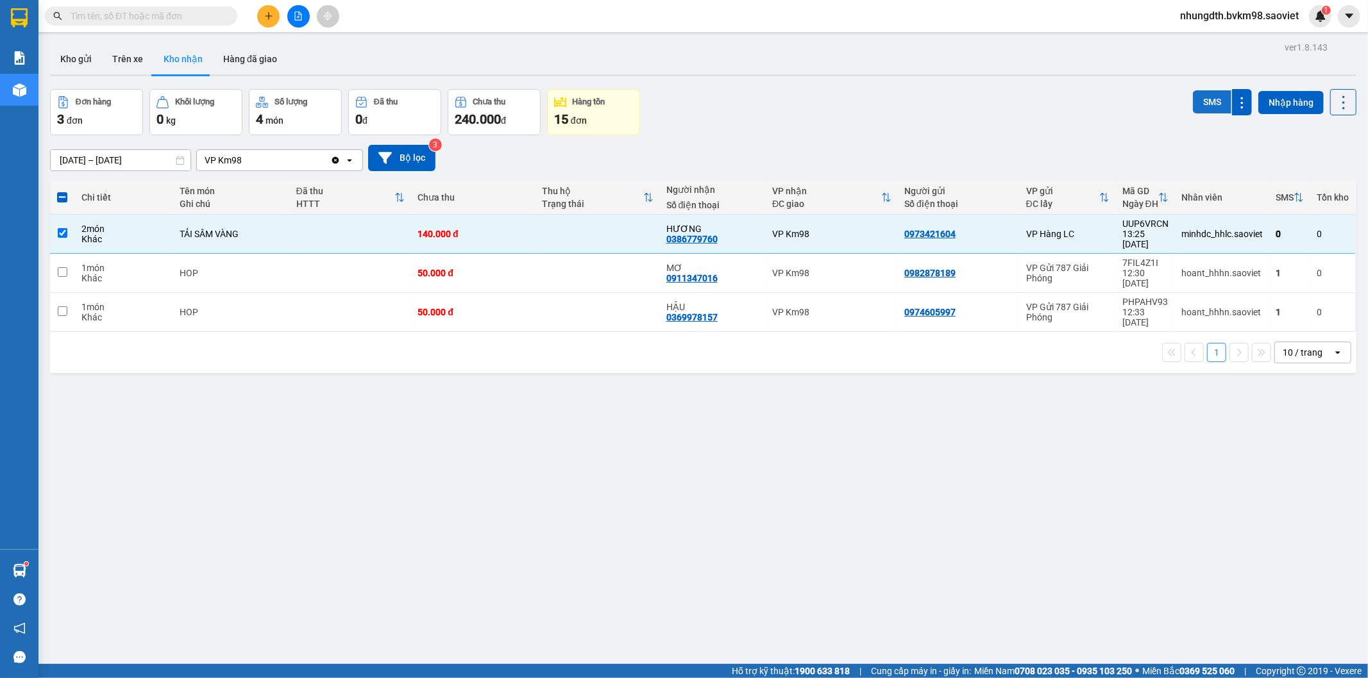
click at [1198, 103] on button "SMS" at bounding box center [1212, 101] width 38 height 23
